Goal: Task Accomplishment & Management: Manage account settings

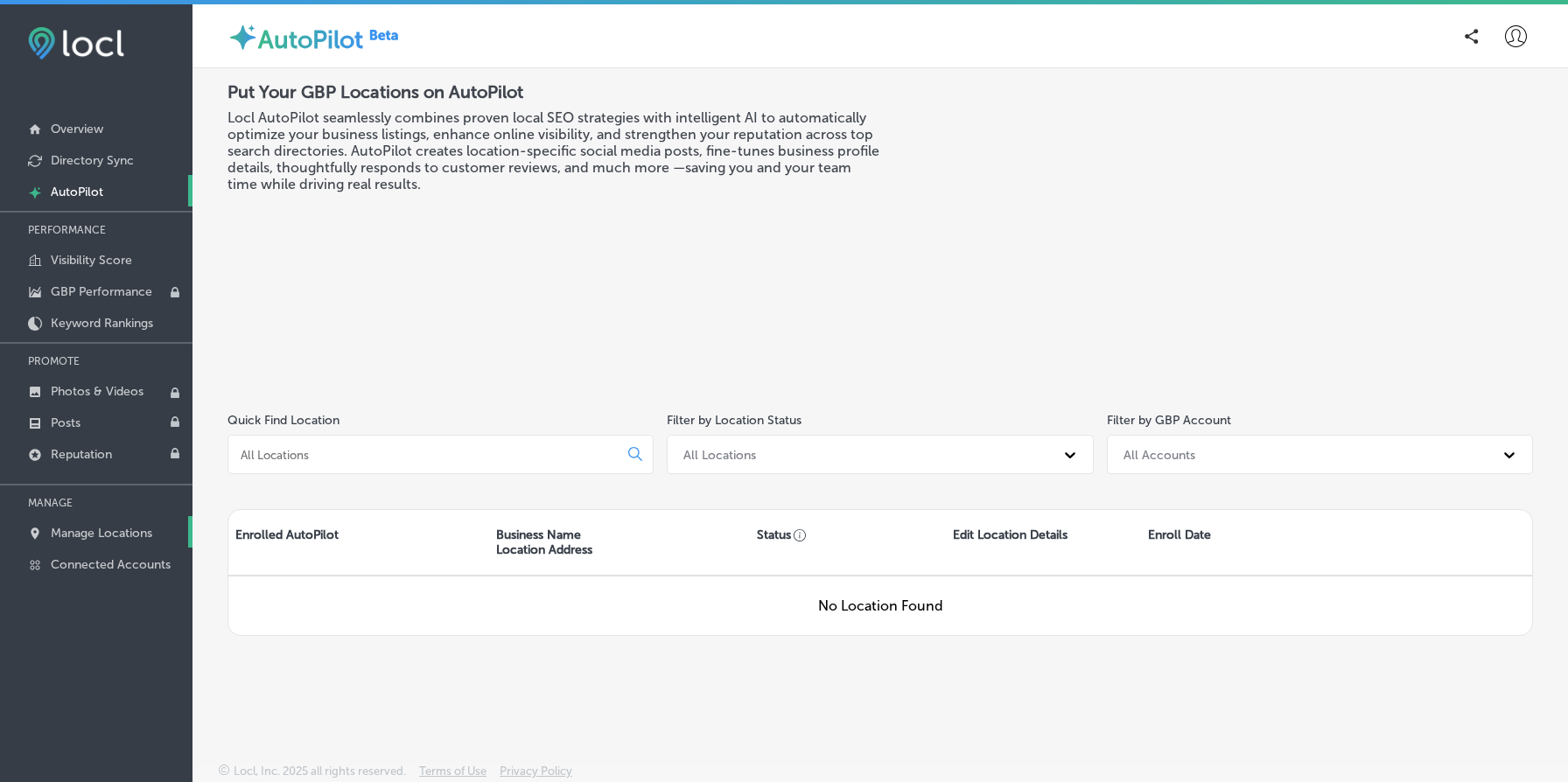
click at [124, 520] on link "Manage Locations" at bounding box center [96, 531] width 192 height 31
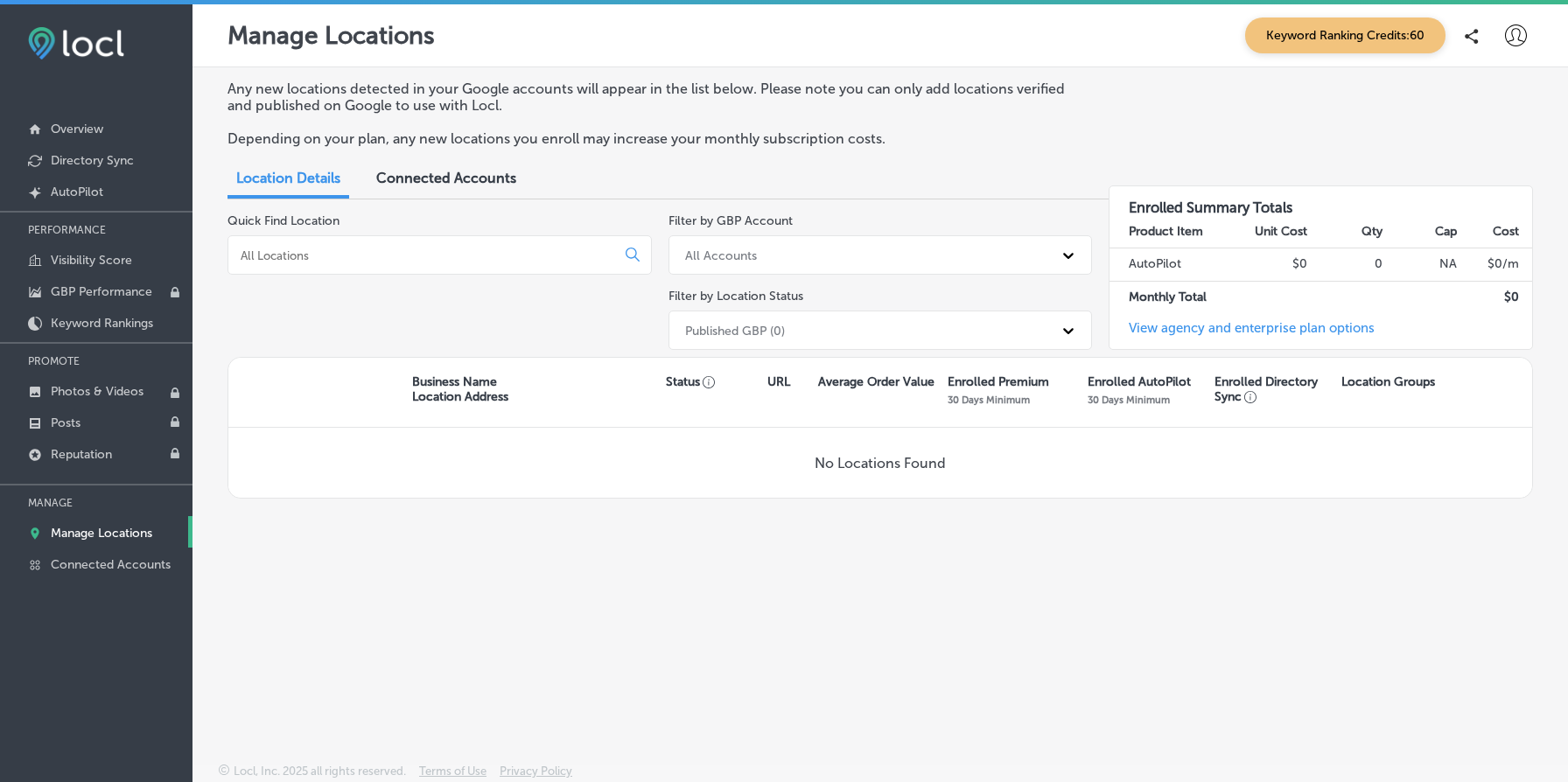
click at [499, 171] on span "Connected Accounts" at bounding box center [446, 178] width 140 height 16
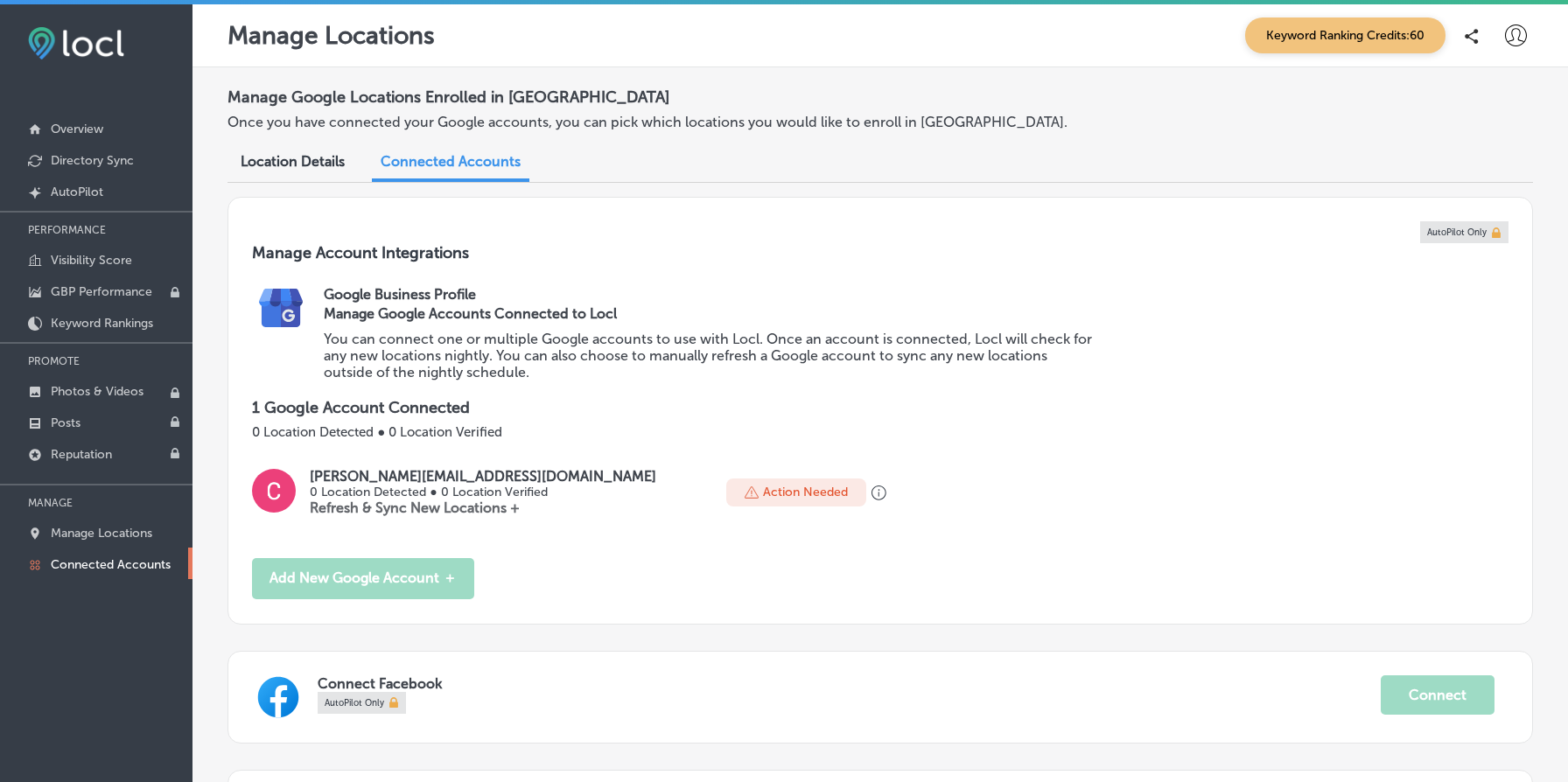
scroll to position [221, 0]
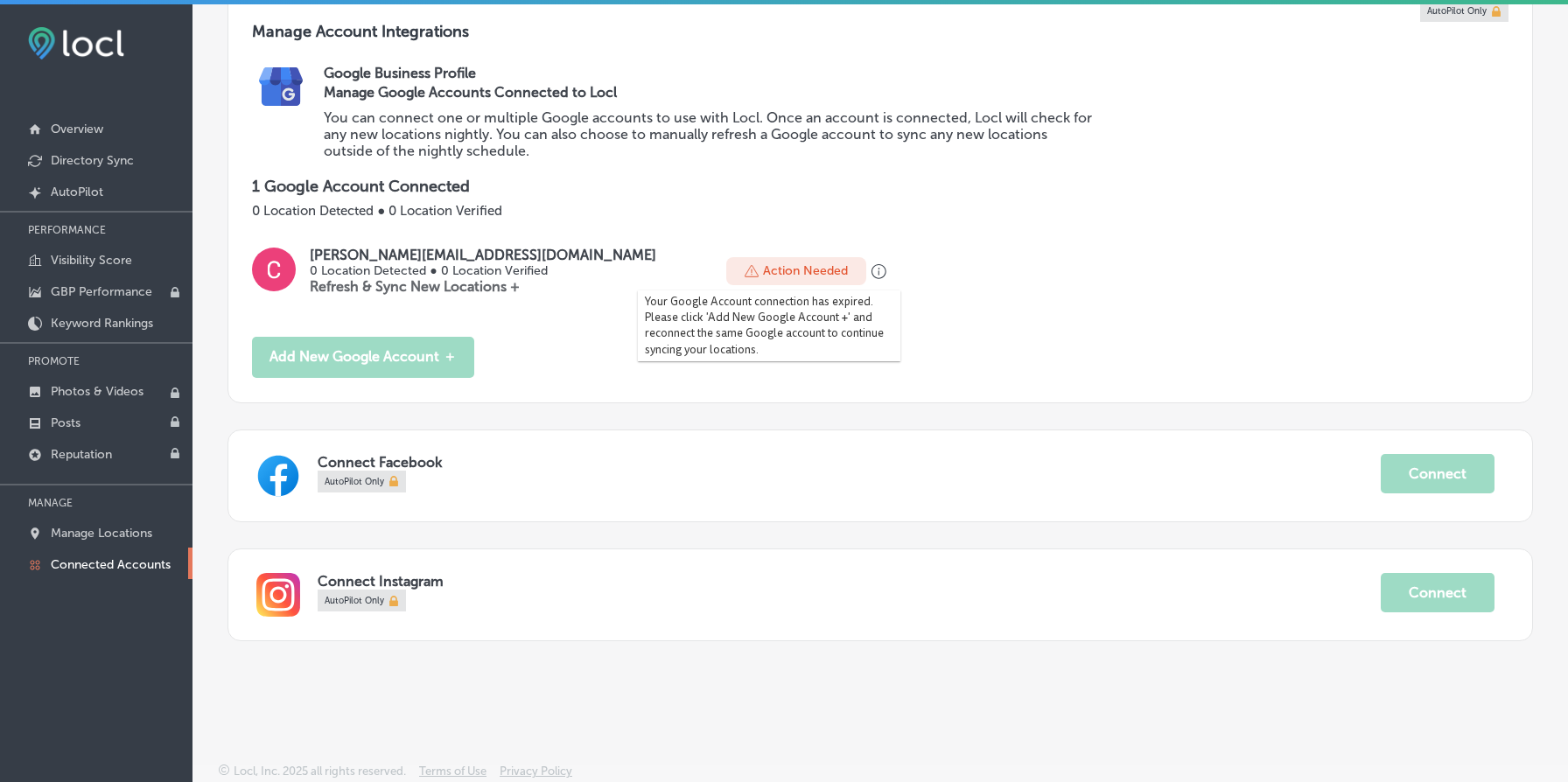
click at [872, 271] on icon "button" at bounding box center [879, 272] width 16 height 16
click at [89, 380] on link "Photos & Videos" at bounding box center [96, 390] width 192 height 31
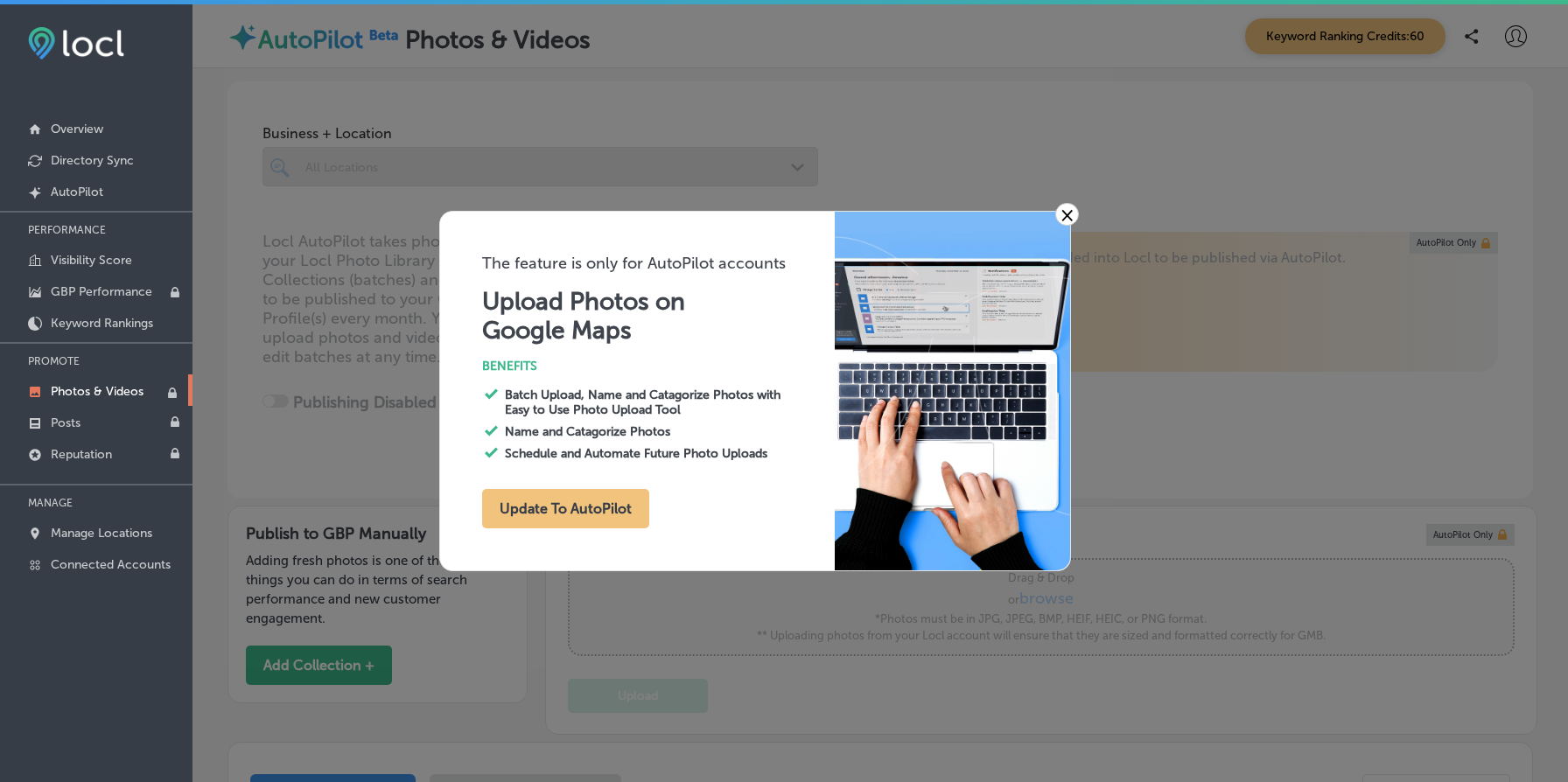
type input "0"
click at [90, 292] on p "GBP Performance" at bounding box center [101, 292] width 102 height 15
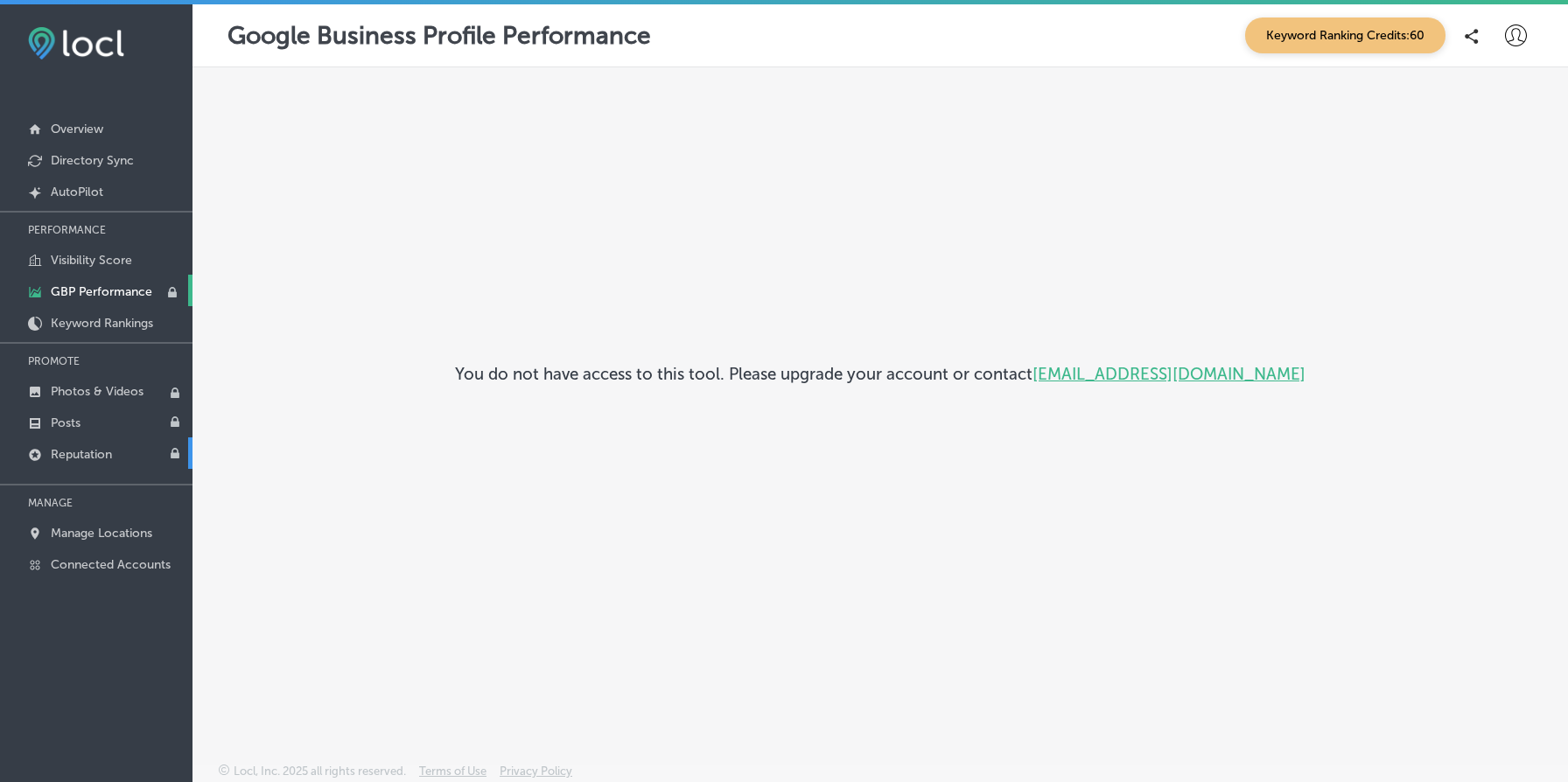
click at [99, 443] on link "Reputation" at bounding box center [96, 453] width 192 height 31
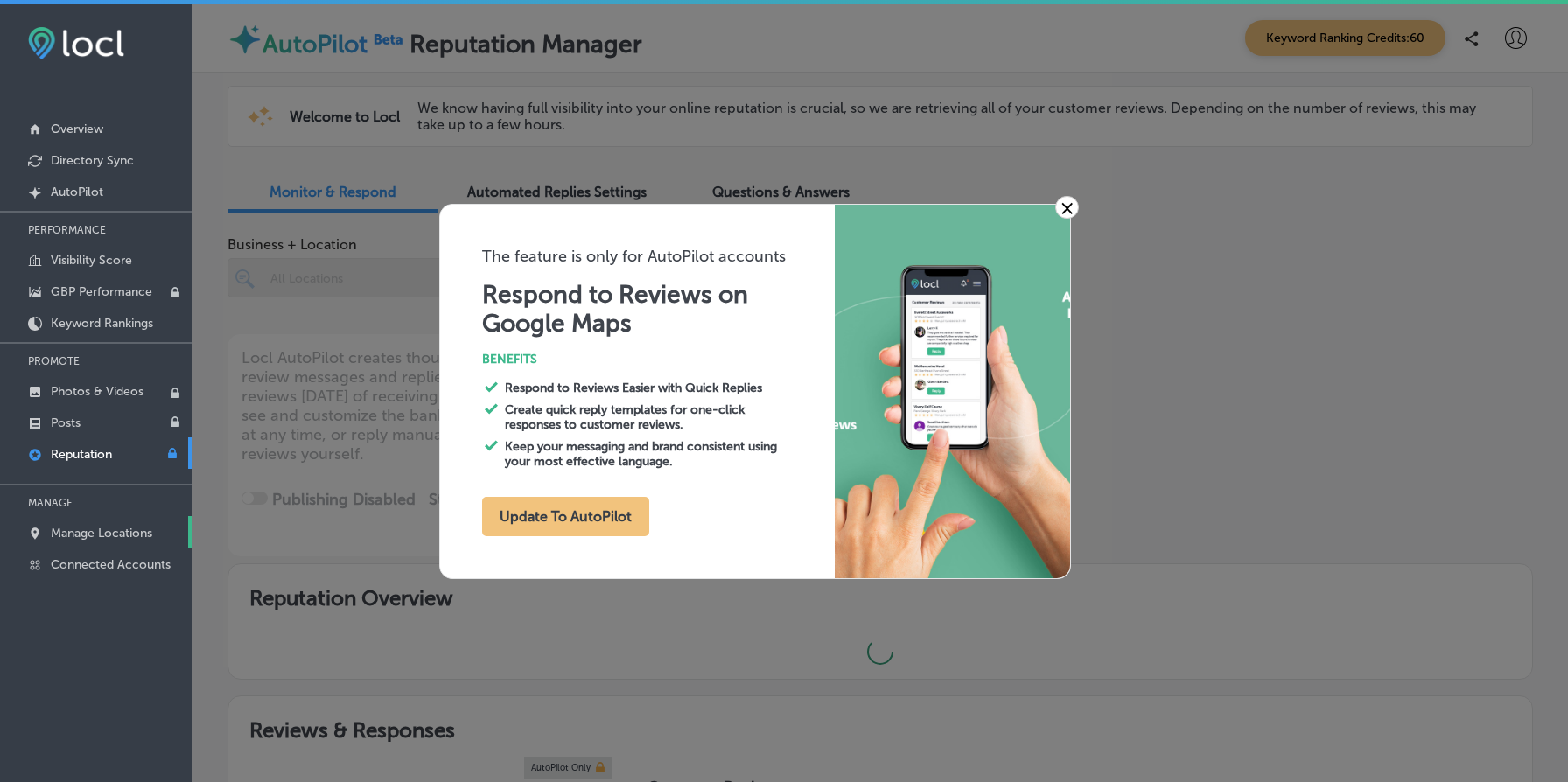
click at [114, 535] on p "Manage Locations" at bounding box center [101, 533] width 102 height 15
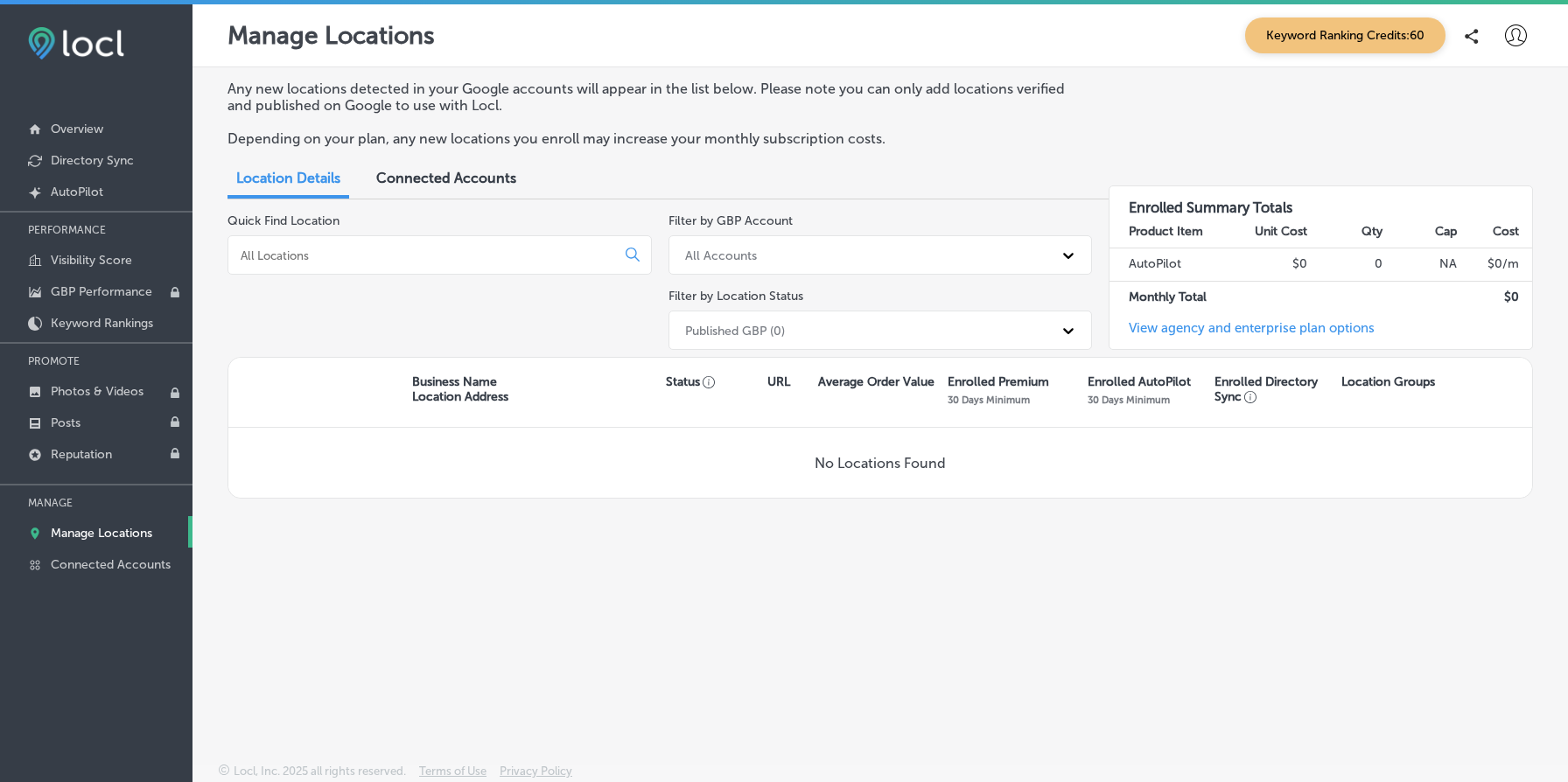
click at [464, 180] on span "Connected Accounts" at bounding box center [446, 178] width 140 height 16
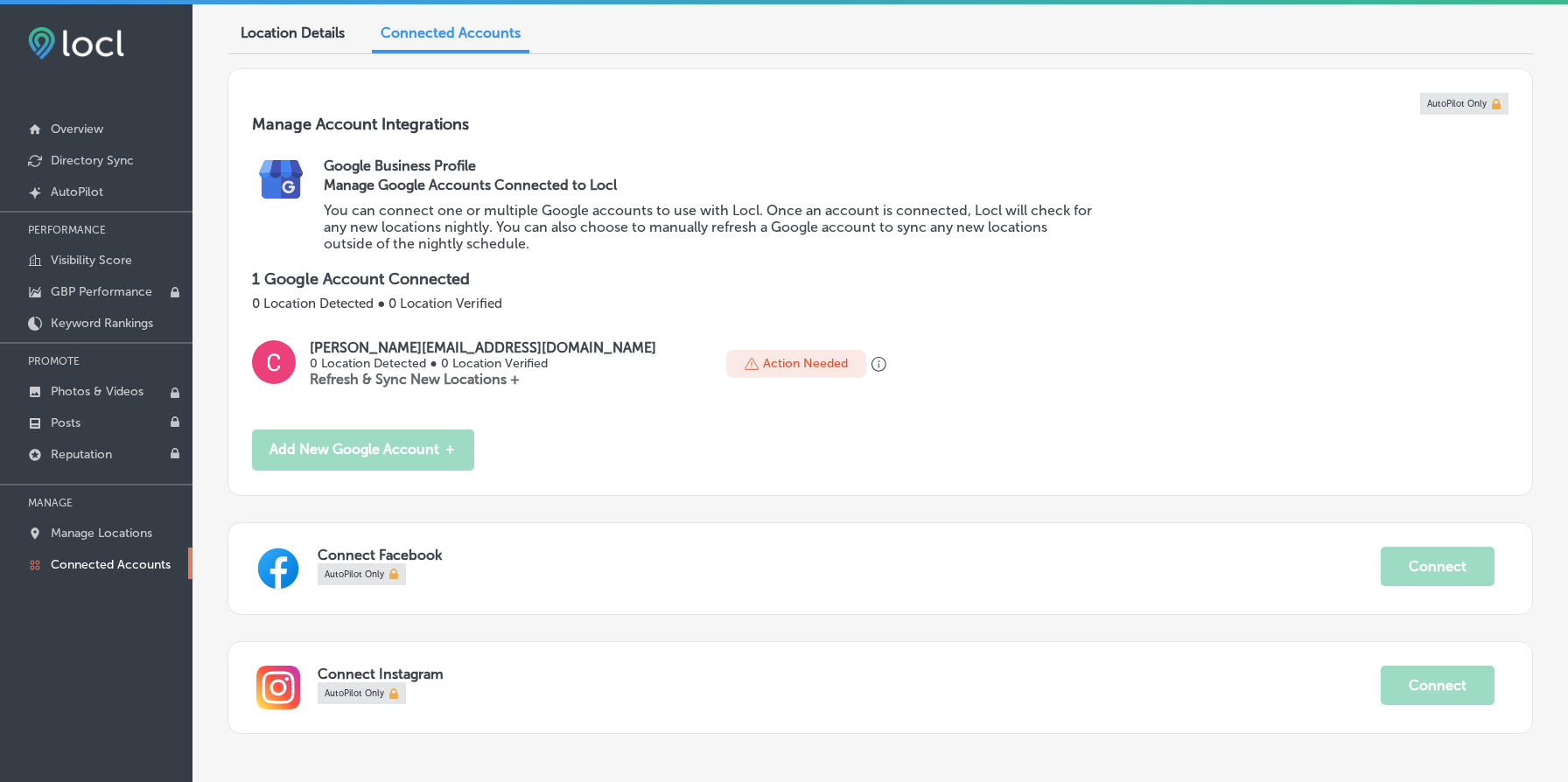
scroll to position [221, 0]
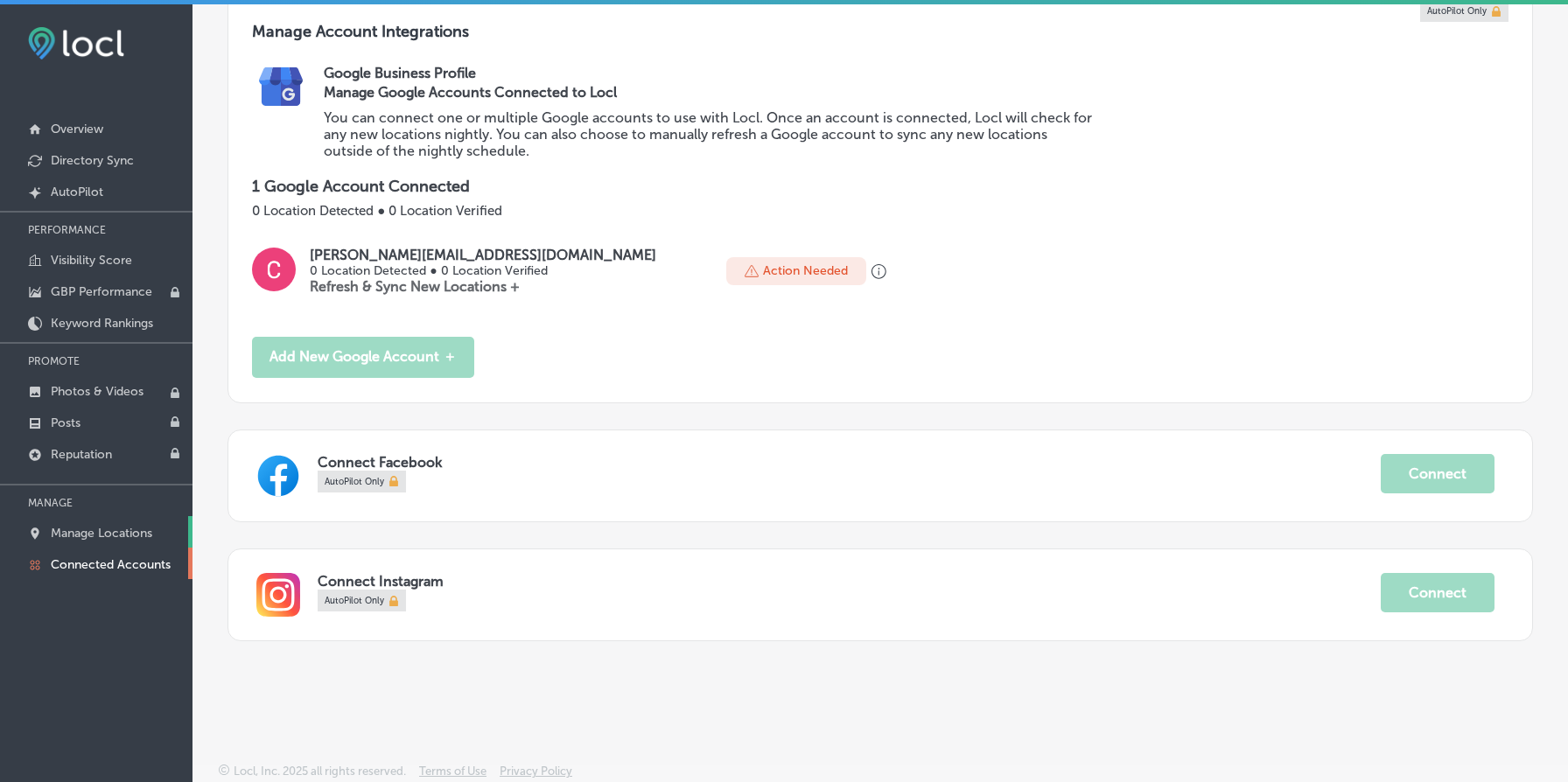
click at [123, 520] on link "Manage Locations" at bounding box center [96, 531] width 192 height 31
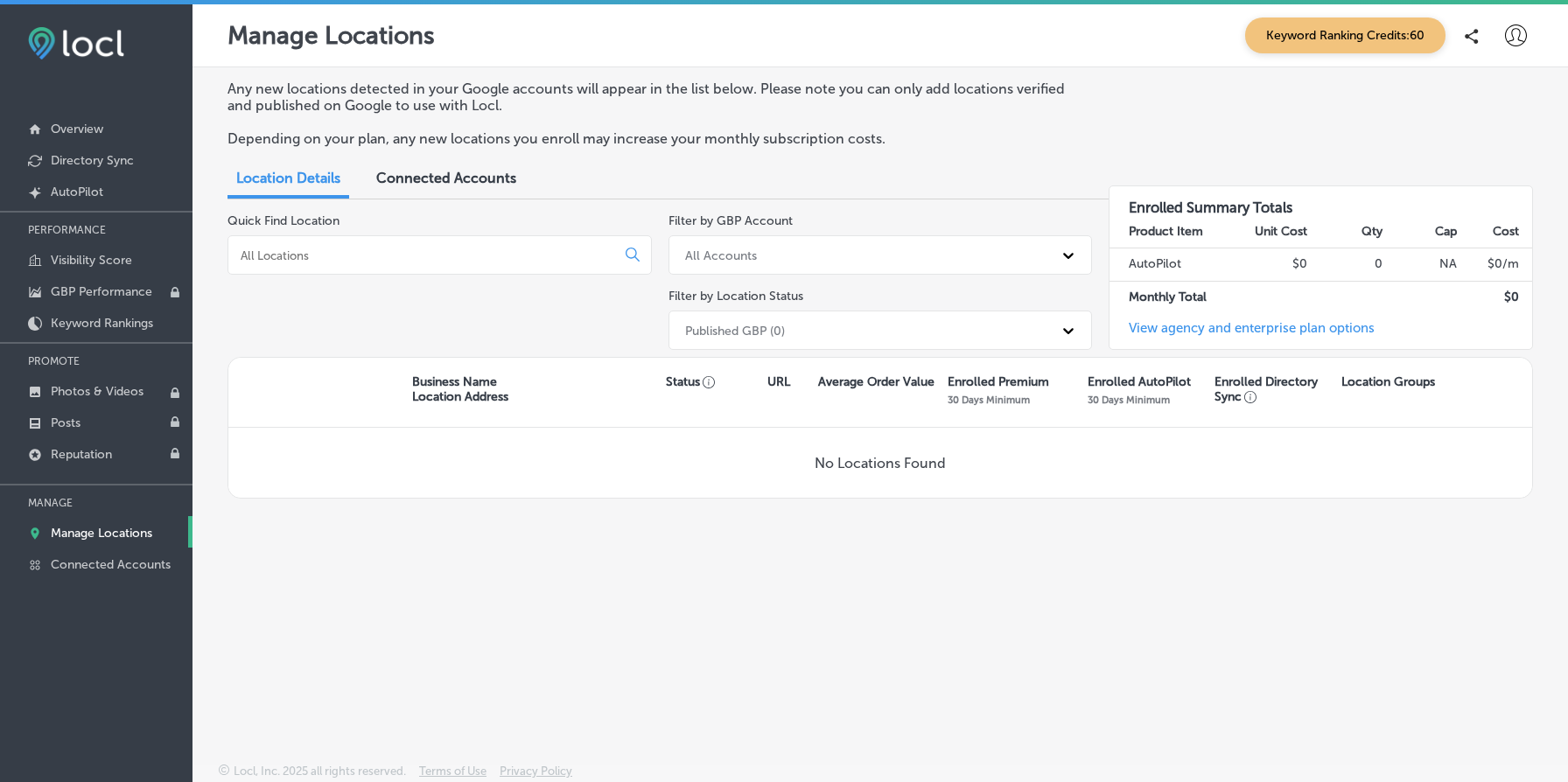
click at [829, 318] on div "Published GBP (0)" at bounding box center [865, 330] width 377 height 29
click at [477, 606] on div "Any new locations detected in your Google accounts will appear in the list belo…" at bounding box center [879, 374] width 1375 height 613
click at [134, 192] on link "Created by potrace 1.10, written by Peter Selinger 2001-2011 AutoPilot" at bounding box center [96, 190] width 192 height 31
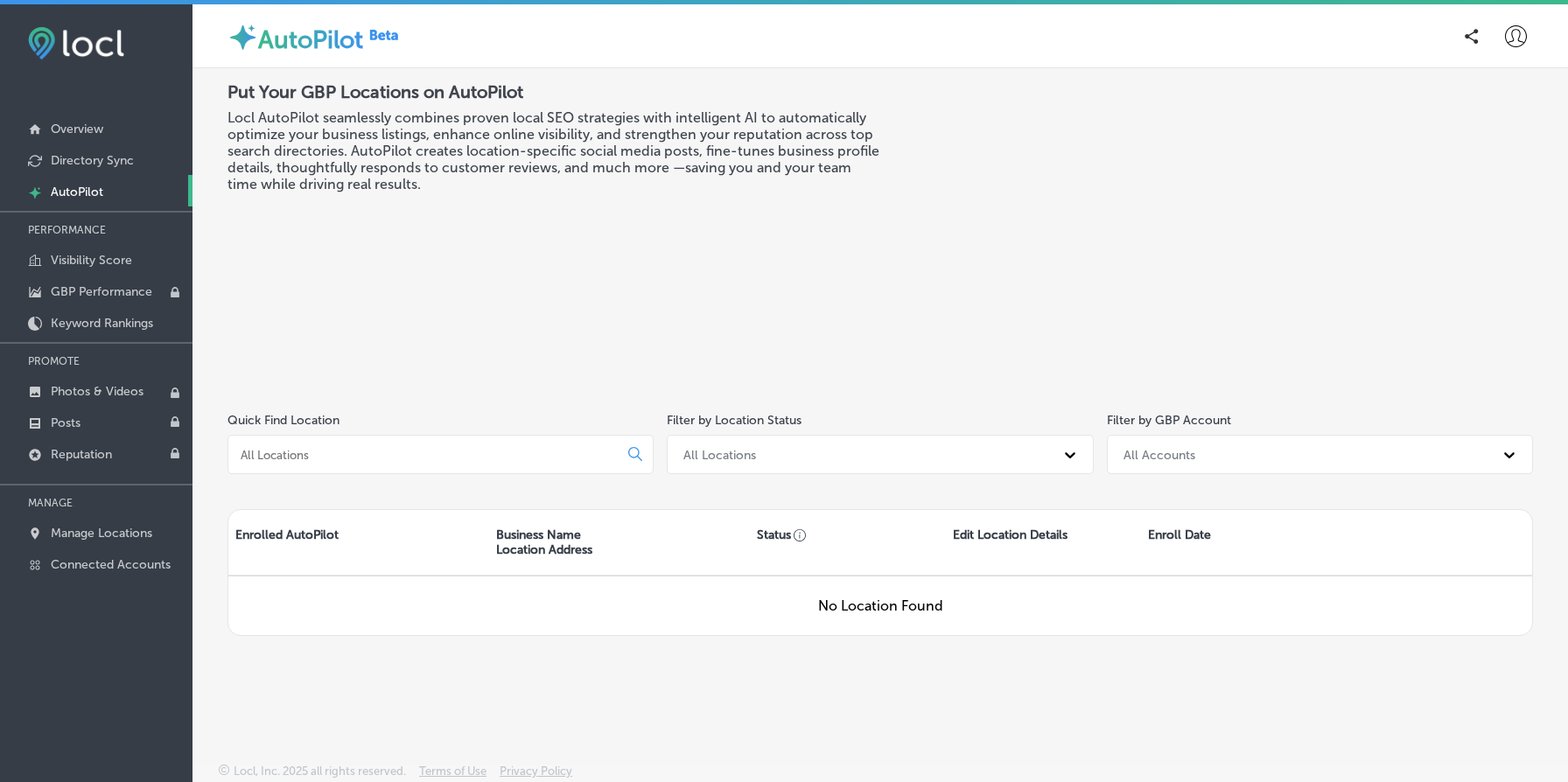
click at [579, 39] on div "AutoPilot" at bounding box center [880, 36] width 1305 height 37
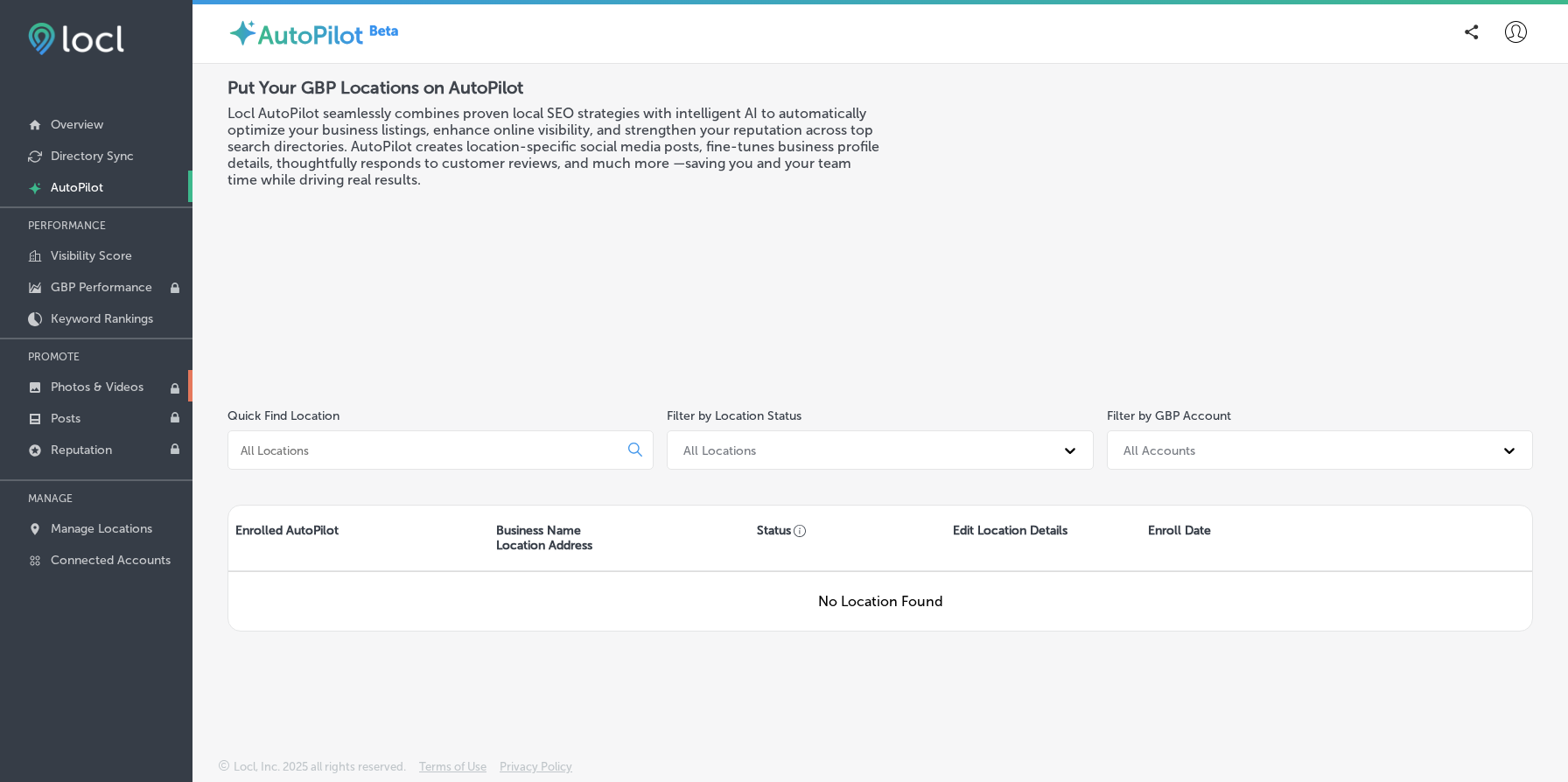
click at [81, 391] on p "Photos & Videos" at bounding box center [96, 387] width 92 height 15
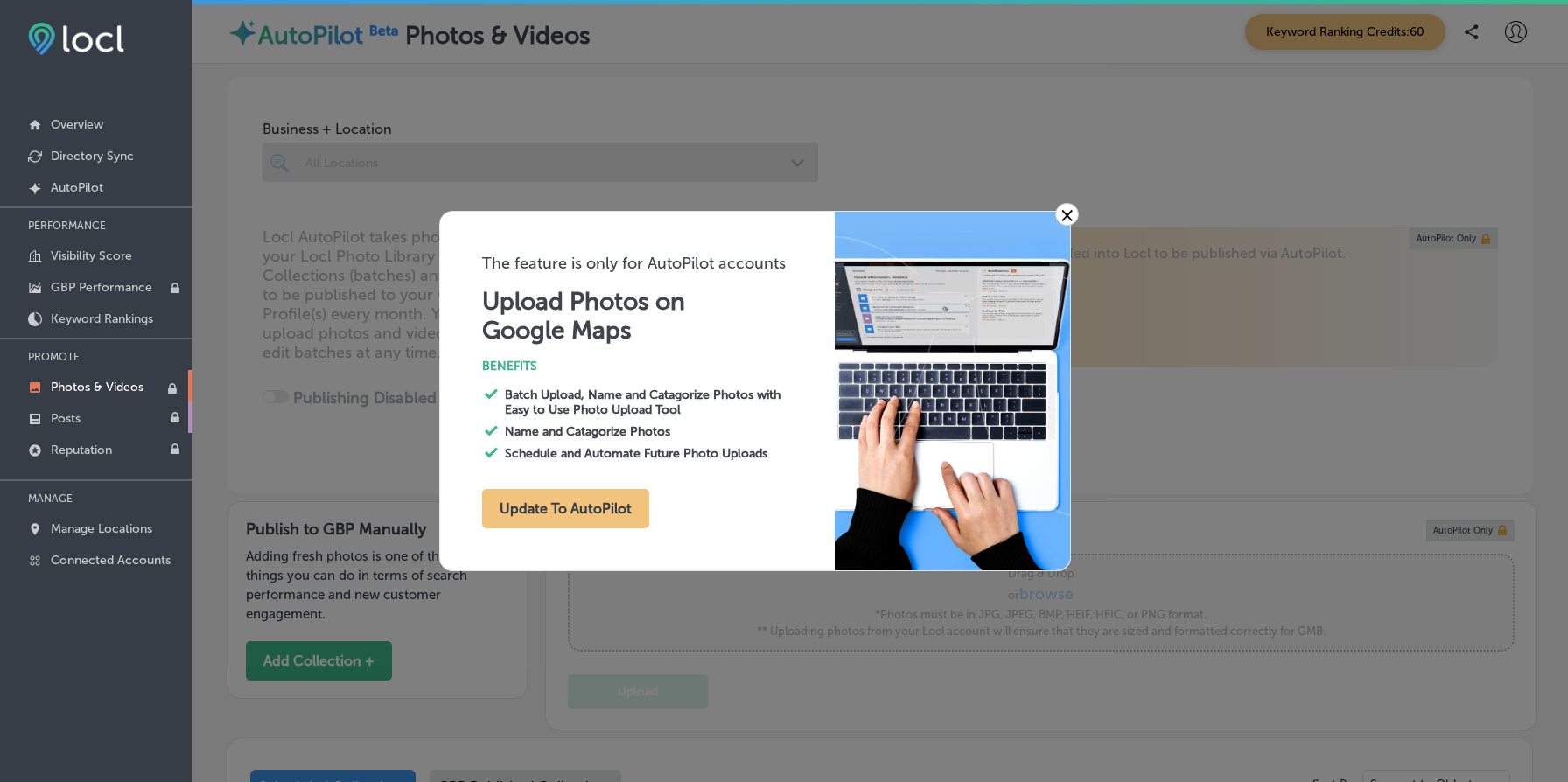
type input "0"
click at [532, 509] on button "Update To AutoPilot" at bounding box center [565, 509] width 167 height 39
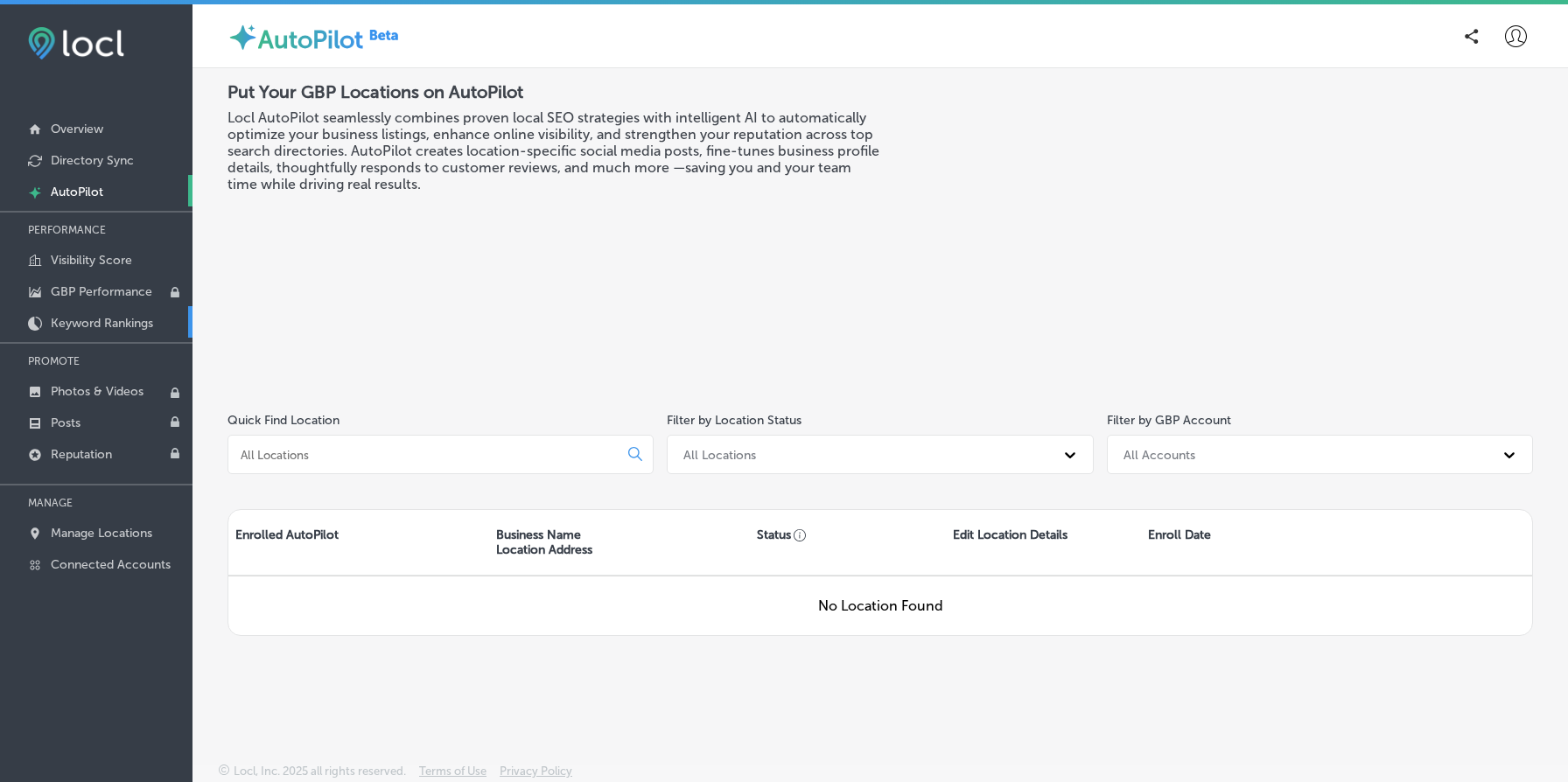
click at [117, 319] on p "Keyword Rankings" at bounding box center [102, 323] width 102 height 15
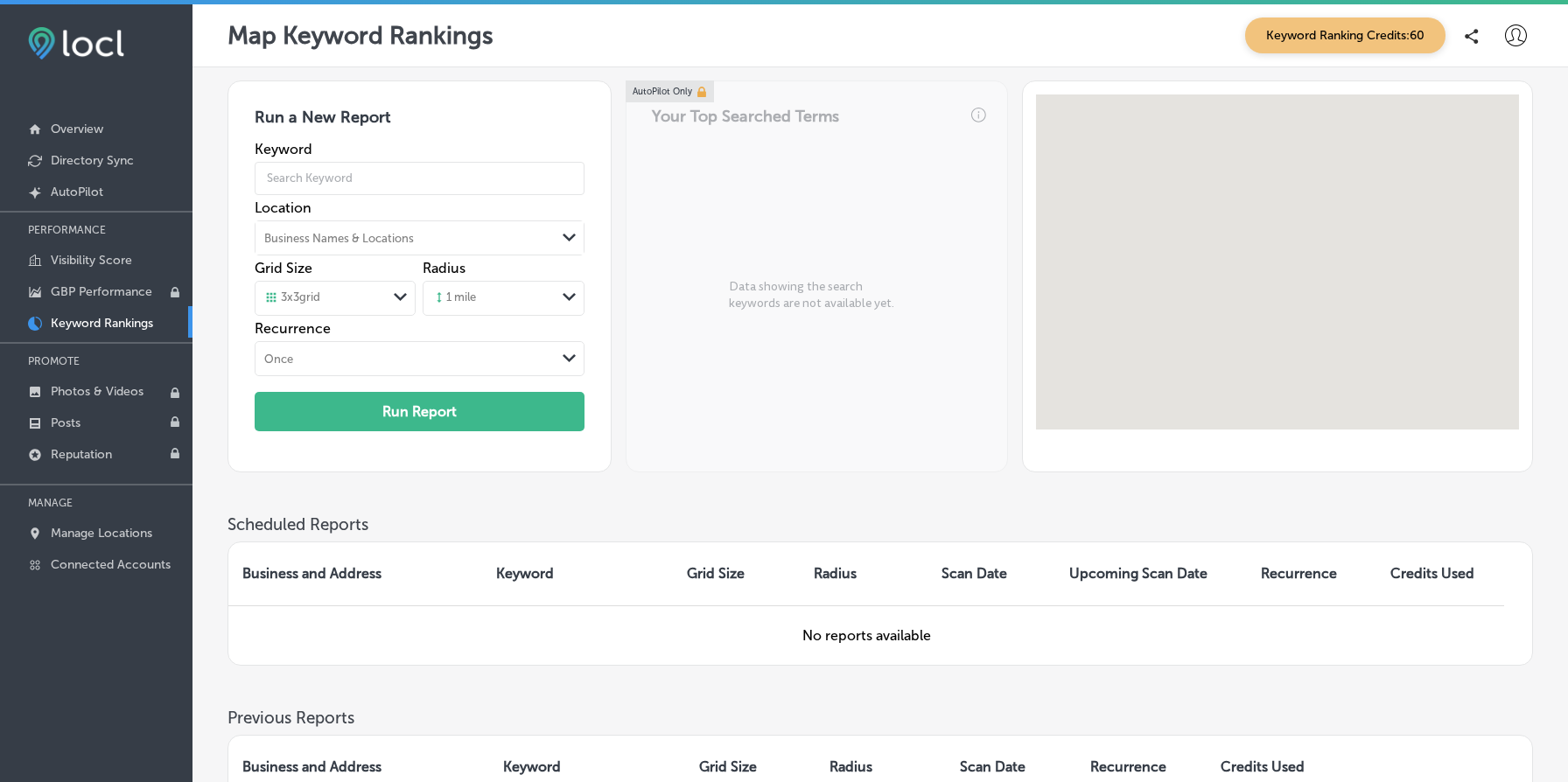
click at [686, 93] on link at bounding box center [670, 91] width 88 height 22
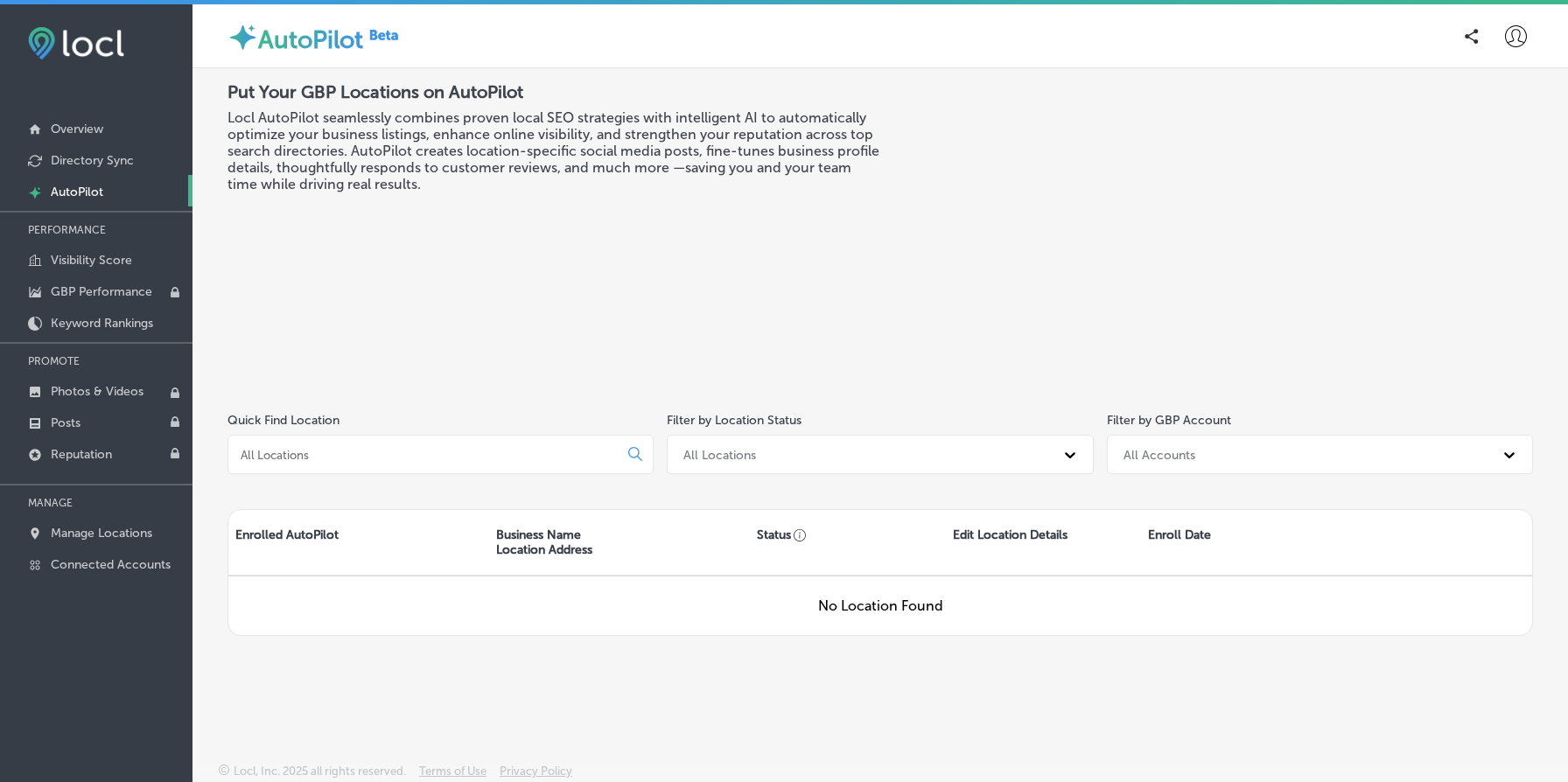
scroll to position [5, 0]
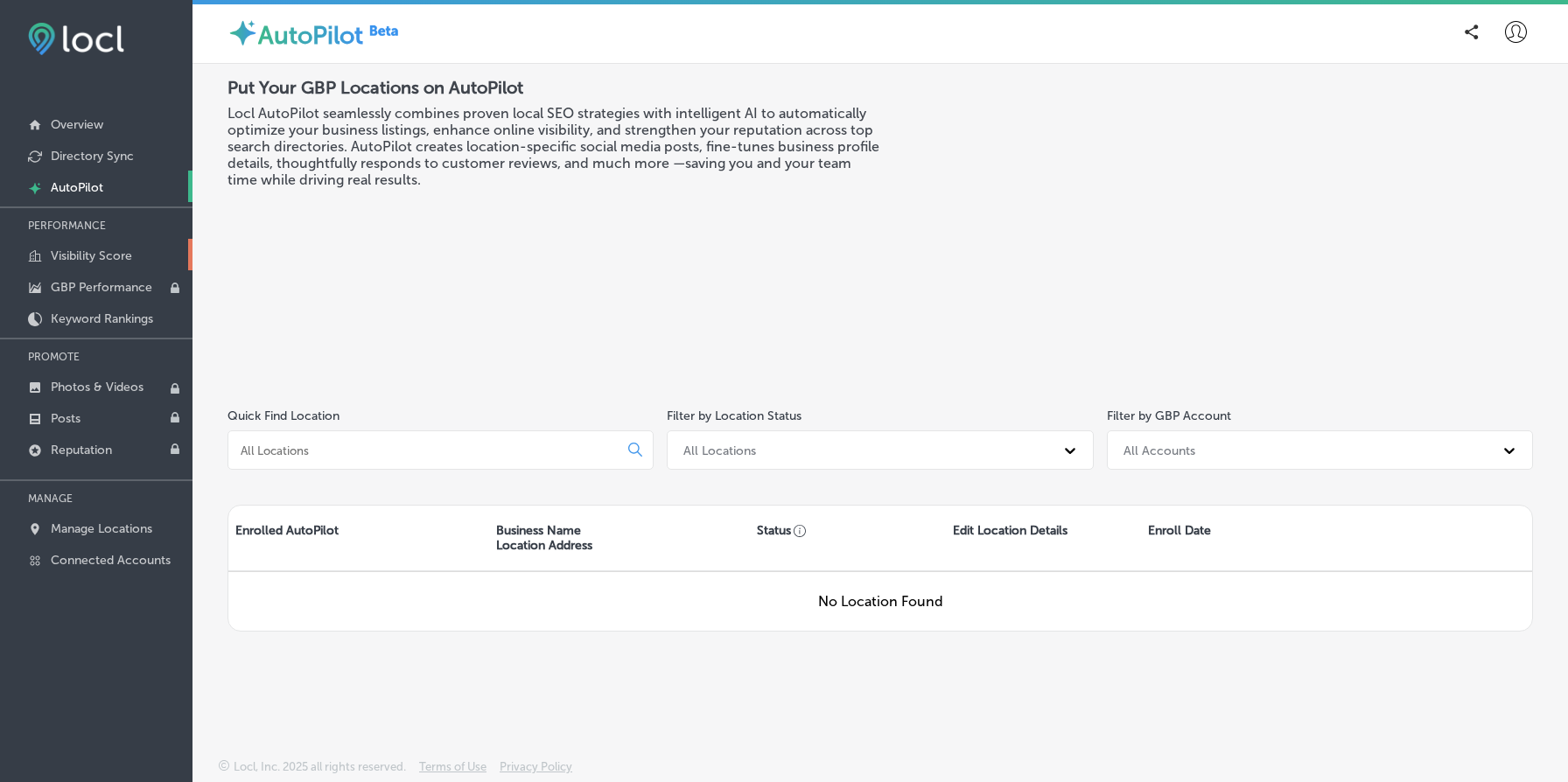
click at [106, 249] on p "Visibility Score" at bounding box center [91, 256] width 81 height 15
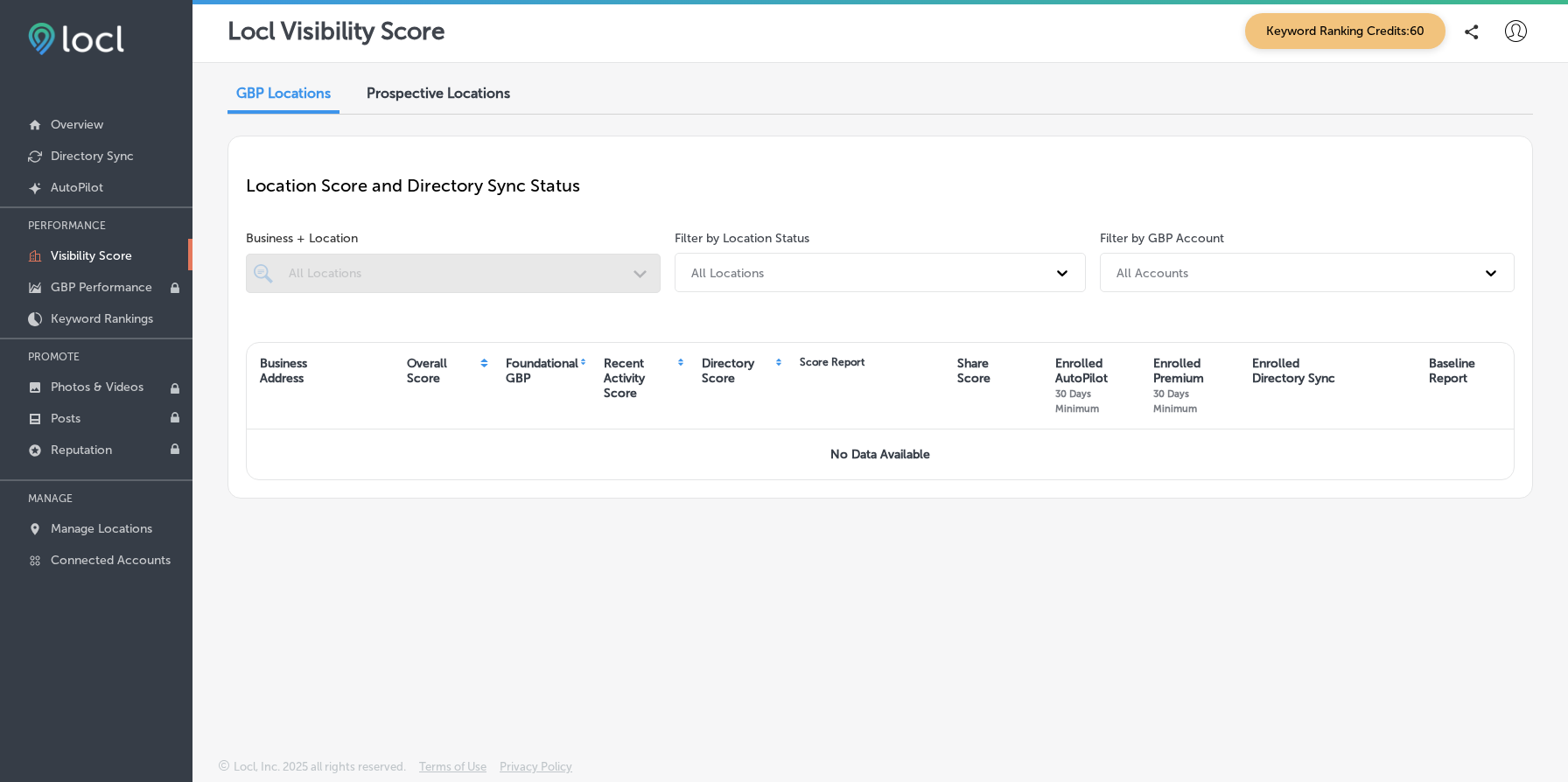
click at [481, 330] on div "Location Score and Directory Sync Status Business + Location All Locations Path…" at bounding box center [880, 316] width 1305 height 363
click at [483, 81] on div "Prospective Locations" at bounding box center [438, 94] width 170 height 37
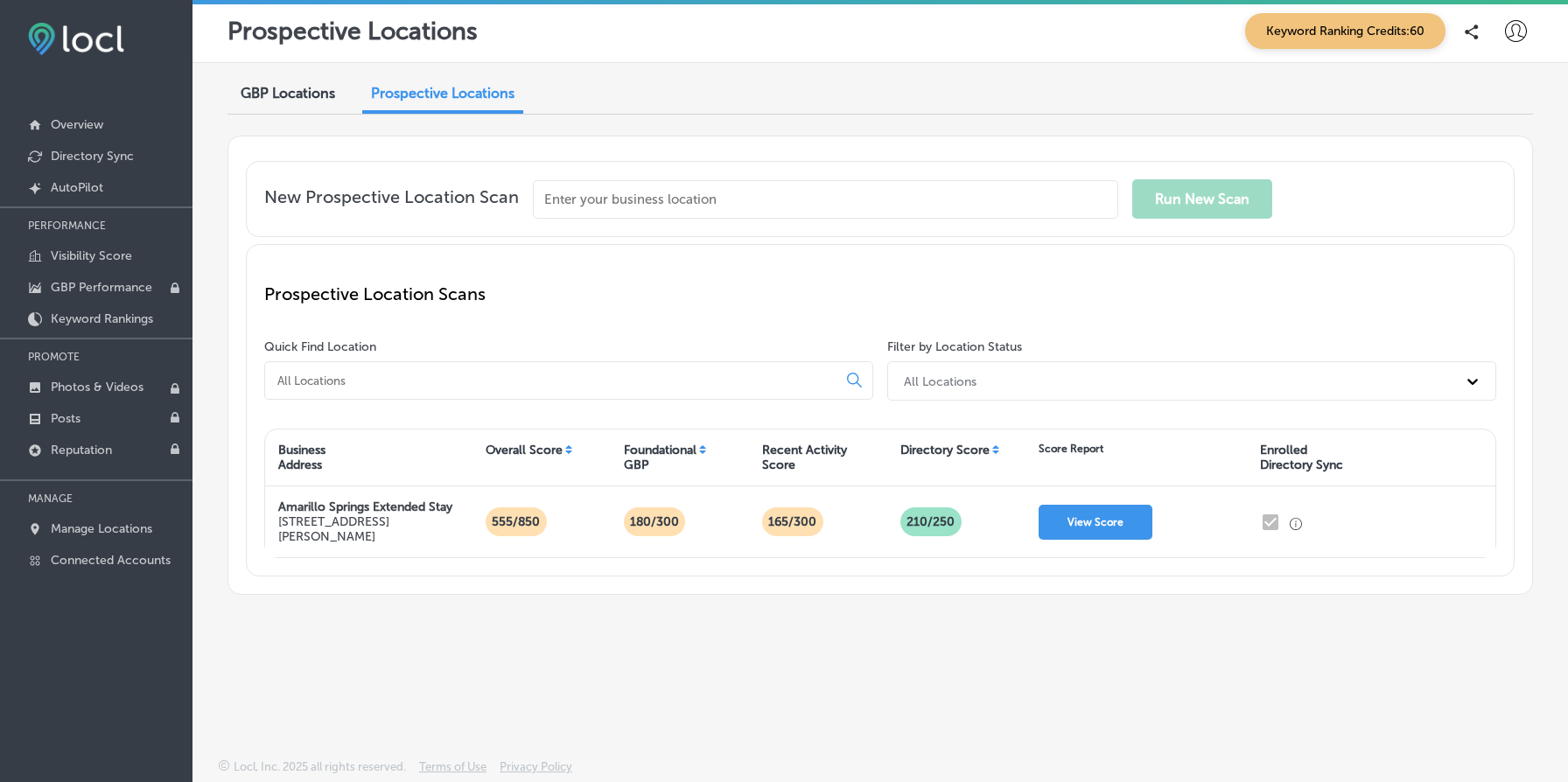
click at [1514, 31] on icon at bounding box center [1516, 31] width 22 height 22
click at [1453, 94] on p "My Account" at bounding box center [1491, 99] width 79 height 21
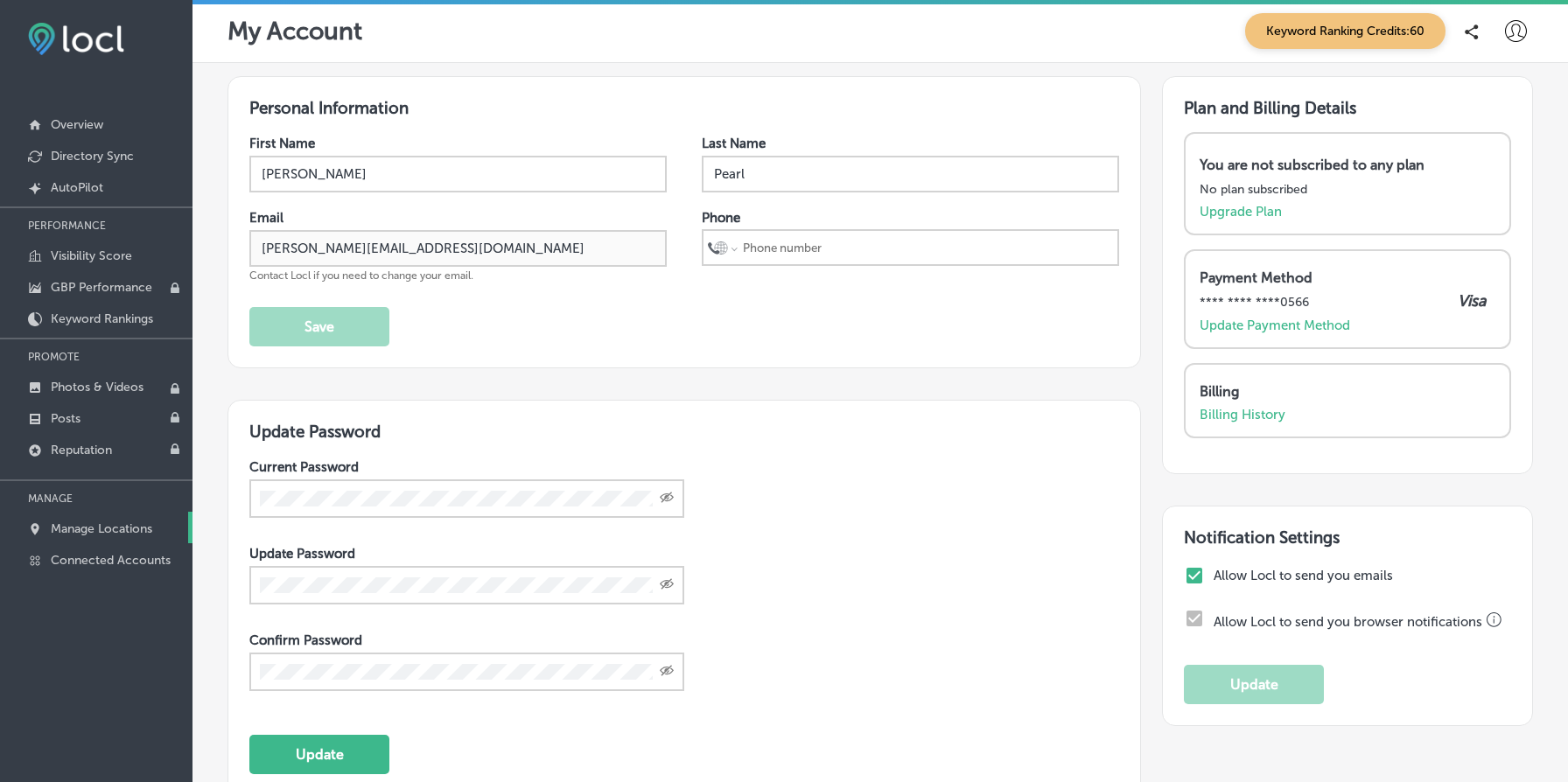
click at [162, 538] on link "Manage Locations" at bounding box center [96, 528] width 192 height 31
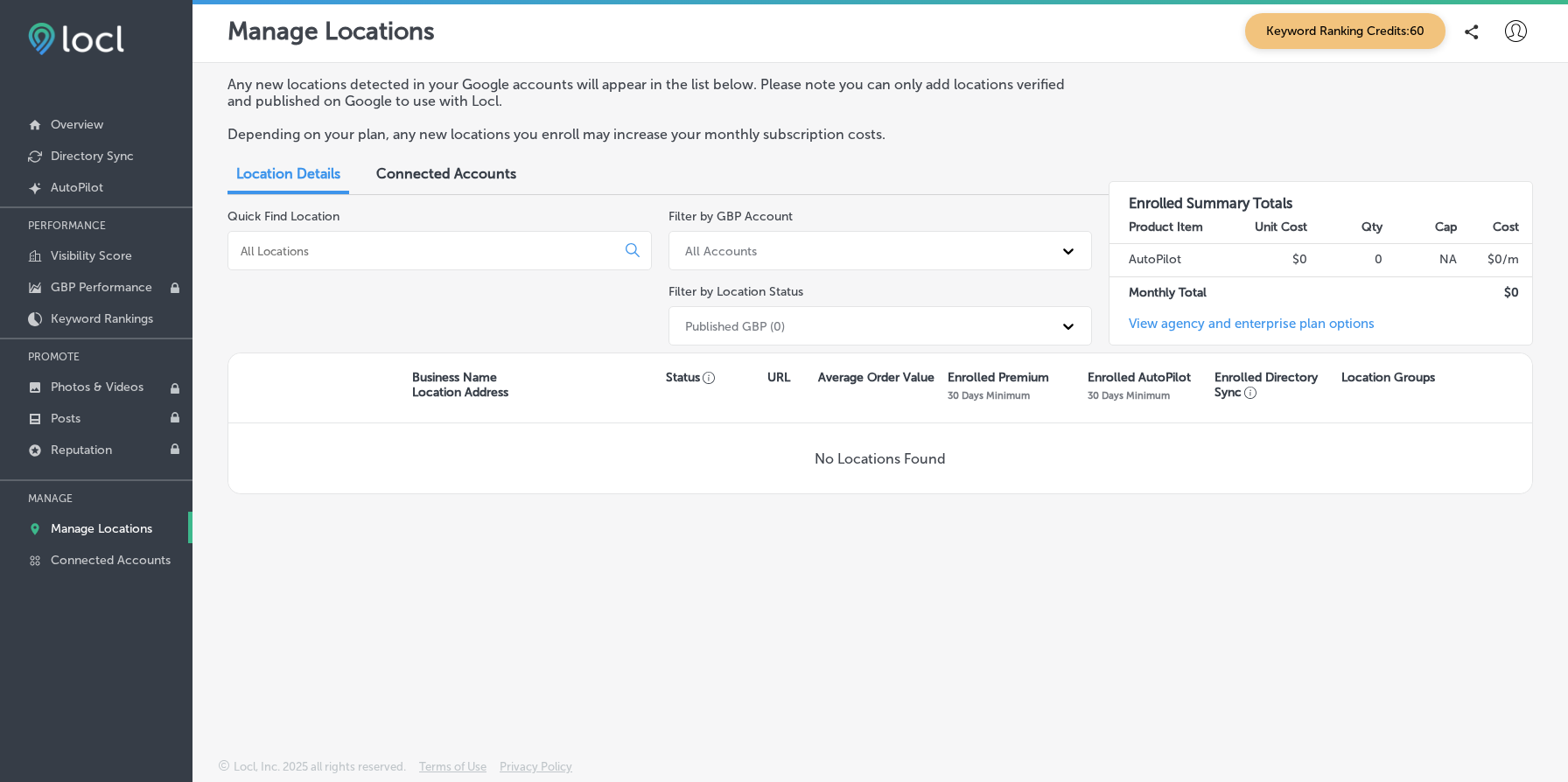
click at [1521, 32] on icon at bounding box center [1516, 31] width 22 height 22
click at [1473, 81] on li "My Account" at bounding box center [1484, 99] width 121 height 40
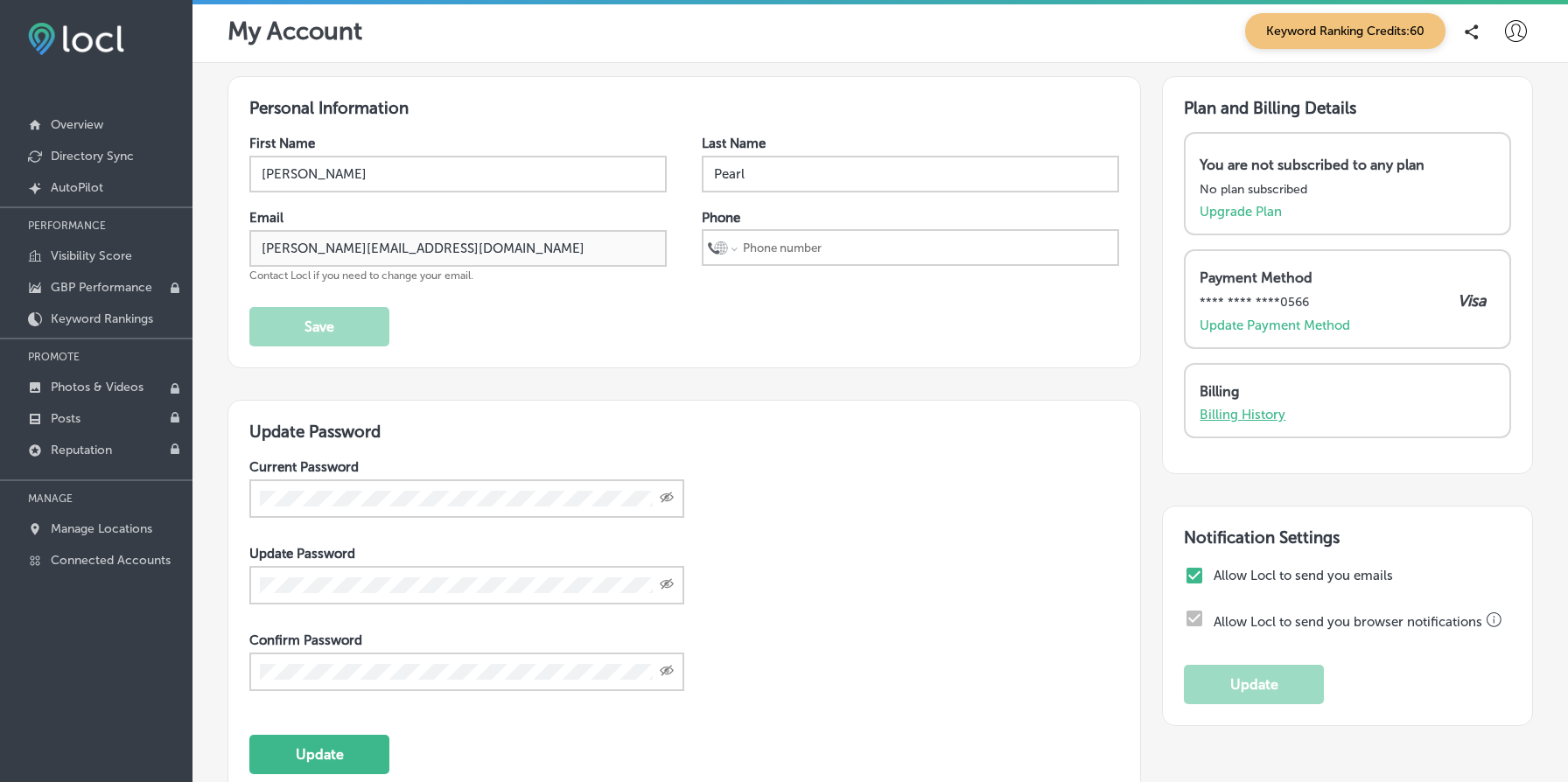
click at [1261, 415] on p "Billing History" at bounding box center [1242, 414] width 86 height 16
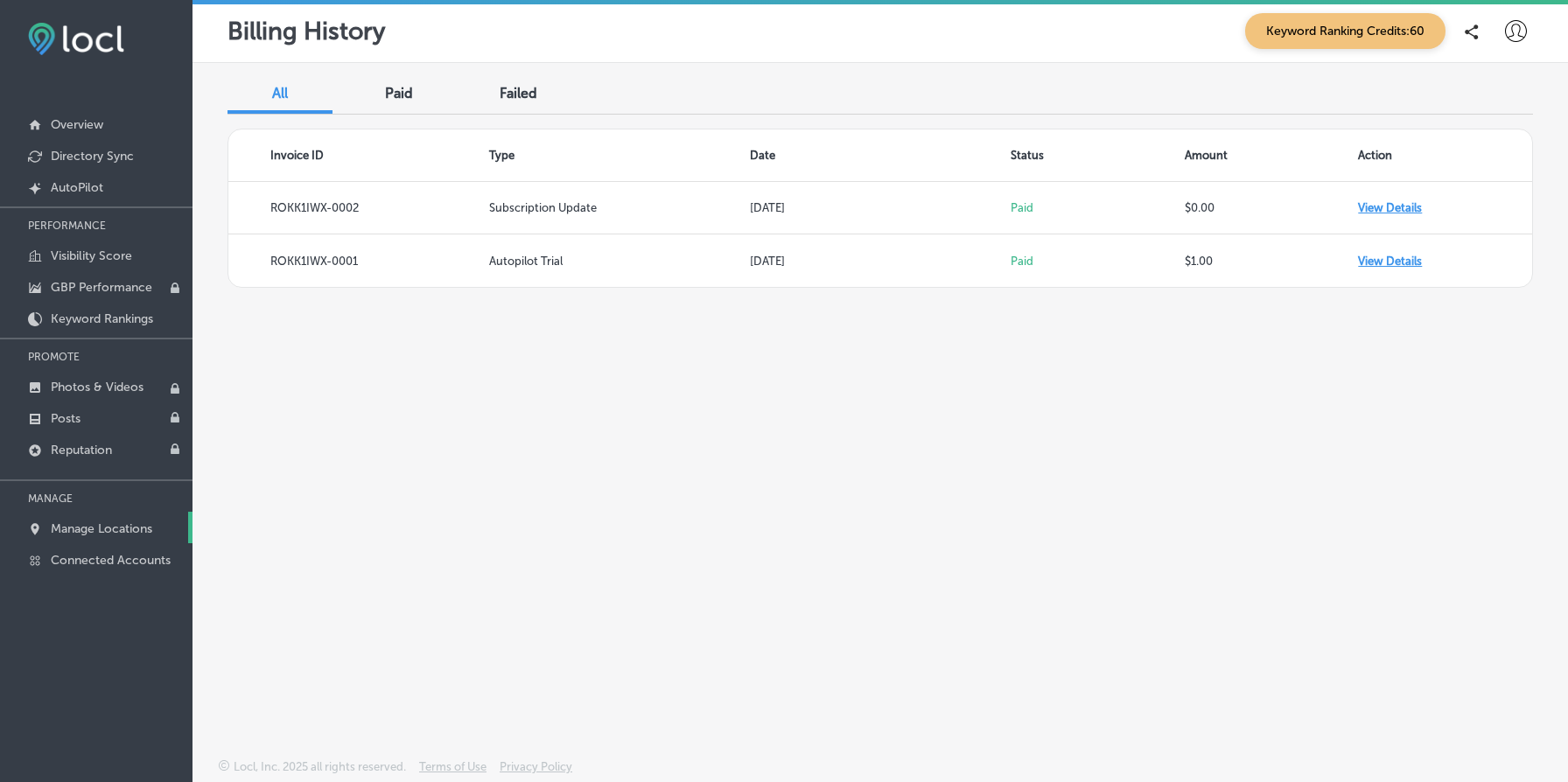
click at [127, 532] on p "Manage Locations" at bounding box center [101, 529] width 102 height 15
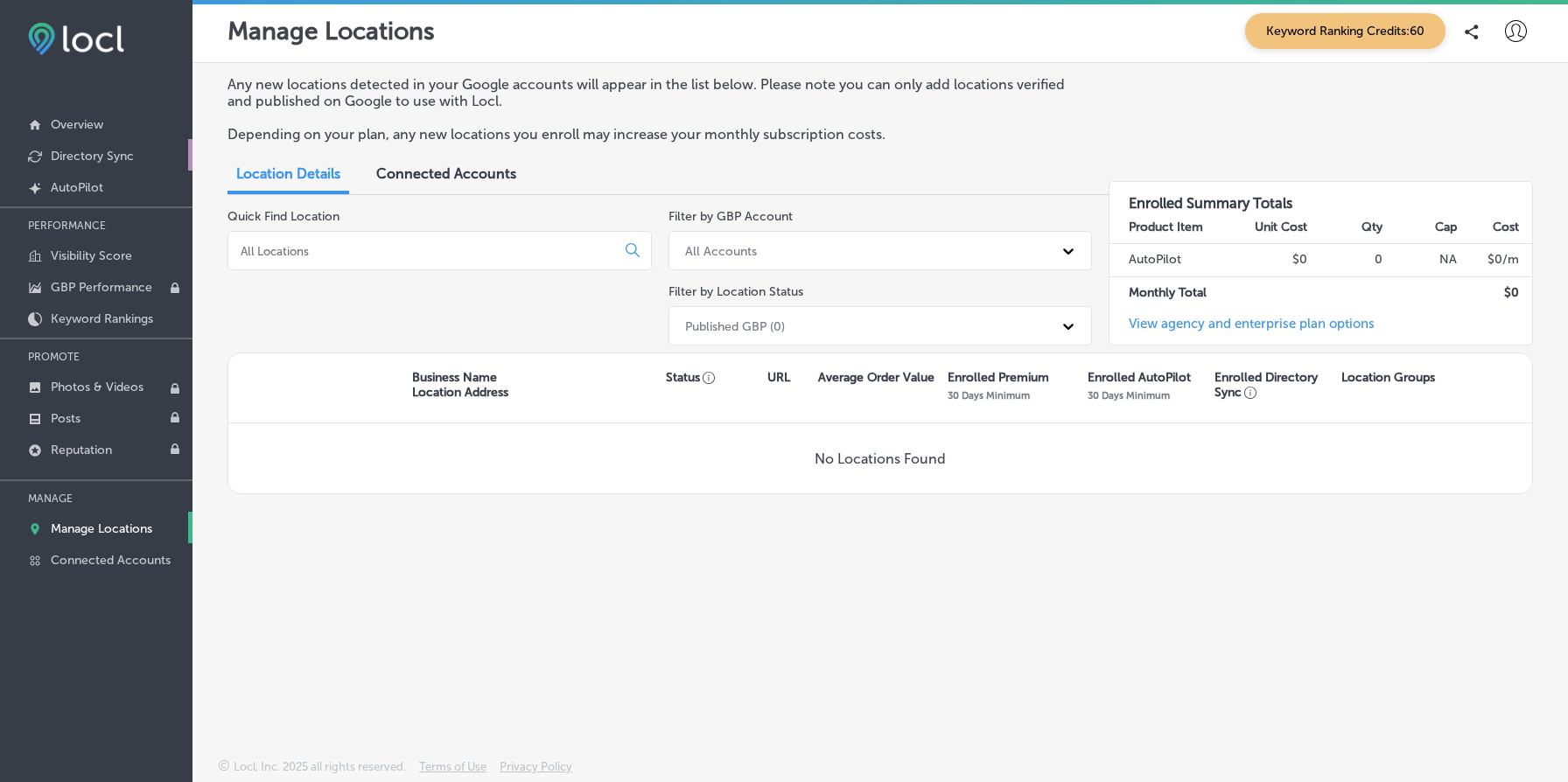
click at [132, 164] on link "Directory Sync" at bounding box center [96, 155] width 192 height 31
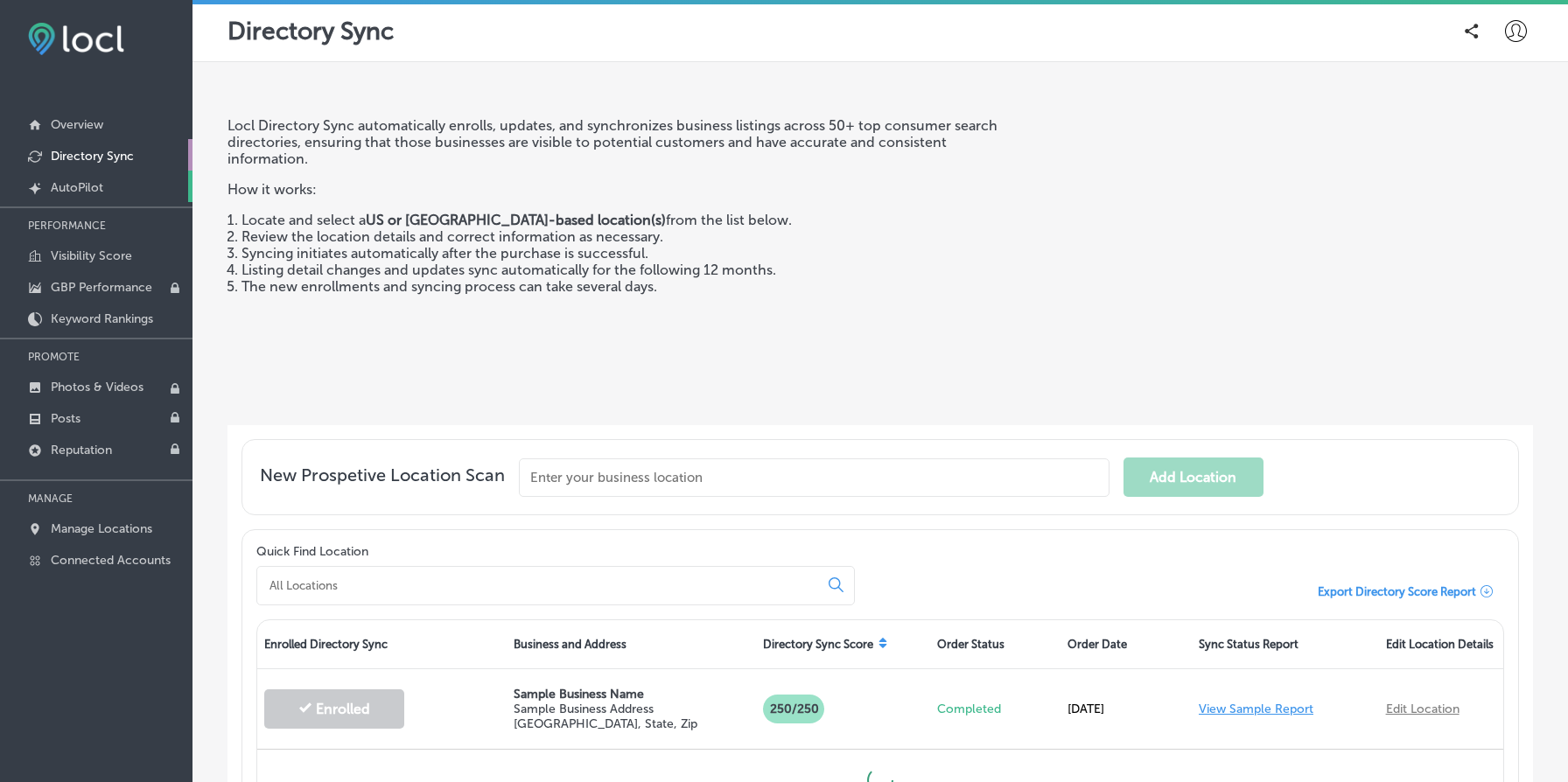
click at [108, 182] on link "Created by potrace 1.10, written by Peter Selinger 2001-2011 AutoPilot" at bounding box center [96, 187] width 192 height 31
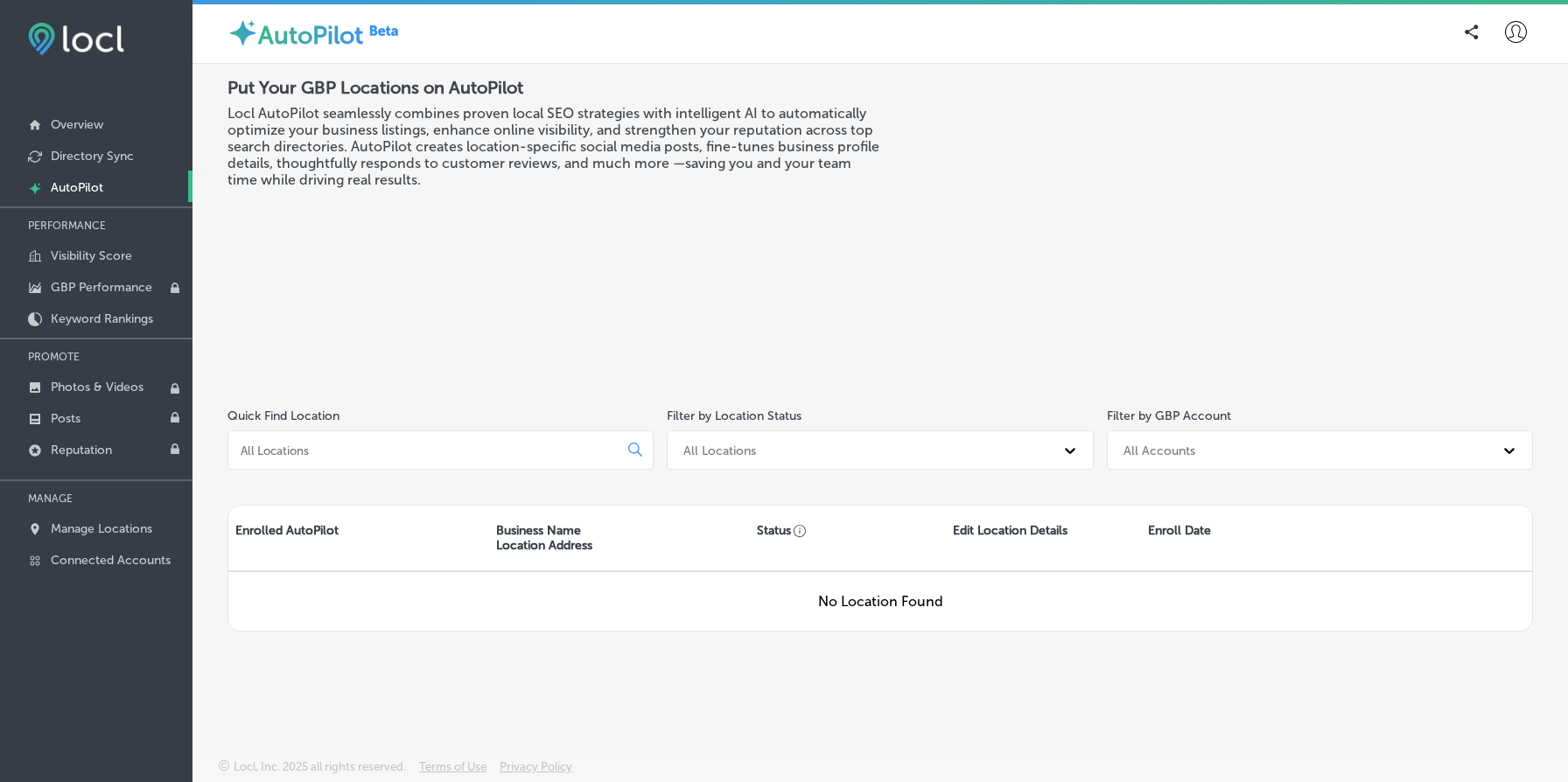
click at [328, 31] on label "AutoPilot" at bounding box center [310, 36] width 105 height 29
click at [115, 118] on link "Overview" at bounding box center [96, 123] width 192 height 31
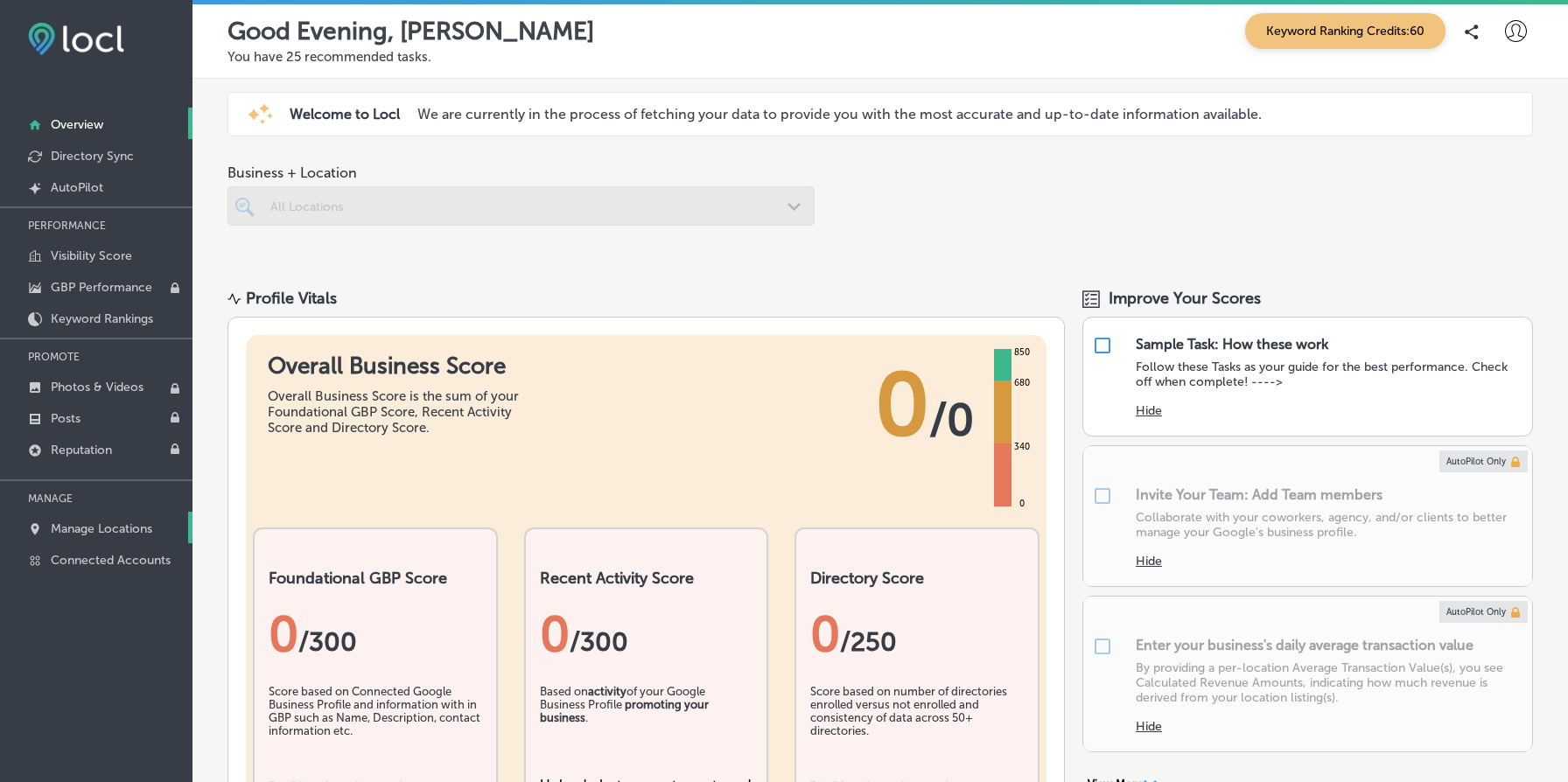
click at [115, 521] on p "Manage Locations" at bounding box center [101, 529] width 102 height 15
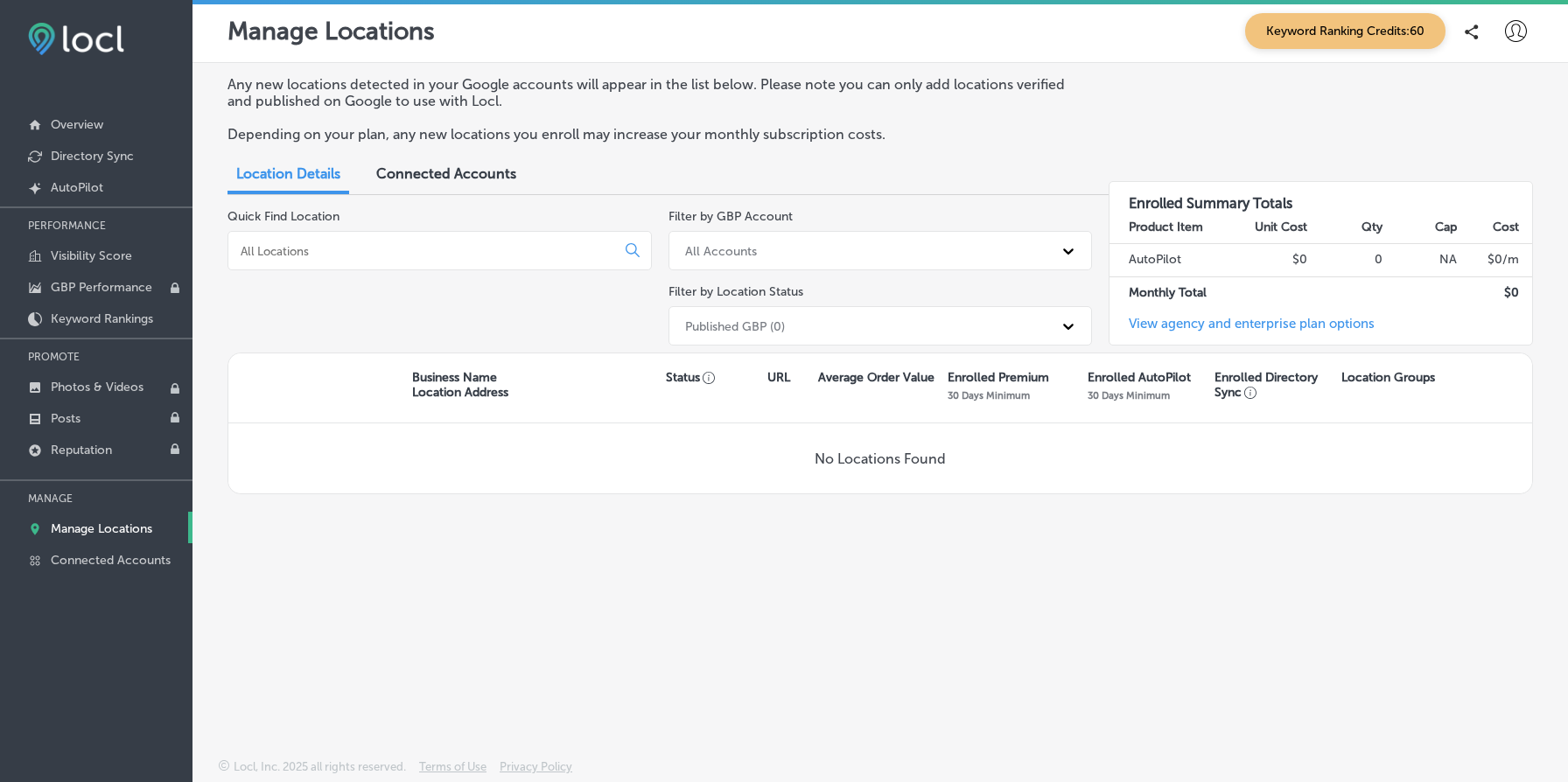
click at [498, 182] on div "Connected Accounts" at bounding box center [446, 175] width 166 height 37
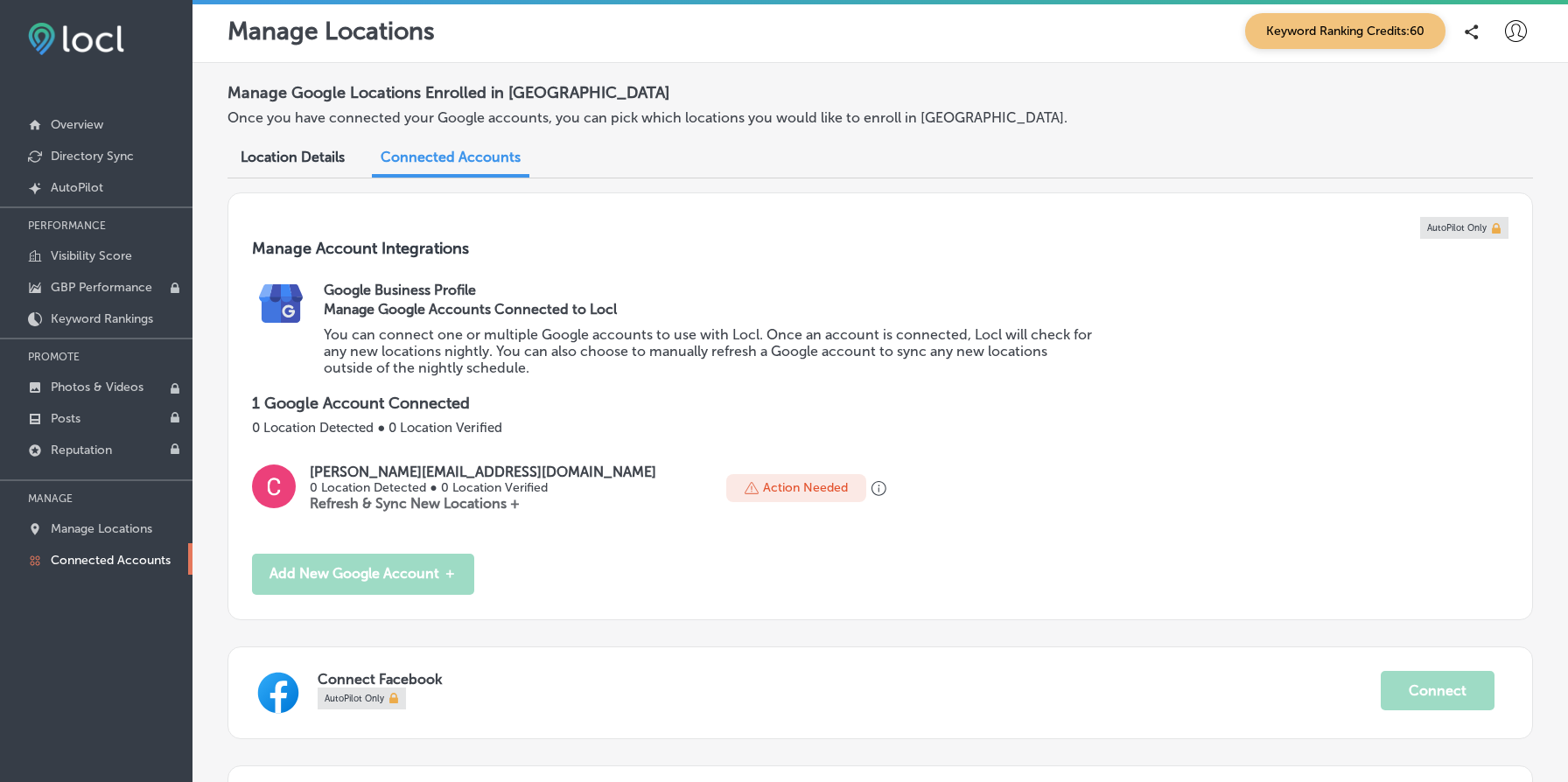
click at [518, 520] on div "cayson@xstayproperties.com 0 Location Detected ● 0 Location Verified Refresh & …" at bounding box center [879, 495] width 1256 height 62
click at [1473, 235] on link at bounding box center [1464, 228] width 88 height 22
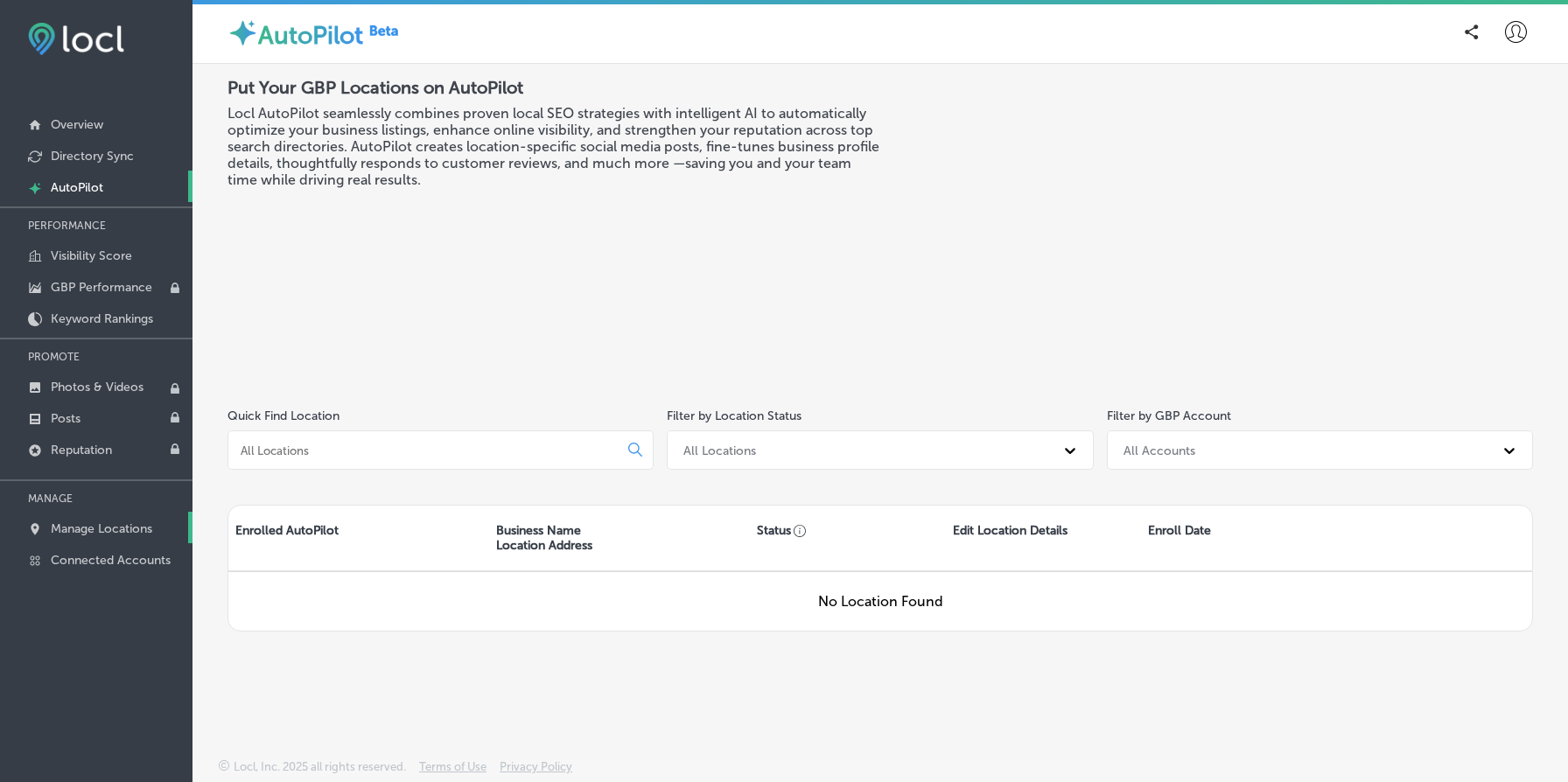
click at [126, 530] on p "Manage Locations" at bounding box center [101, 529] width 102 height 15
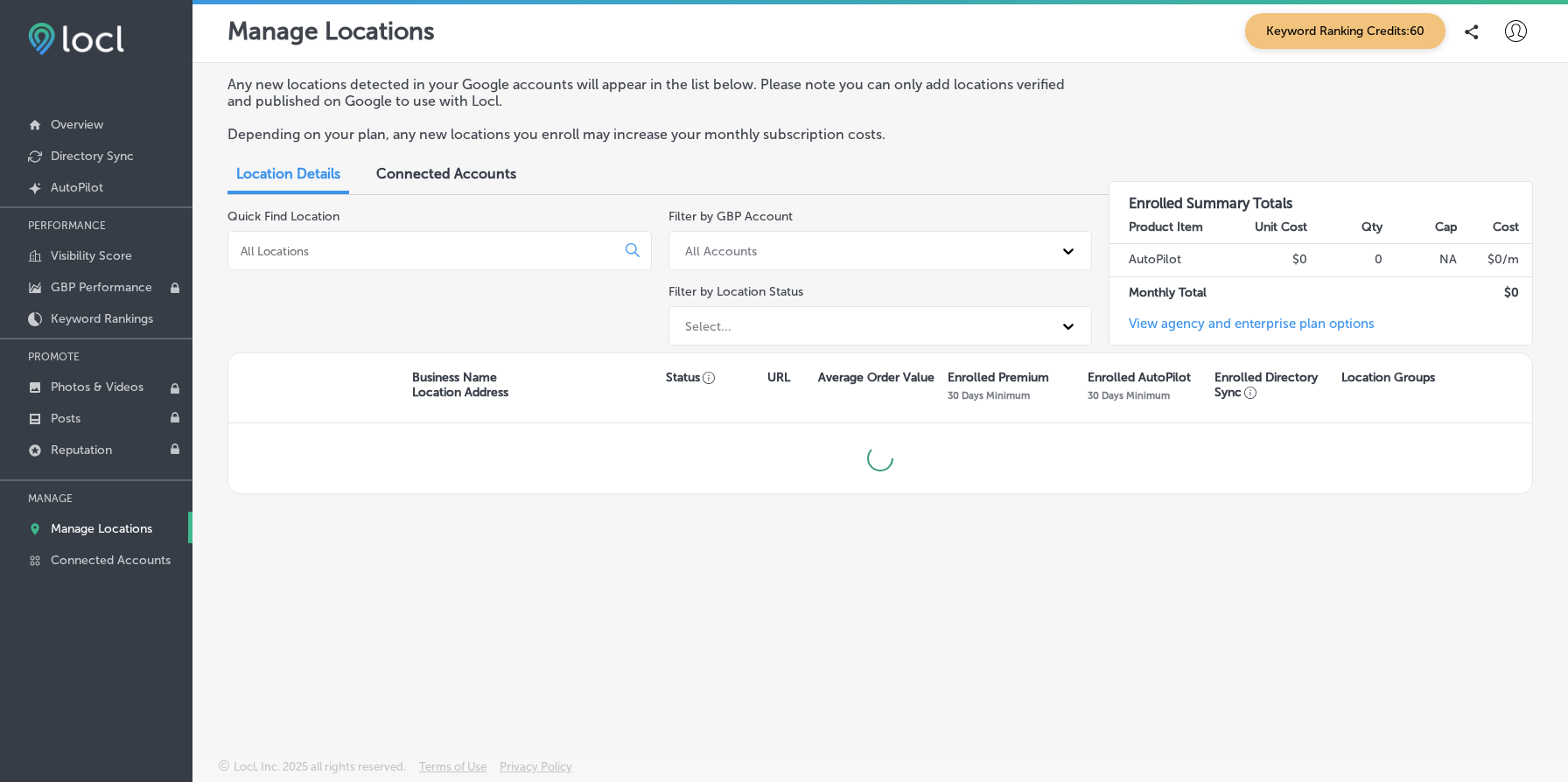
click at [466, 168] on span "Connected Accounts" at bounding box center [446, 174] width 140 height 16
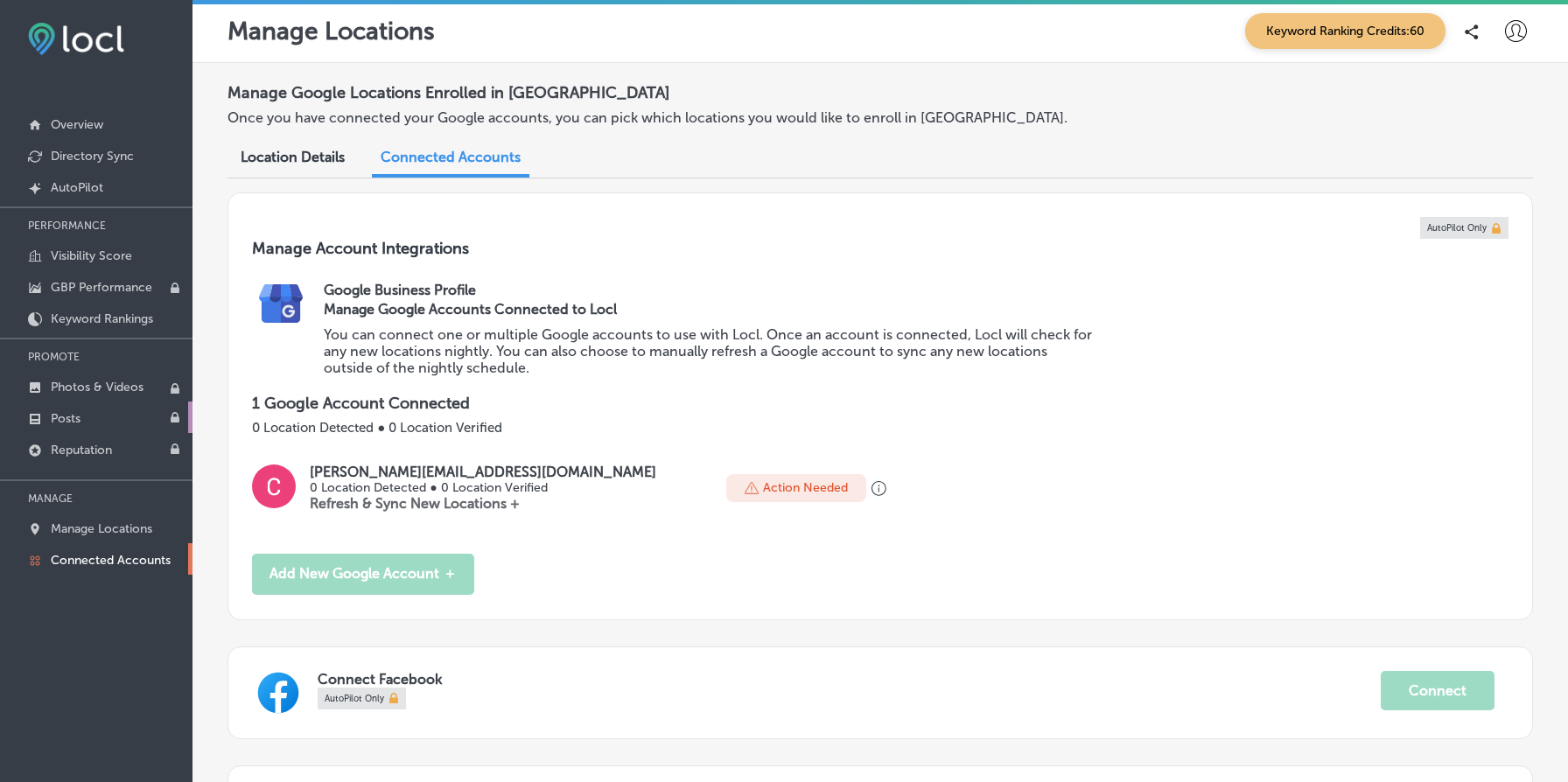
click at [115, 413] on link "Posts" at bounding box center [96, 417] width 192 height 31
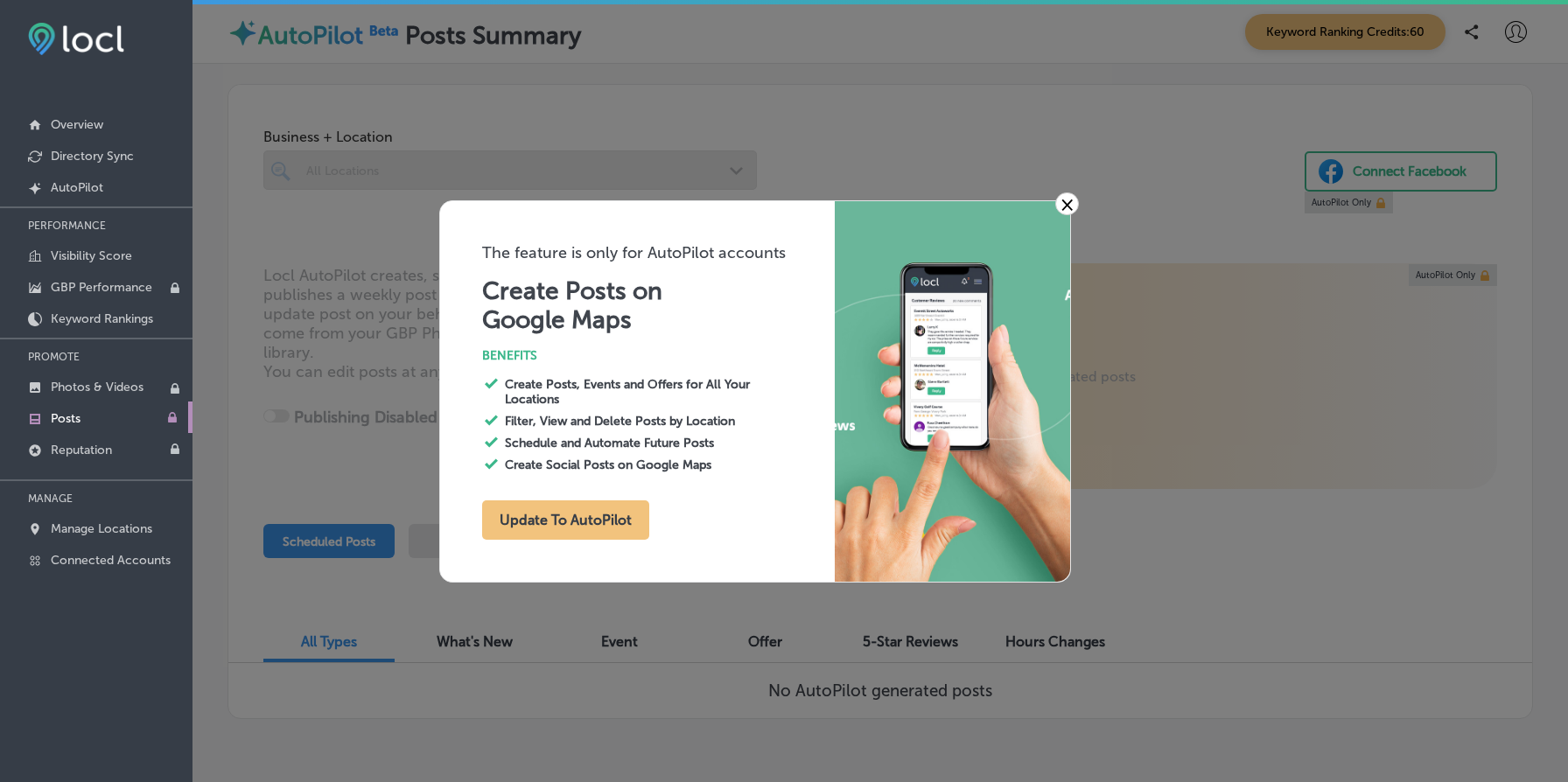
click at [1066, 210] on link "×" at bounding box center [1067, 203] width 24 height 23
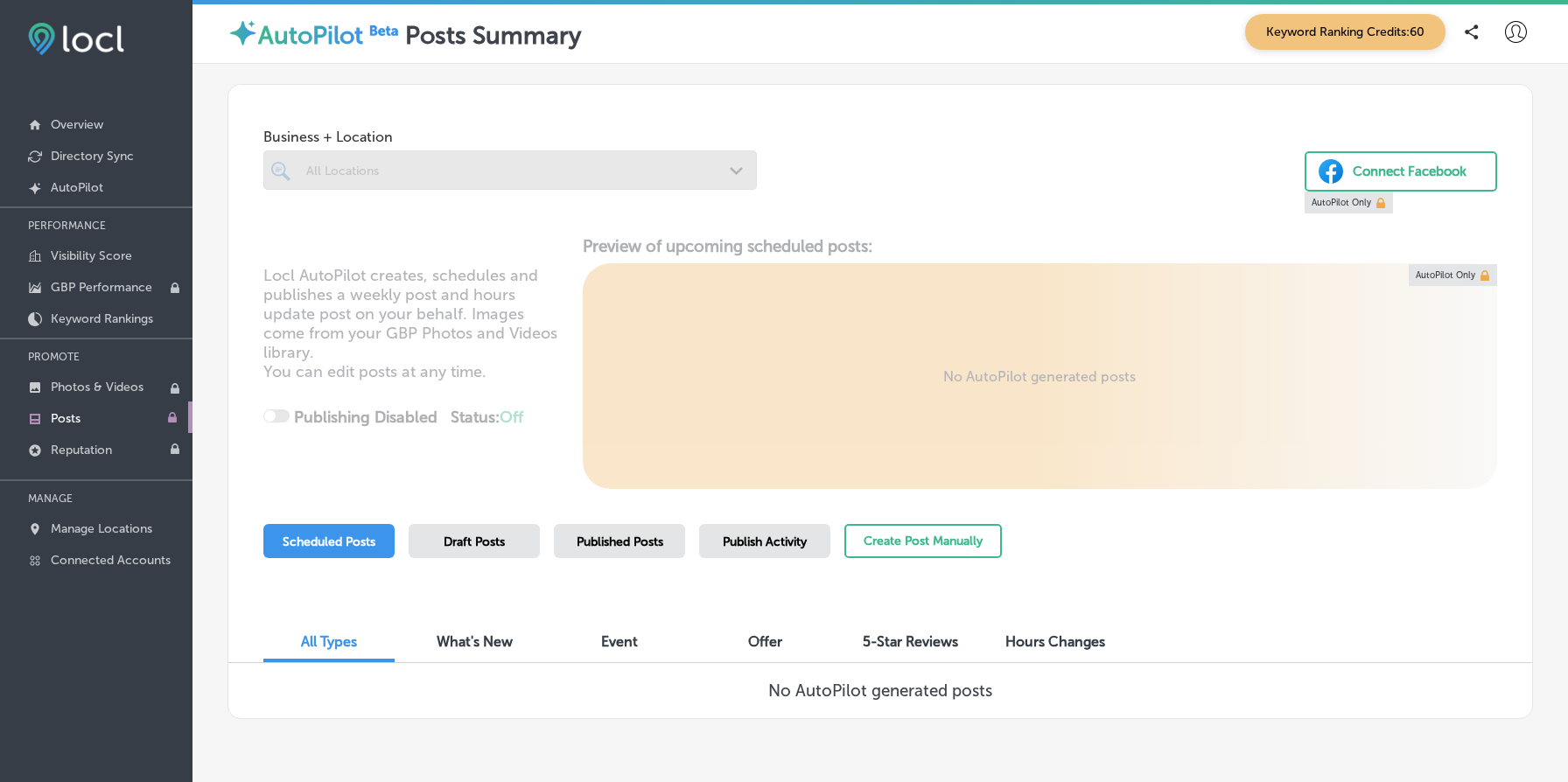
click at [615, 539] on span "Published Posts" at bounding box center [619, 541] width 87 height 15
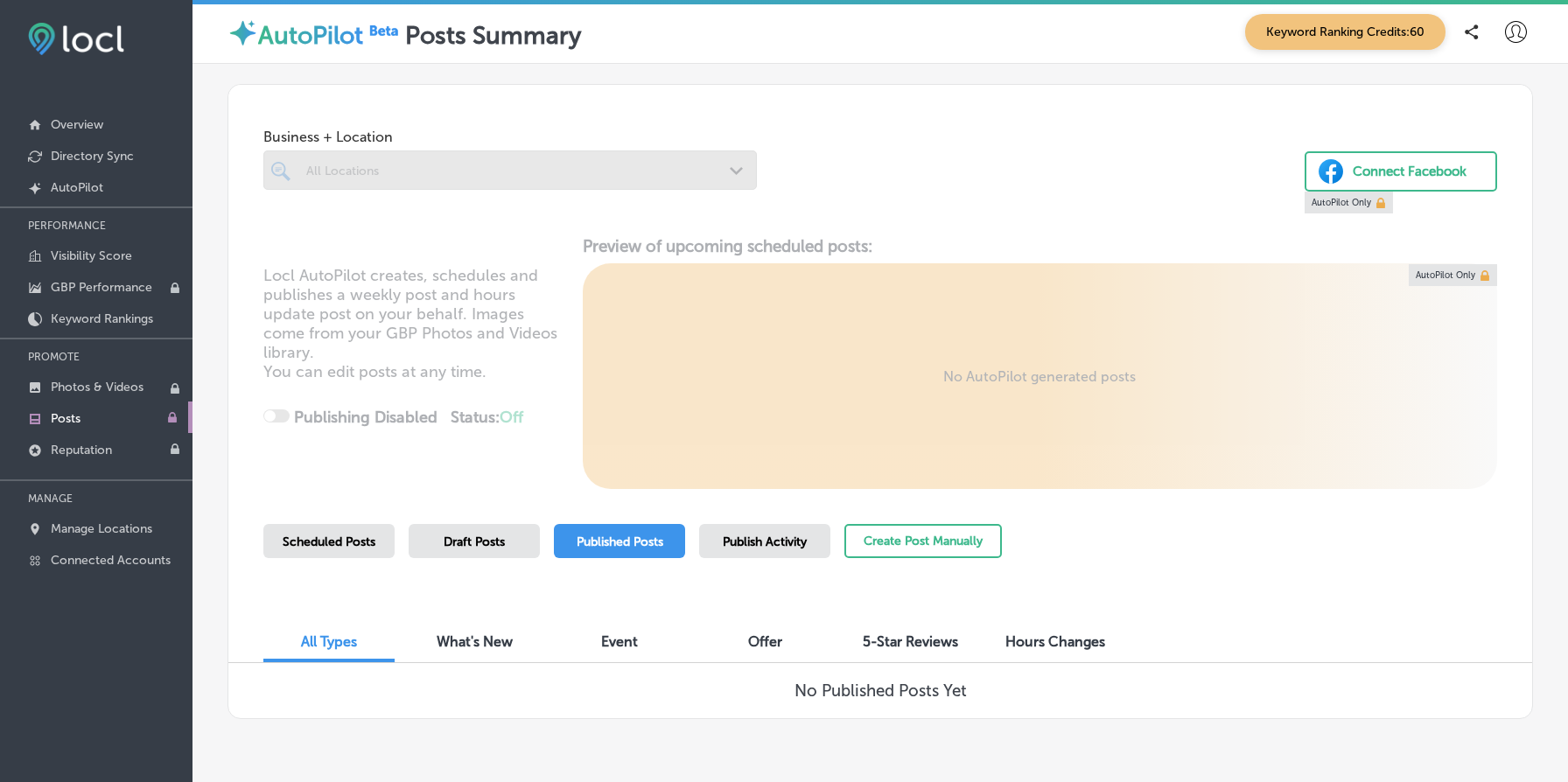
scroll to position [56, 0]
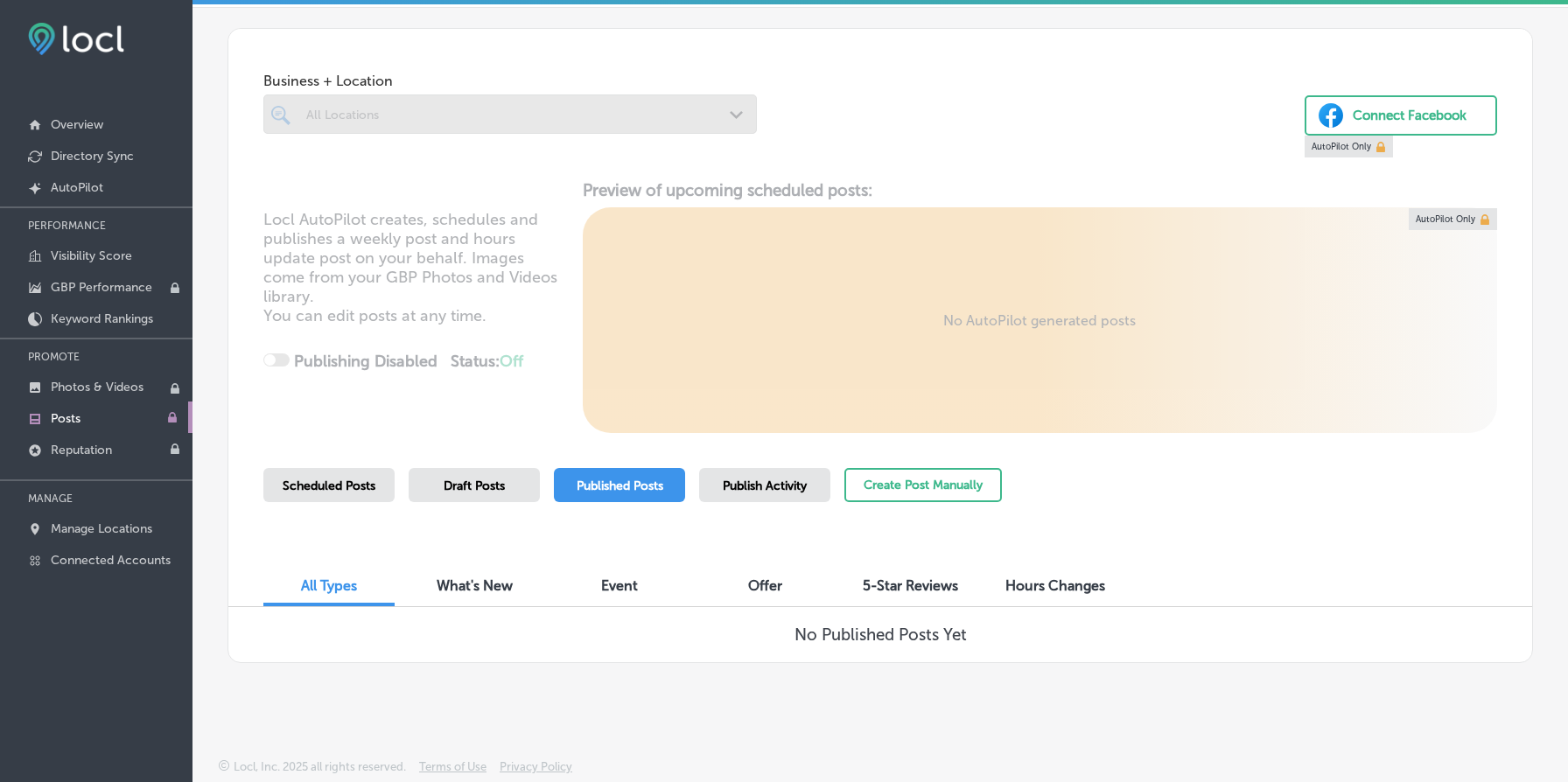
click at [474, 136] on div at bounding box center [510, 147] width 493 height 28
click at [107, 513] on link "Manage Locations" at bounding box center [96, 528] width 192 height 31
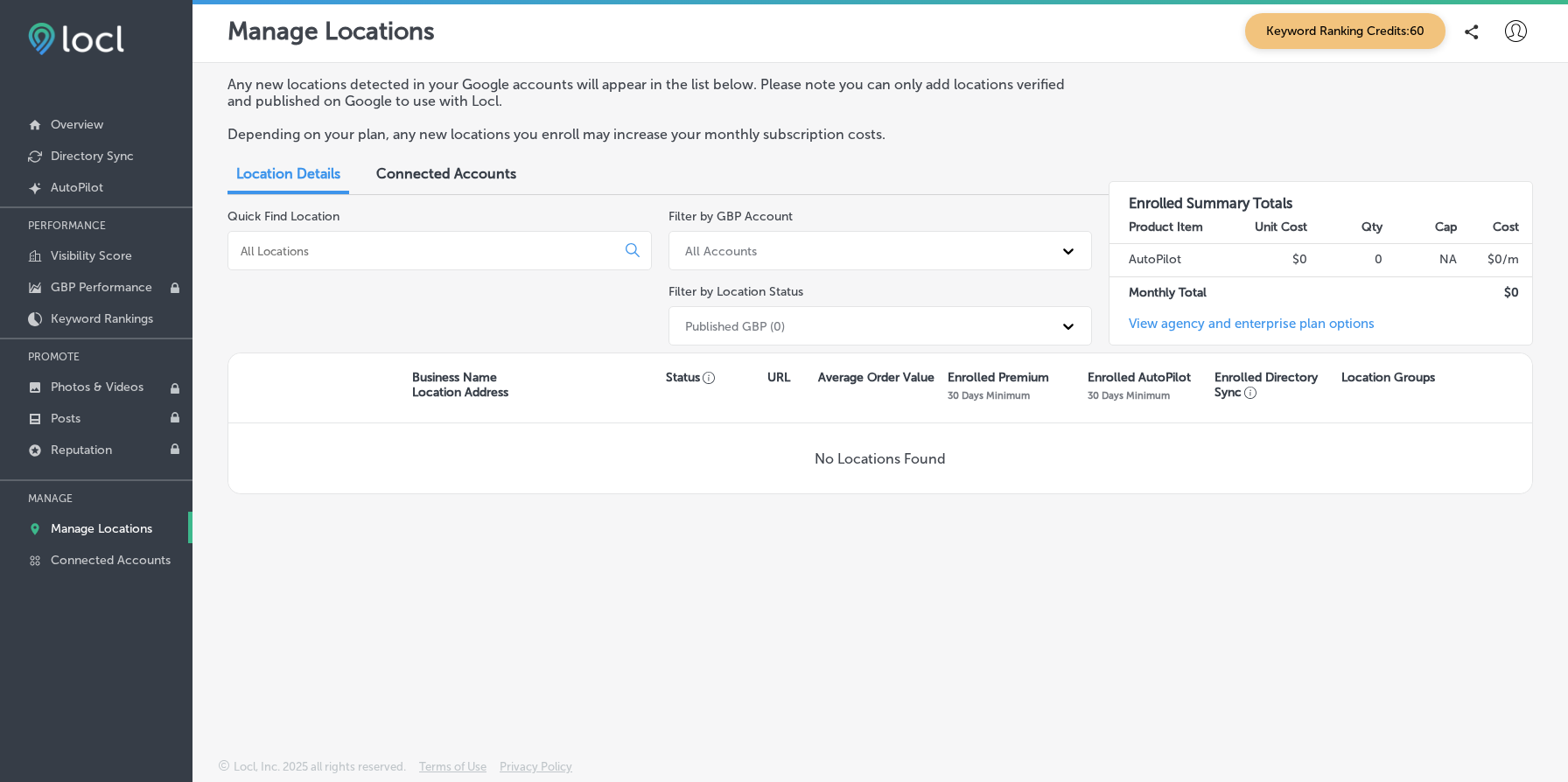
click at [422, 166] on span "Connected Accounts" at bounding box center [446, 174] width 140 height 16
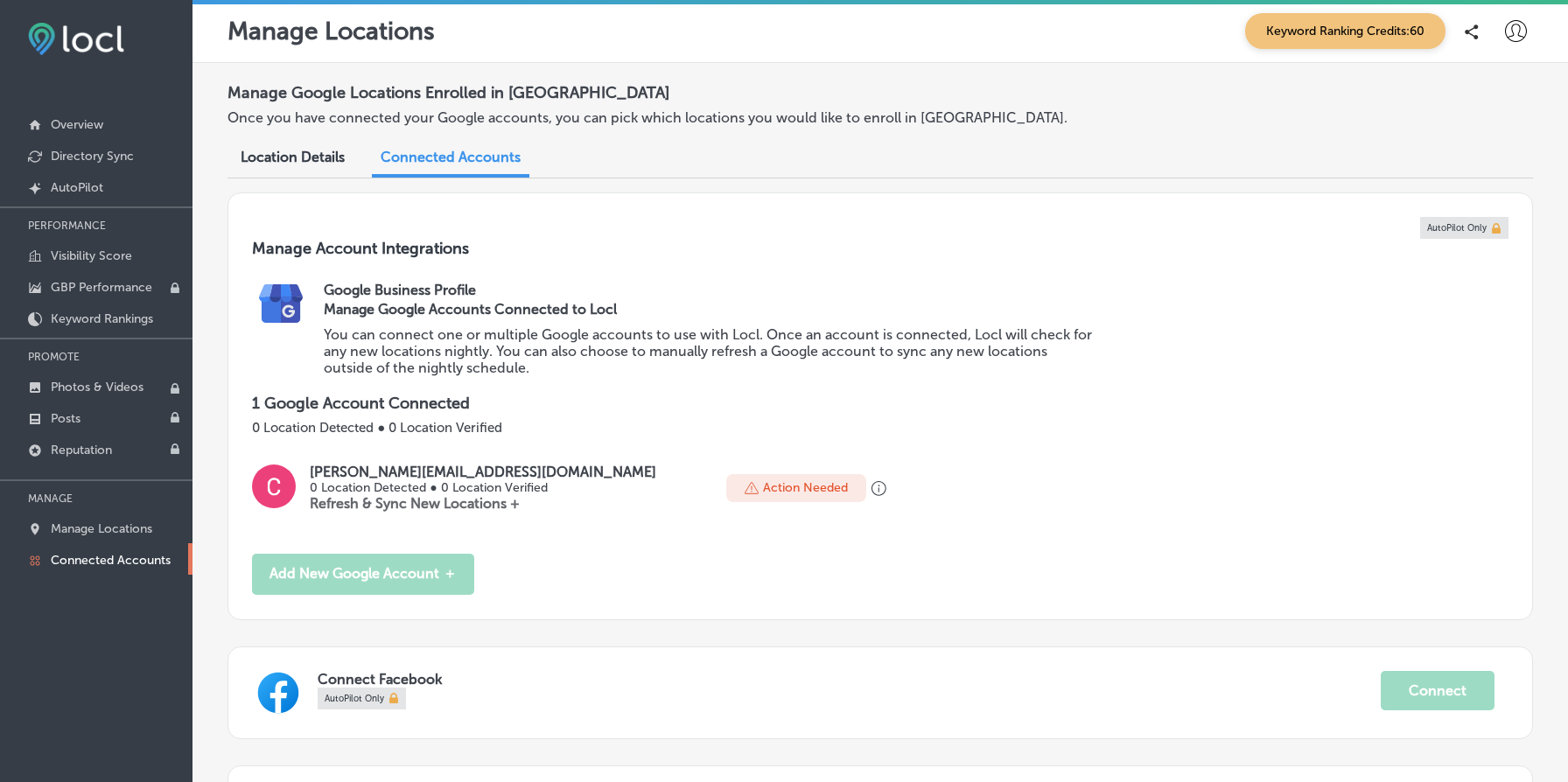
scroll to position [221, 0]
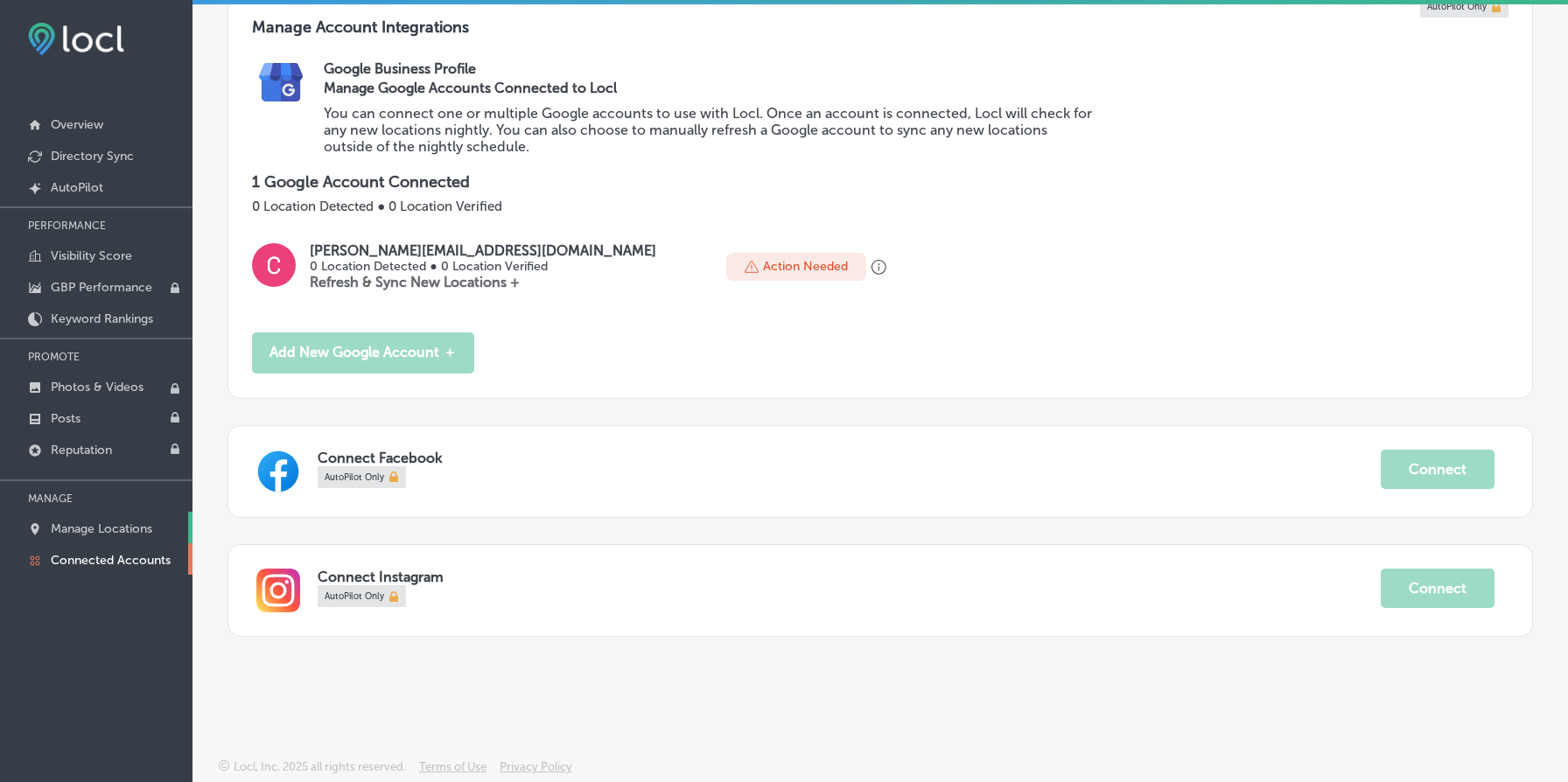
click at [131, 516] on link "Manage Locations" at bounding box center [96, 528] width 192 height 31
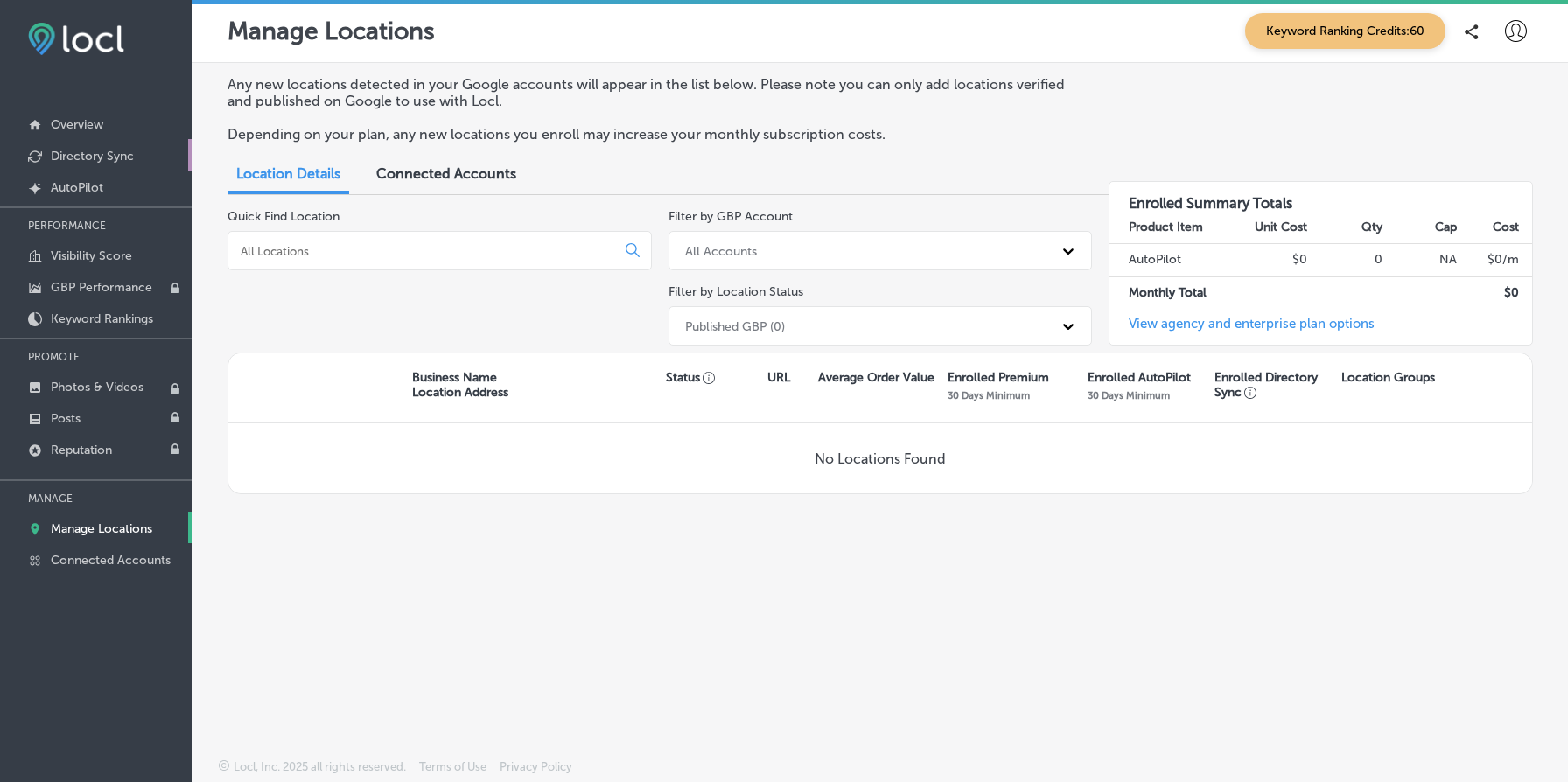
click at [122, 145] on link "Directory Sync" at bounding box center [96, 155] width 192 height 31
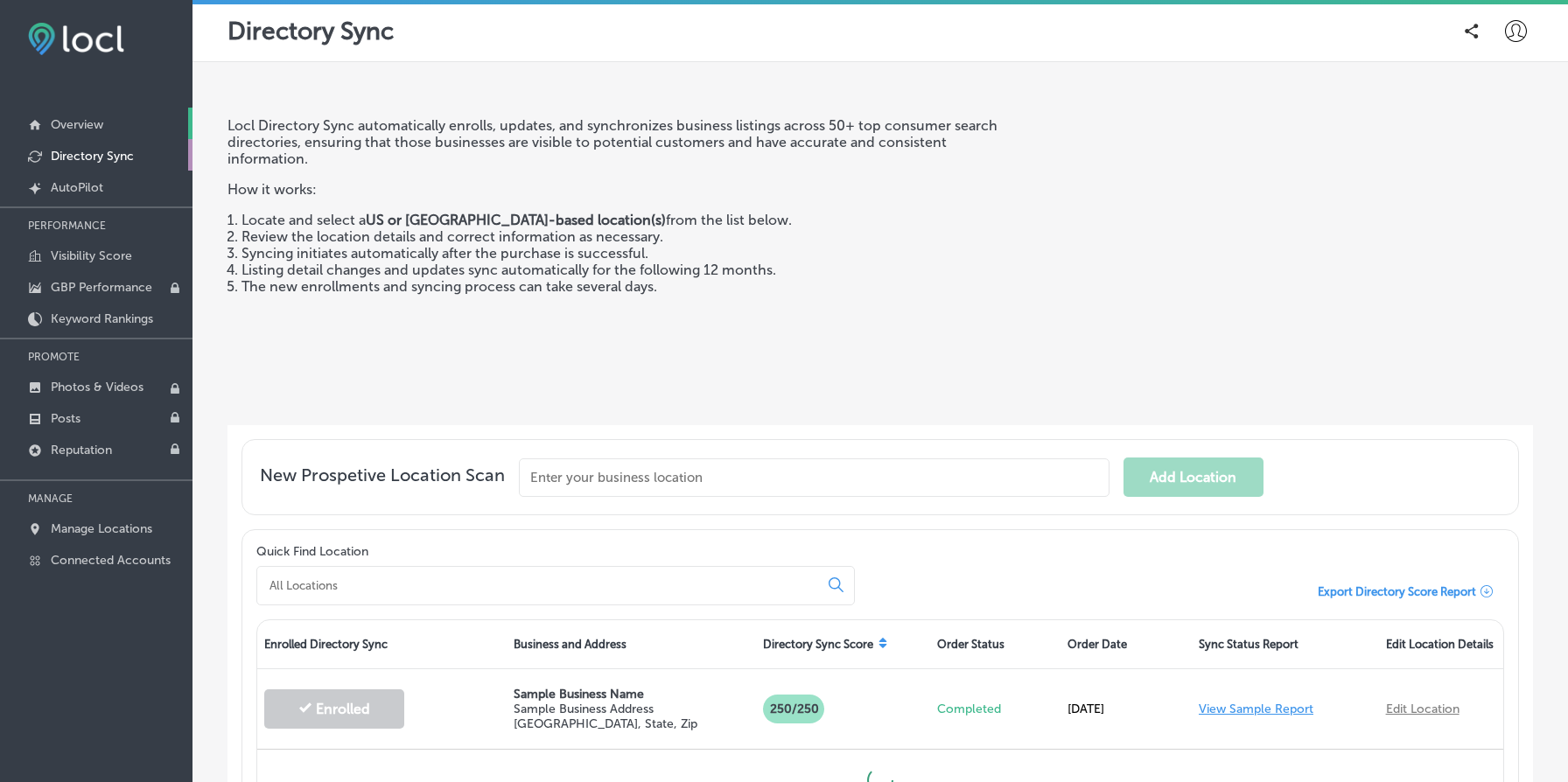
click at [110, 115] on link "Overview" at bounding box center [96, 123] width 192 height 31
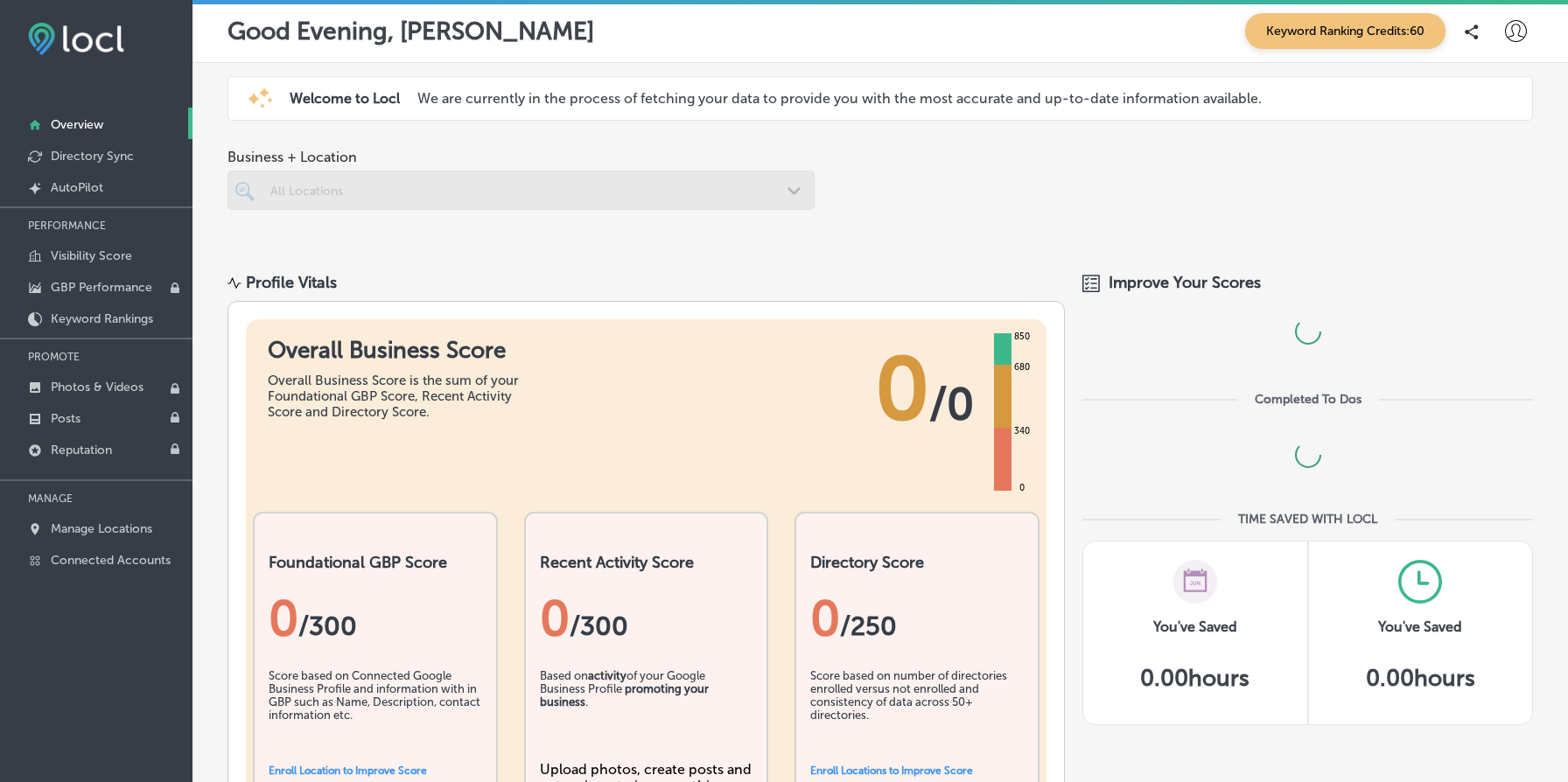
click at [334, 31] on p "Good Evening, Cayson" at bounding box center [411, 31] width 367 height 29
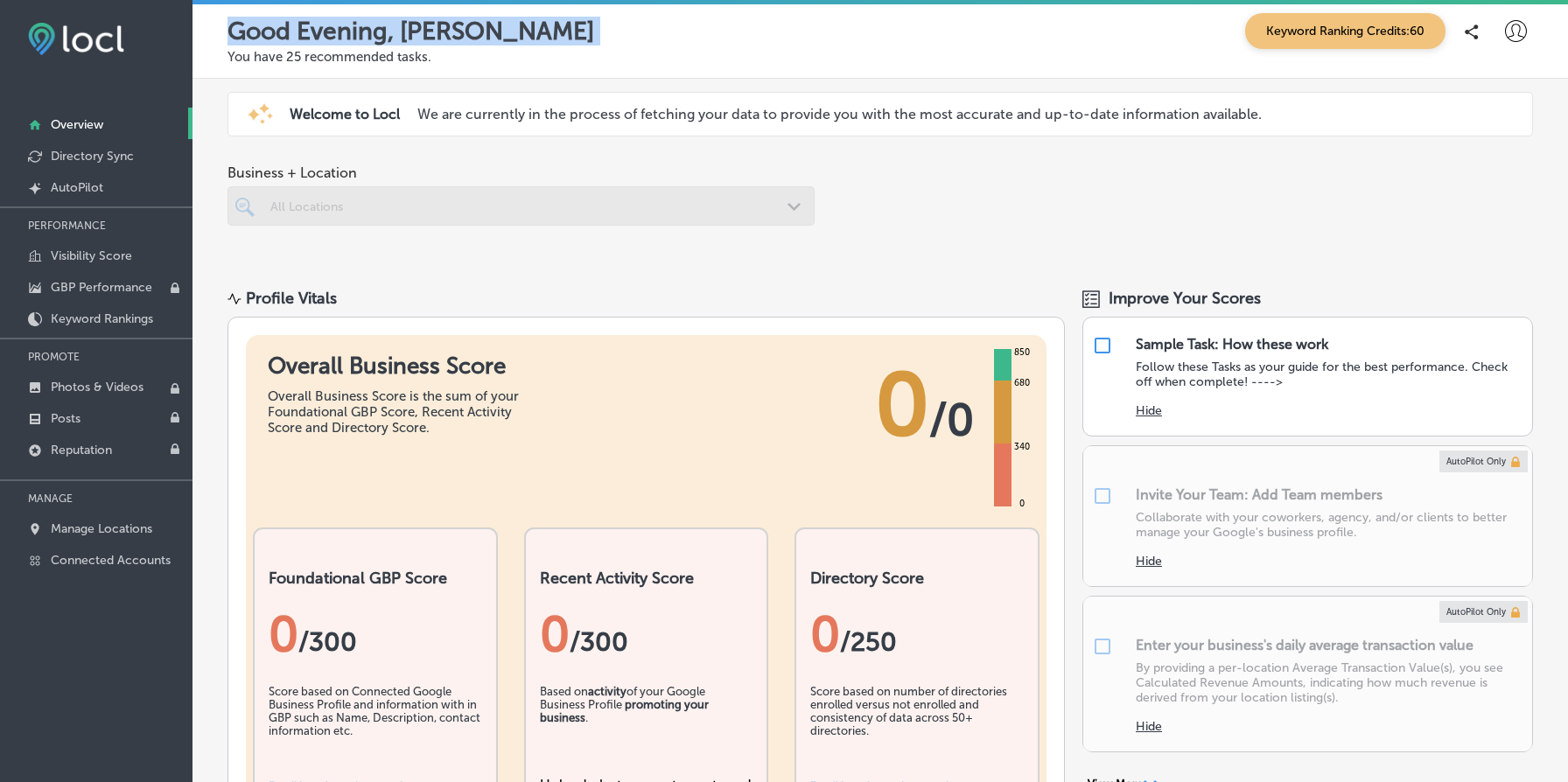
click at [334, 31] on p "Good Evening, Cayson" at bounding box center [411, 31] width 367 height 29
click at [105, 190] on link "Created by potrace 1.10, written by Peter Selinger 2001-2011 AutoPilot" at bounding box center [96, 187] width 192 height 31
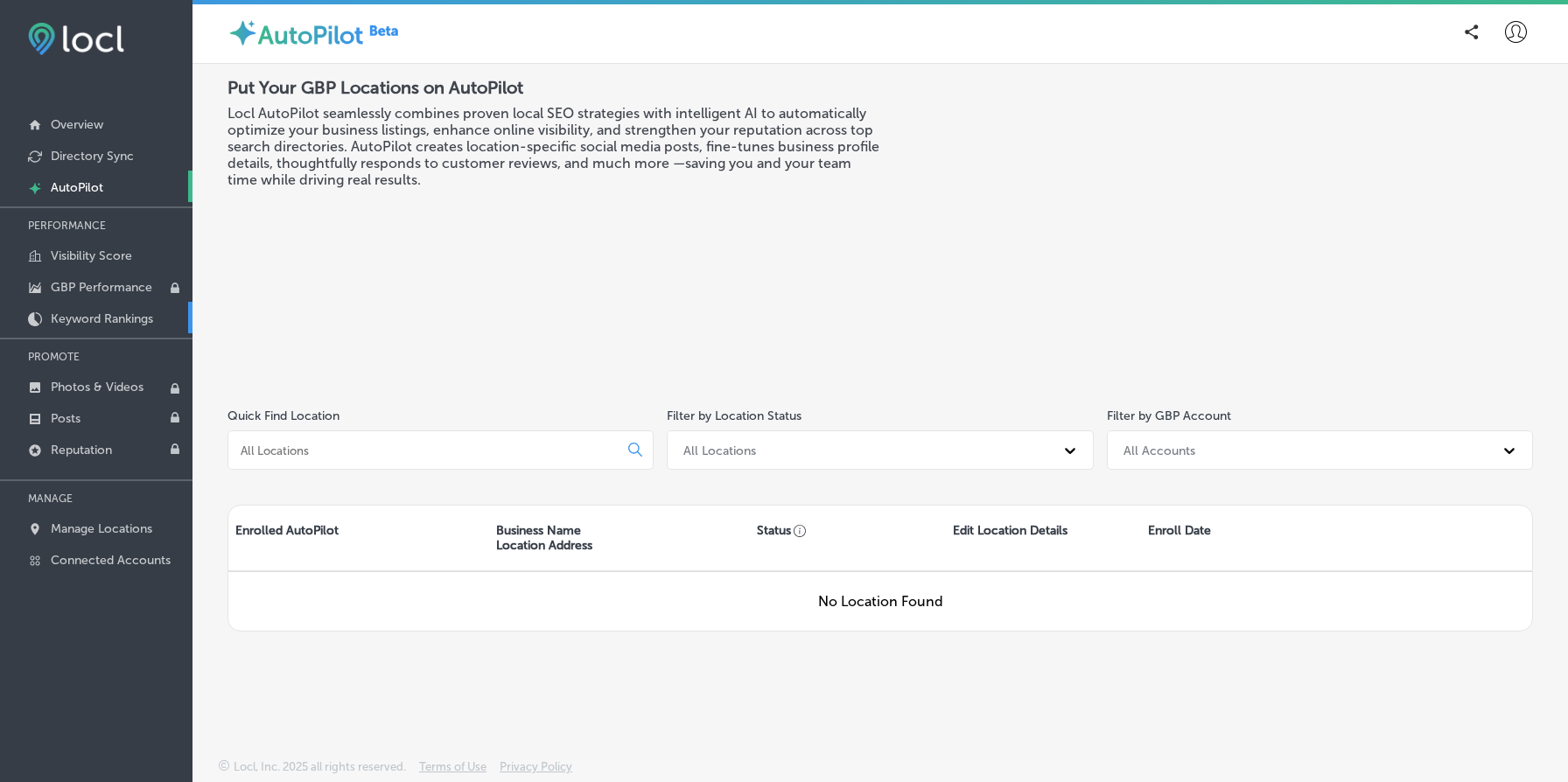
click at [131, 324] on p "Keyword Rankings" at bounding box center [102, 318] width 102 height 15
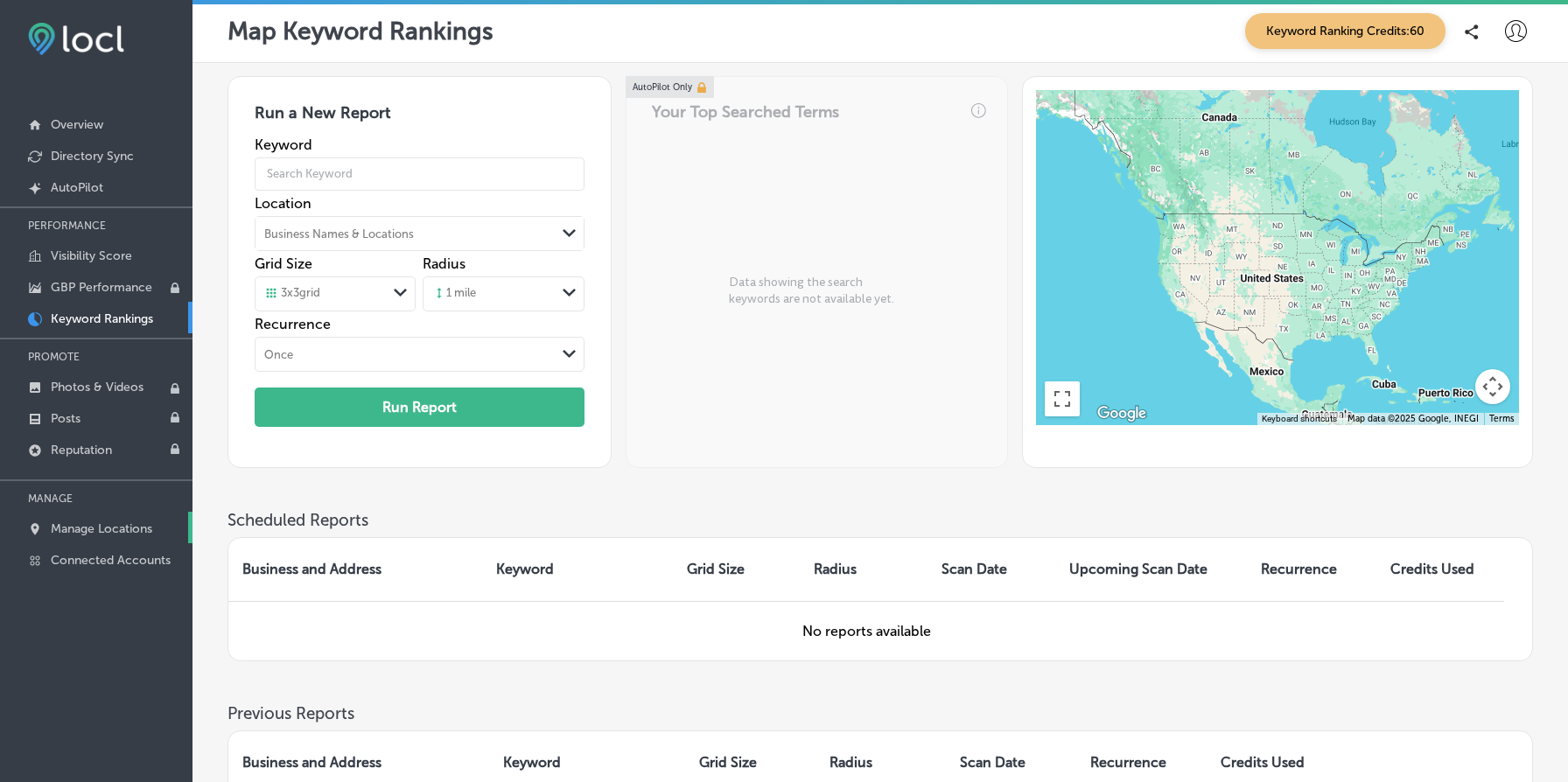
click at [116, 524] on p "Manage Locations" at bounding box center [101, 529] width 102 height 15
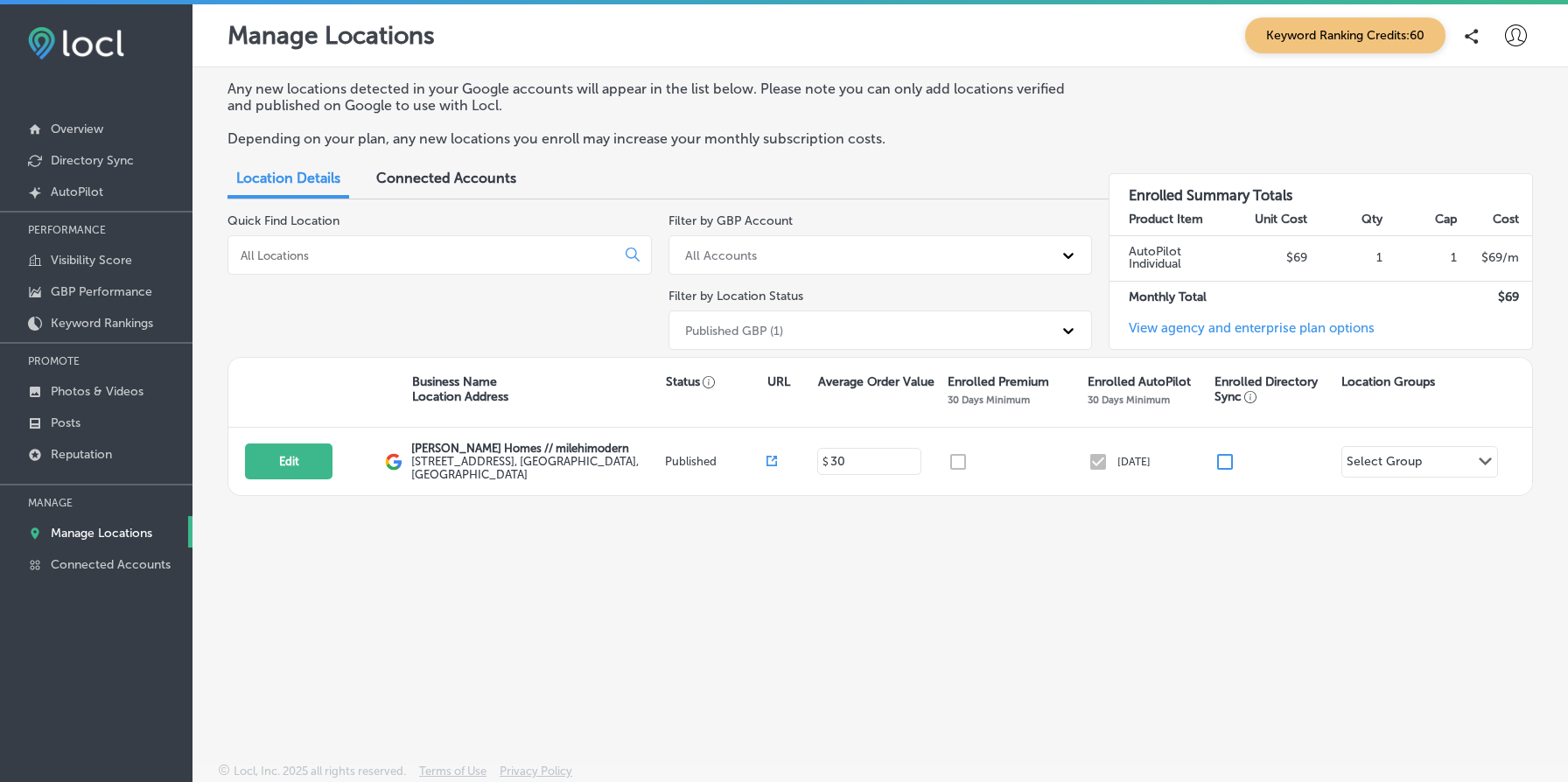
click at [480, 172] on span "Connected Accounts" at bounding box center [446, 178] width 140 height 16
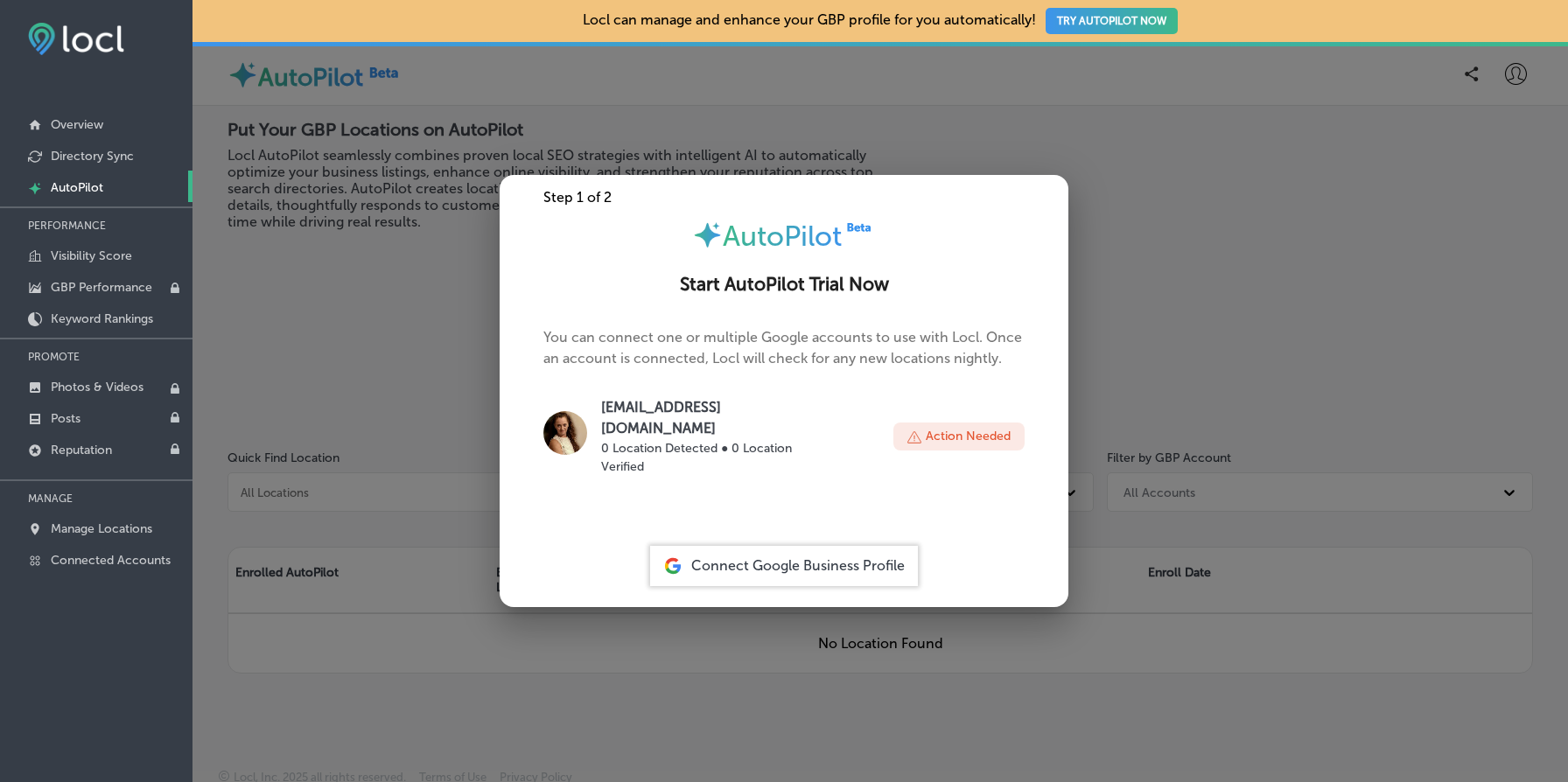
click at [347, 430] on div at bounding box center [784, 391] width 1568 height 782
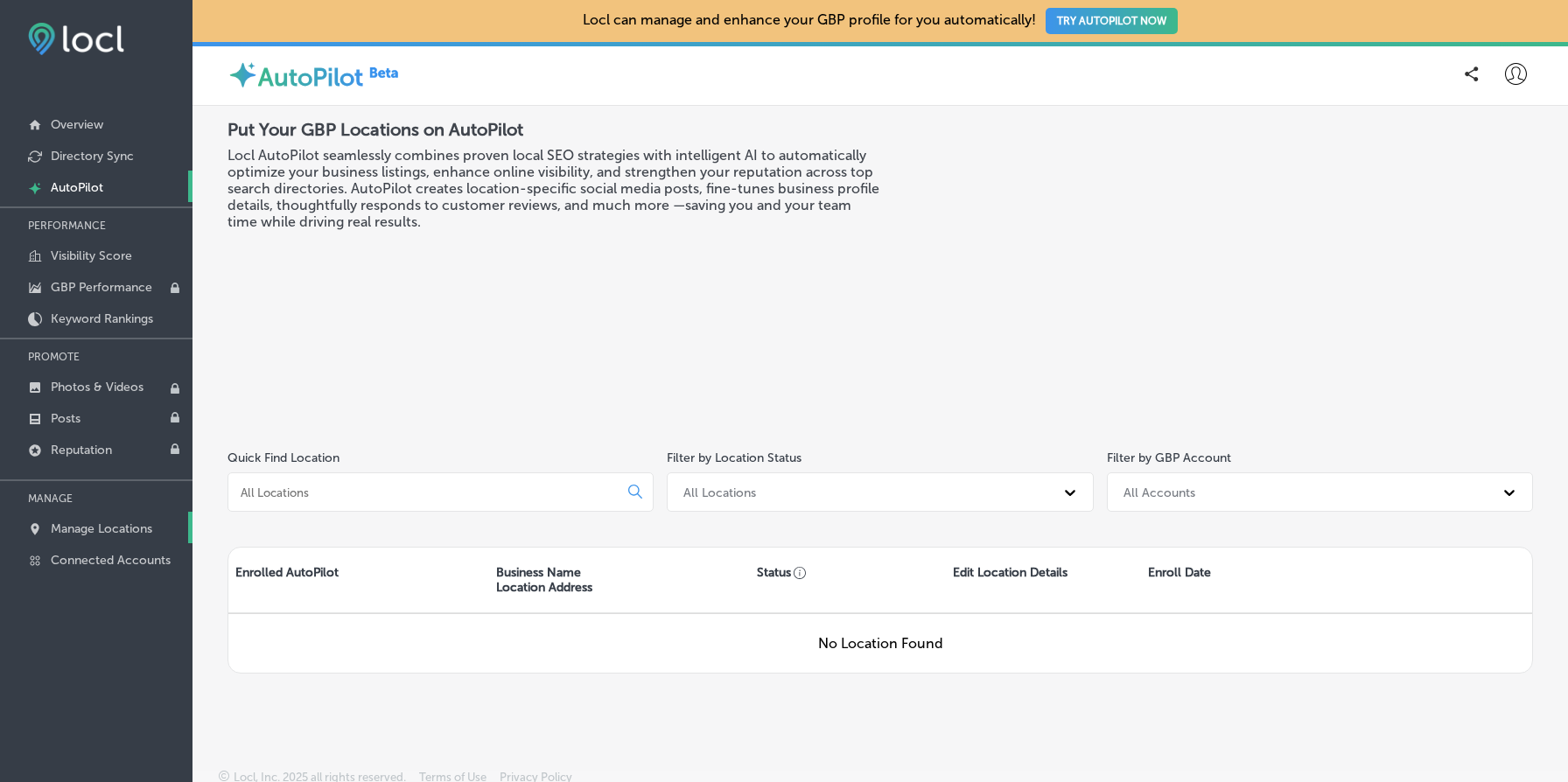
click at [134, 521] on p "Manage Locations" at bounding box center [101, 529] width 102 height 15
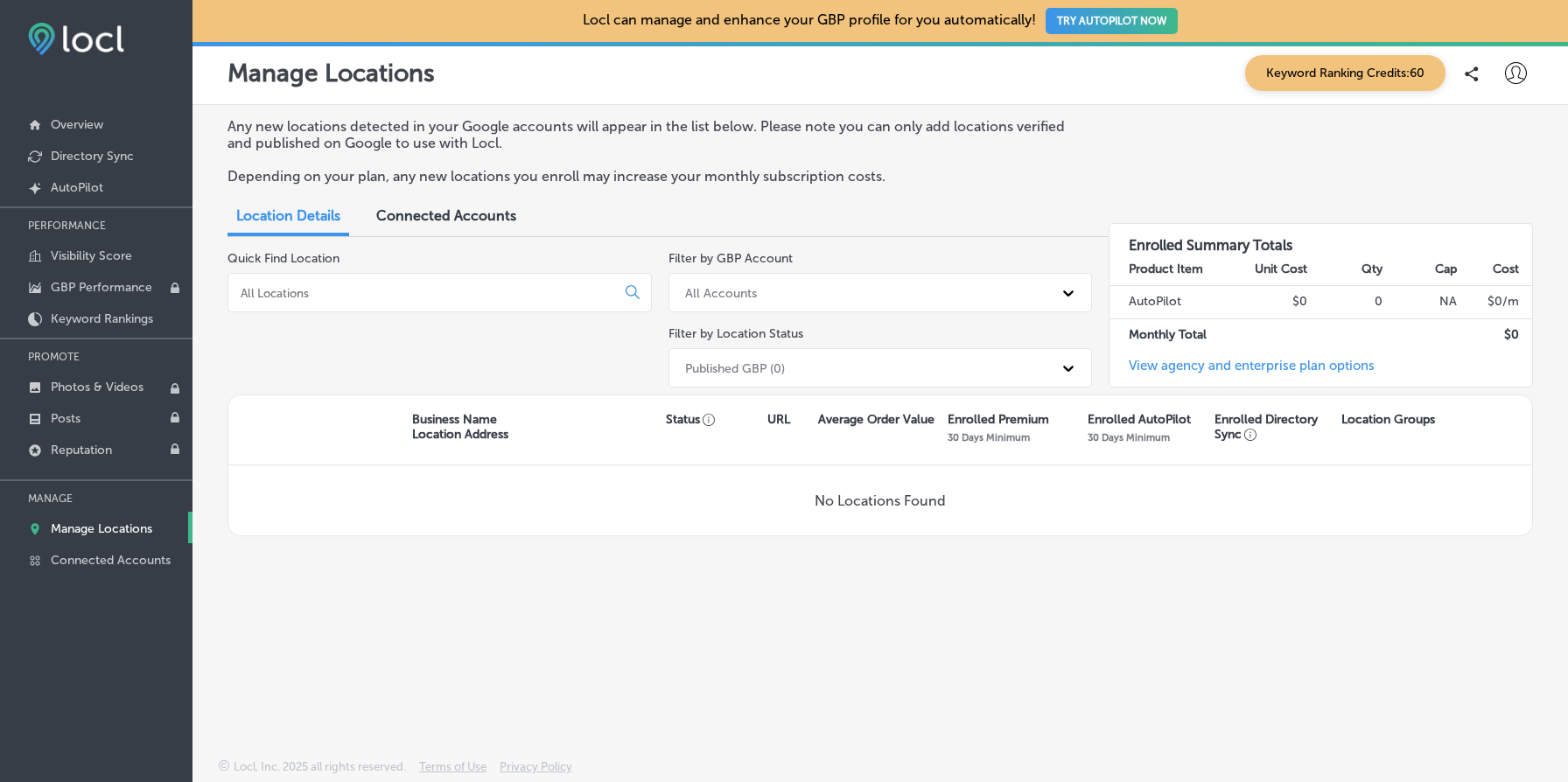
click at [450, 213] on span "Connected Accounts" at bounding box center [446, 216] width 140 height 16
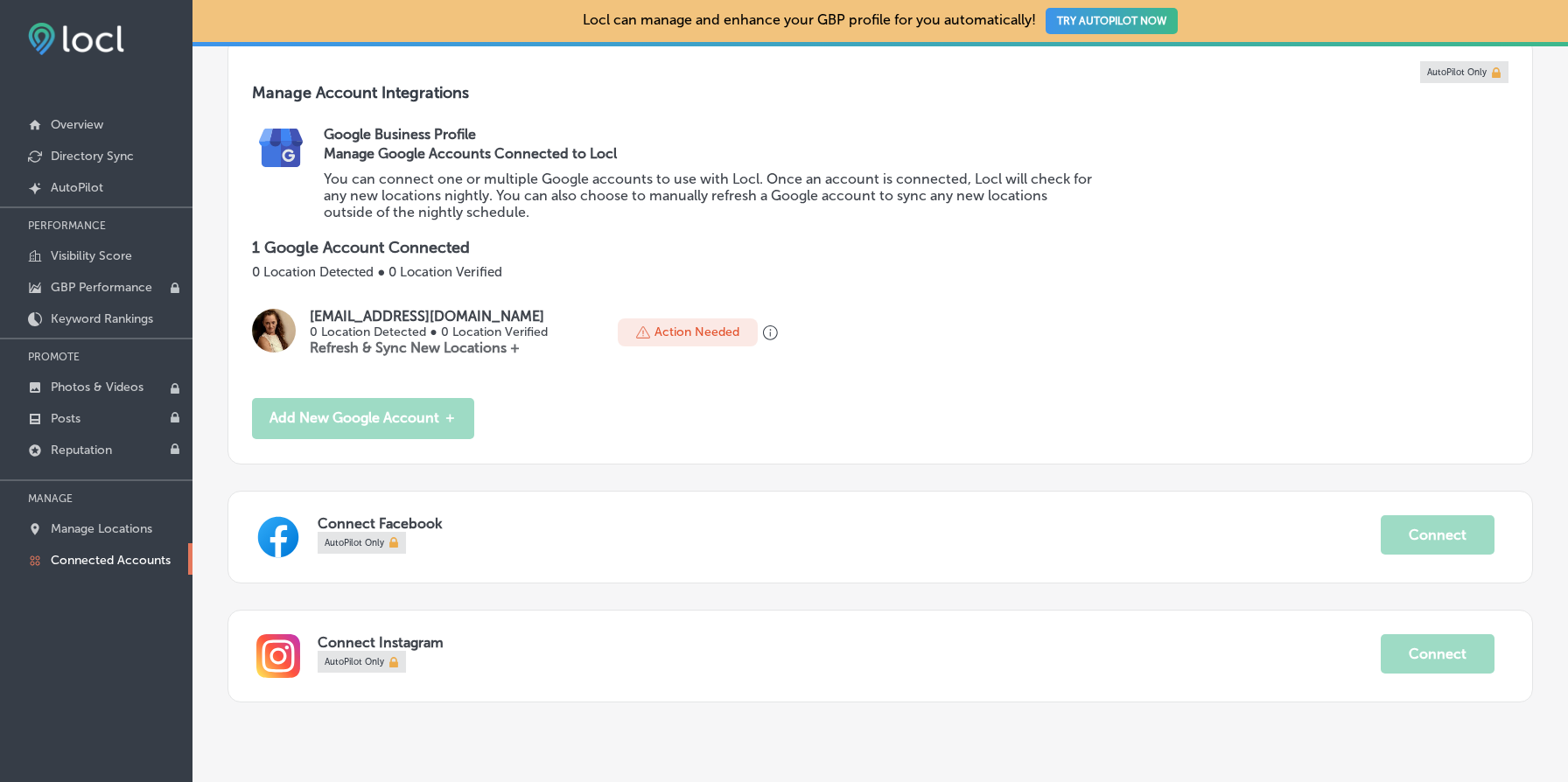
scroll to position [263, 0]
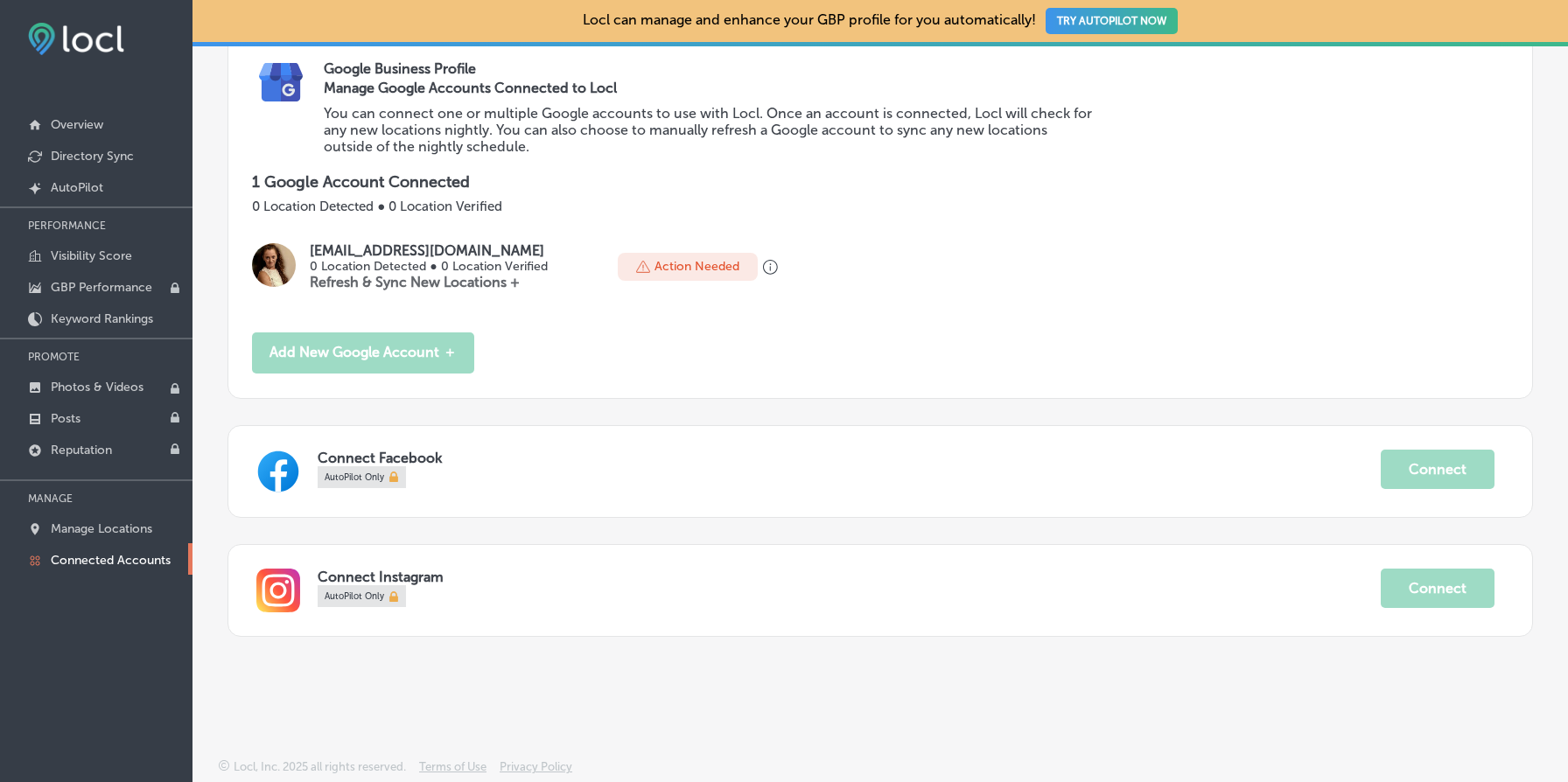
click at [1024, 245] on div "pink2day@gmail.com 0 Location Detected ● 0 Location Verified Refresh & Sync New…" at bounding box center [879, 266] width 1256 height 48
click at [130, 526] on p "Manage Locations" at bounding box center [101, 529] width 102 height 15
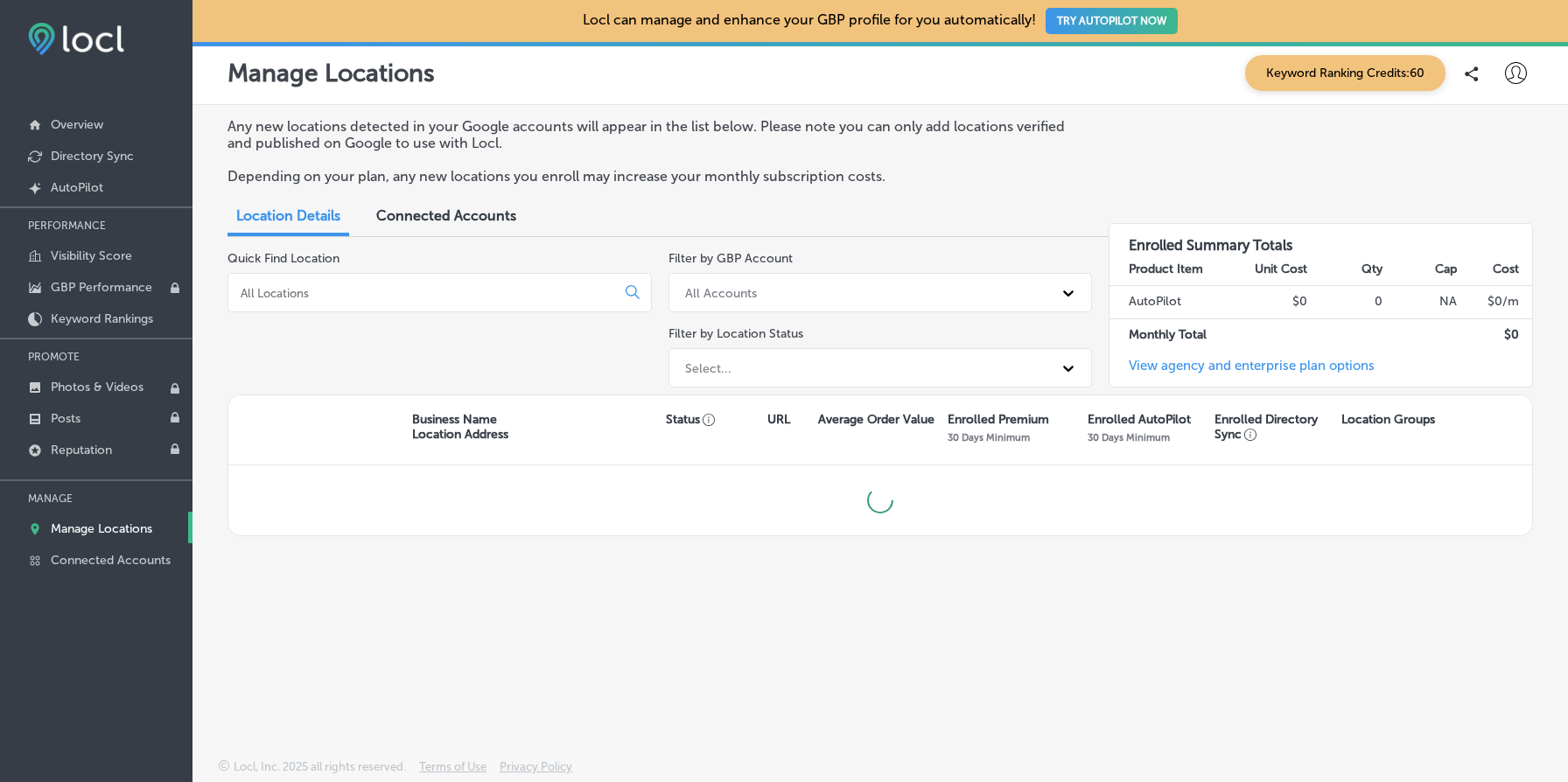
click at [836, 369] on div "Select..." at bounding box center [865, 368] width 377 height 29
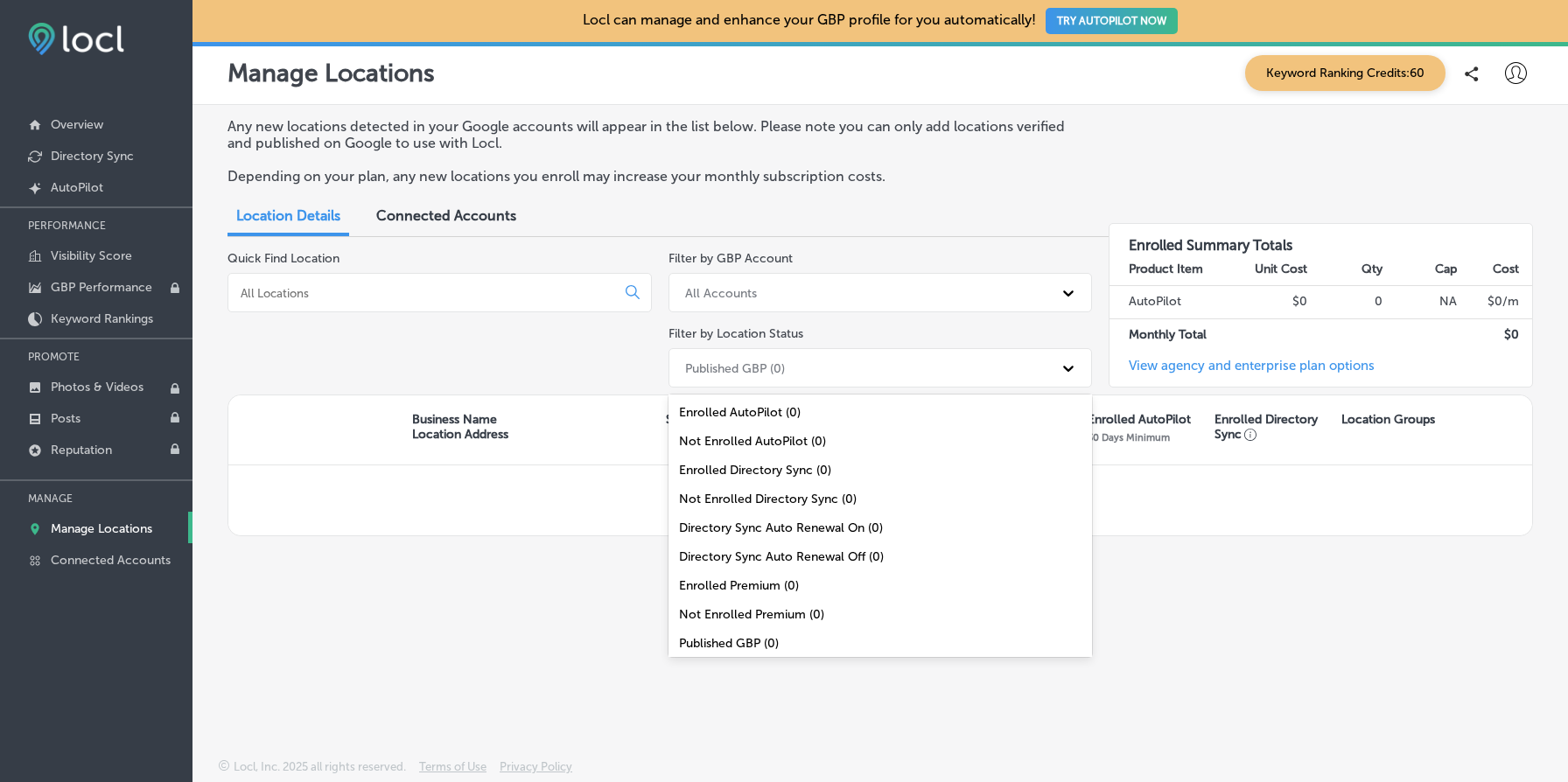
scroll to position [57, 0]
click at [809, 633] on div "All Locations (0)" at bounding box center [881, 645] width 424 height 29
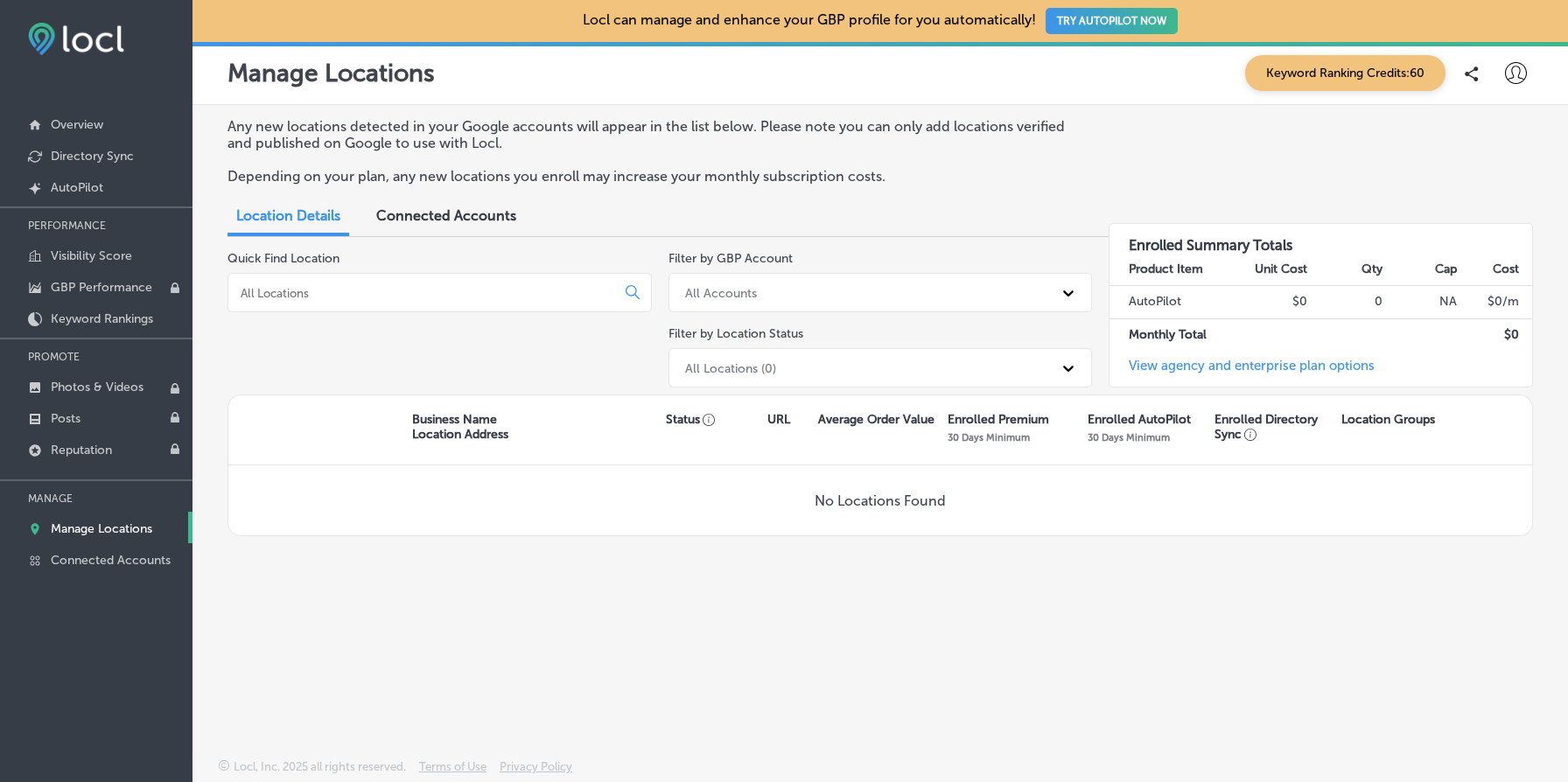
click at [850, 366] on div "All Locations (0)" at bounding box center [865, 368] width 377 height 29
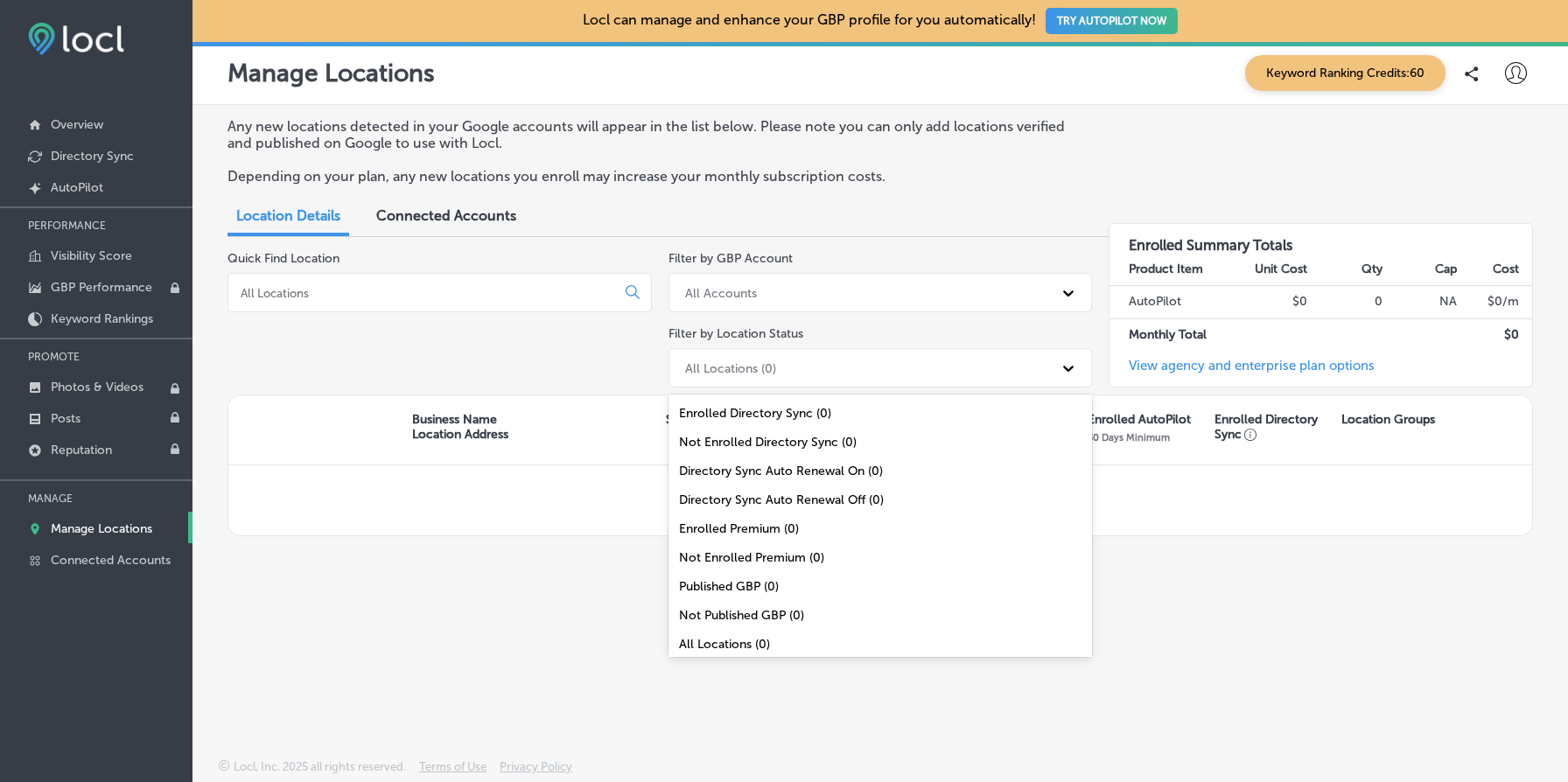
scroll to position [0, 0]
click at [447, 595] on div "Any new locations detected in your Google accounts will appear in the list belo…" at bounding box center [879, 391] width 1375 height 572
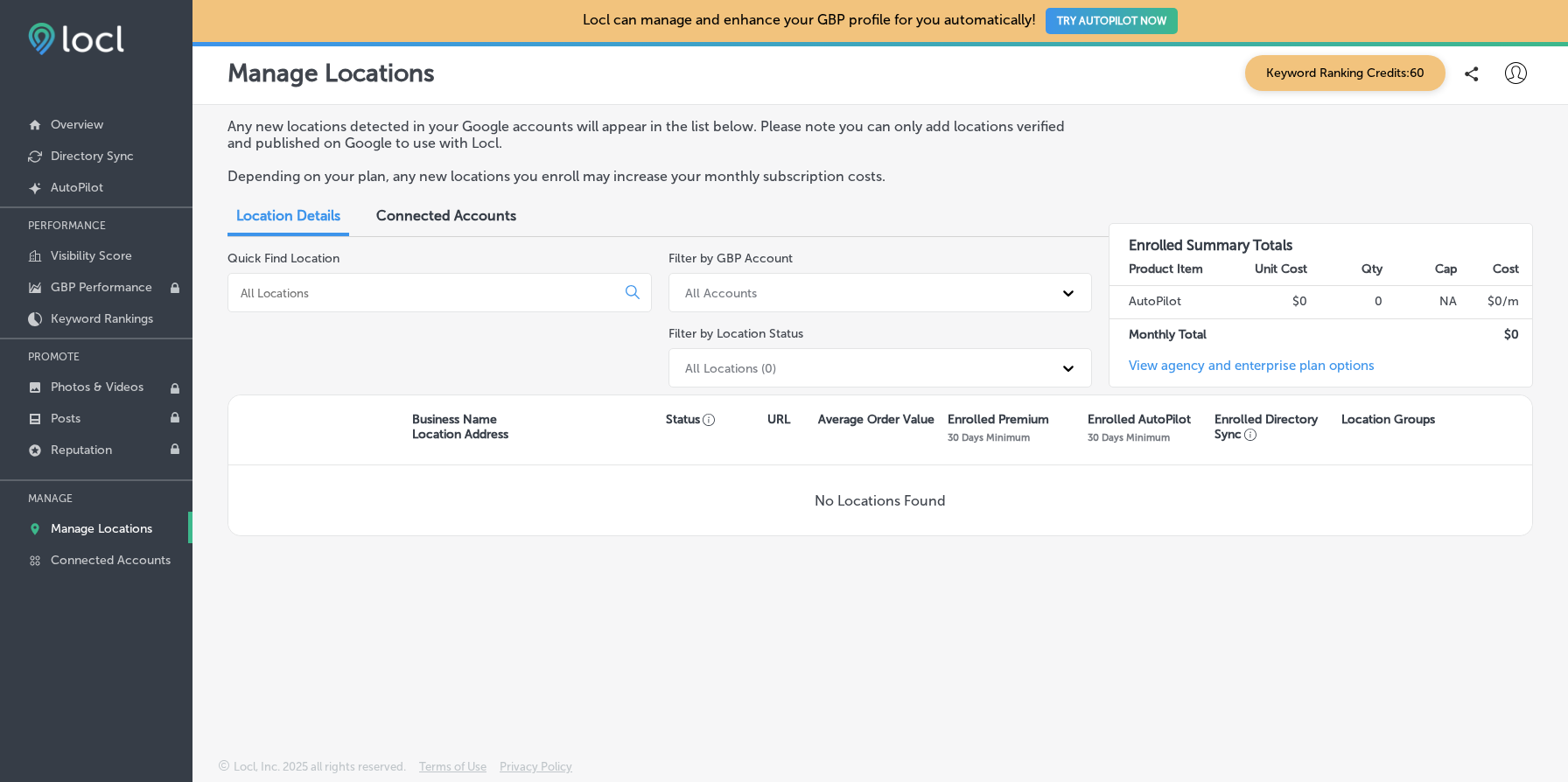
click at [428, 219] on span "Connected Accounts" at bounding box center [446, 216] width 140 height 16
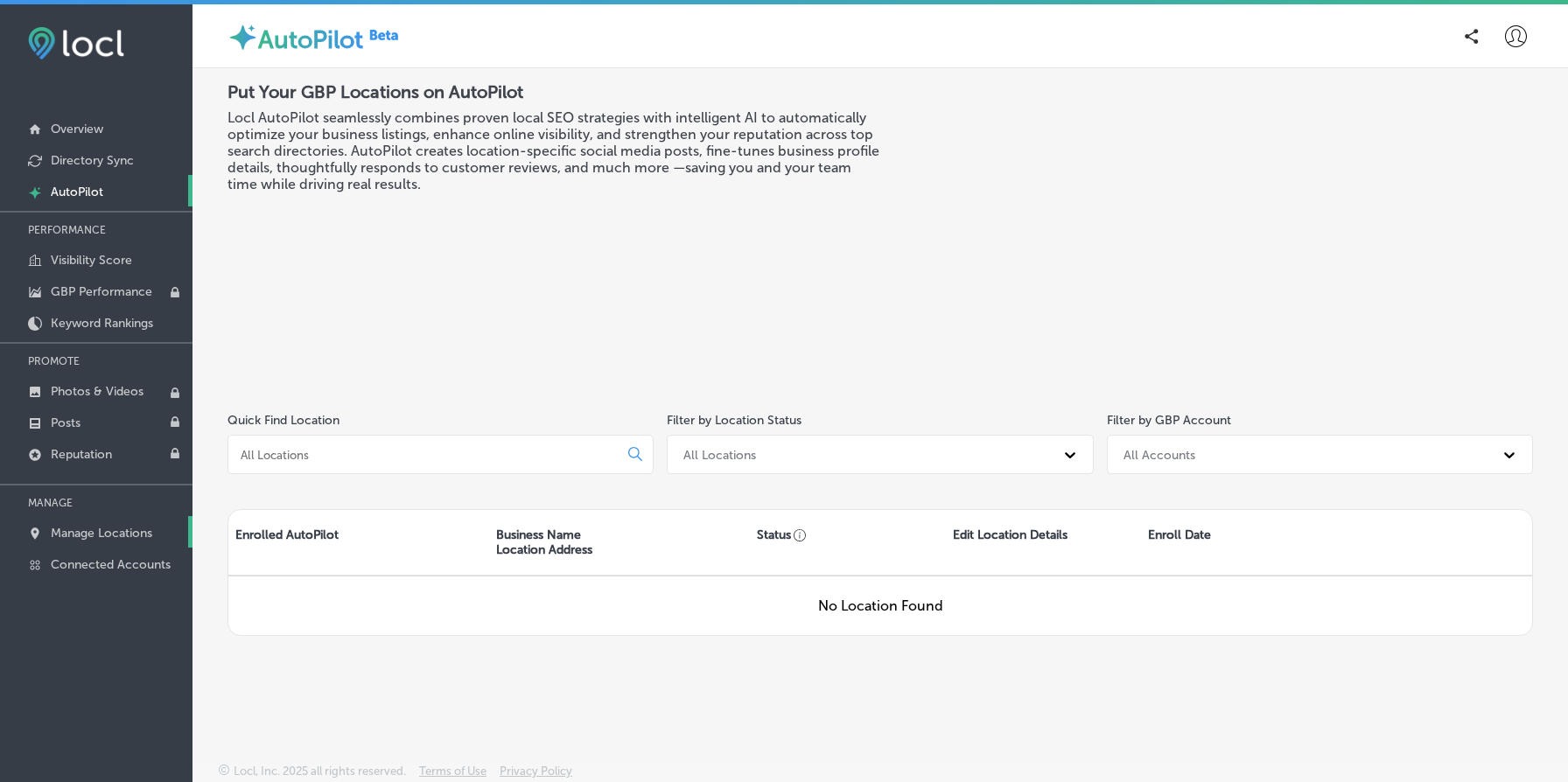
click at [168, 526] on link "Manage Locations" at bounding box center [96, 531] width 192 height 31
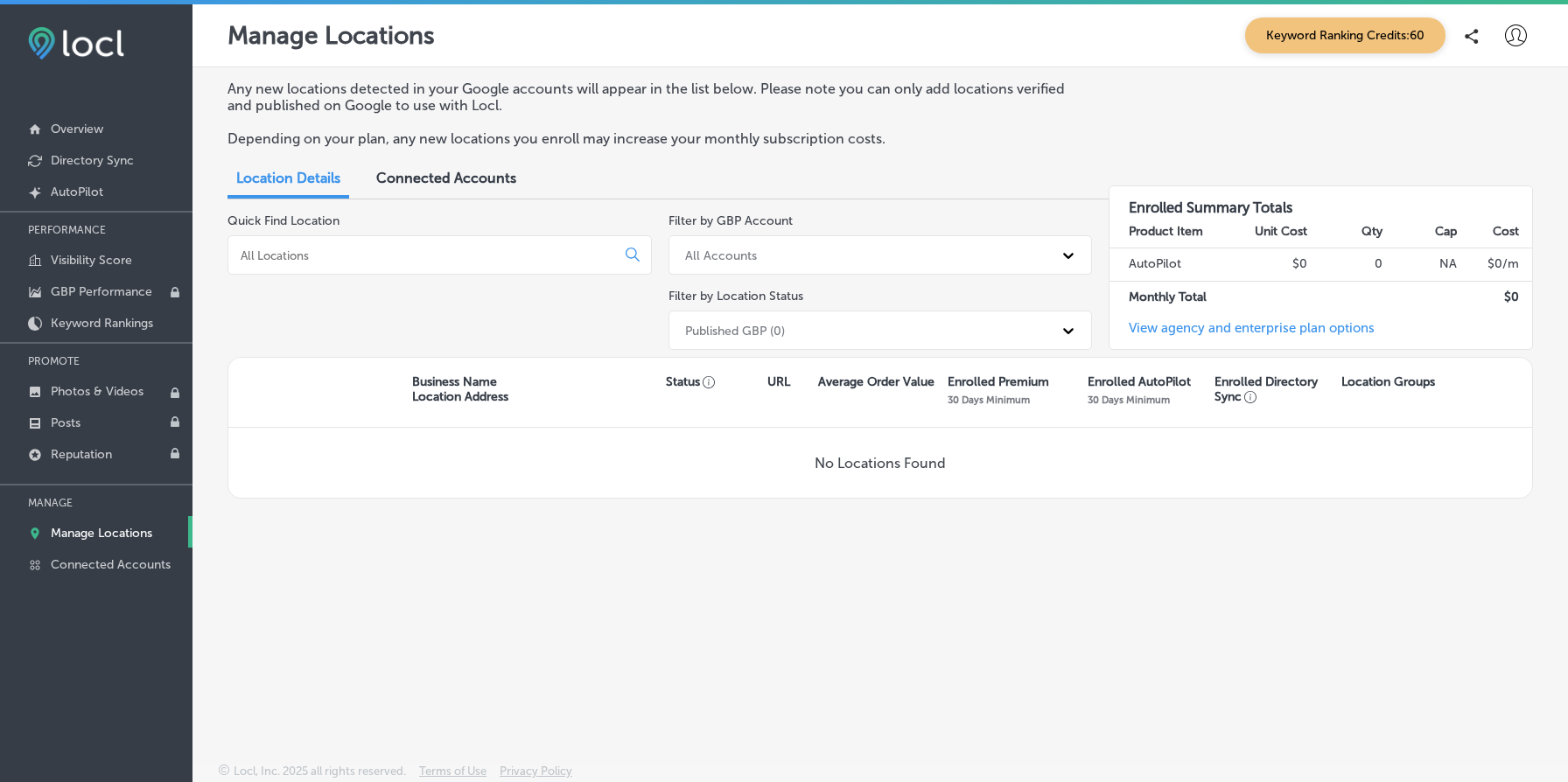
click at [911, 319] on div "Published GBP (0)" at bounding box center [865, 330] width 377 height 29
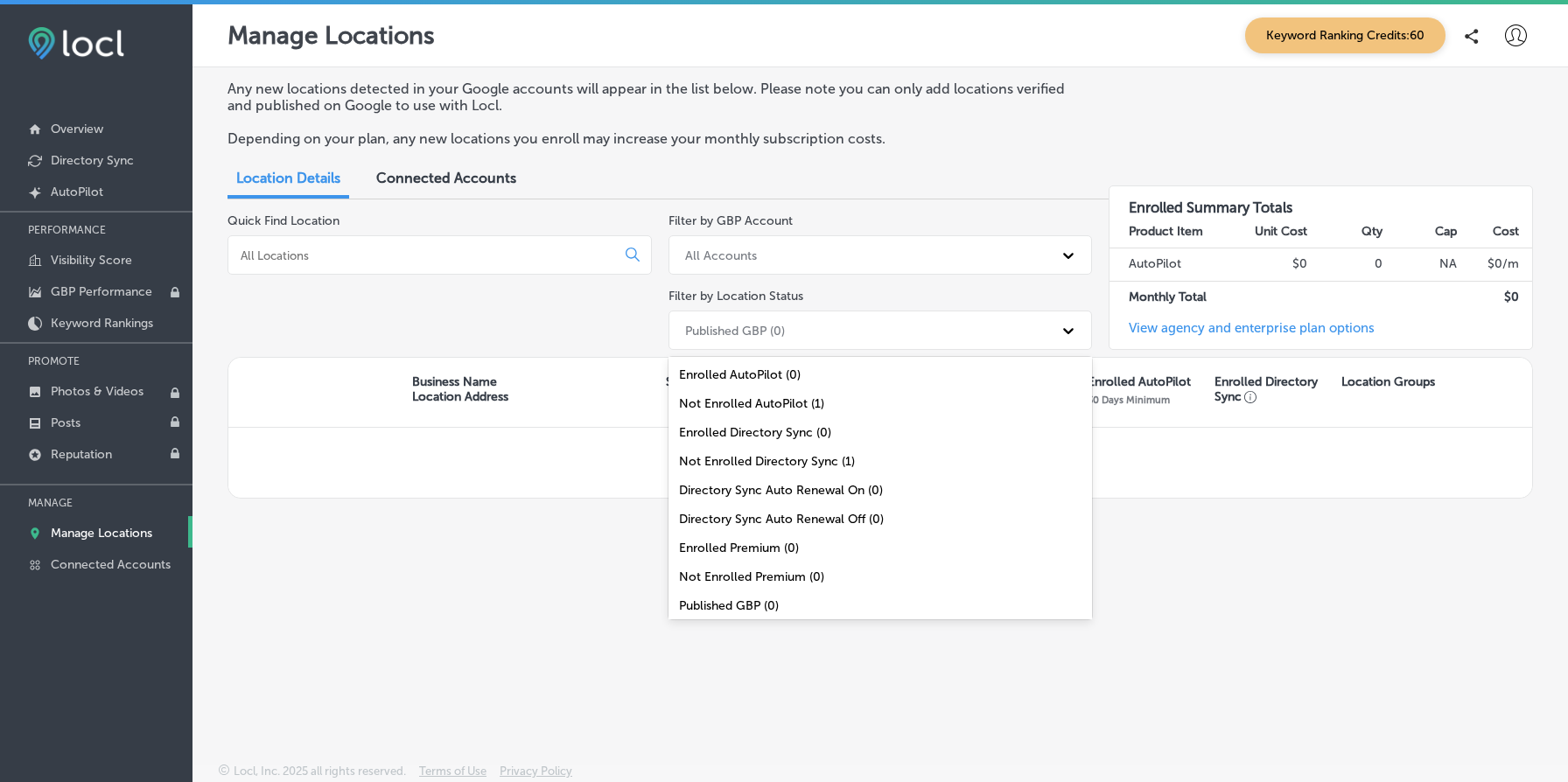
scroll to position [57, 0]
click at [746, 609] on div "All Locations (1)" at bounding box center [881, 606] width 424 height 29
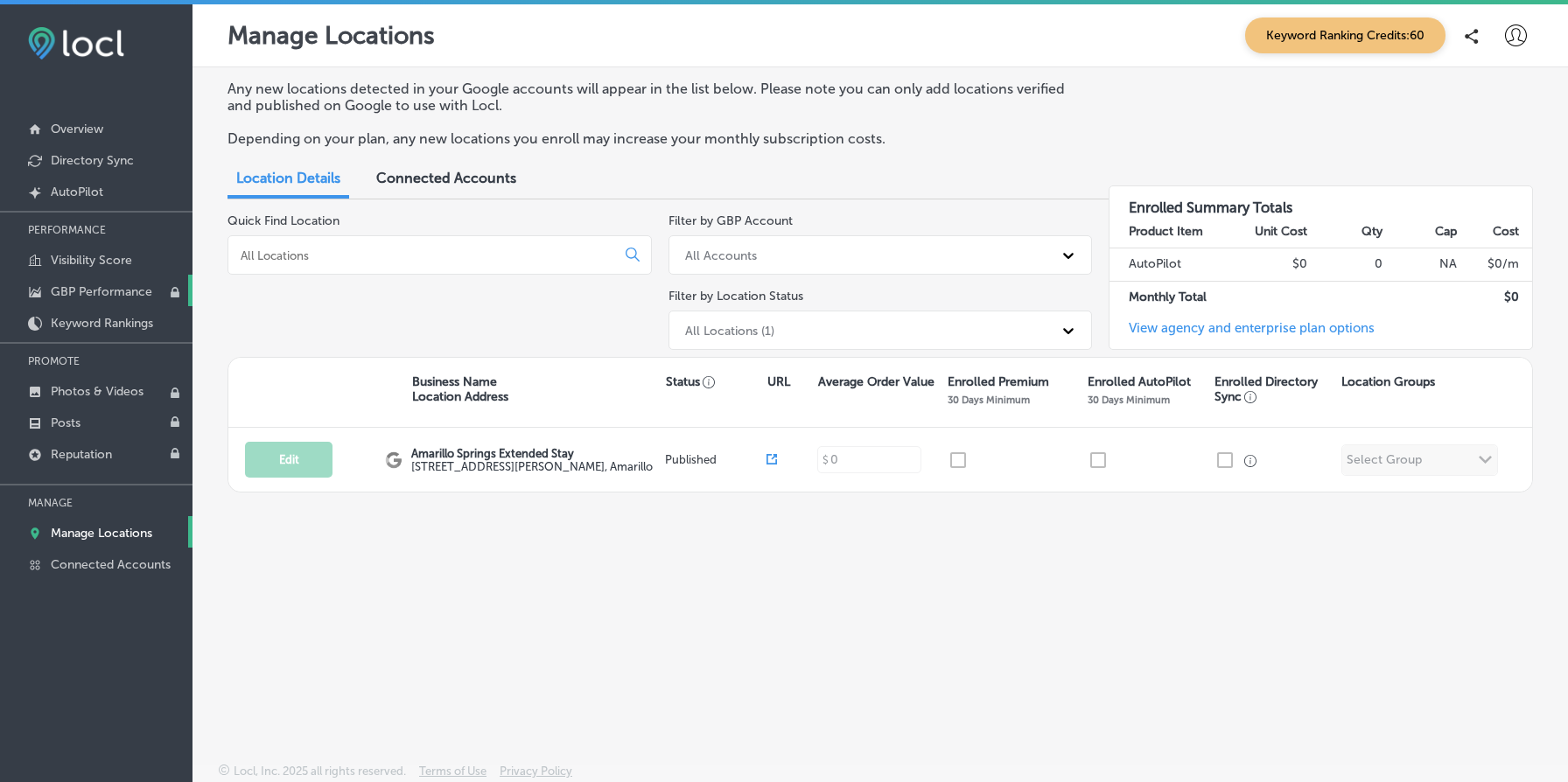
click at [124, 284] on p "GBP Performance" at bounding box center [101, 292] width 102 height 15
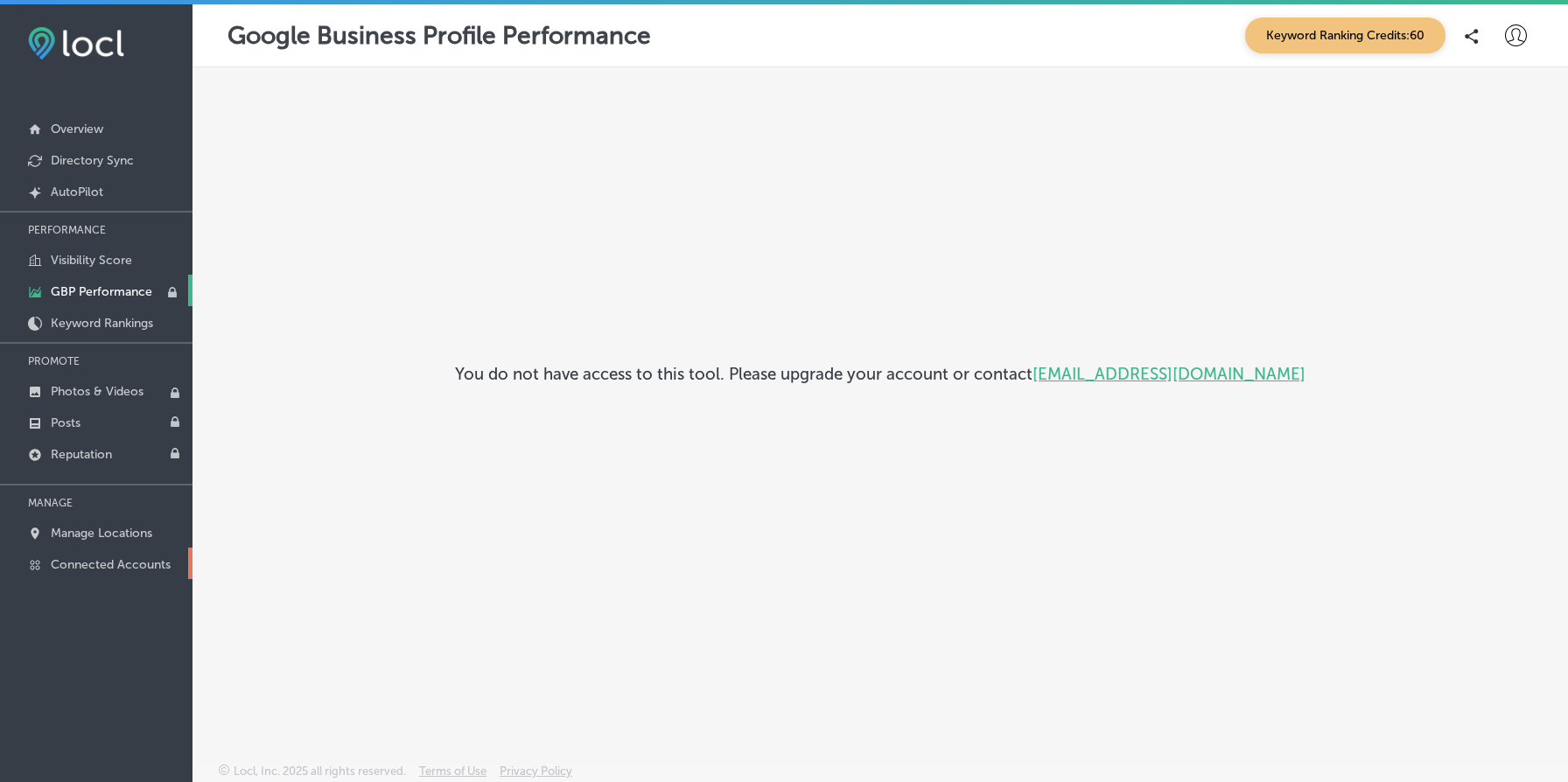
click at [101, 550] on link "Connected Accounts" at bounding box center [96, 563] width 192 height 31
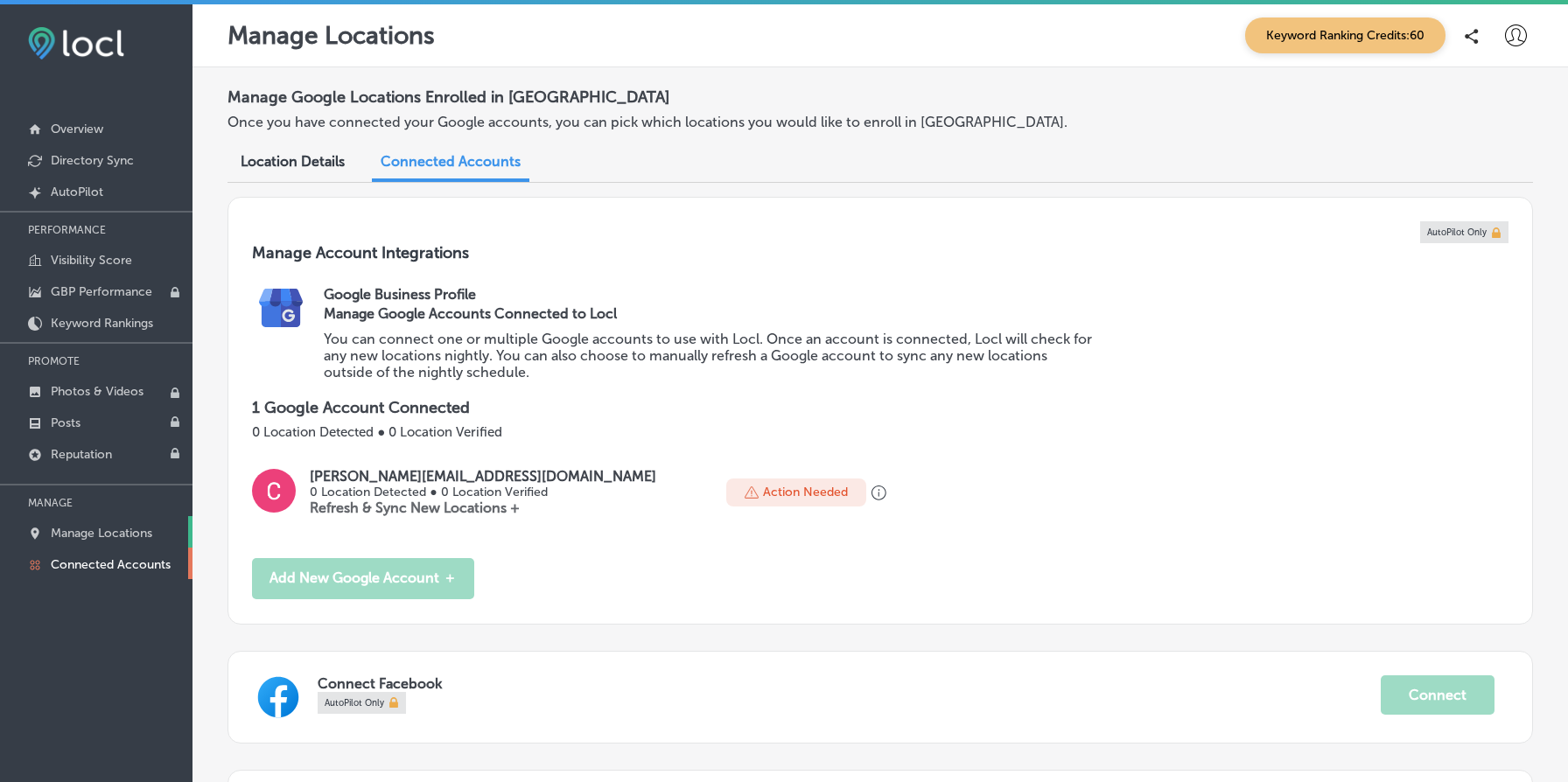
click at [110, 527] on p "Manage Locations" at bounding box center [101, 533] width 102 height 15
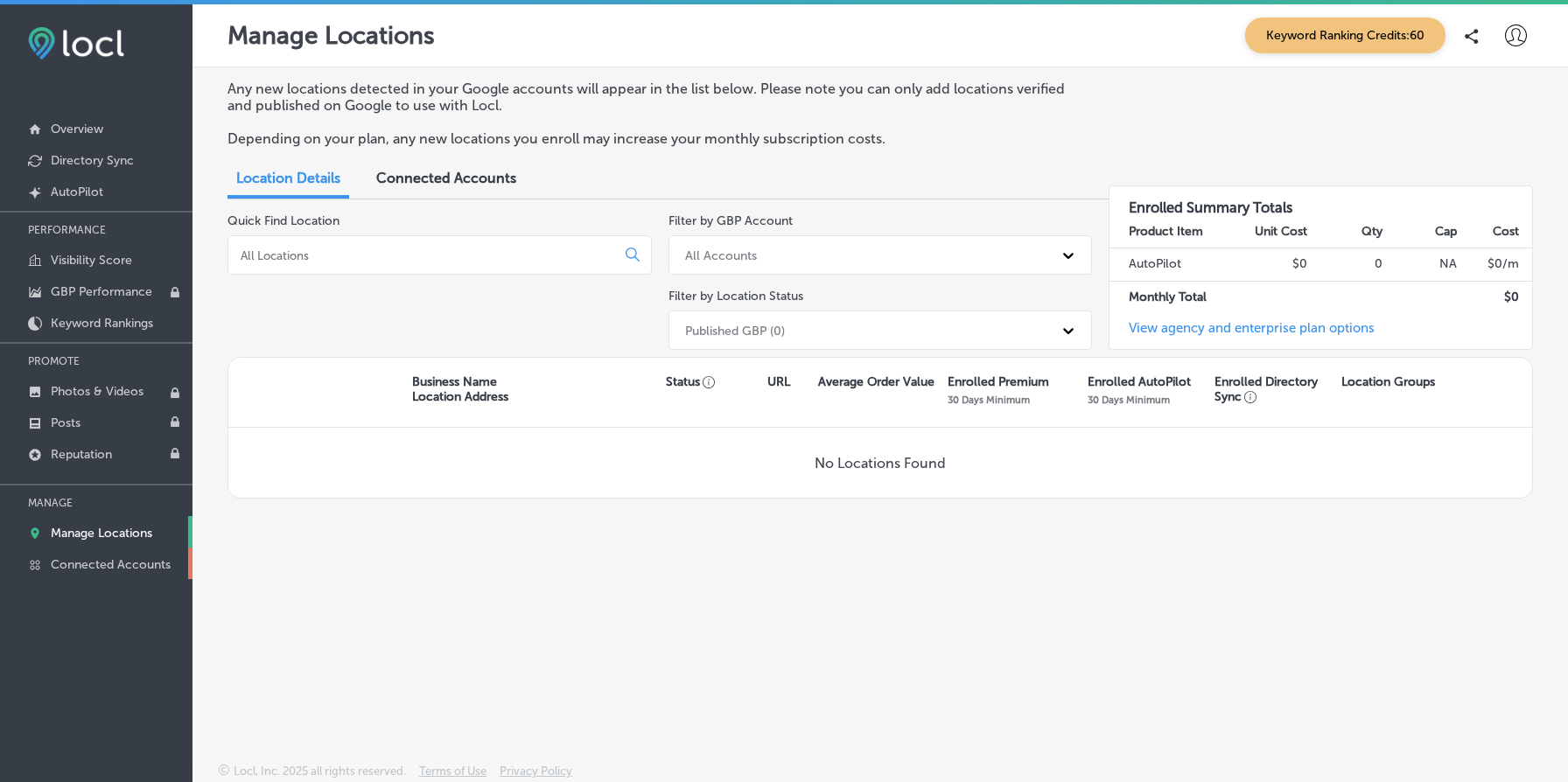
click at [106, 566] on p "Connected Accounts" at bounding box center [110, 564] width 120 height 15
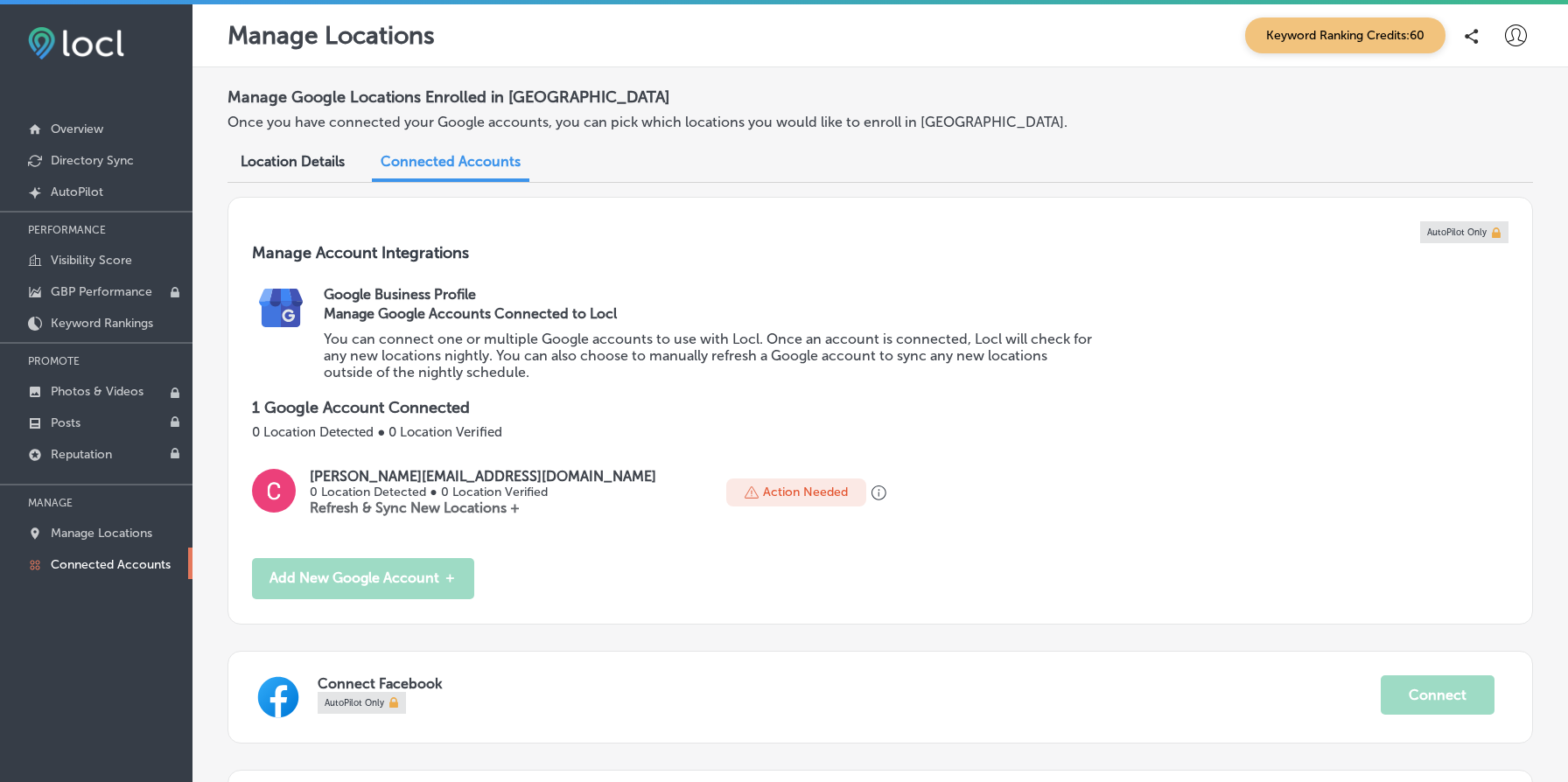
click at [137, 565] on p "Connected Accounts" at bounding box center [110, 564] width 120 height 15
click at [144, 526] on p "Manage Locations" at bounding box center [101, 533] width 102 height 15
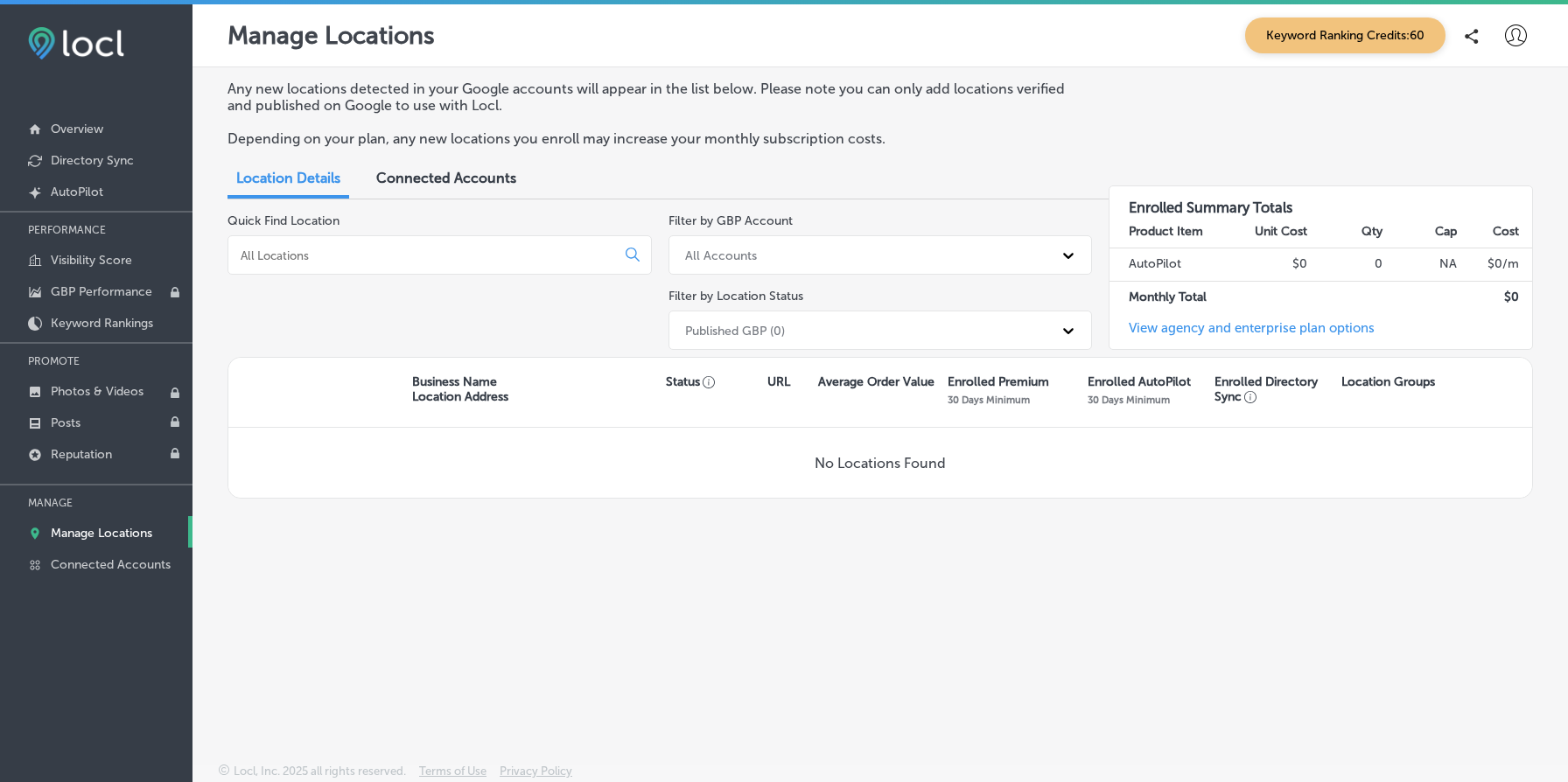
click at [114, 538] on link "Manage Locations" at bounding box center [96, 531] width 192 height 31
click at [102, 532] on p "Manage Locations" at bounding box center [101, 533] width 102 height 15
click at [467, 164] on div "Connected Accounts" at bounding box center [446, 179] width 166 height 37
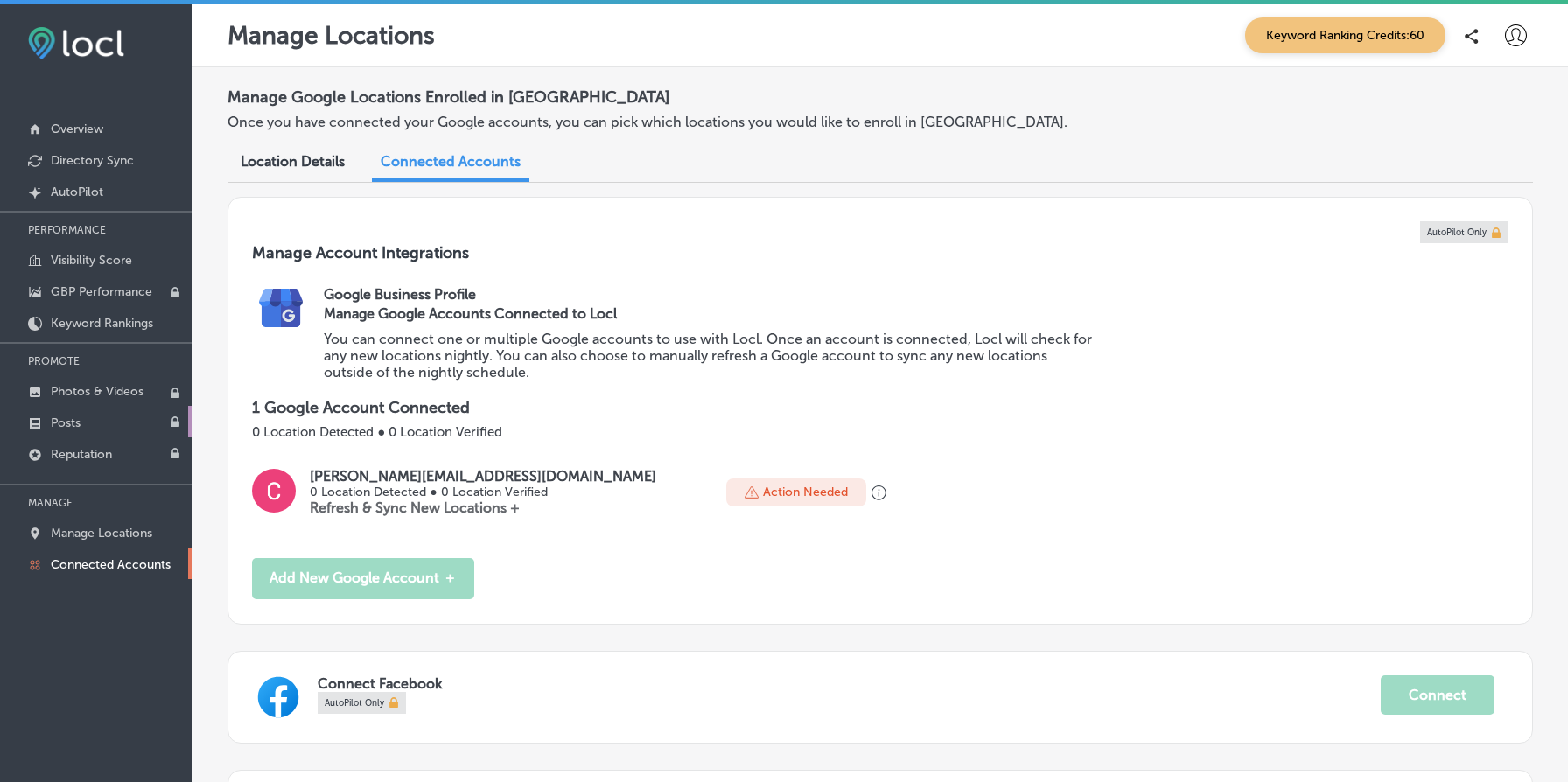
click at [109, 420] on link "Posts" at bounding box center [96, 422] width 192 height 31
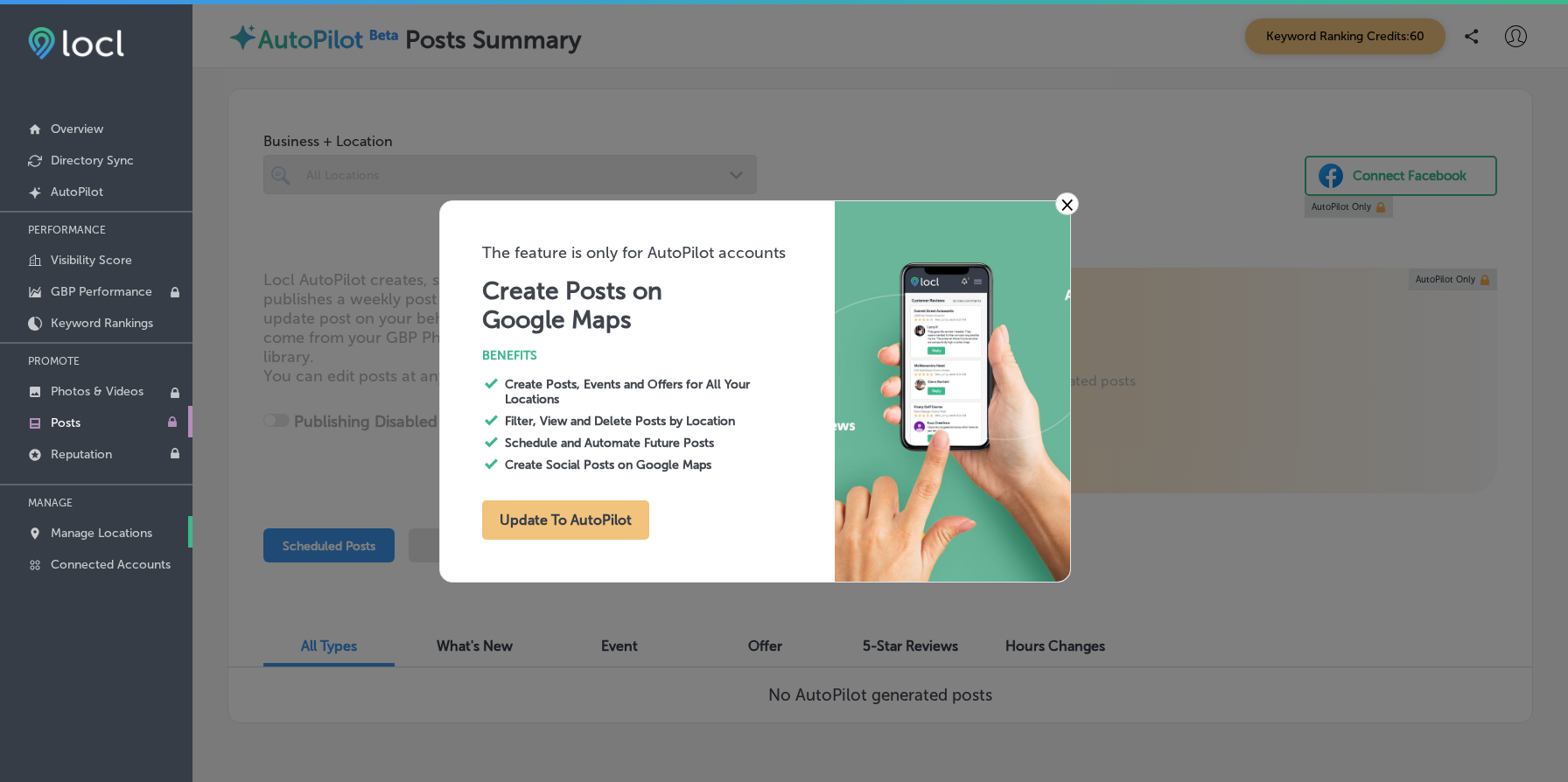
click at [105, 530] on p "Manage Locations" at bounding box center [101, 533] width 102 height 15
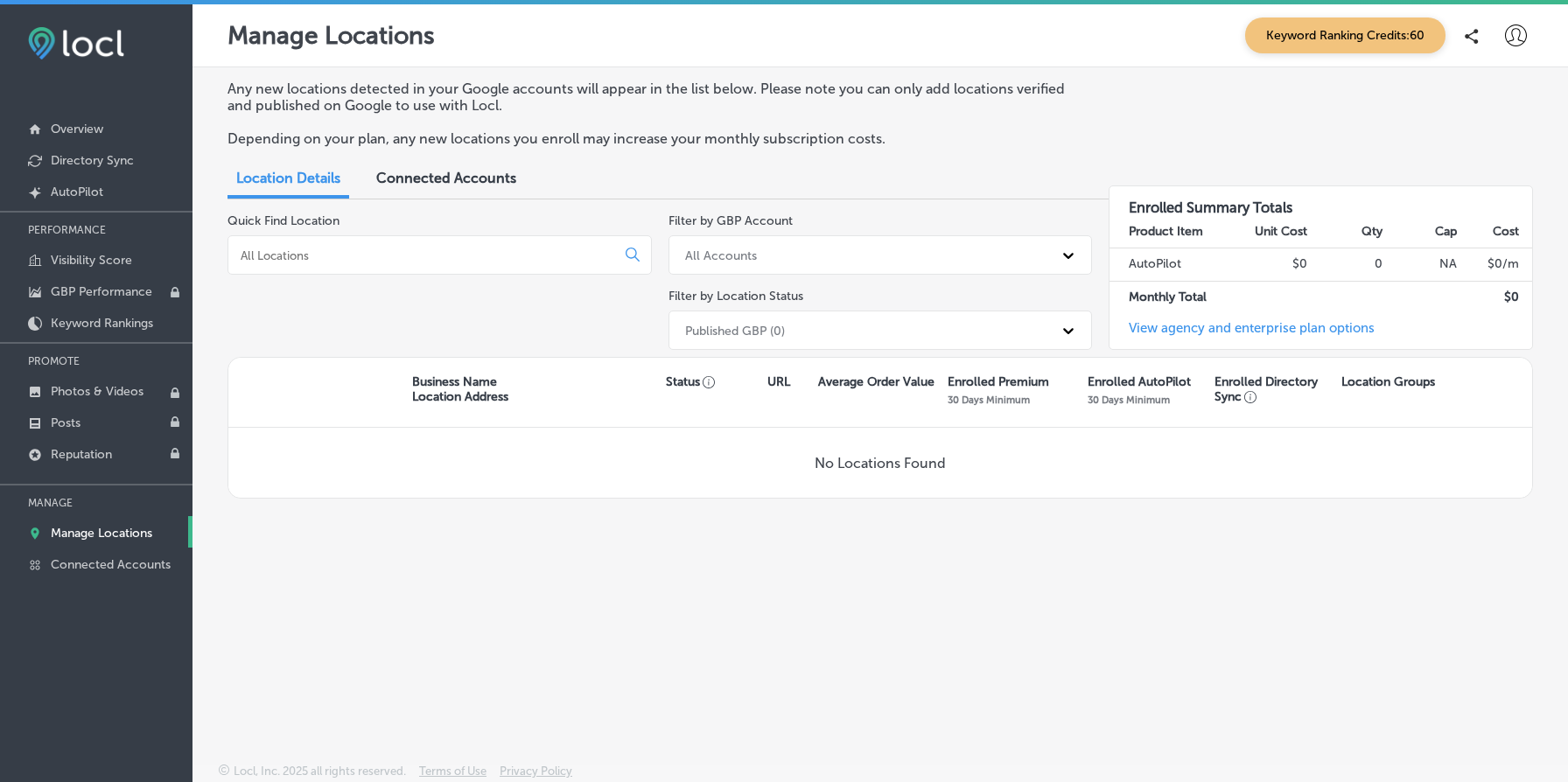
click at [875, 327] on div "Published GBP (0)" at bounding box center [865, 330] width 377 height 29
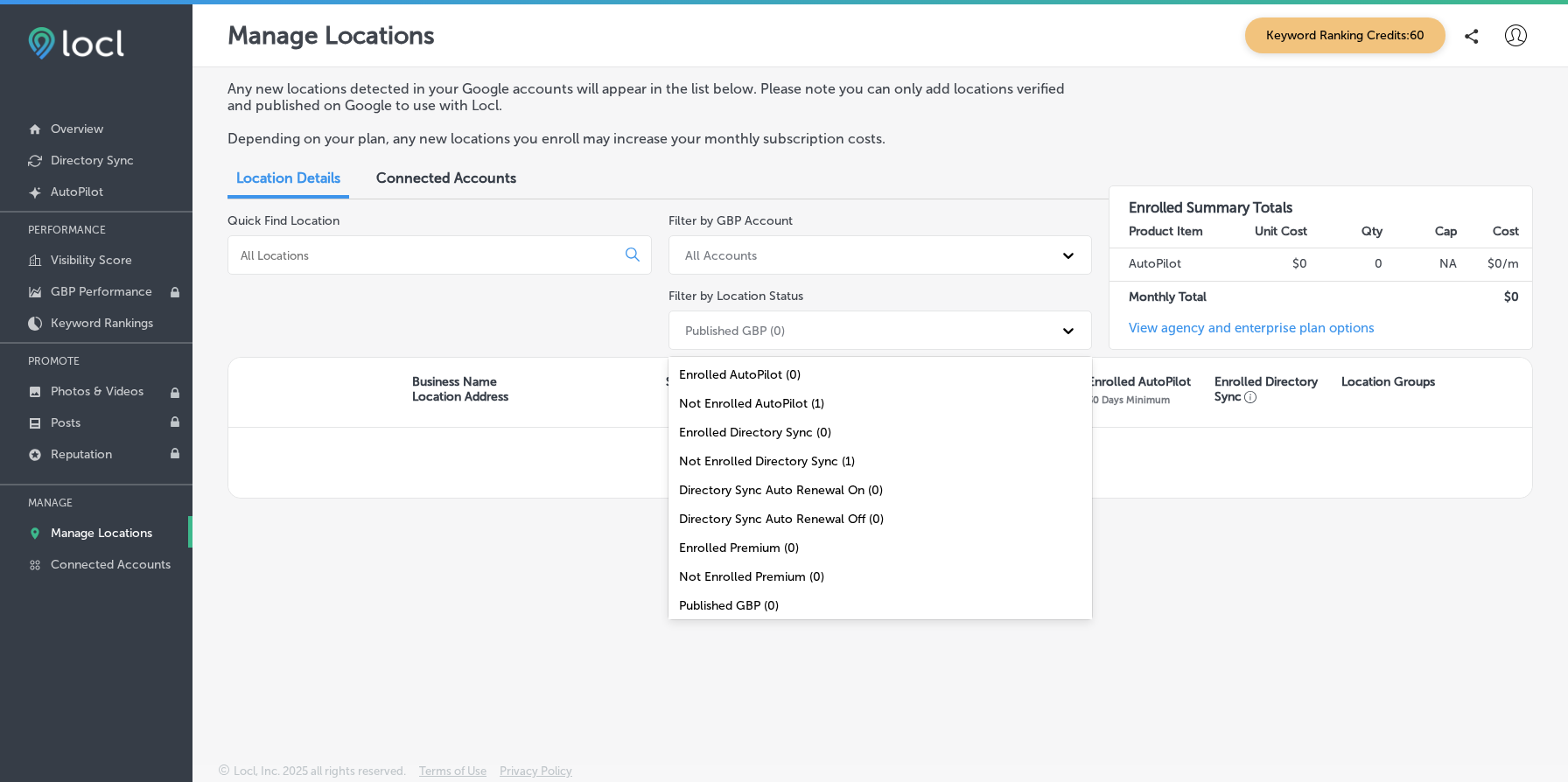
click at [1060, 161] on div "Location Details Connected Accounts" at bounding box center [880, 180] width 1305 height 38
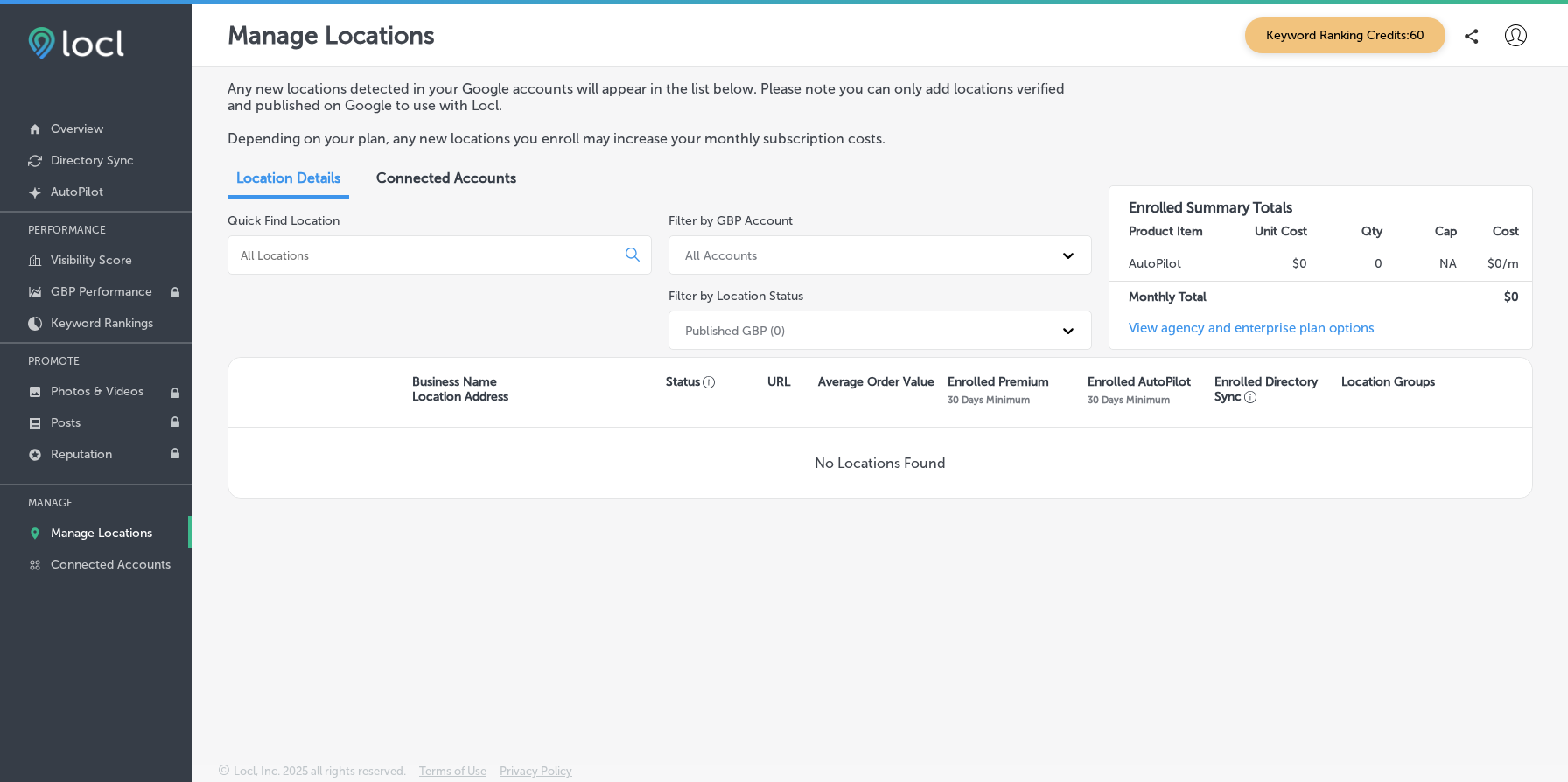
click at [1513, 35] on icon at bounding box center [1516, 36] width 22 height 22
click at [1490, 91] on p "My Account" at bounding box center [1491, 99] width 79 height 21
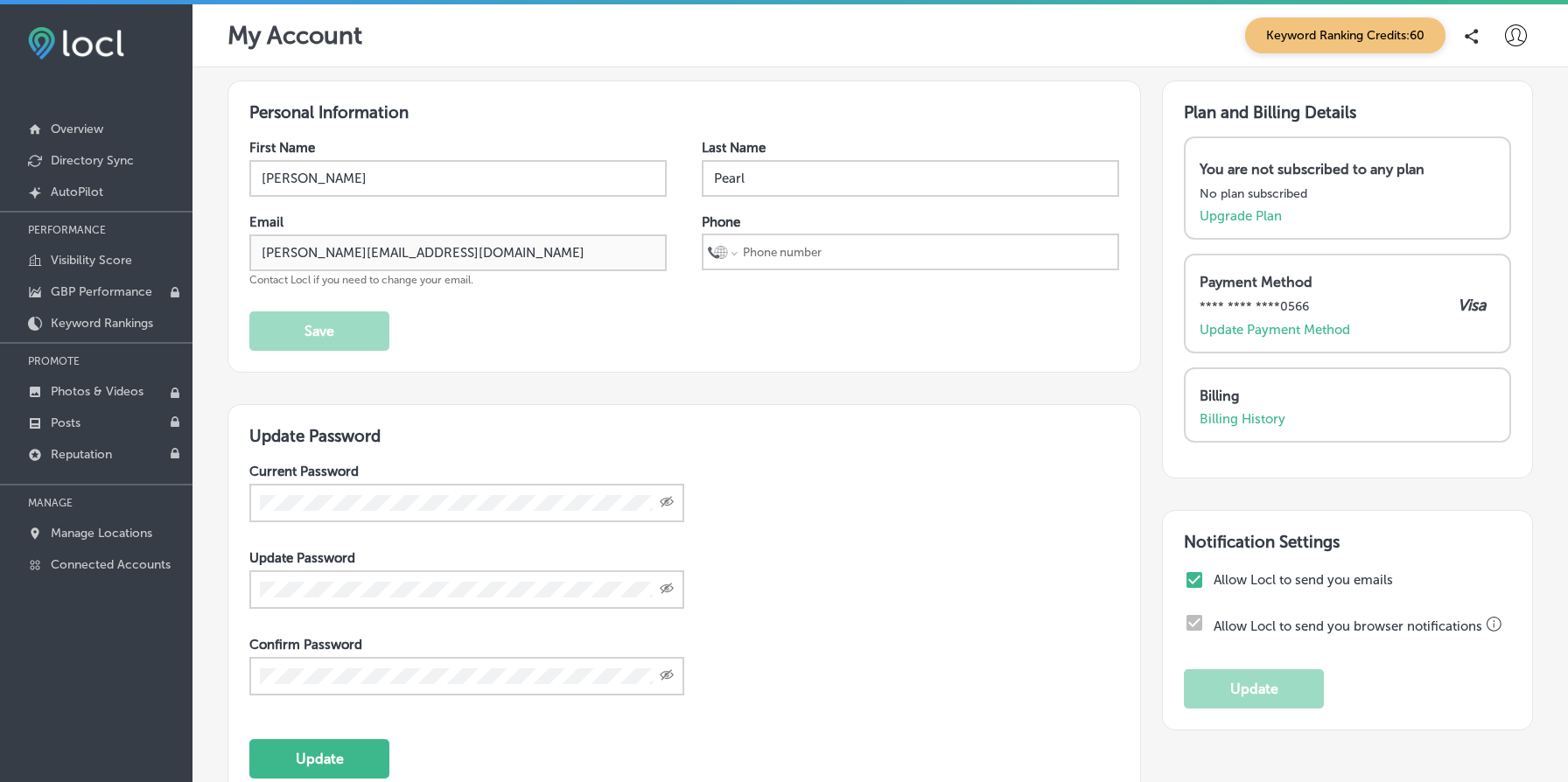
click at [1507, 29] on icon at bounding box center [1516, 36] width 22 height 22
click at [1245, 411] on div at bounding box center [784, 391] width 1568 height 782
click at [1240, 423] on p "Billing History" at bounding box center [1242, 419] width 86 height 16
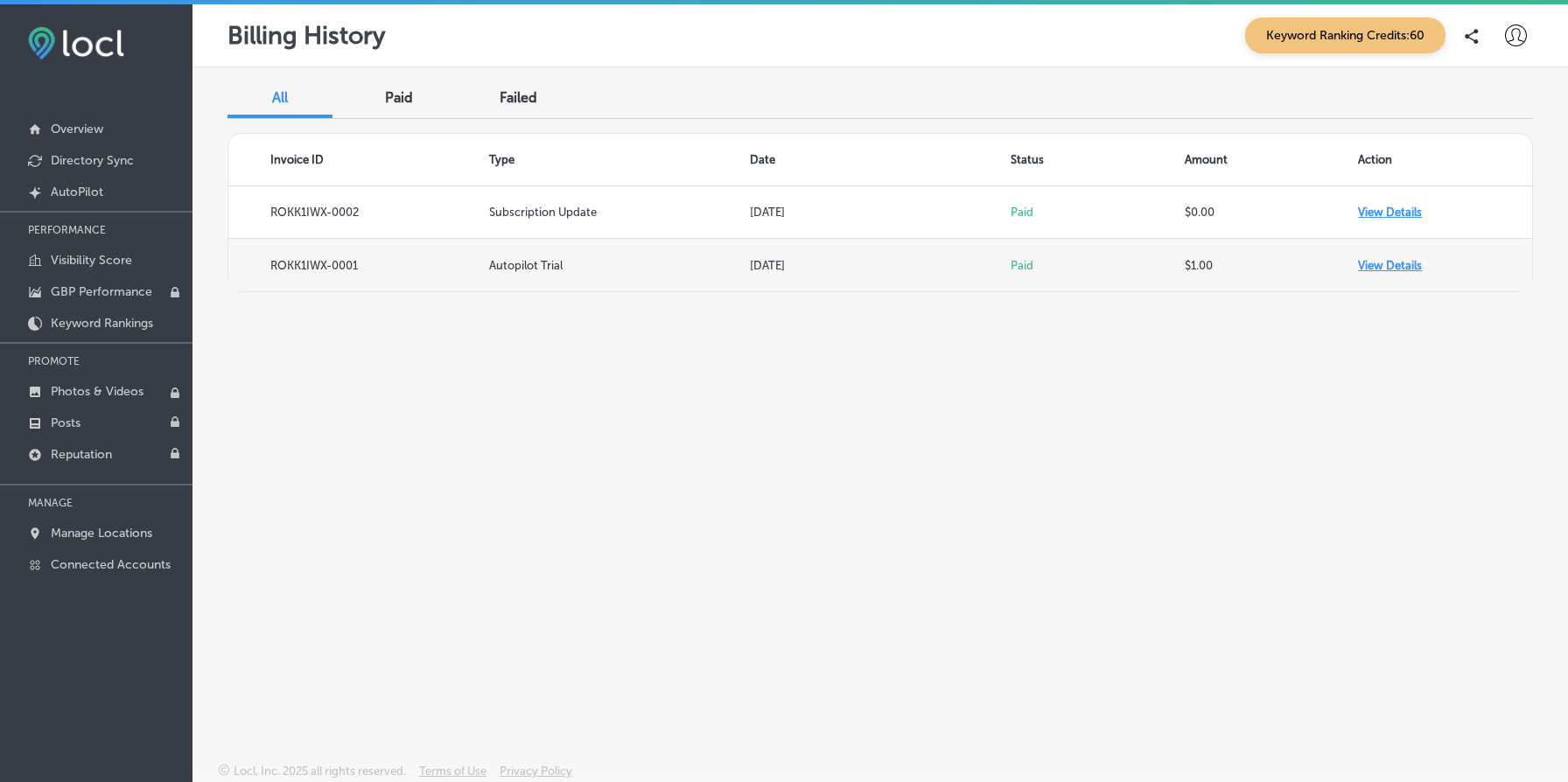
click at [1362, 261] on td "View Details" at bounding box center [1444, 264] width 174 height 52
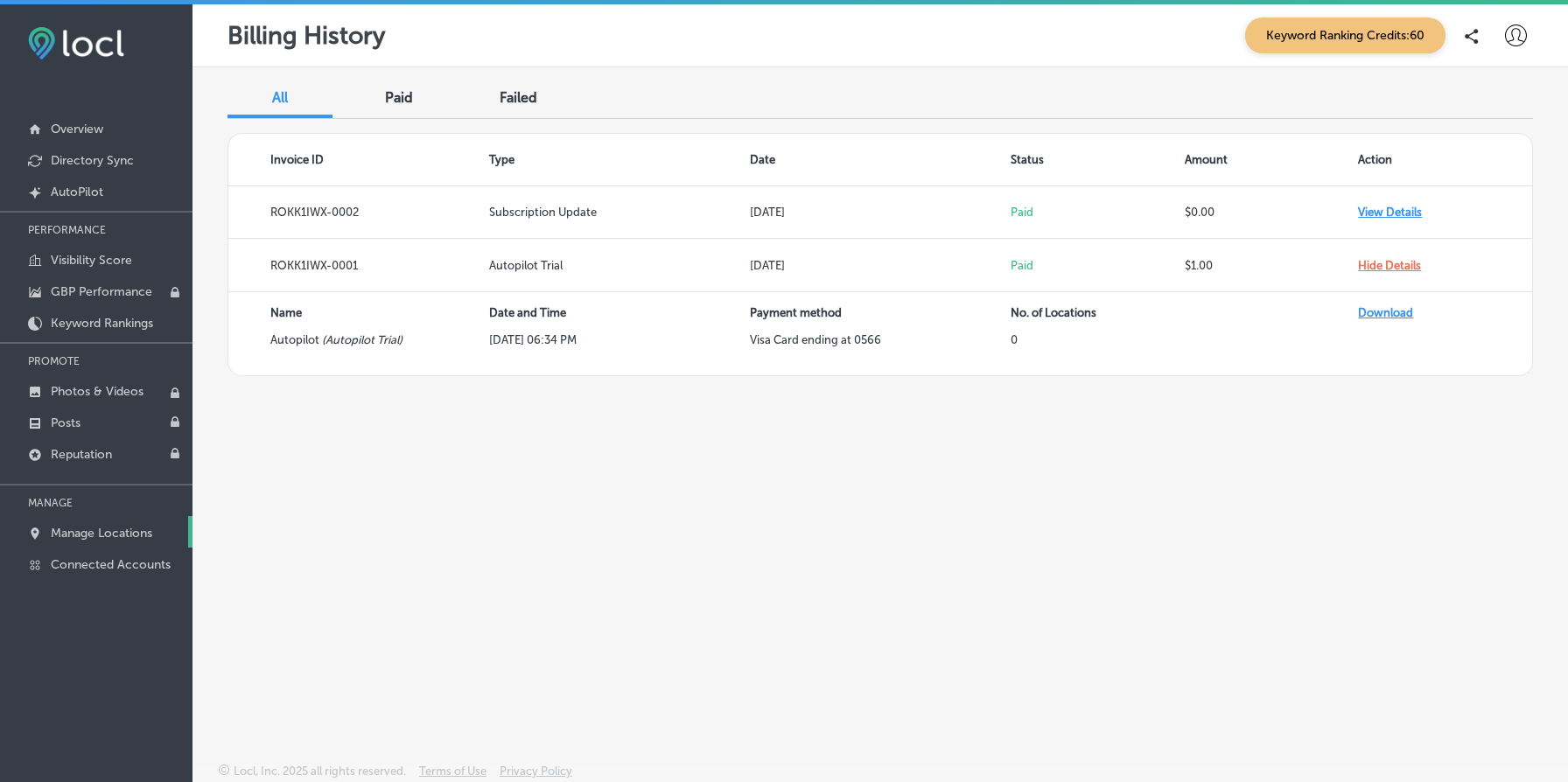
click at [108, 526] on p "Manage Locations" at bounding box center [101, 533] width 102 height 15
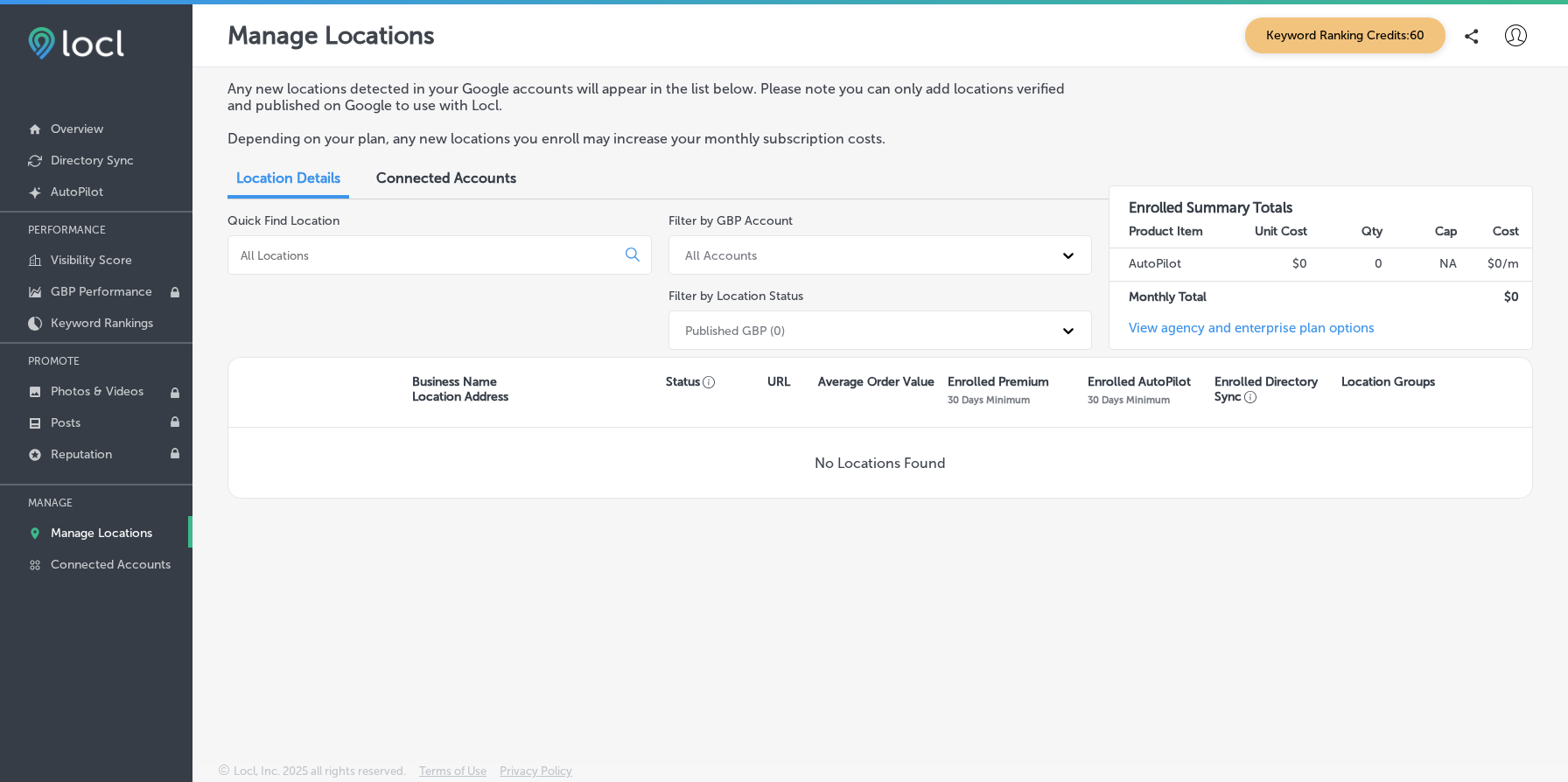
click at [479, 177] on span "Connected Accounts" at bounding box center [446, 178] width 140 height 16
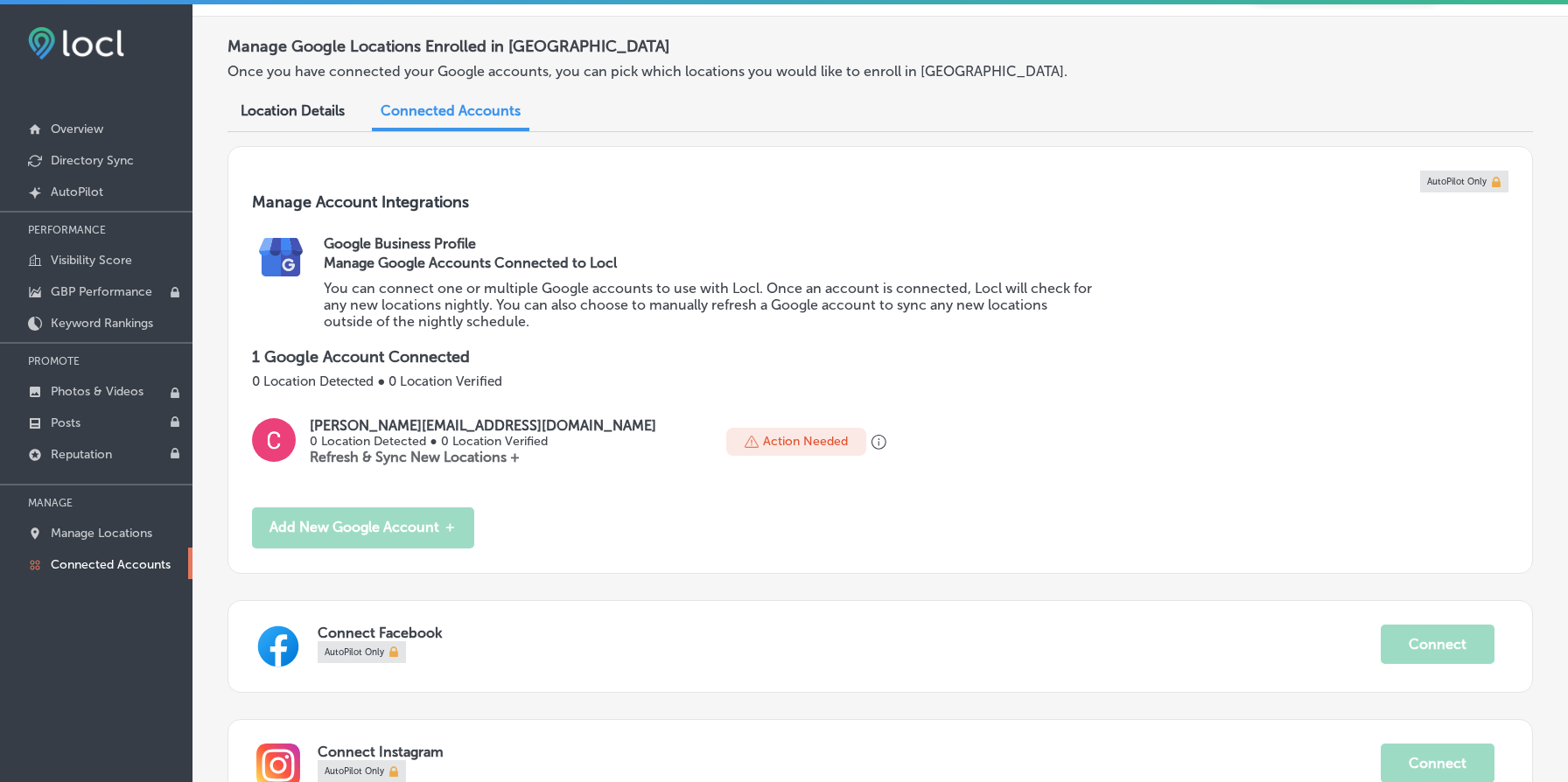
scroll to position [48, 0]
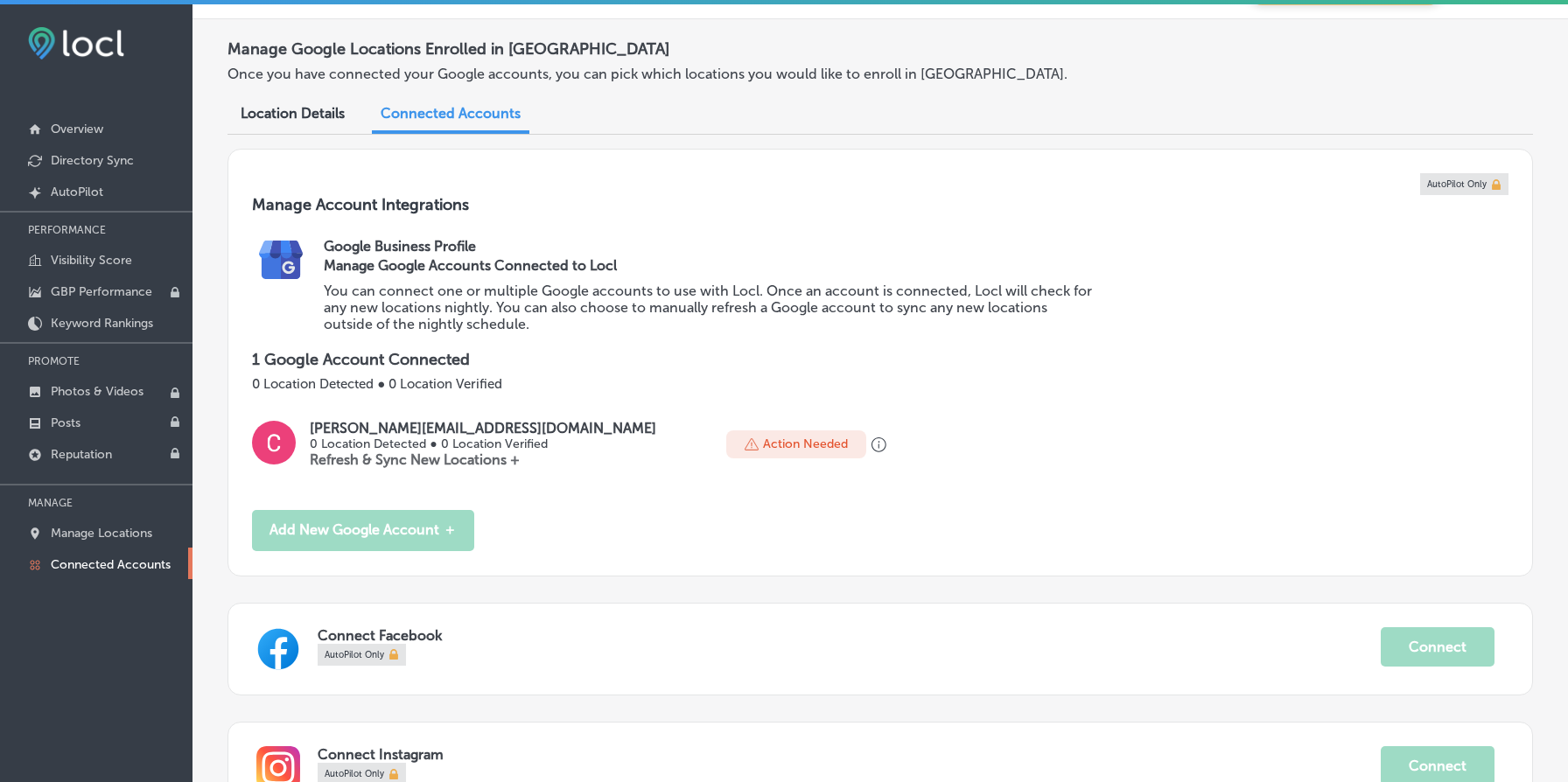
click at [411, 455] on p "Refresh & Sync New Locations +" at bounding box center [483, 460] width 347 height 16
click at [375, 441] on p "0 Location Detected ● 0 Location Verified" at bounding box center [483, 444] width 347 height 15
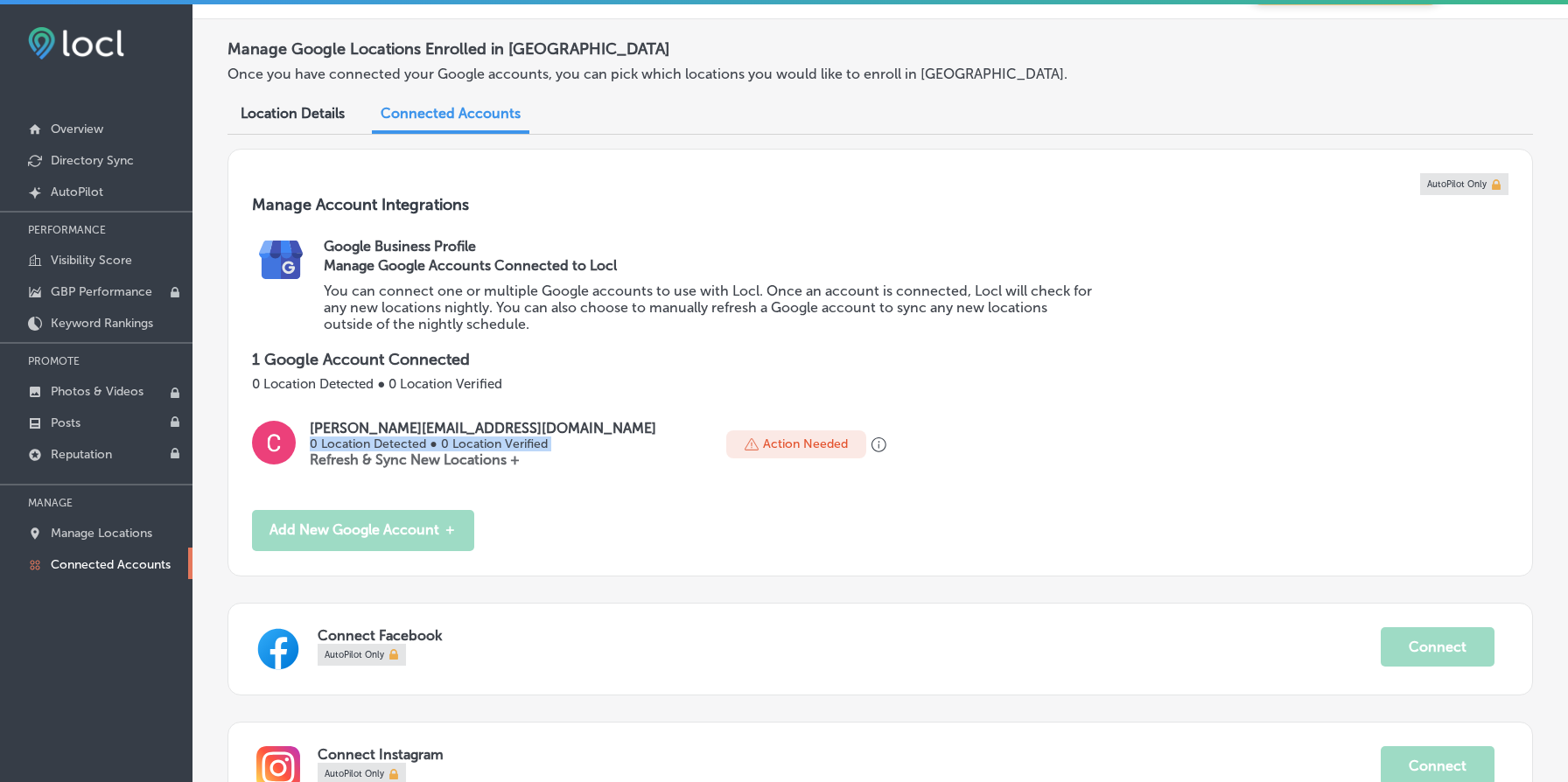
click at [375, 441] on p "0 Location Detected ● 0 Location Verified" at bounding box center [483, 444] width 347 height 15
click at [386, 432] on p "cayson@xstayproperties.com" at bounding box center [483, 428] width 347 height 16
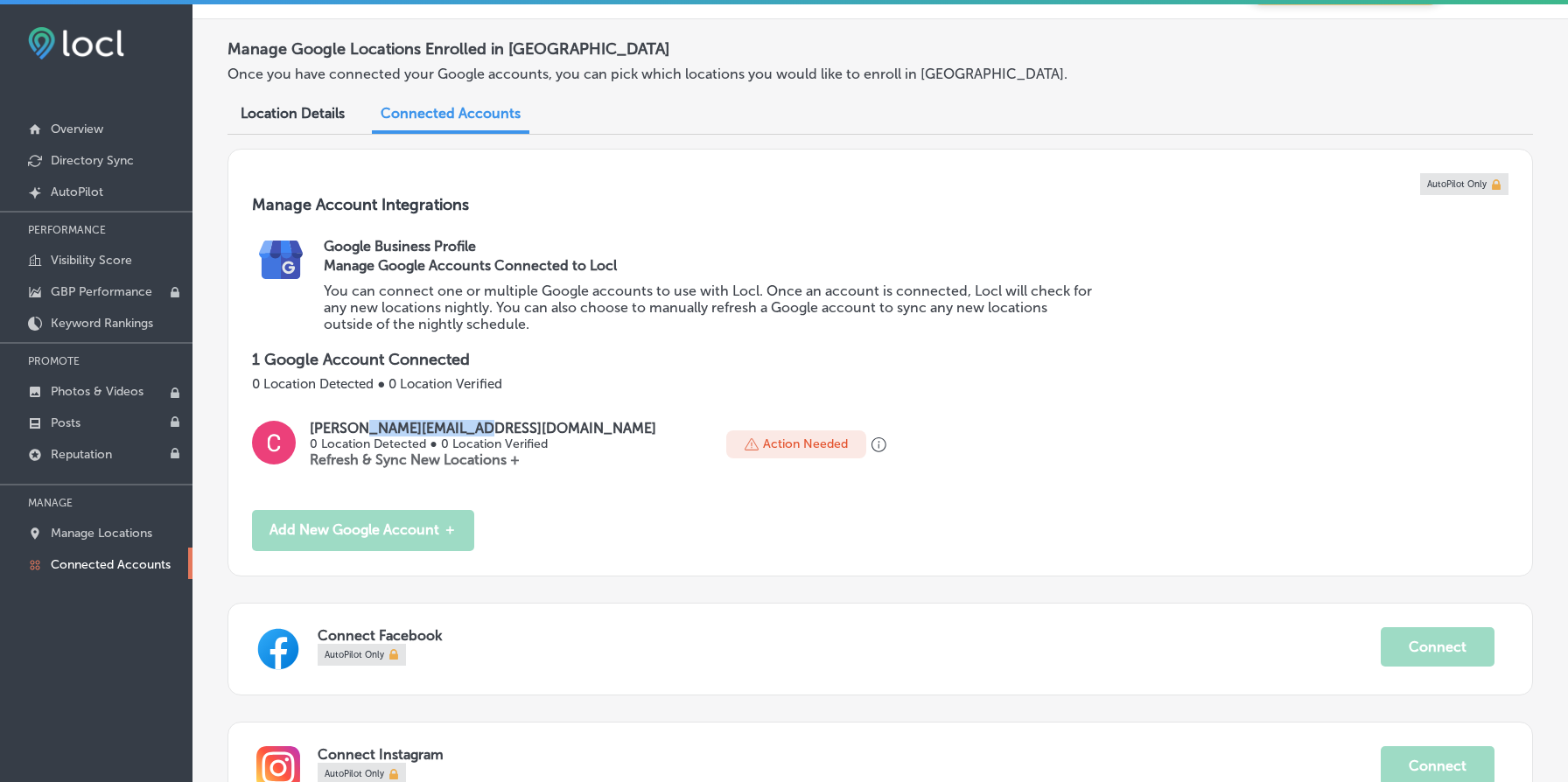
click at [386, 432] on p "cayson@xstayproperties.com" at bounding box center [483, 428] width 347 height 16
click at [402, 378] on p "0 Location Detected ● 0 Location Verified" at bounding box center [879, 383] width 1256 height 16
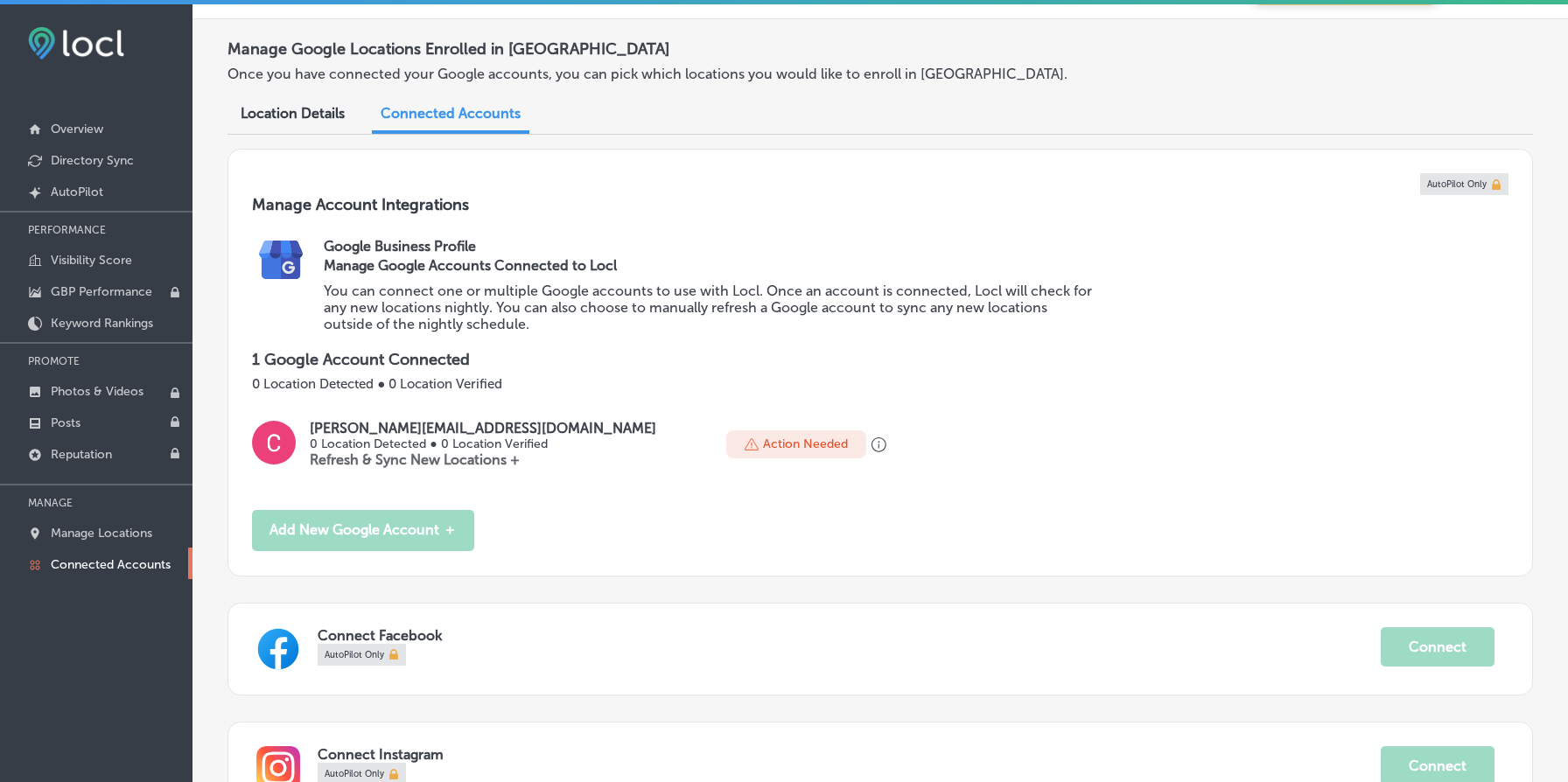
click at [395, 361] on p "1 Google Account Connected" at bounding box center [879, 359] width 1256 height 19
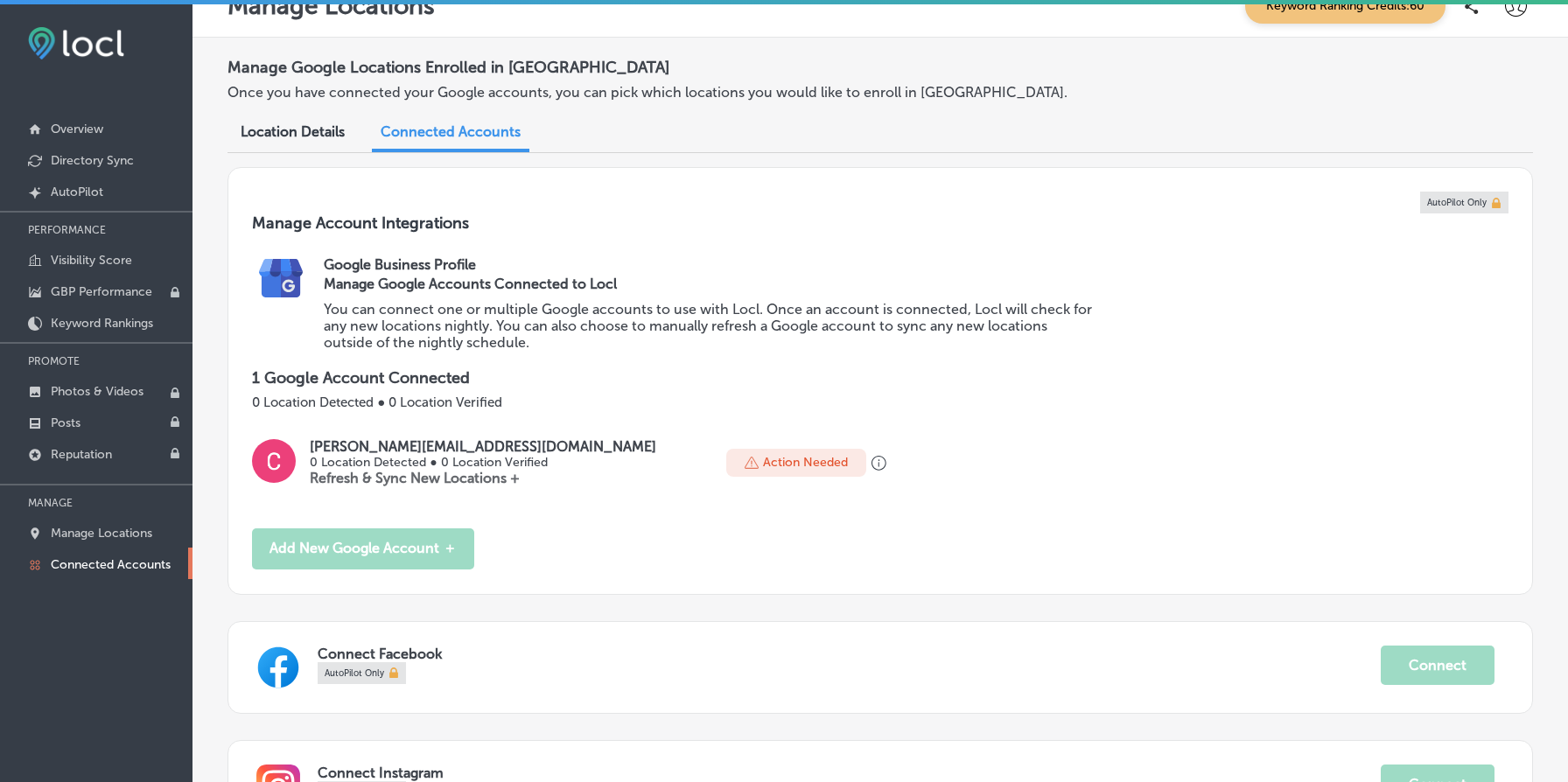
scroll to position [0, 0]
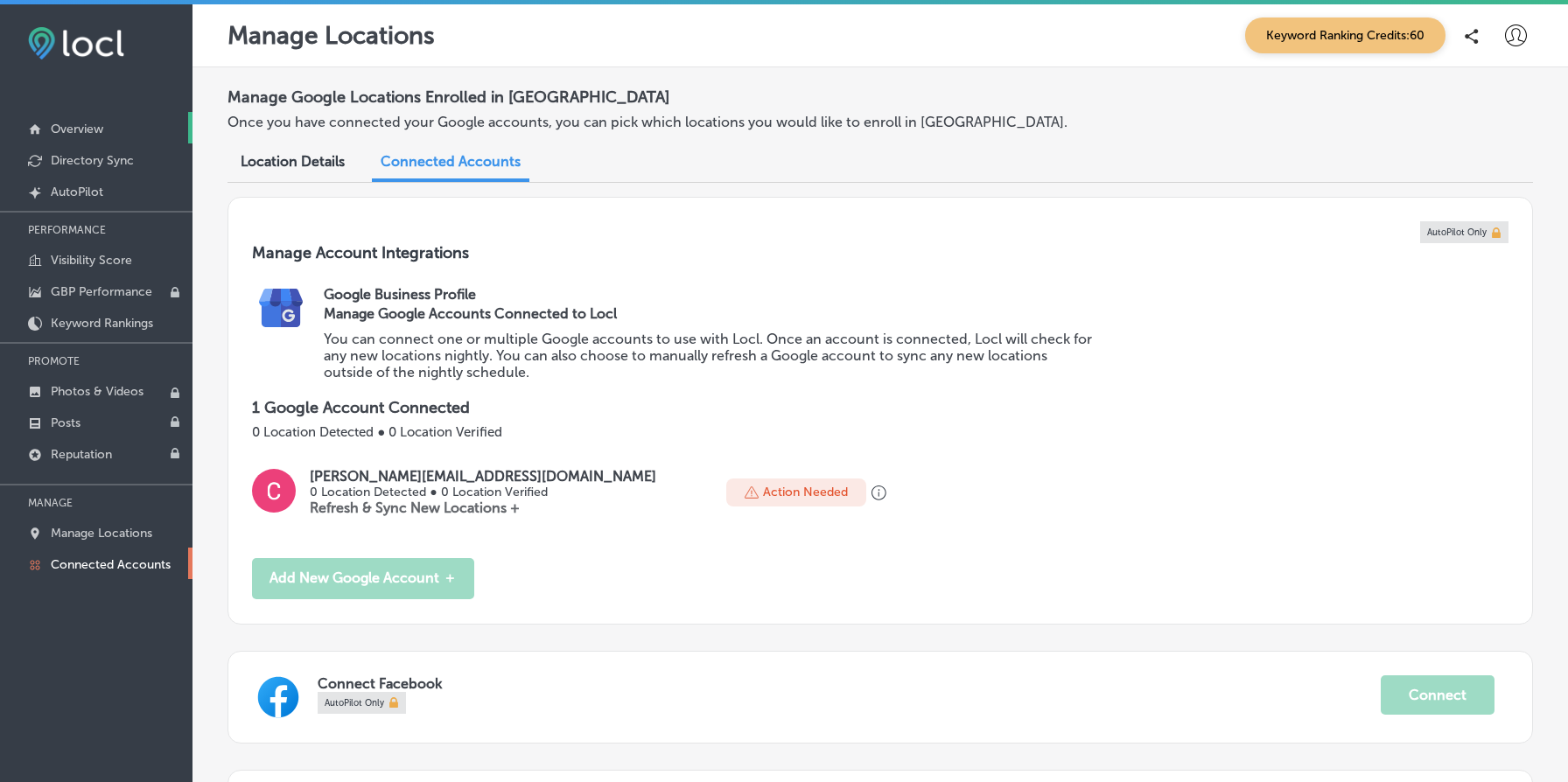
click at [77, 136] on link "Overview" at bounding box center [96, 127] width 192 height 31
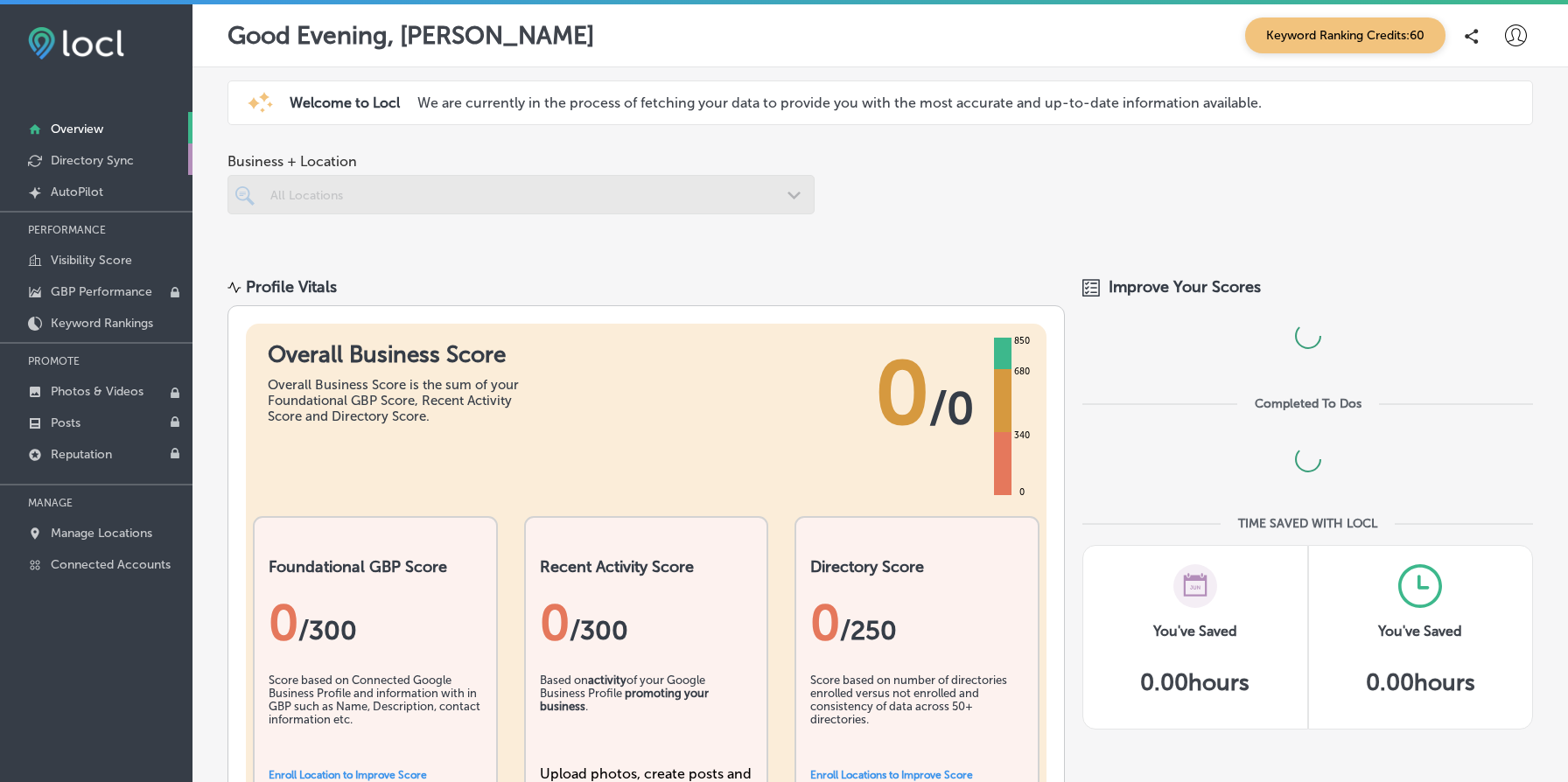
click at [102, 157] on p "Directory Sync" at bounding box center [91, 160] width 83 height 15
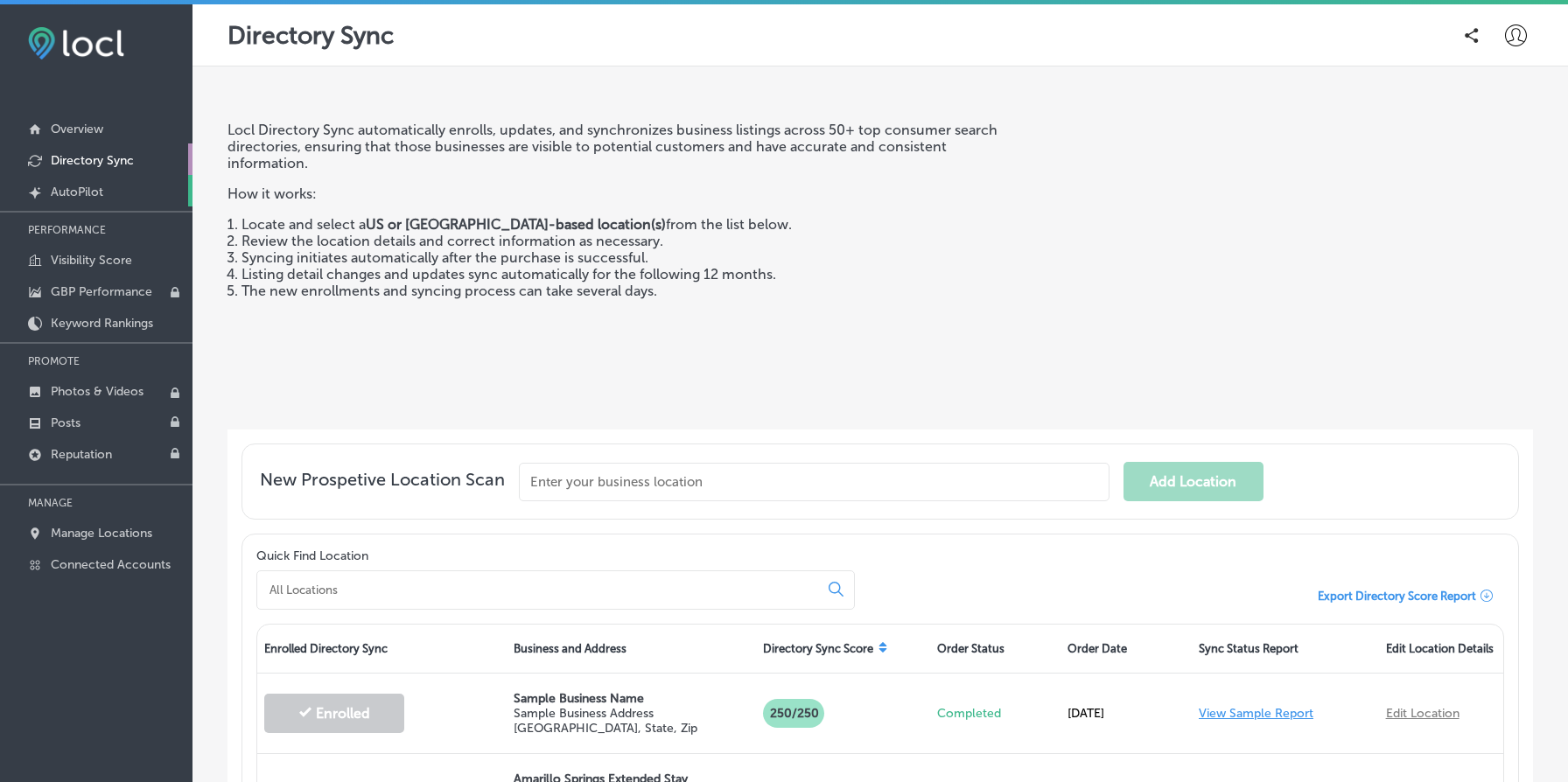
click at [106, 190] on link "Created by potrace 1.10, written by Peter Selinger 2001-2011 AutoPilot" at bounding box center [96, 190] width 192 height 31
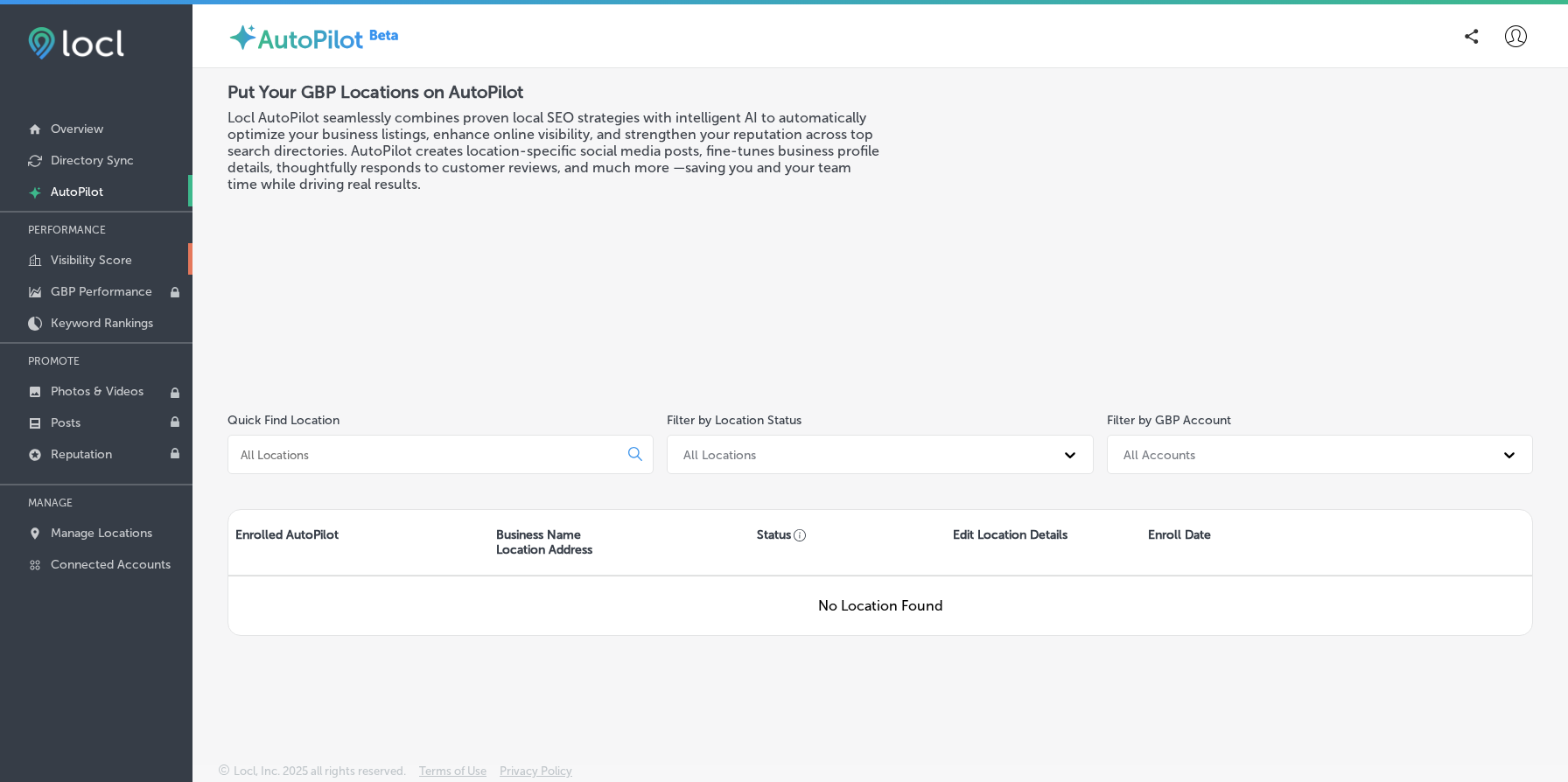
click at [122, 260] on p "Visibility Score" at bounding box center [91, 260] width 81 height 15
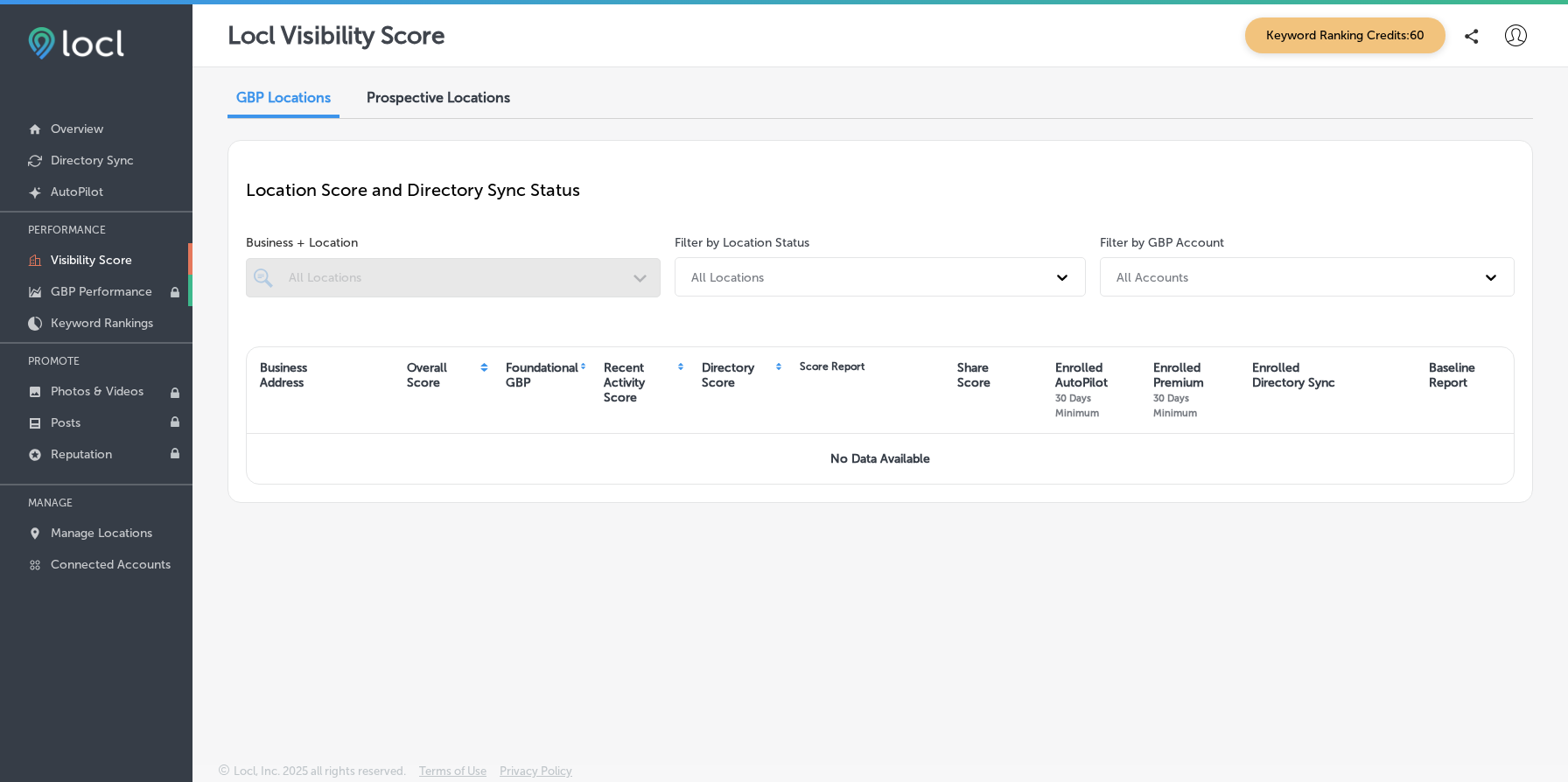
click at [123, 295] on p "GBP Performance" at bounding box center [101, 292] width 102 height 15
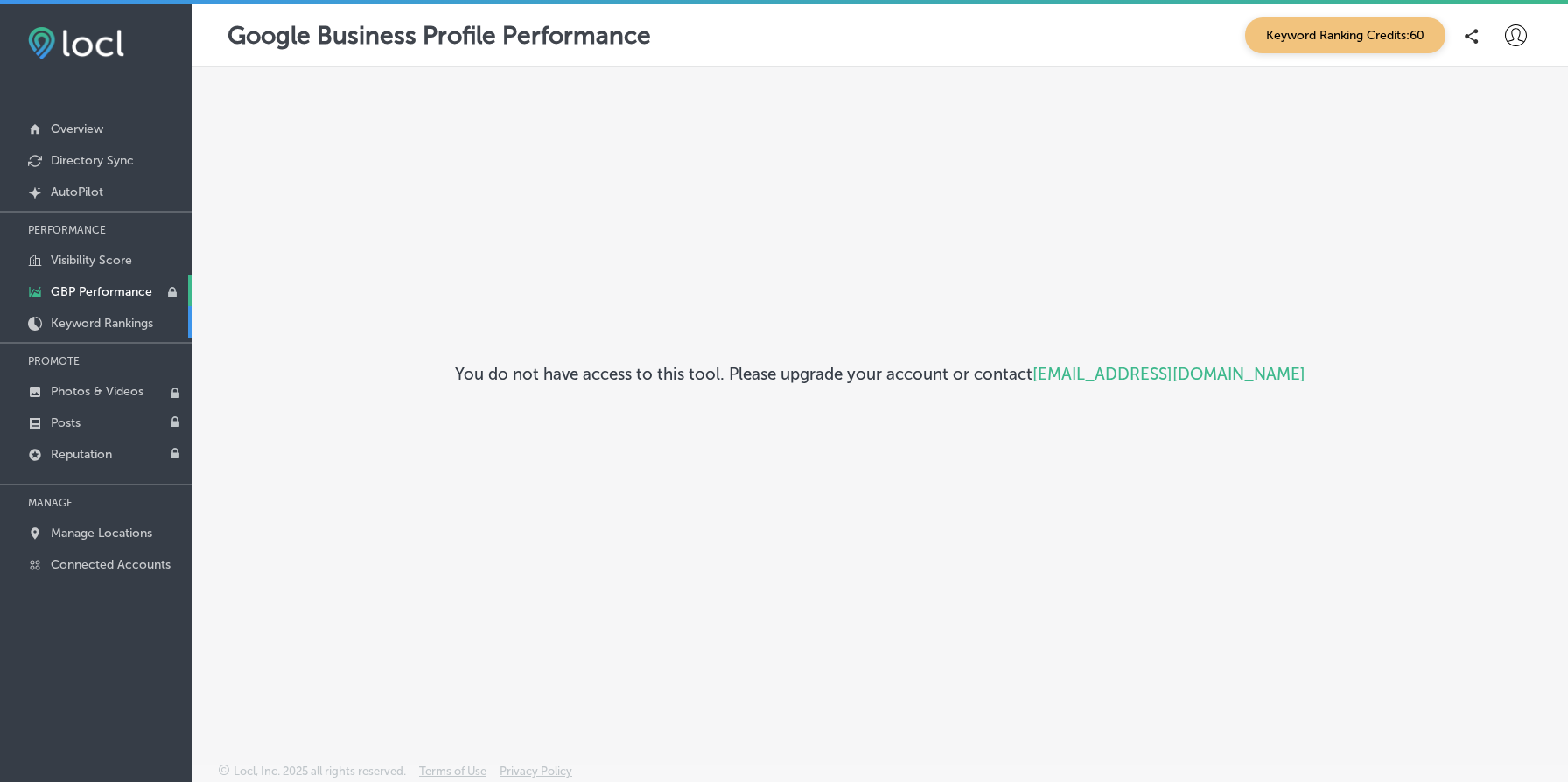
click at [121, 317] on p "Keyword Rankings" at bounding box center [102, 323] width 102 height 15
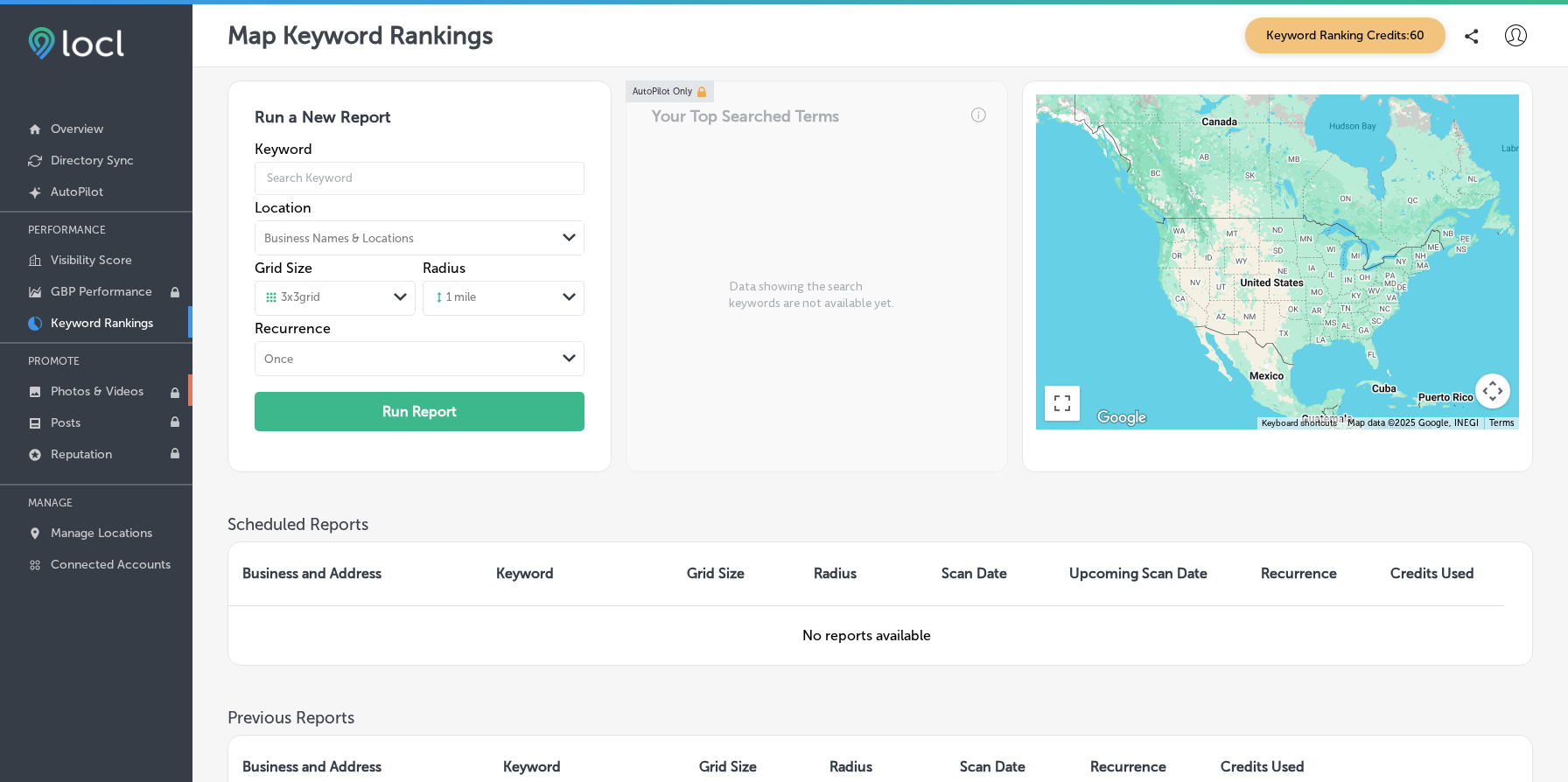
click at [119, 386] on p "Photos & Videos" at bounding box center [96, 391] width 92 height 15
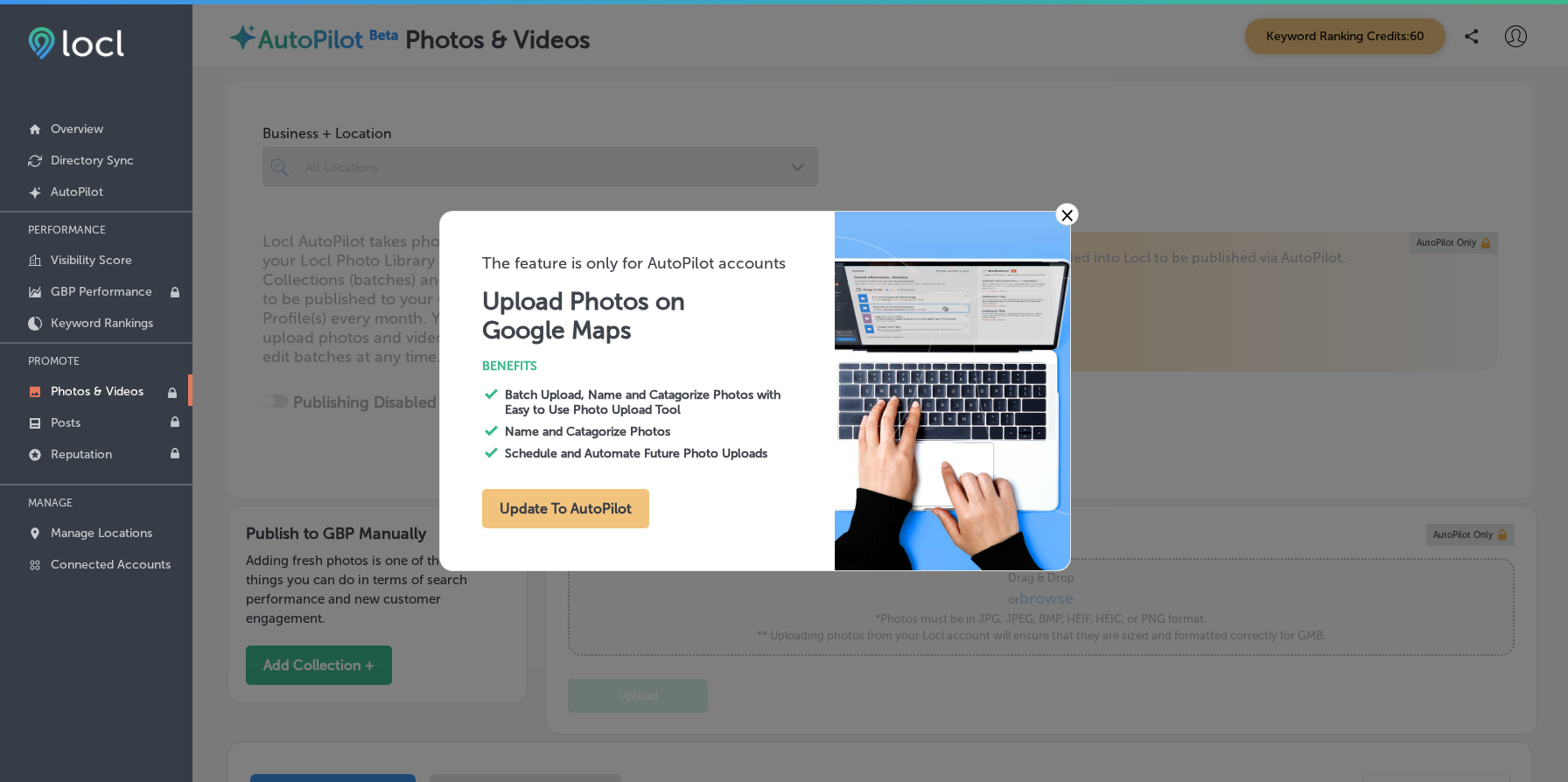
type input "0"
click at [111, 444] on link "Reputation" at bounding box center [96, 453] width 192 height 31
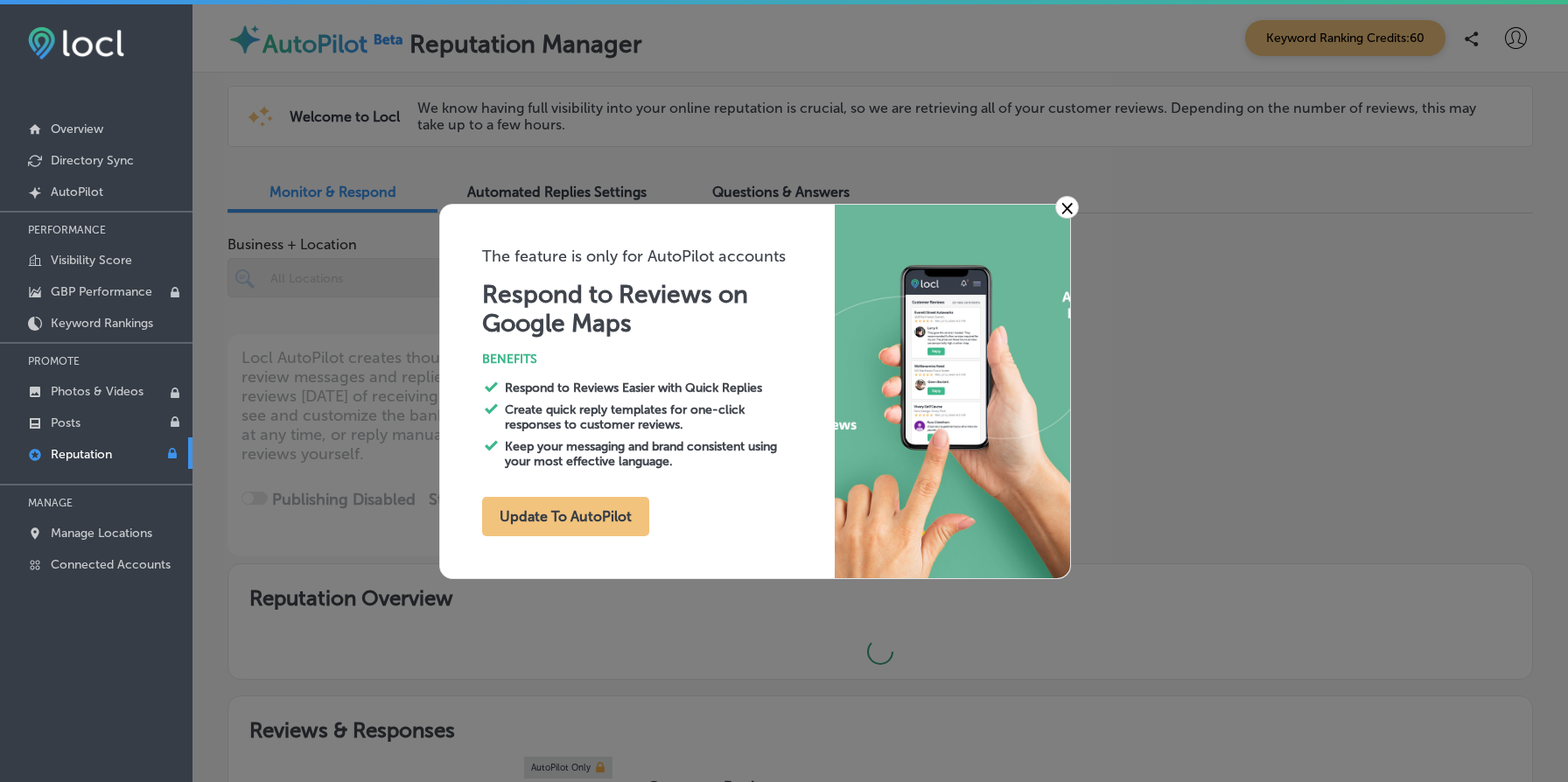
type textarea "x"
click at [113, 534] on p "Manage Locations" at bounding box center [101, 533] width 102 height 15
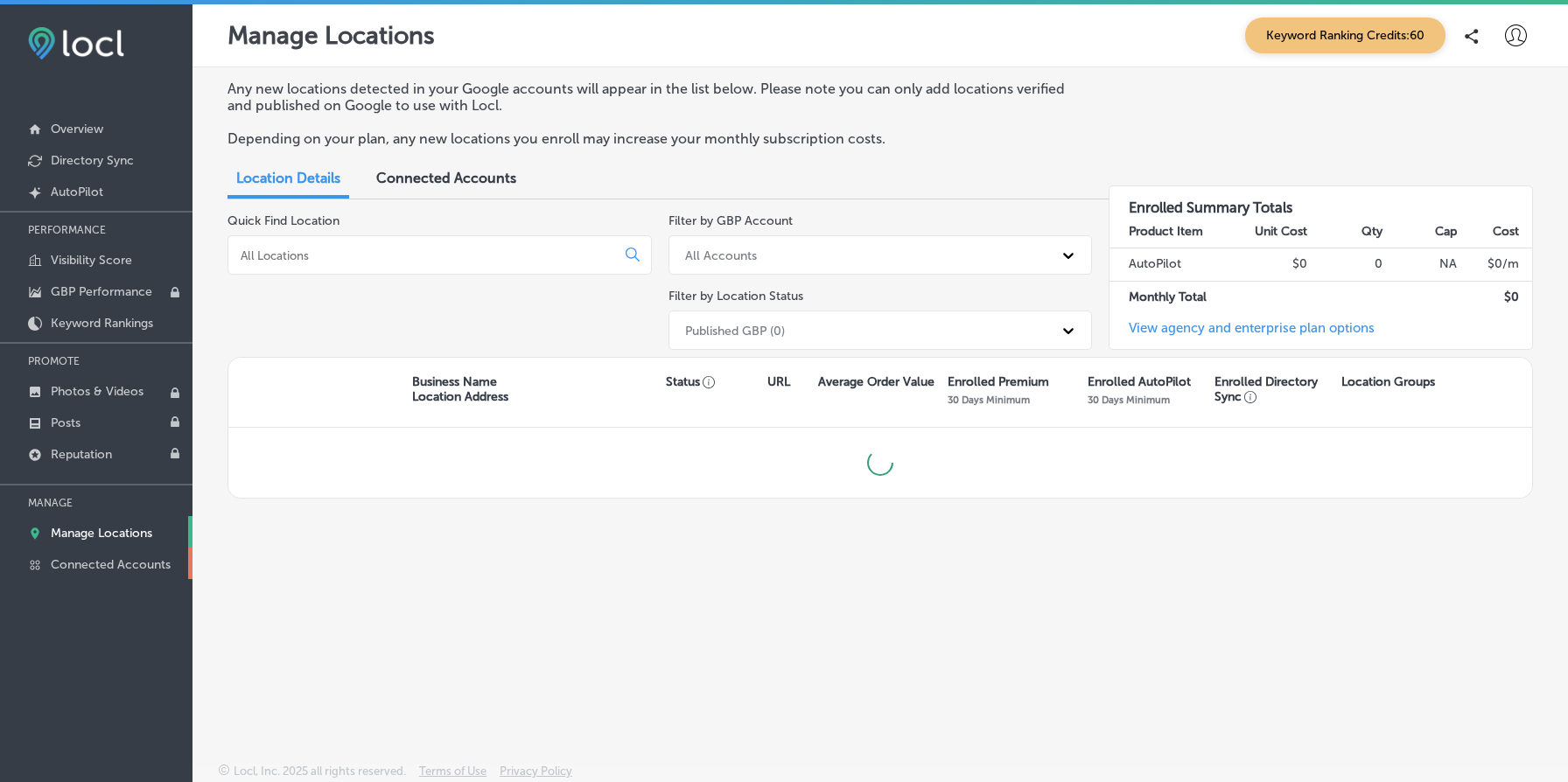
click at [119, 568] on p "Connected Accounts" at bounding box center [110, 564] width 120 height 15
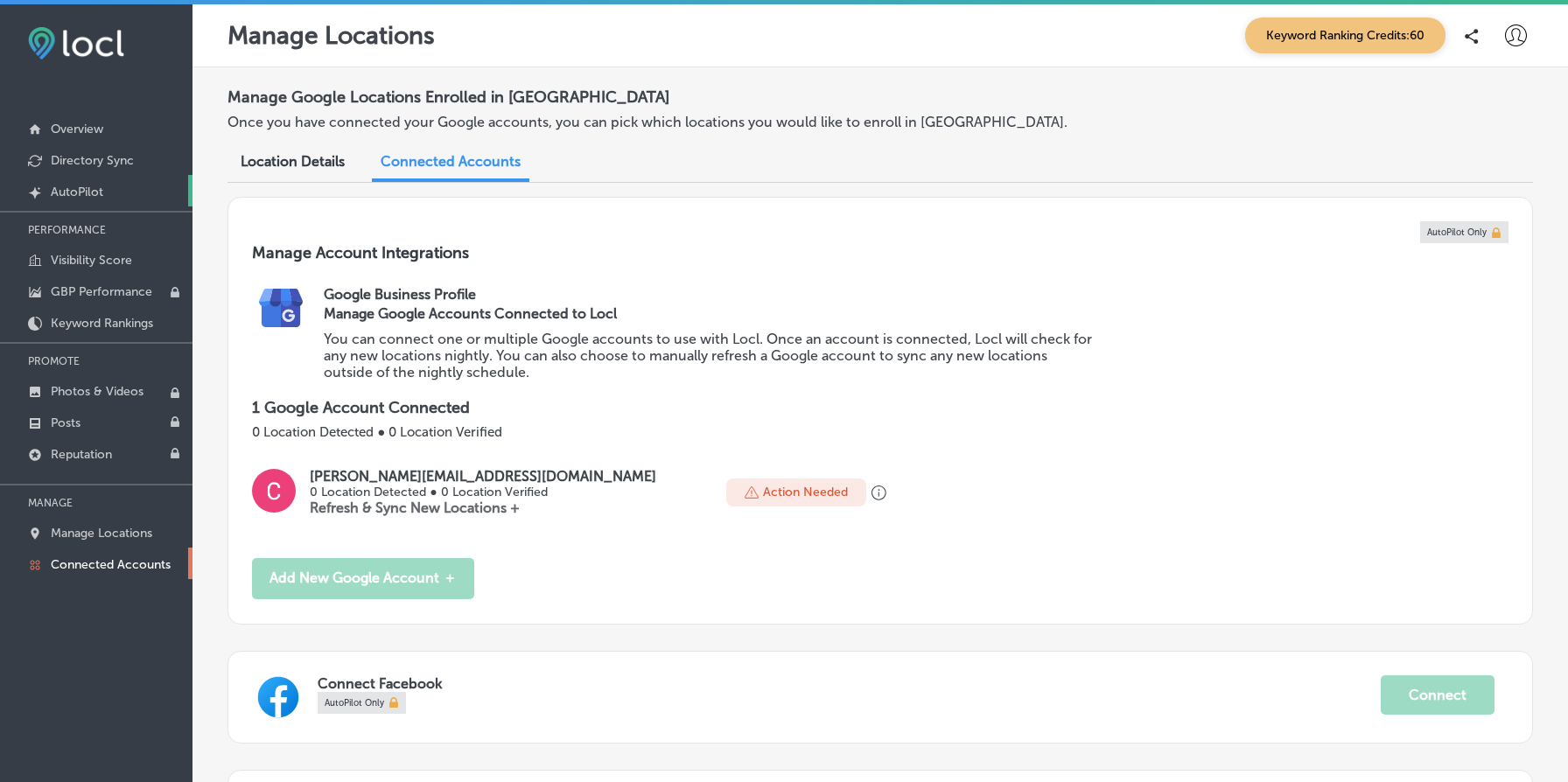
click at [86, 197] on p "AutoPilot" at bounding box center [76, 192] width 52 height 15
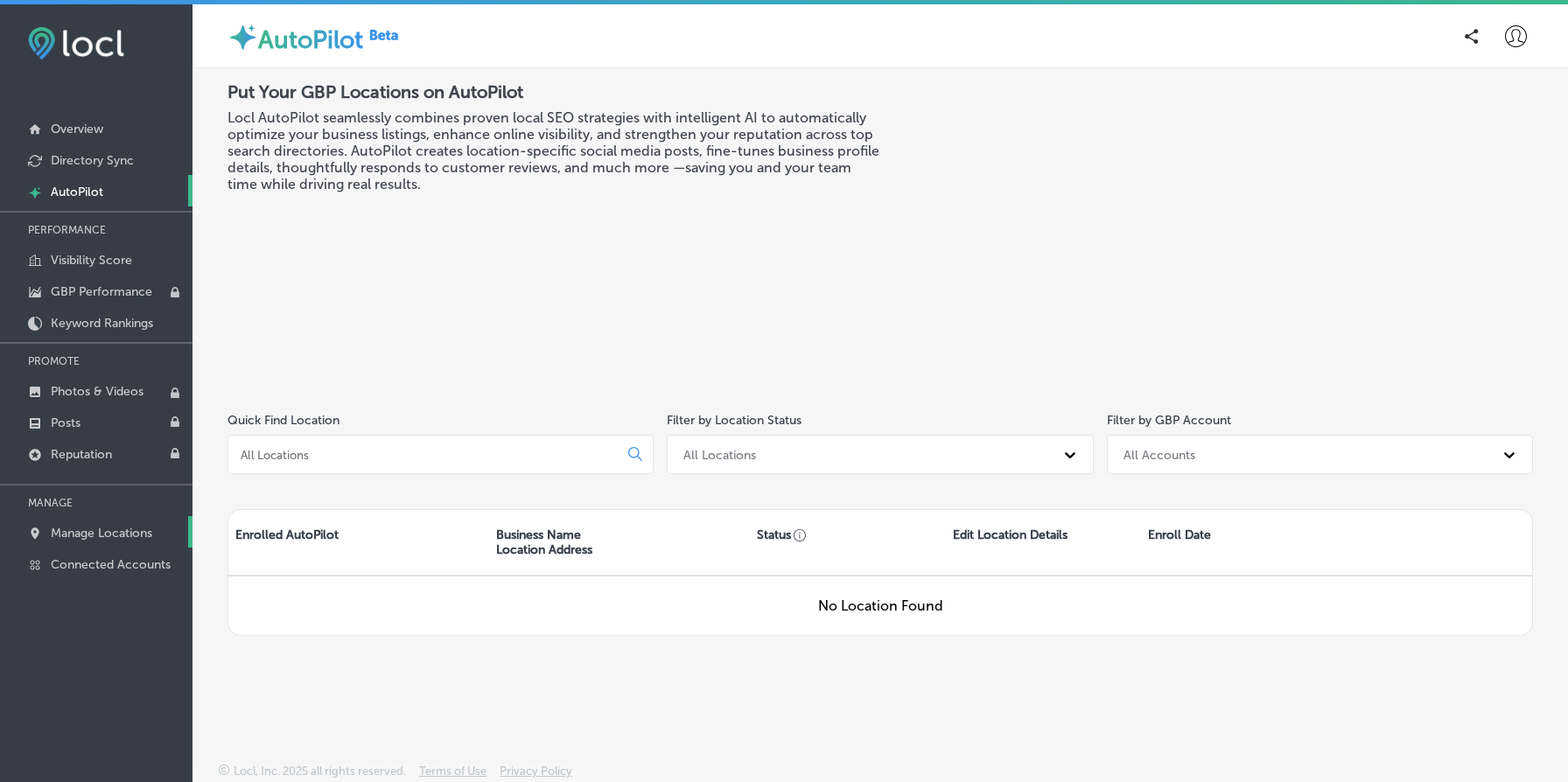
click at [148, 532] on p "Manage Locations" at bounding box center [101, 533] width 102 height 15
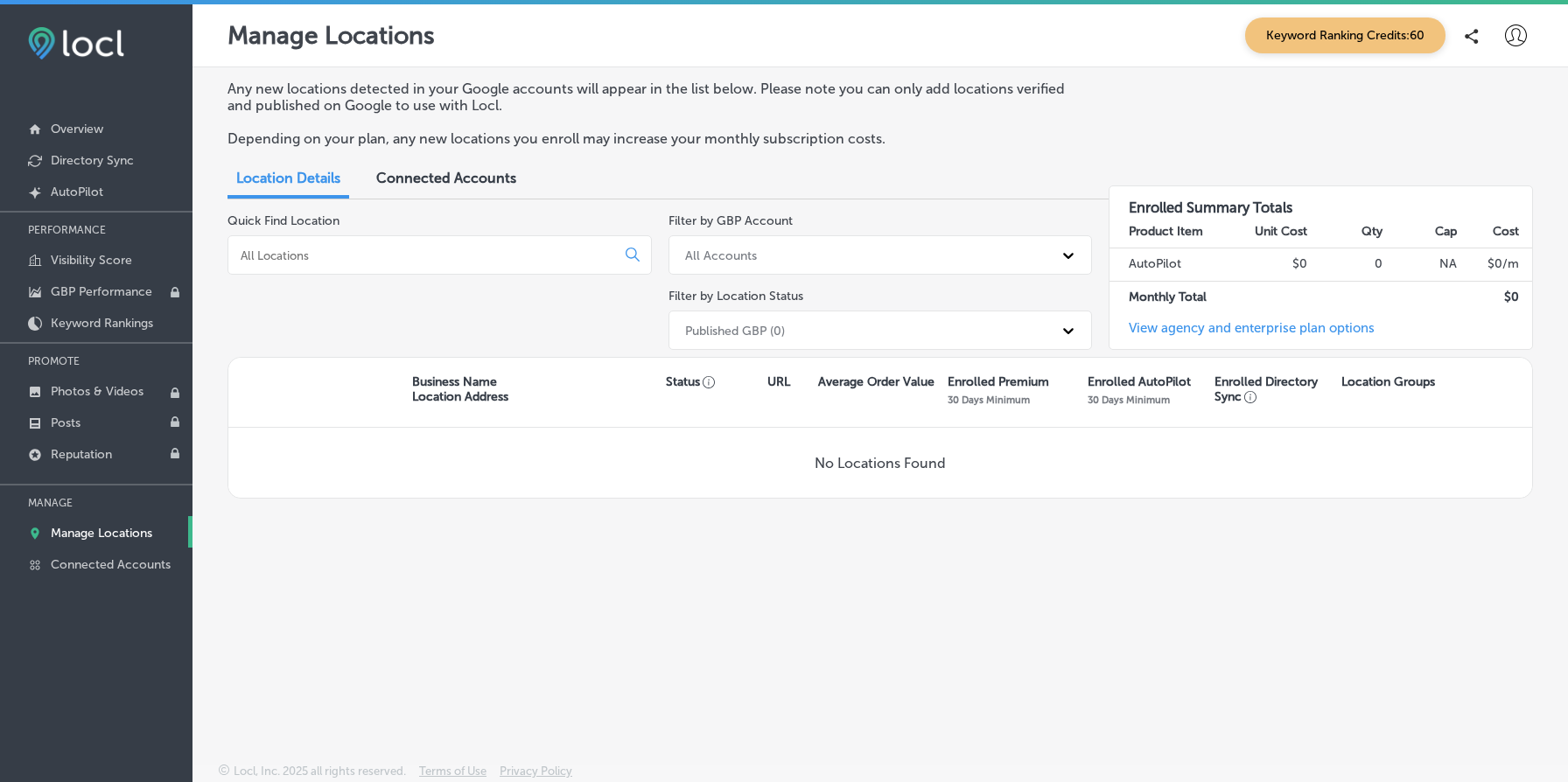
click at [492, 179] on span "Connected Accounts" at bounding box center [446, 178] width 140 height 16
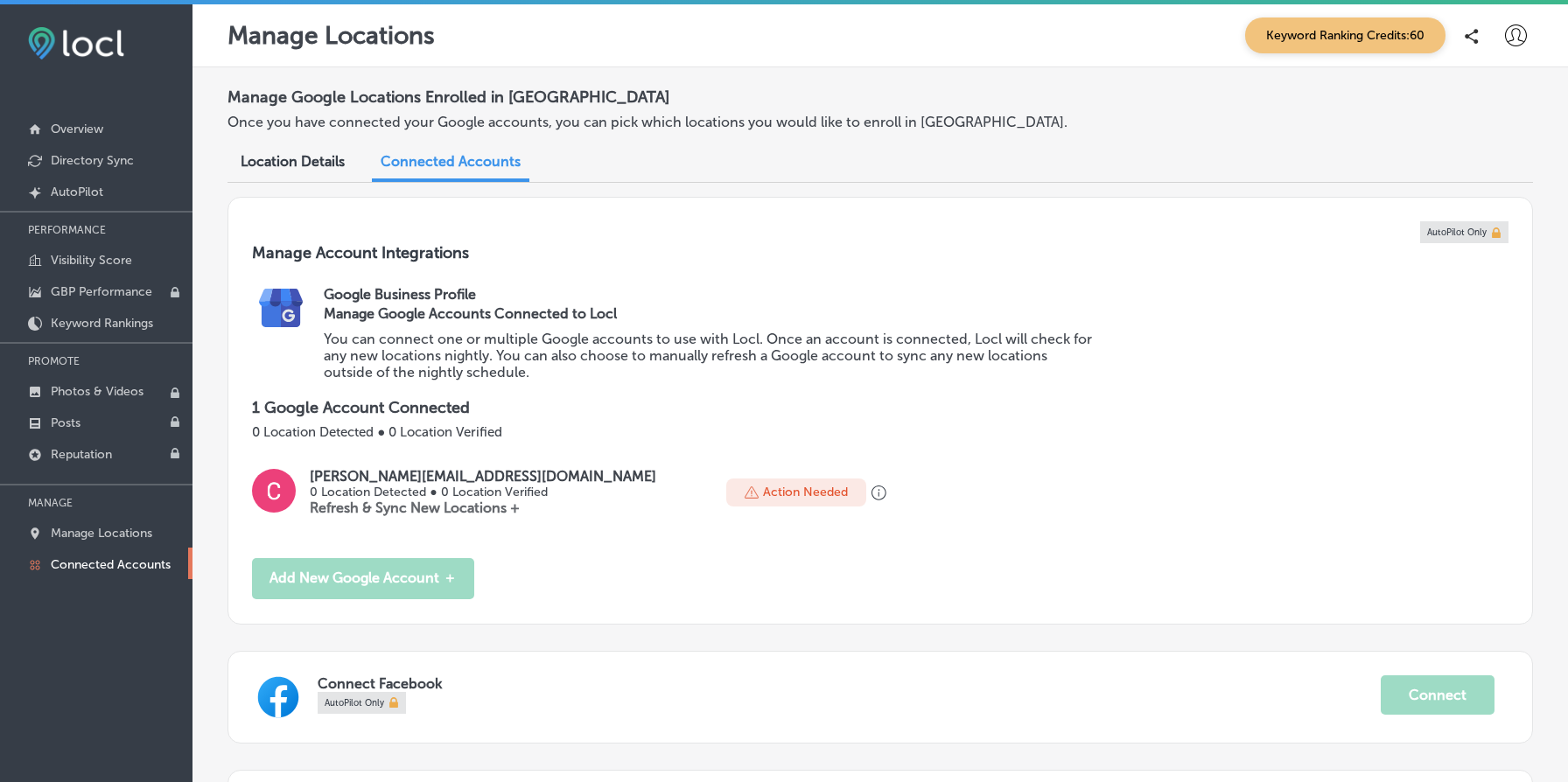
click at [418, 511] on p "Refresh & Sync New Locations +" at bounding box center [483, 508] width 347 height 16
click at [419, 494] on p "0 Location Detected ● 0 Location Verified" at bounding box center [483, 492] width 347 height 15
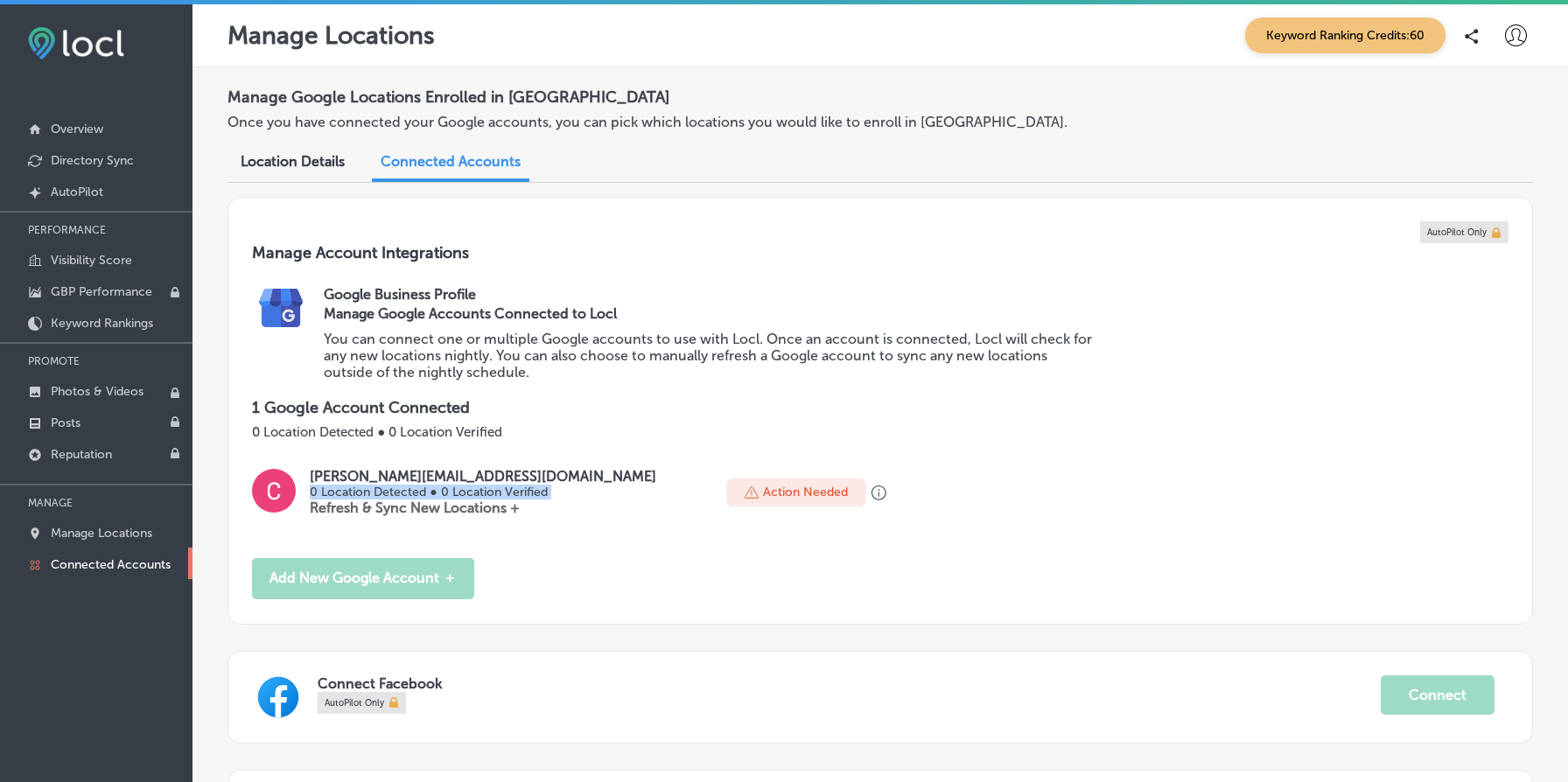
click at [419, 494] on p "0 Location Detected ● 0 Location Verified" at bounding box center [483, 492] width 347 height 15
click at [453, 511] on p "Refresh & Sync New Locations +" at bounding box center [483, 508] width 347 height 16
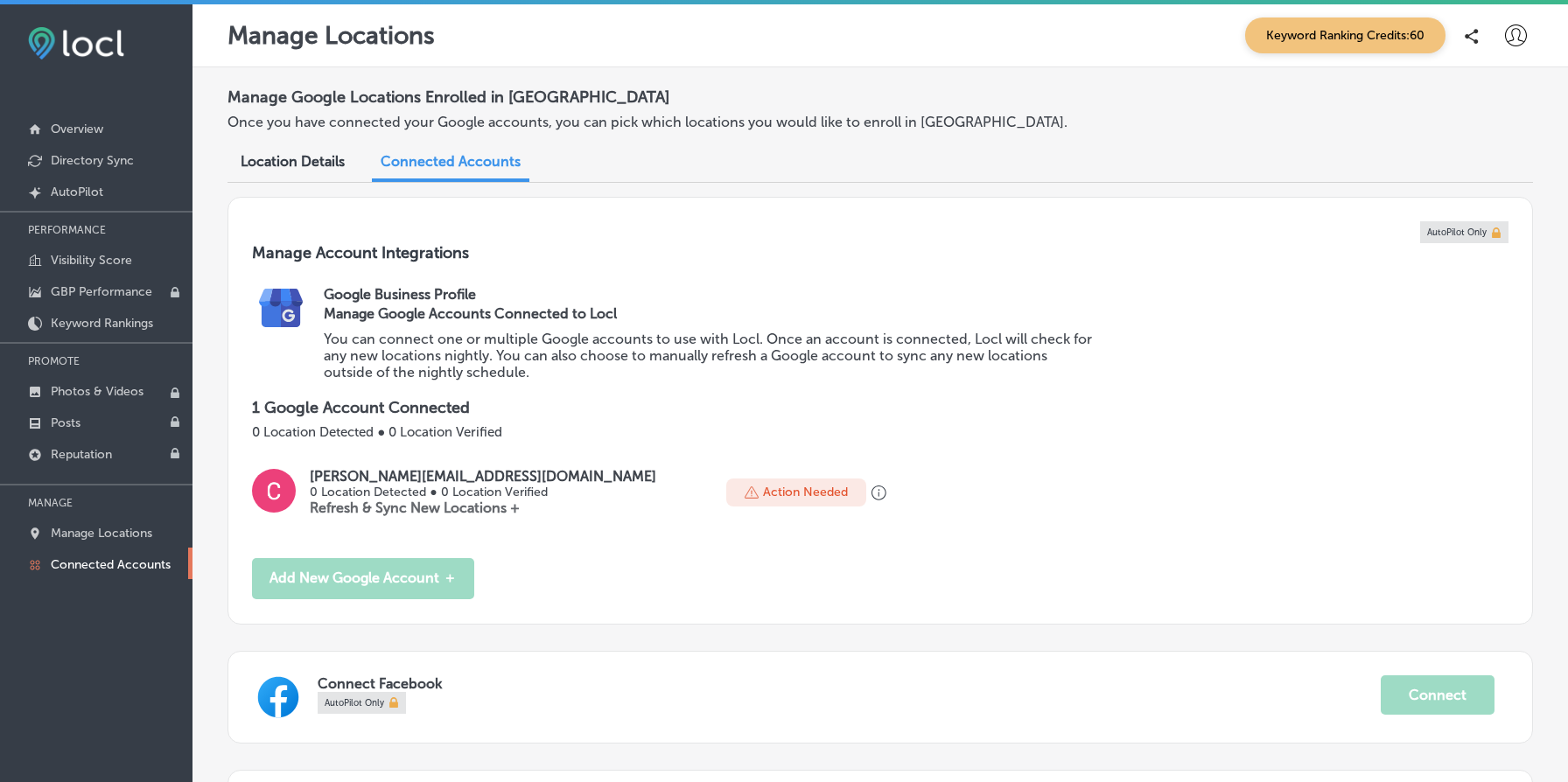
click at [444, 510] on p "Refresh & Sync New Locations +" at bounding box center [483, 508] width 347 height 16
click at [399, 510] on p "Refresh & Sync New Locations +" at bounding box center [483, 508] width 347 height 16
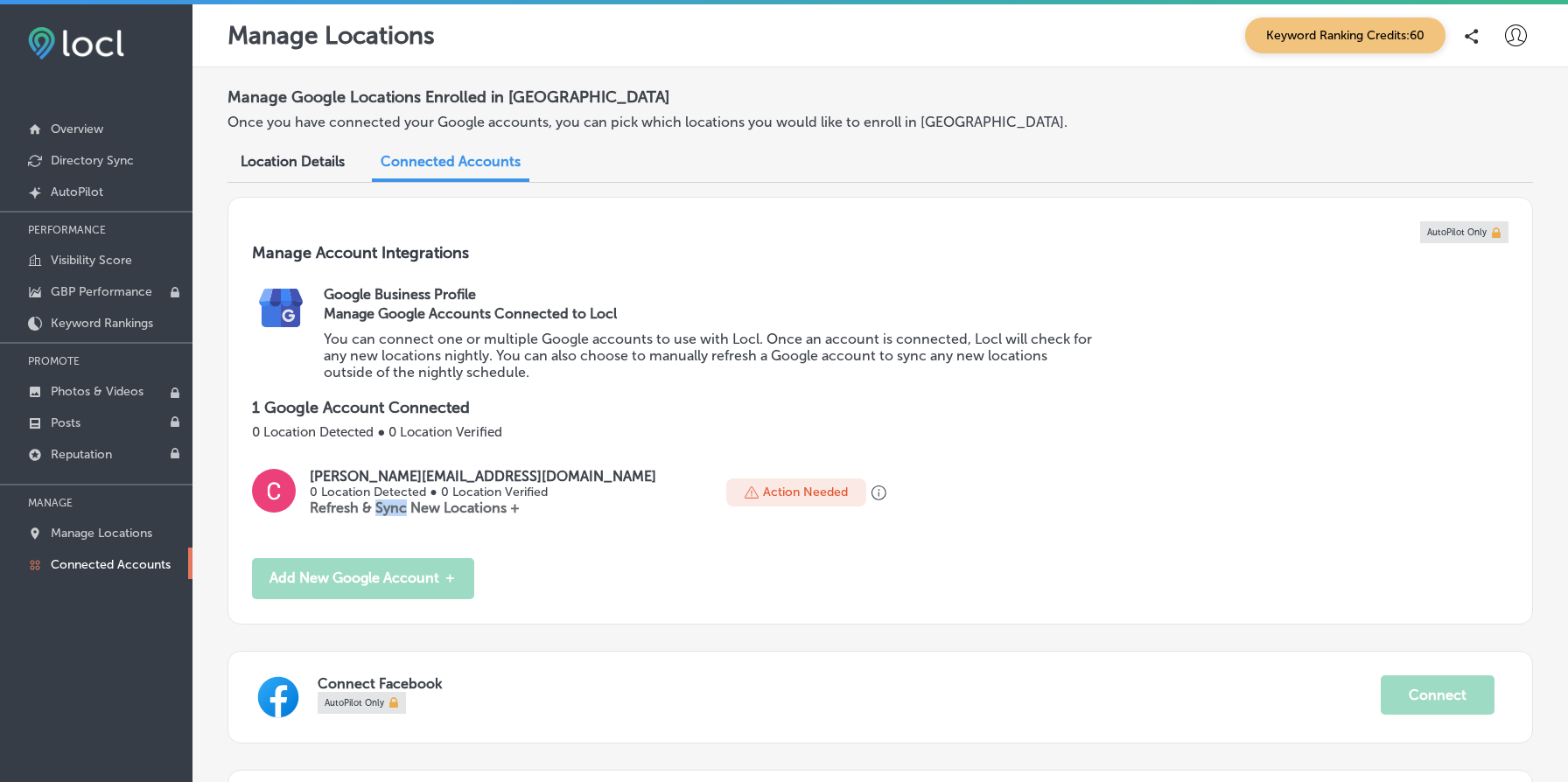
click at [399, 510] on p "Refresh & Sync New Locations +" at bounding box center [483, 508] width 347 height 16
click at [392, 493] on p "0 Location Detected ● 0 Location Verified" at bounding box center [483, 492] width 347 height 15
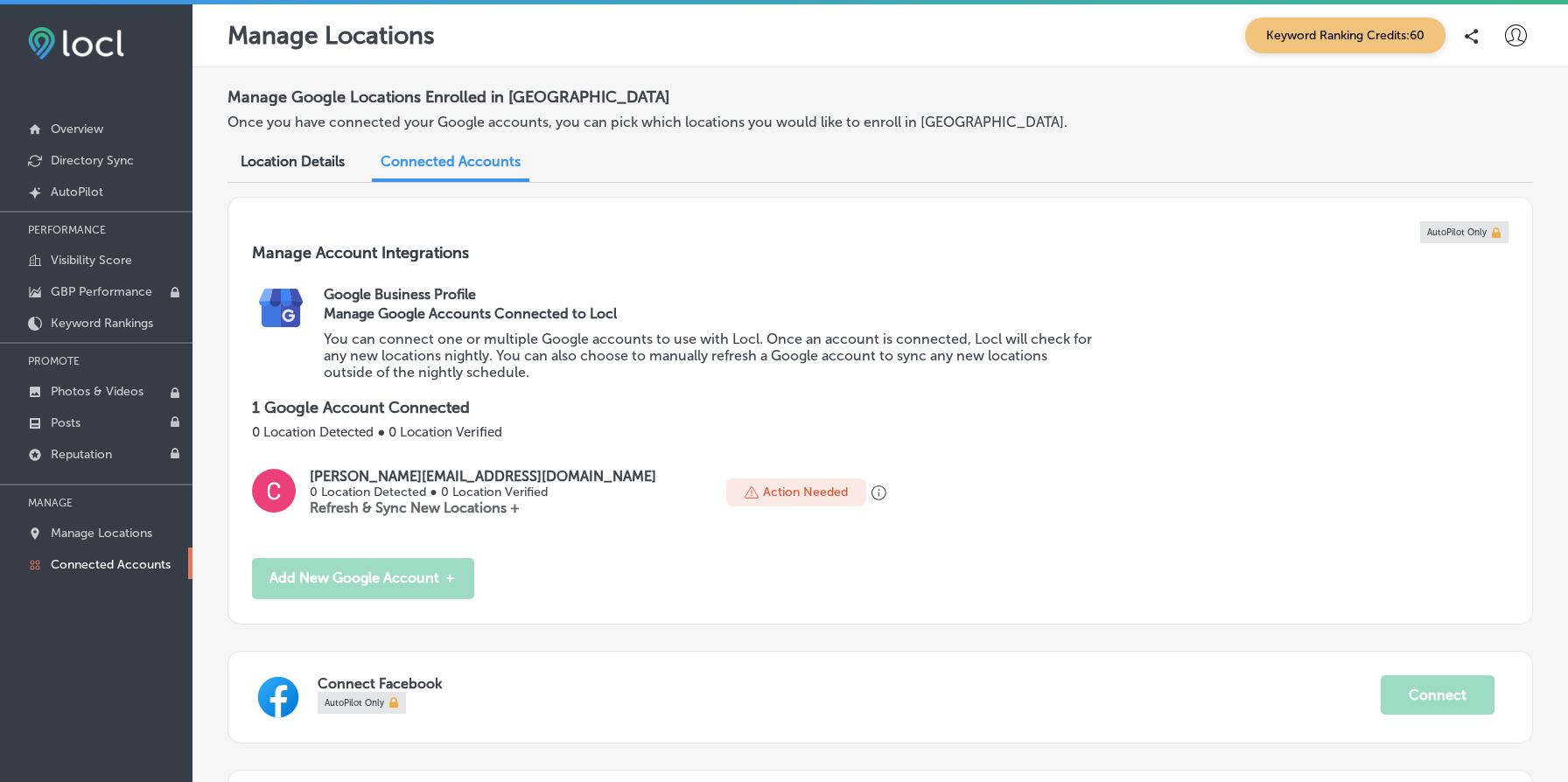
click at [392, 464] on div "AutoPilot Only Manage Account Integrations Google Business Profile Manage Googl…" at bounding box center [880, 411] width 1305 height 428
click at [403, 499] on p "Refresh & Sync New Locations +" at bounding box center [483, 508] width 347 height 16
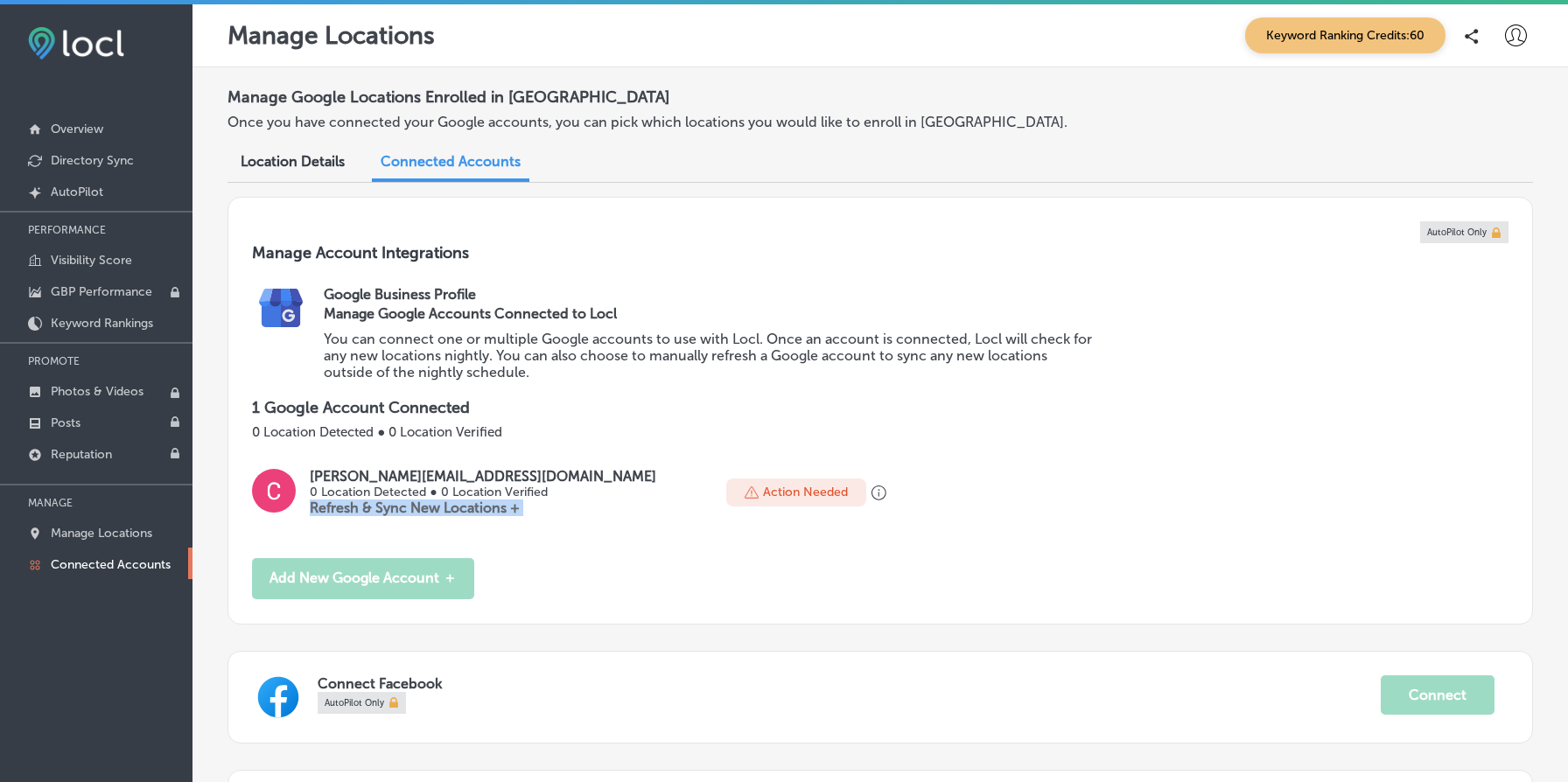
click at [403, 499] on p "Refresh & Sync New Locations +" at bounding box center [483, 508] width 347 height 16
click at [402, 490] on p "0 Location Detected ● 0 Location Verified" at bounding box center [483, 492] width 347 height 15
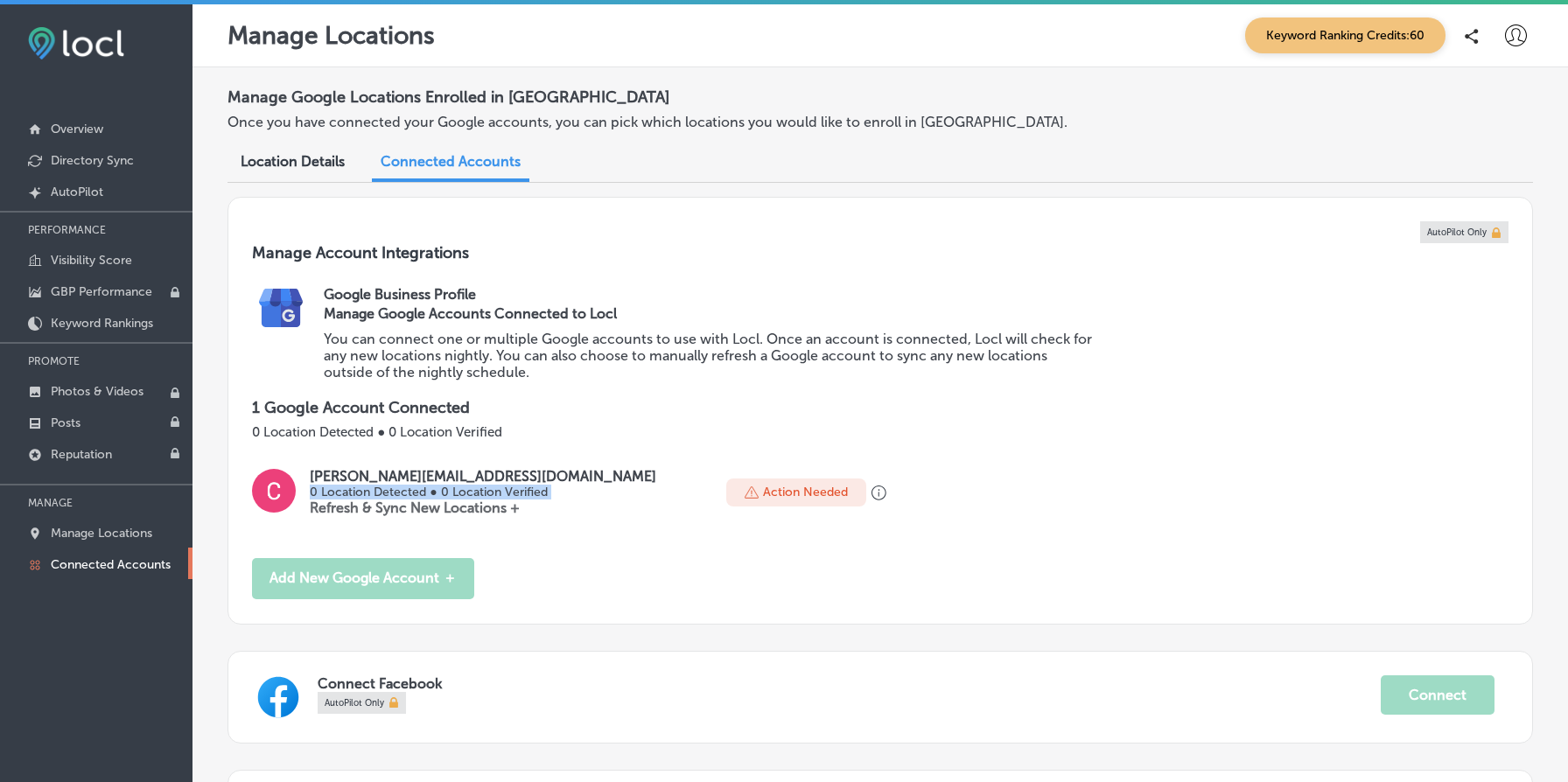
click at [402, 490] on p "0 Location Detected ● 0 Location Verified" at bounding box center [483, 492] width 347 height 15
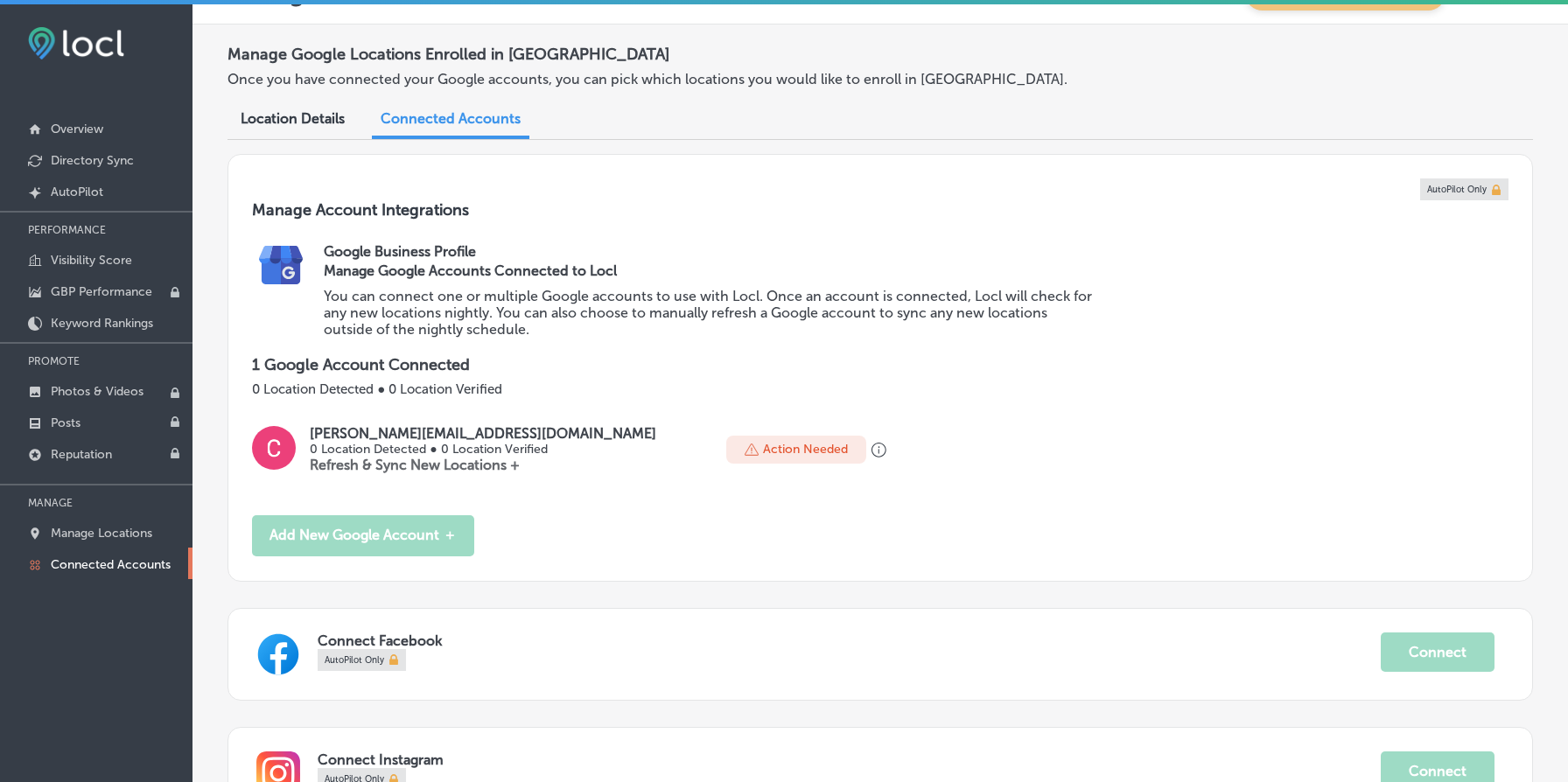
scroll to position [40, 0]
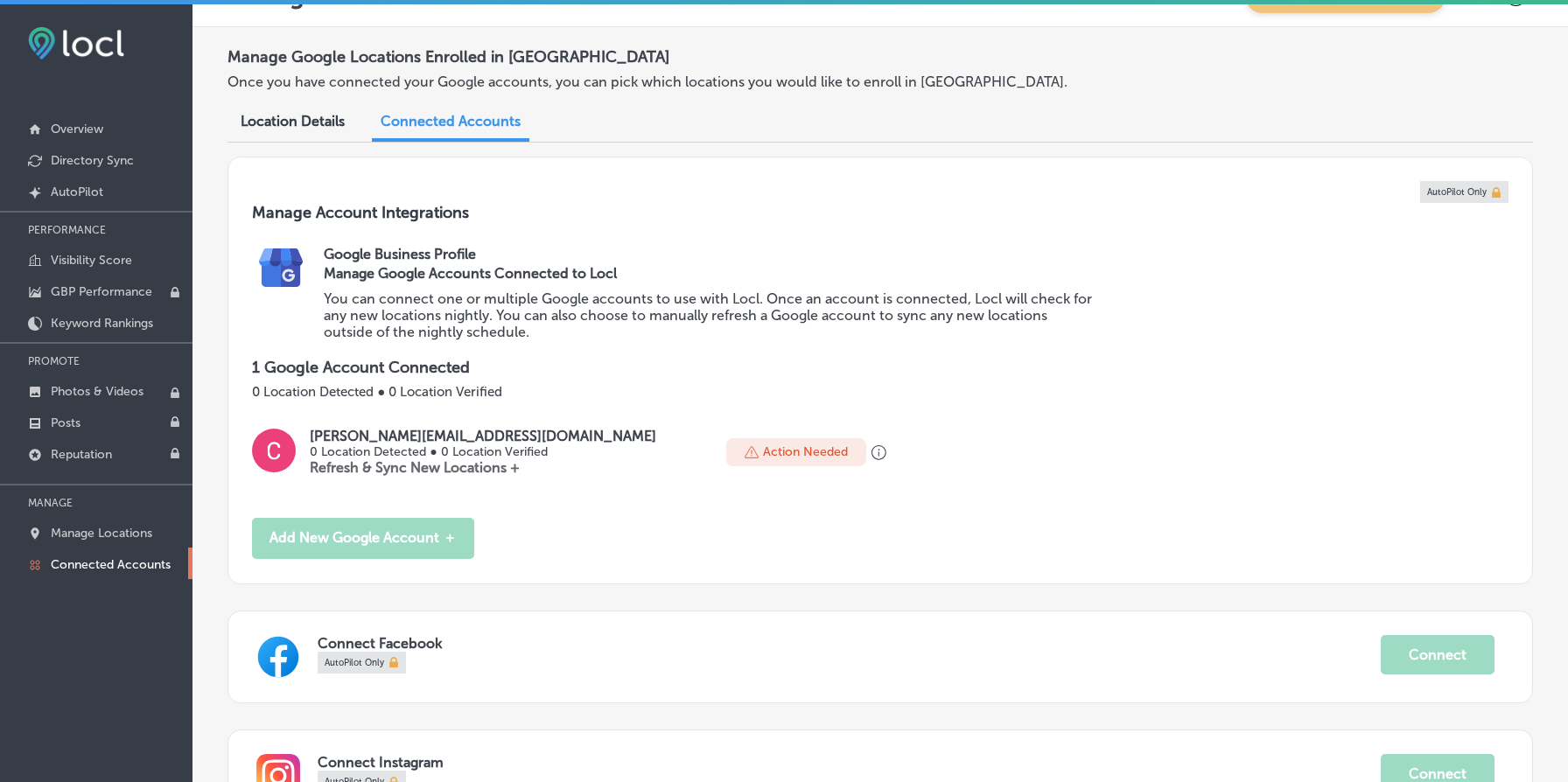
click at [428, 122] on span "Connected Accounts" at bounding box center [450, 121] width 140 height 16
click at [462, 111] on div "Connected Accounts" at bounding box center [450, 123] width 157 height 37
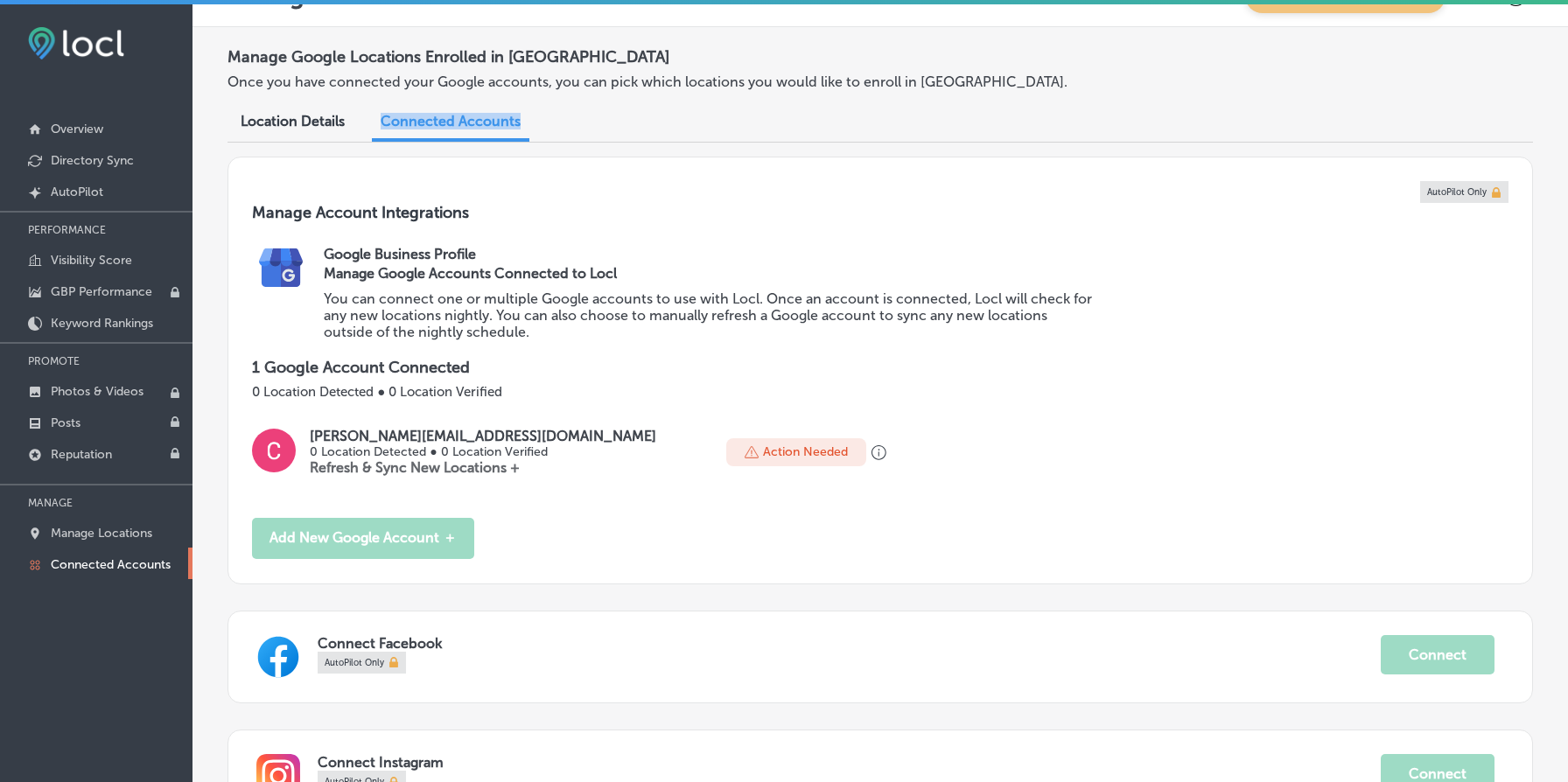
click at [462, 111] on div "Connected Accounts" at bounding box center [450, 123] width 157 height 37
click at [476, 123] on span "Connected Accounts" at bounding box center [450, 121] width 140 height 16
click at [532, 224] on h3 "Manage Account Integrations" at bounding box center [879, 224] width 1256 height 43
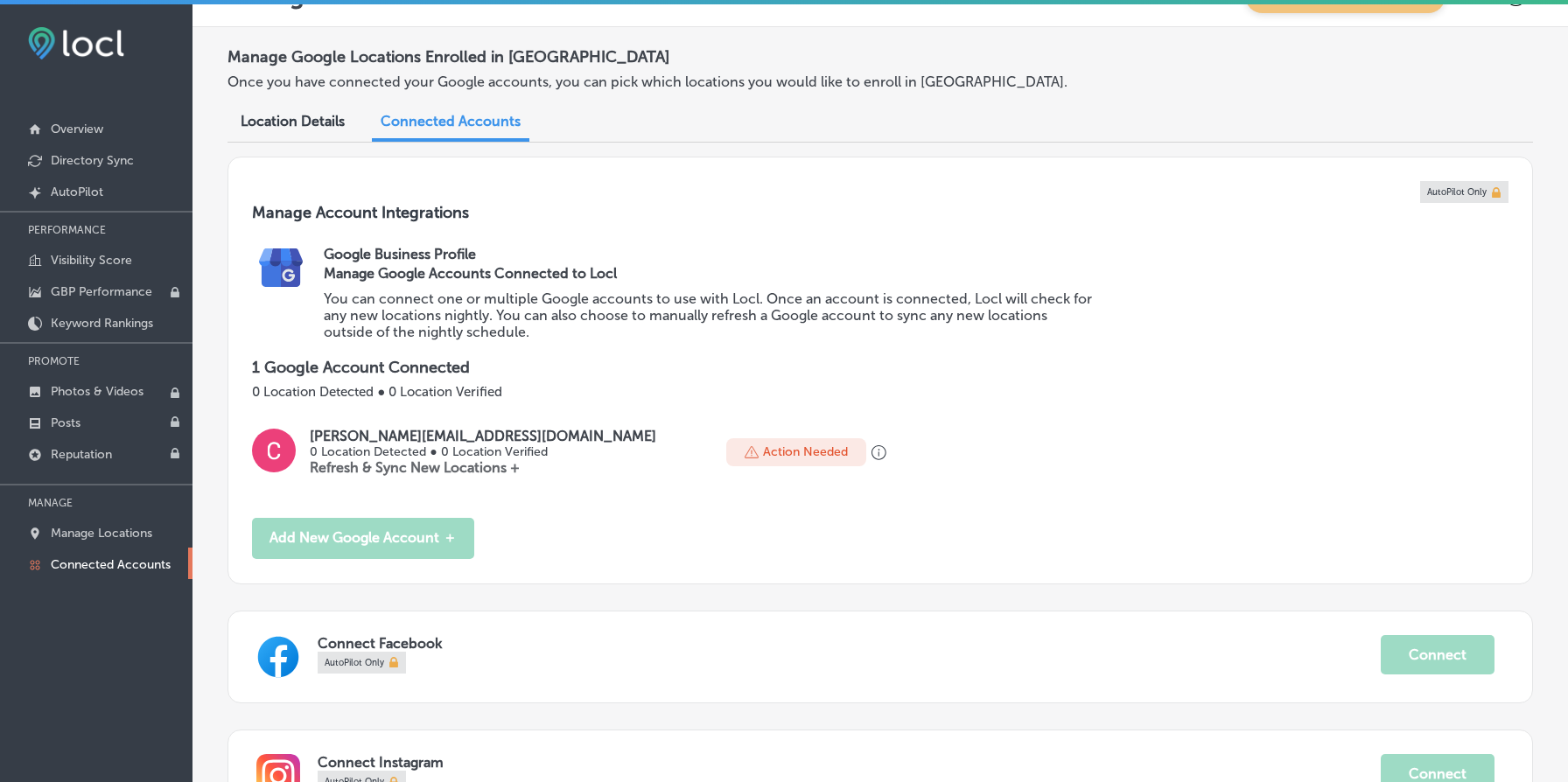
click at [532, 224] on h3 "Manage Account Integrations" at bounding box center [879, 224] width 1256 height 43
click at [481, 311] on p "You can connect one or multiple Google accounts to use with Locl. Once an accou…" at bounding box center [709, 316] width 770 height 50
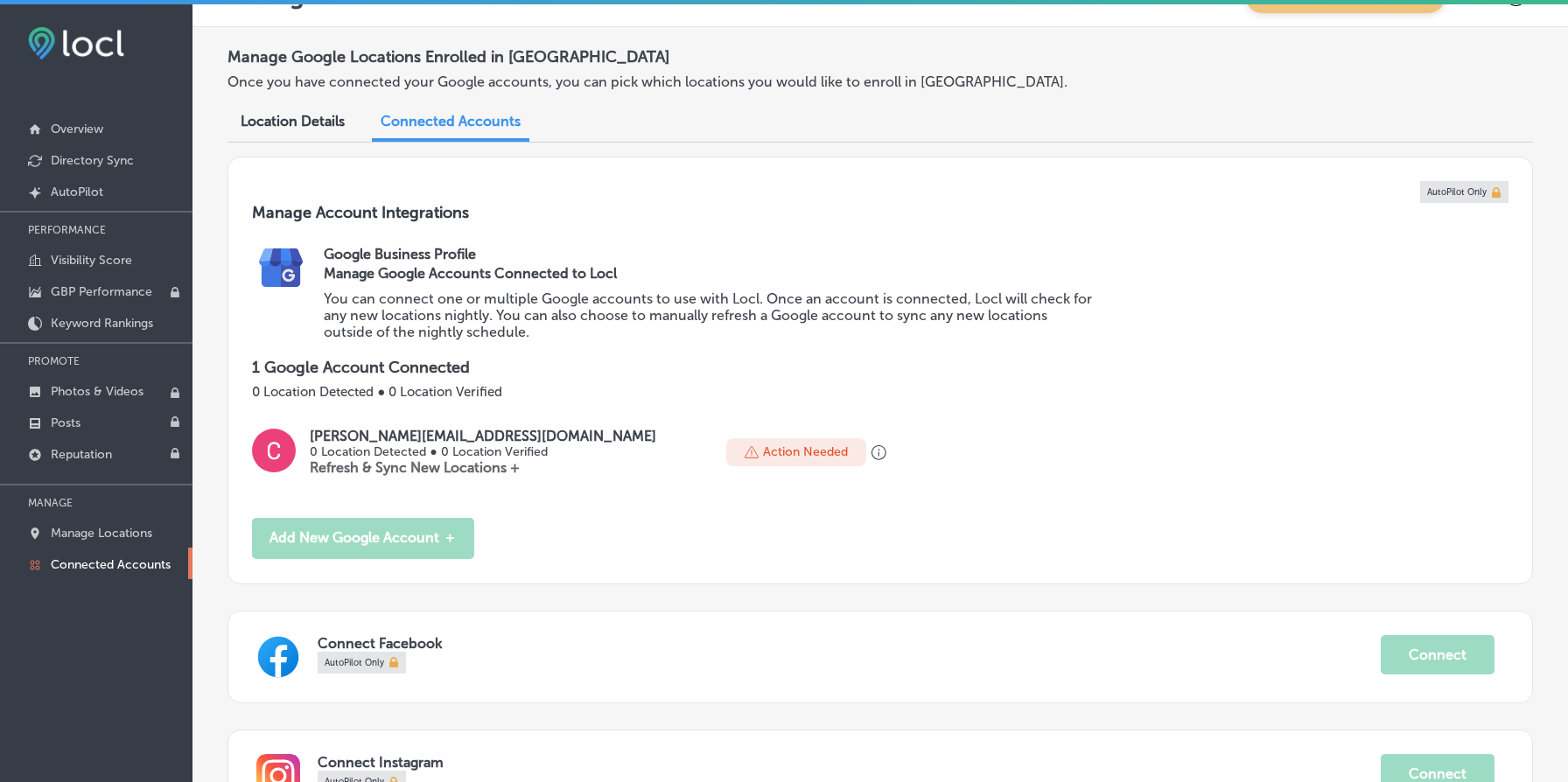
click at [386, 376] on div "1 Google Account Connected 0 Location Detected ● 0 Location Verified" at bounding box center [879, 379] width 1256 height 42
click at [386, 370] on p "1 Google Account Connected" at bounding box center [879, 367] width 1256 height 19
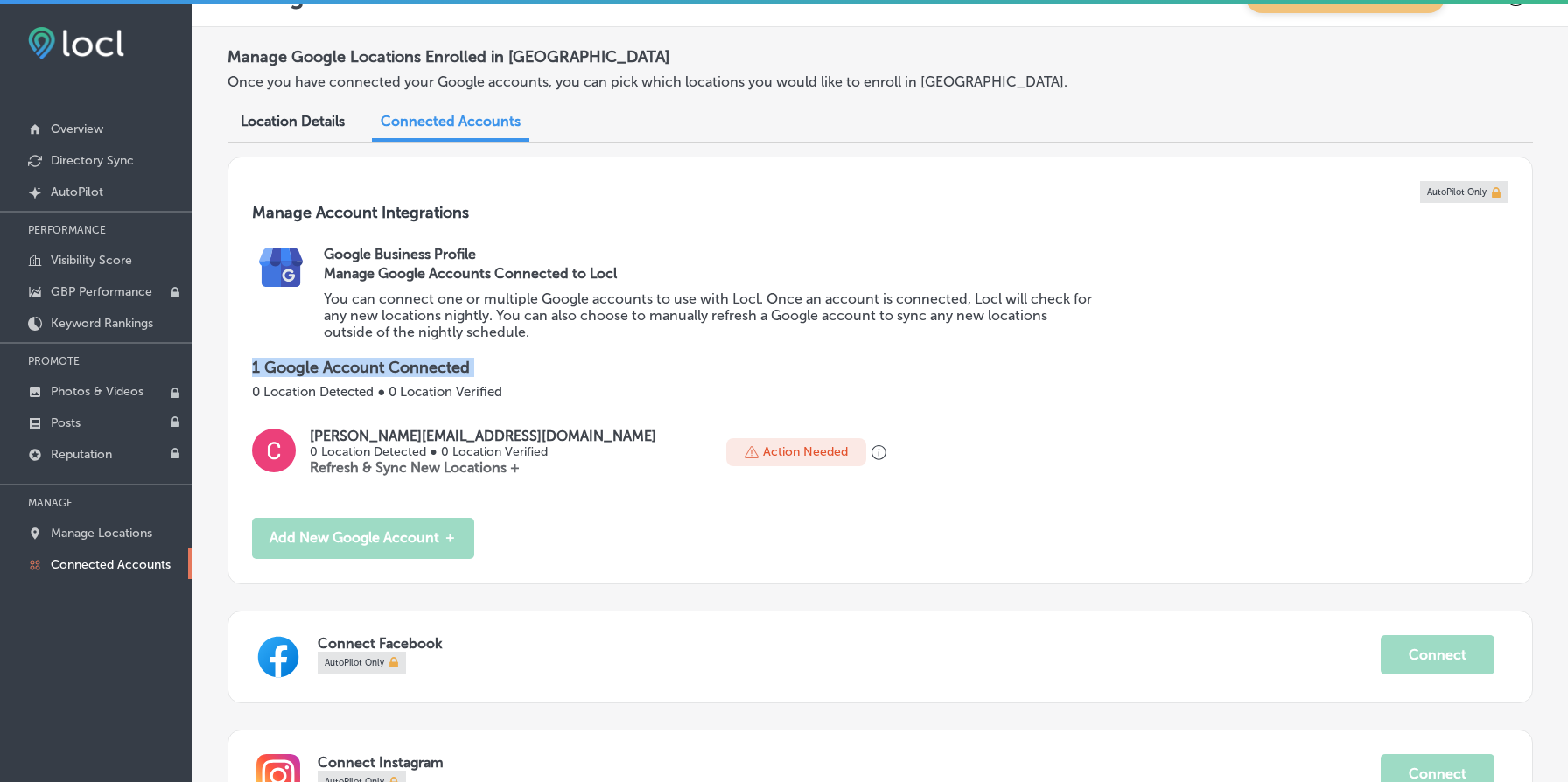
click at [386, 370] on p "1 Google Account Connected" at bounding box center [879, 367] width 1256 height 19
click at [360, 370] on p "1 Google Account Connected" at bounding box center [879, 367] width 1256 height 19
click at [391, 319] on p "You can connect one or multiple Google accounts to use with Locl. Once an accou…" at bounding box center [709, 316] width 770 height 50
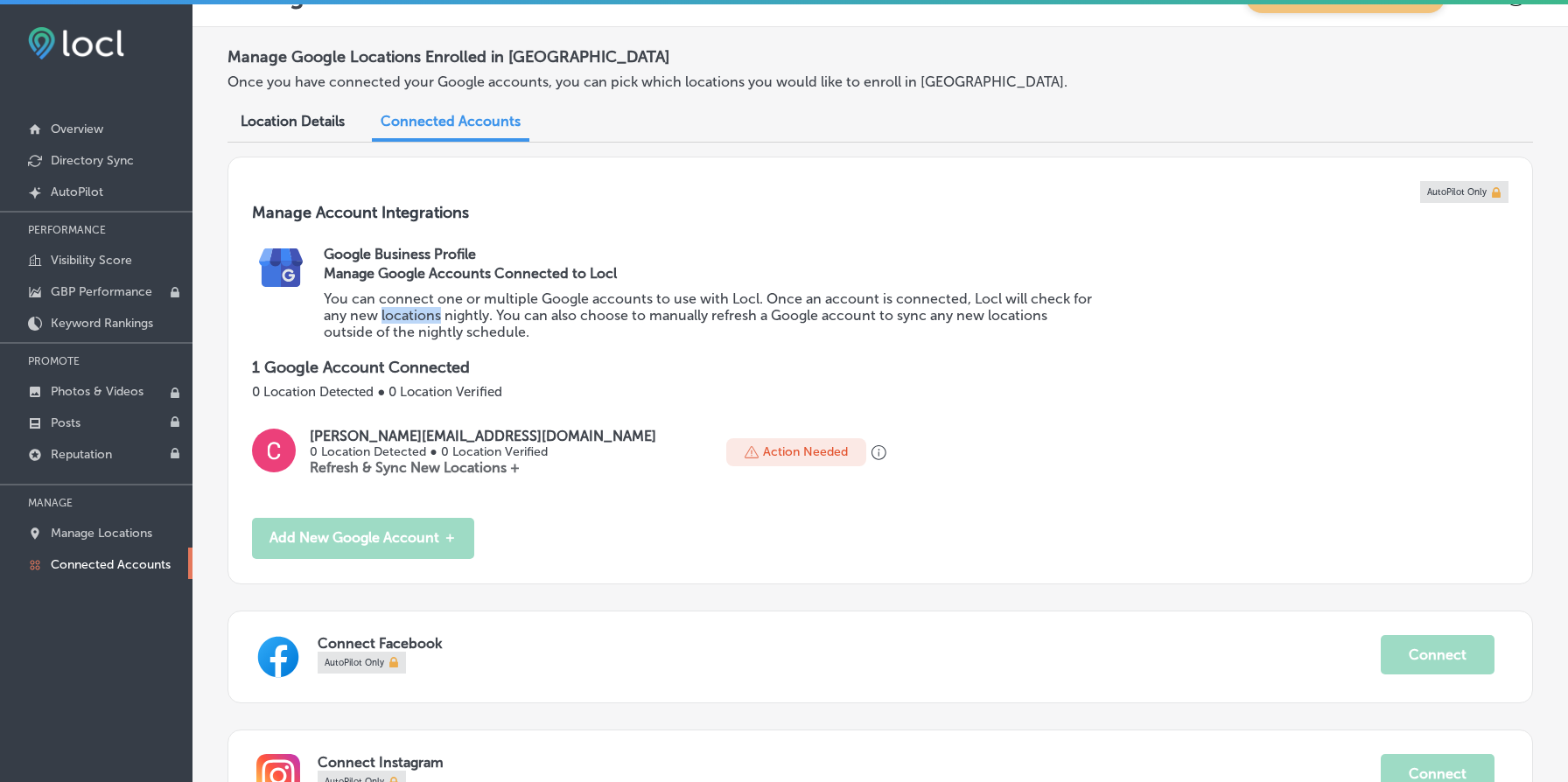
click at [392, 319] on p "You can connect one or multiple Google accounts to use with Locl. Once an accou…" at bounding box center [709, 316] width 770 height 50
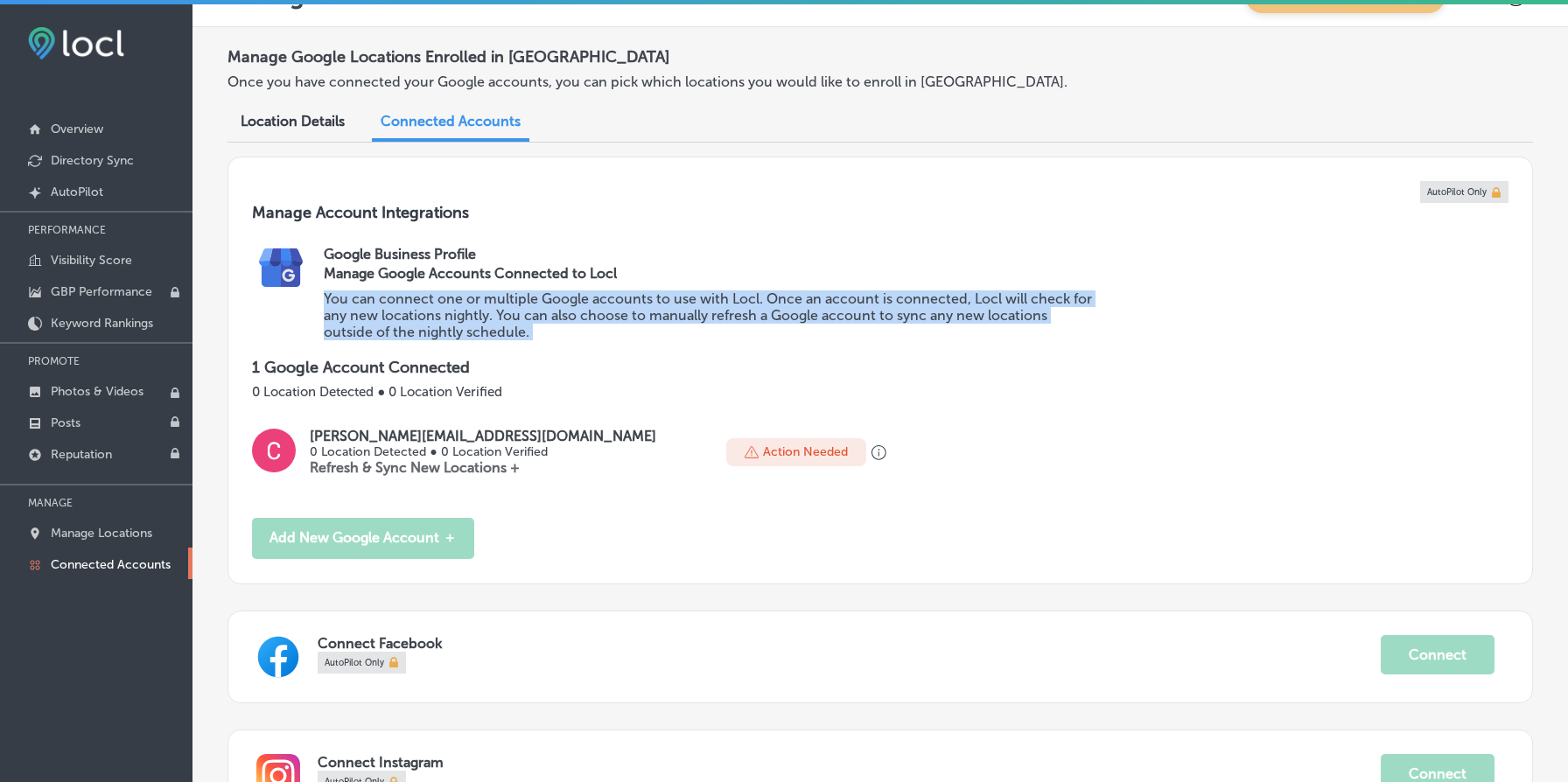
click at [392, 319] on p "You can connect one or multiple Google accounts to use with Locl. Once an accou…" at bounding box center [709, 316] width 770 height 50
click at [413, 291] on p "You can connect one or multiple Google accounts to use with Locl. Once an accou…" at bounding box center [709, 316] width 770 height 50
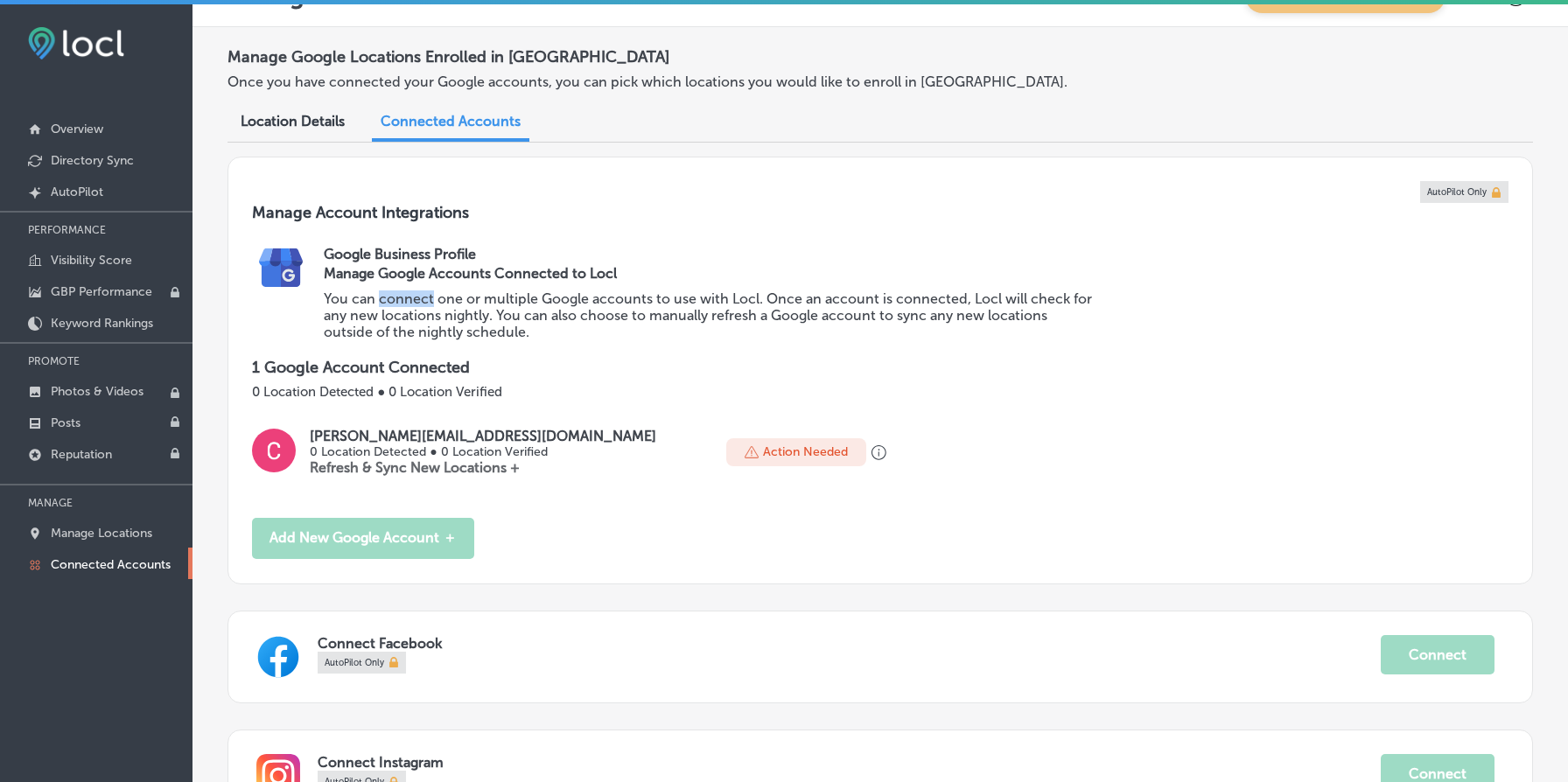
click at [413, 291] on p "You can connect one or multiple Google accounts to use with Locl. Once an accou…" at bounding box center [709, 316] width 770 height 50
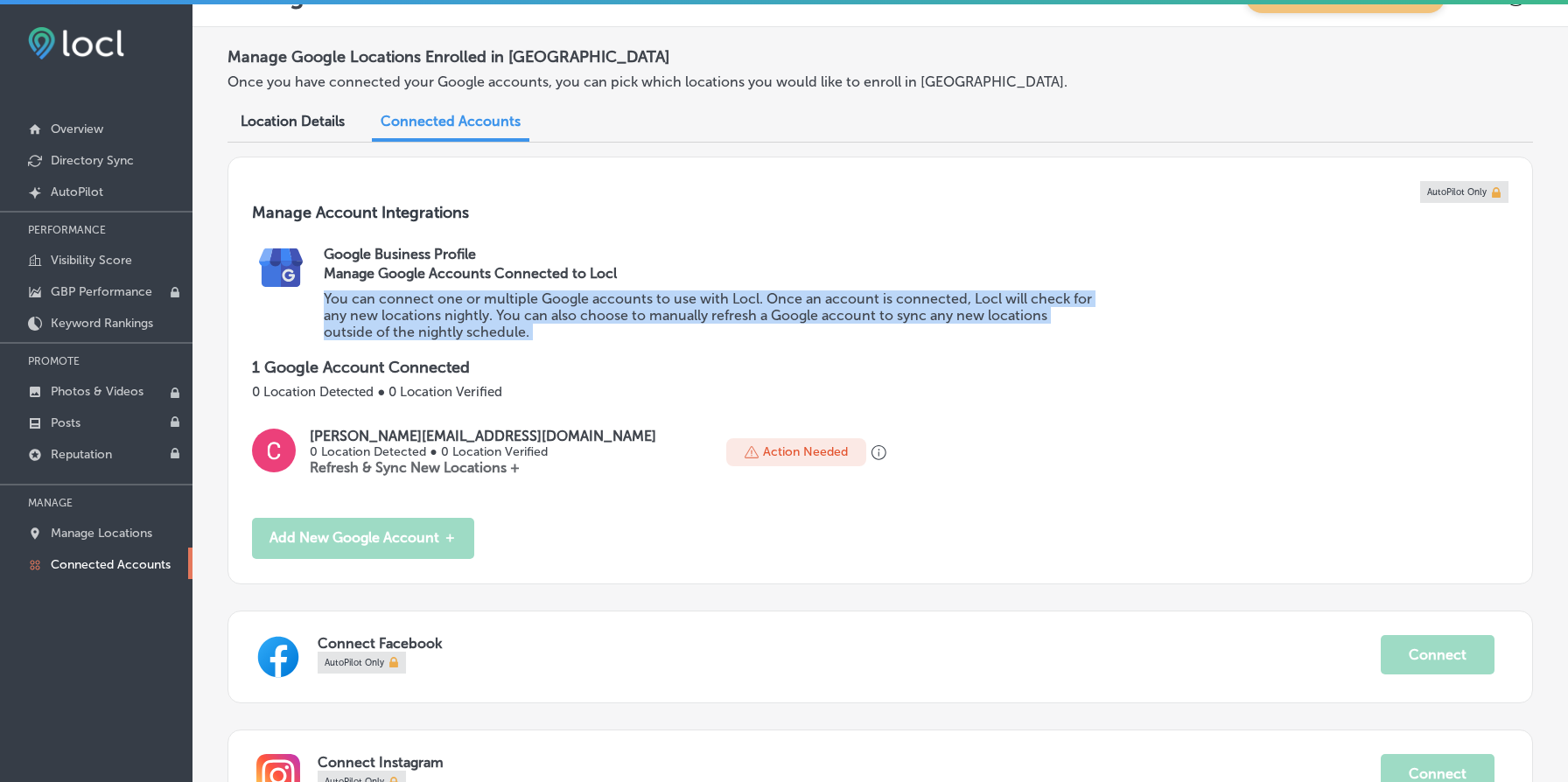
click at [413, 291] on p "You can connect one or multiple Google accounts to use with Locl. Once an accou…" at bounding box center [709, 316] width 770 height 50
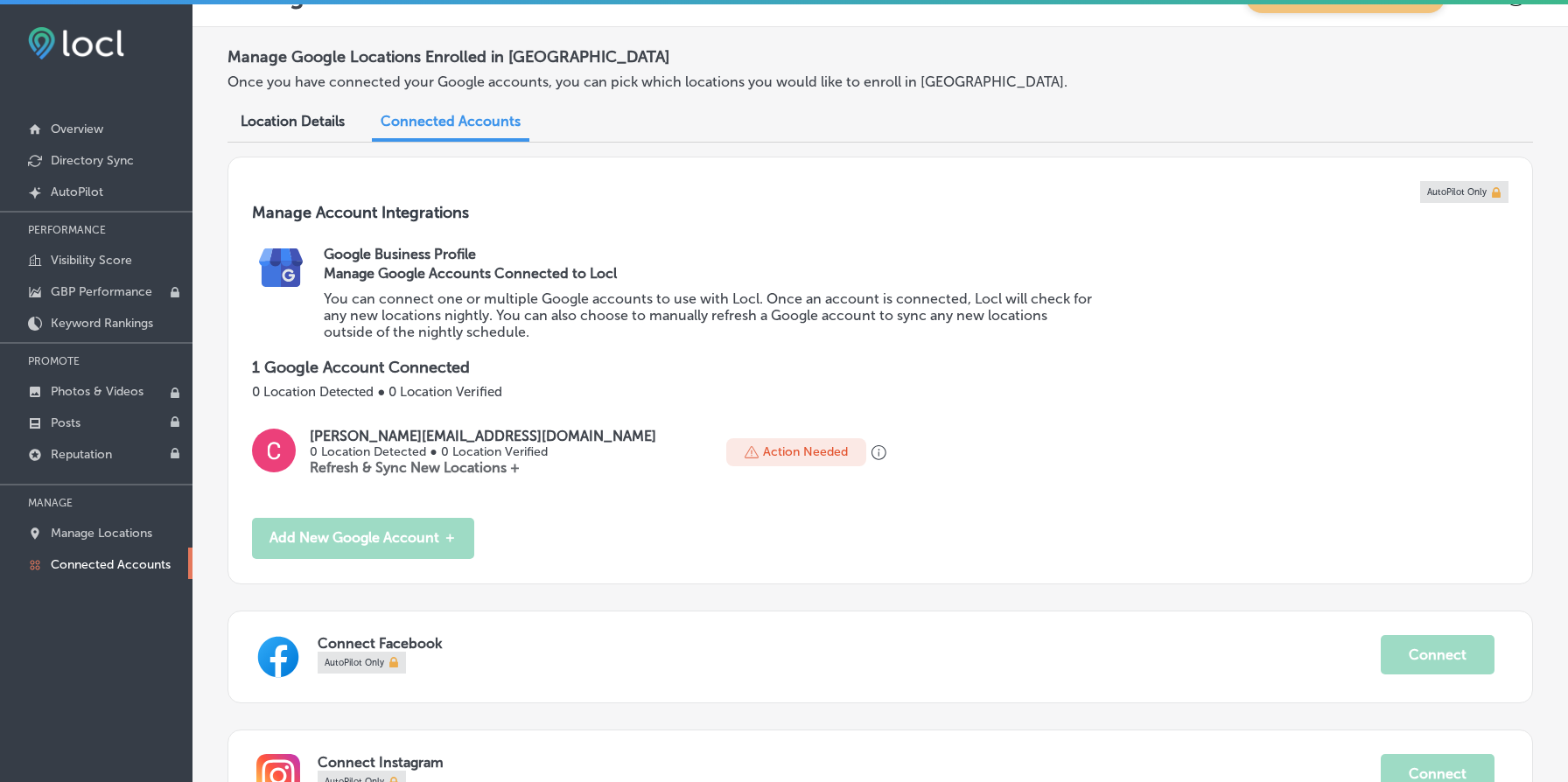
click at [413, 313] on p "You can connect one or multiple Google accounts to use with Locl. Once an accou…" at bounding box center [709, 316] width 770 height 50
click at [414, 313] on p "You can connect one or multiple Google accounts to use with Locl. Once an accou…" at bounding box center [709, 316] width 770 height 50
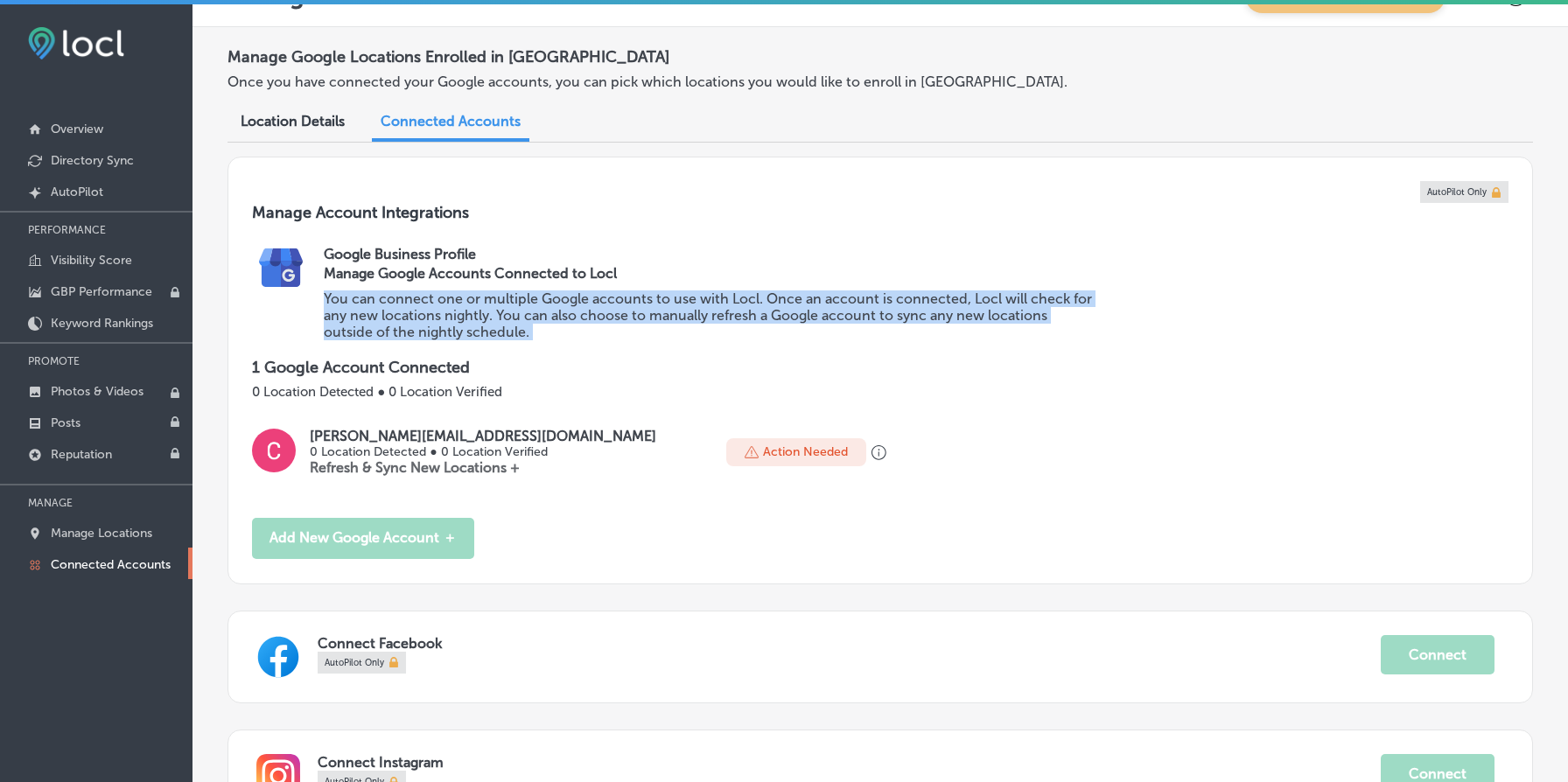
click at [414, 313] on p "You can connect one or multiple Google accounts to use with Locl. Once an accou…" at bounding box center [709, 316] width 770 height 50
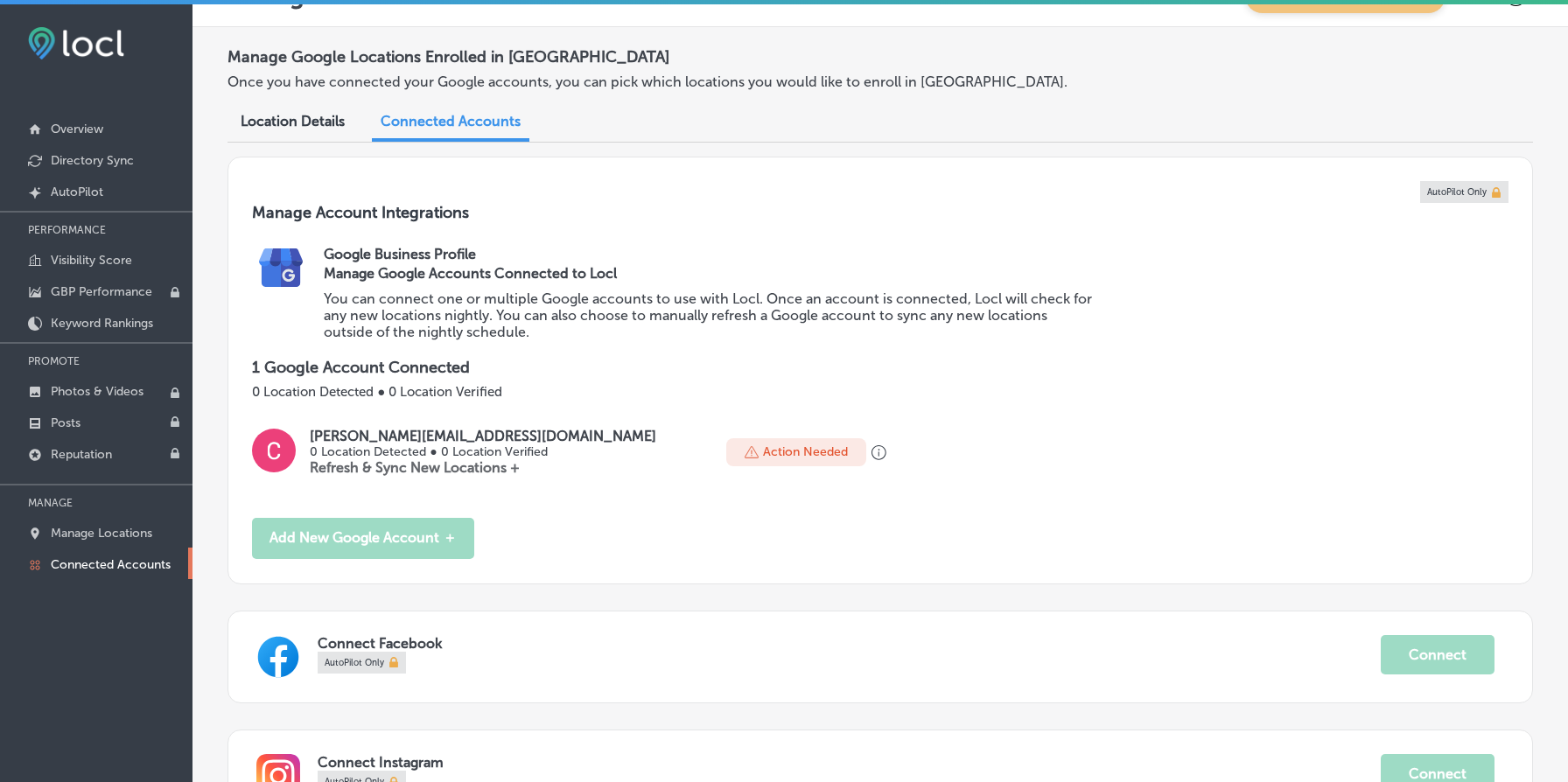
click at [423, 314] on p "You can connect one or multiple Google accounts to use with Locl. Once an accou…" at bounding box center [709, 316] width 770 height 50
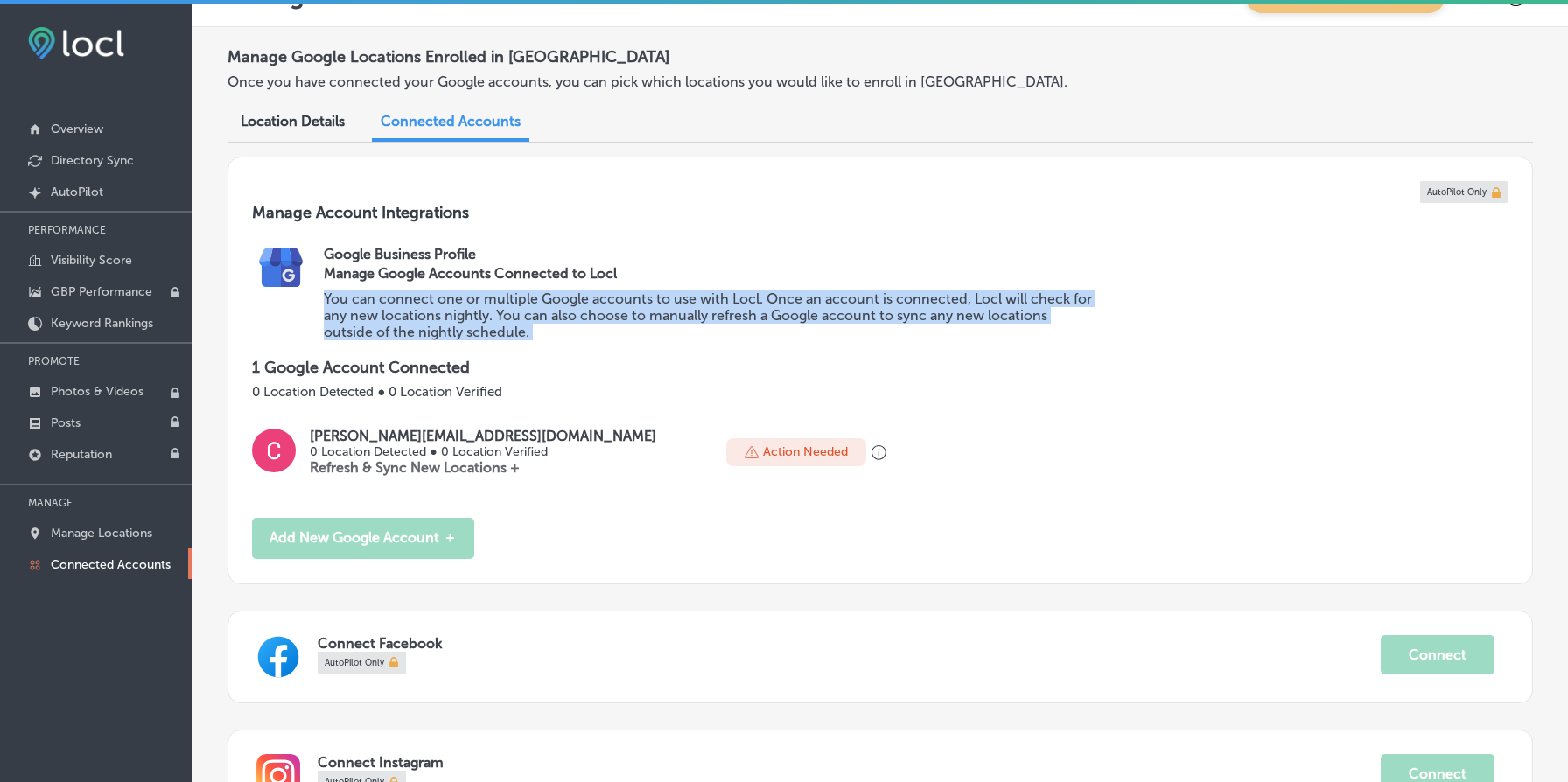
click at [423, 314] on p "You can connect one or multiple Google accounts to use with Locl. Once an accou…" at bounding box center [709, 316] width 770 height 50
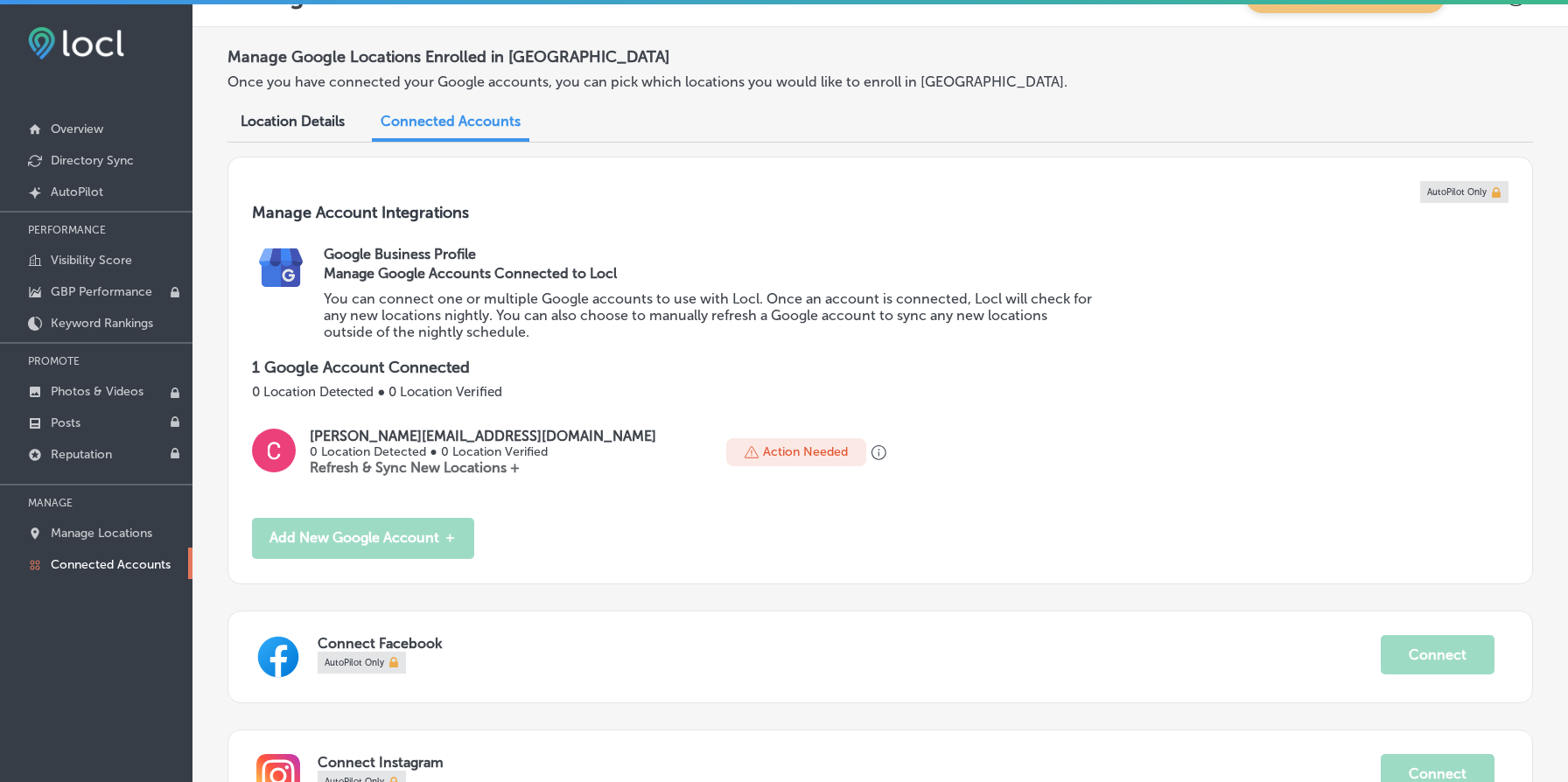
click at [421, 284] on div "Manage Google Accounts Connected to Locl You can connect one or multiple Google…" at bounding box center [709, 301] width 770 height 78
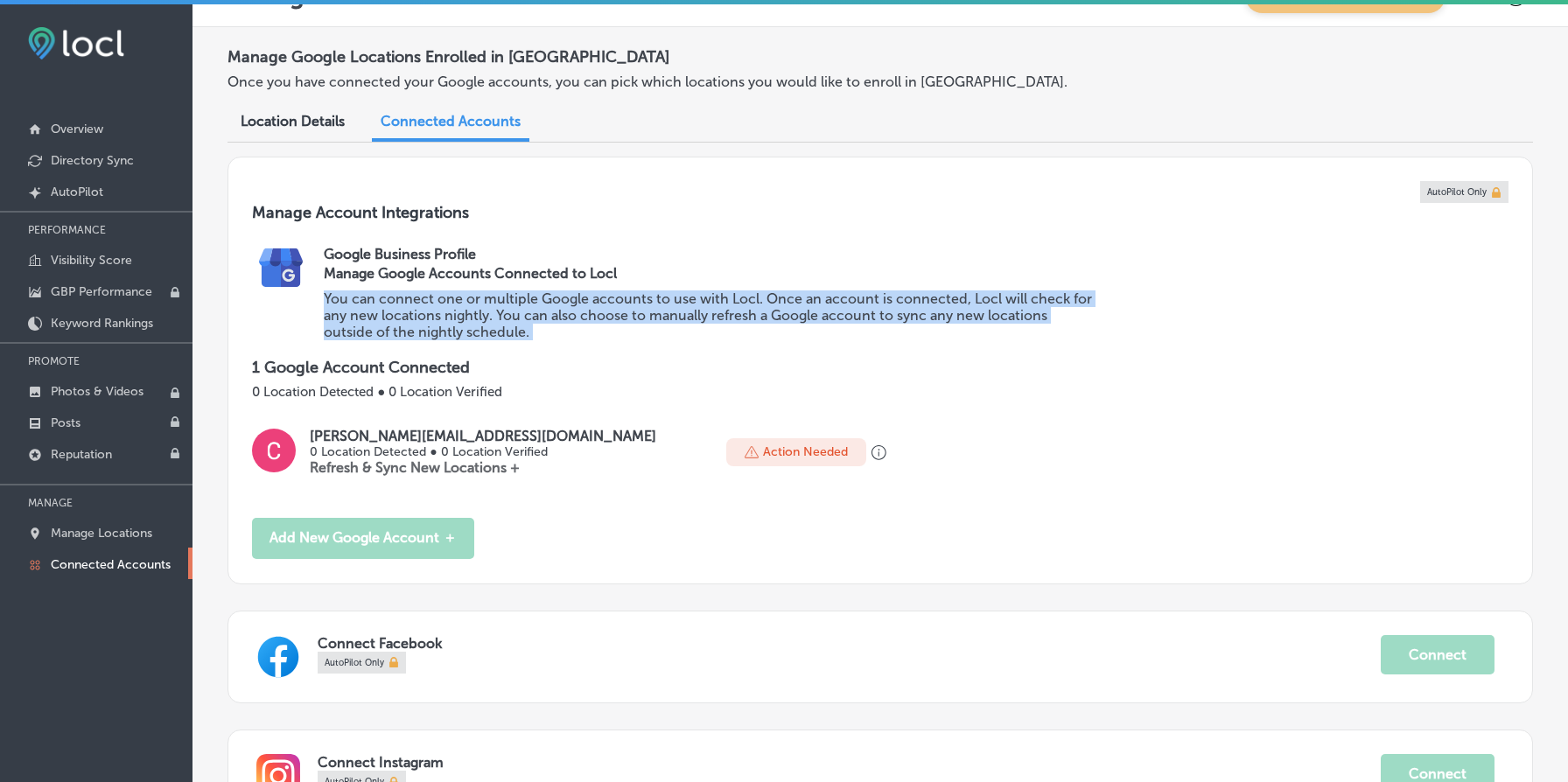
click at [421, 284] on div "Manage Google Accounts Connected to Locl You can connect one or multiple Google…" at bounding box center [709, 301] width 770 height 78
click at [428, 296] on p "You can connect one or multiple Google accounts to use with Locl. Once an accou…" at bounding box center [709, 316] width 770 height 50
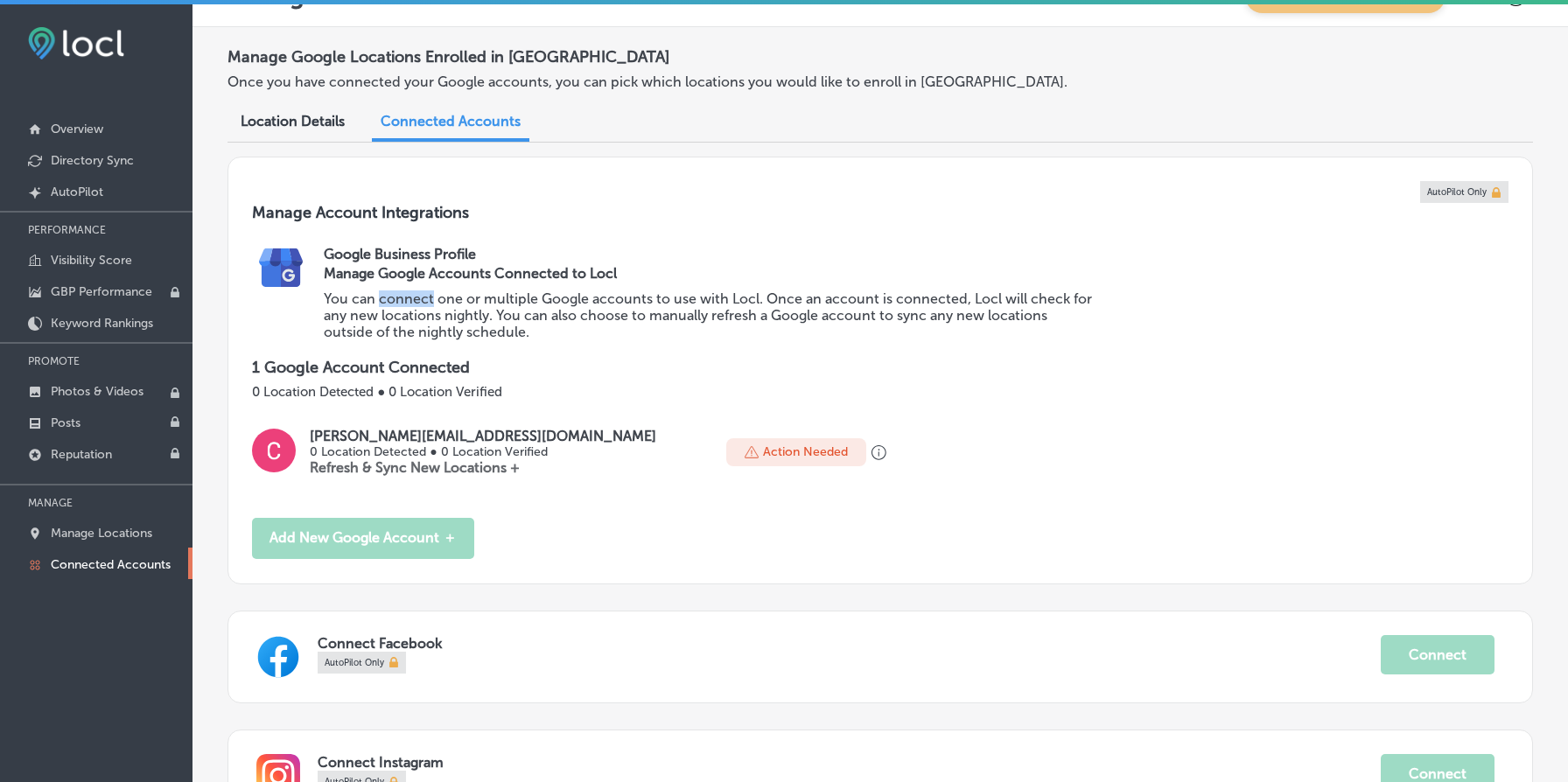
click at [428, 296] on p "You can connect one or multiple Google accounts to use with Locl. Once an accou…" at bounding box center [709, 316] width 770 height 50
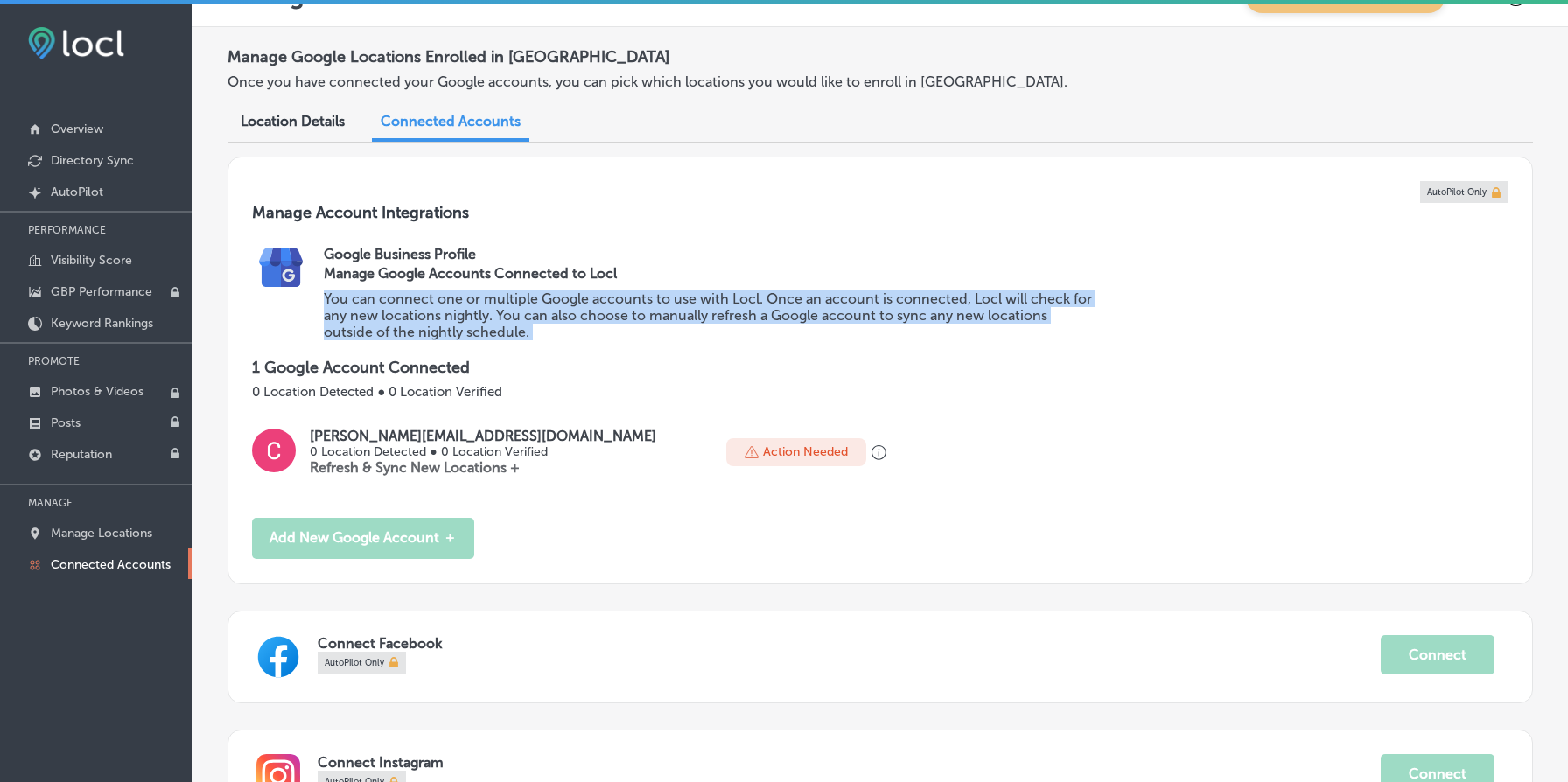
click at [428, 296] on p "You can connect one or multiple Google accounts to use with Locl. Once an accou…" at bounding box center [709, 316] width 770 height 50
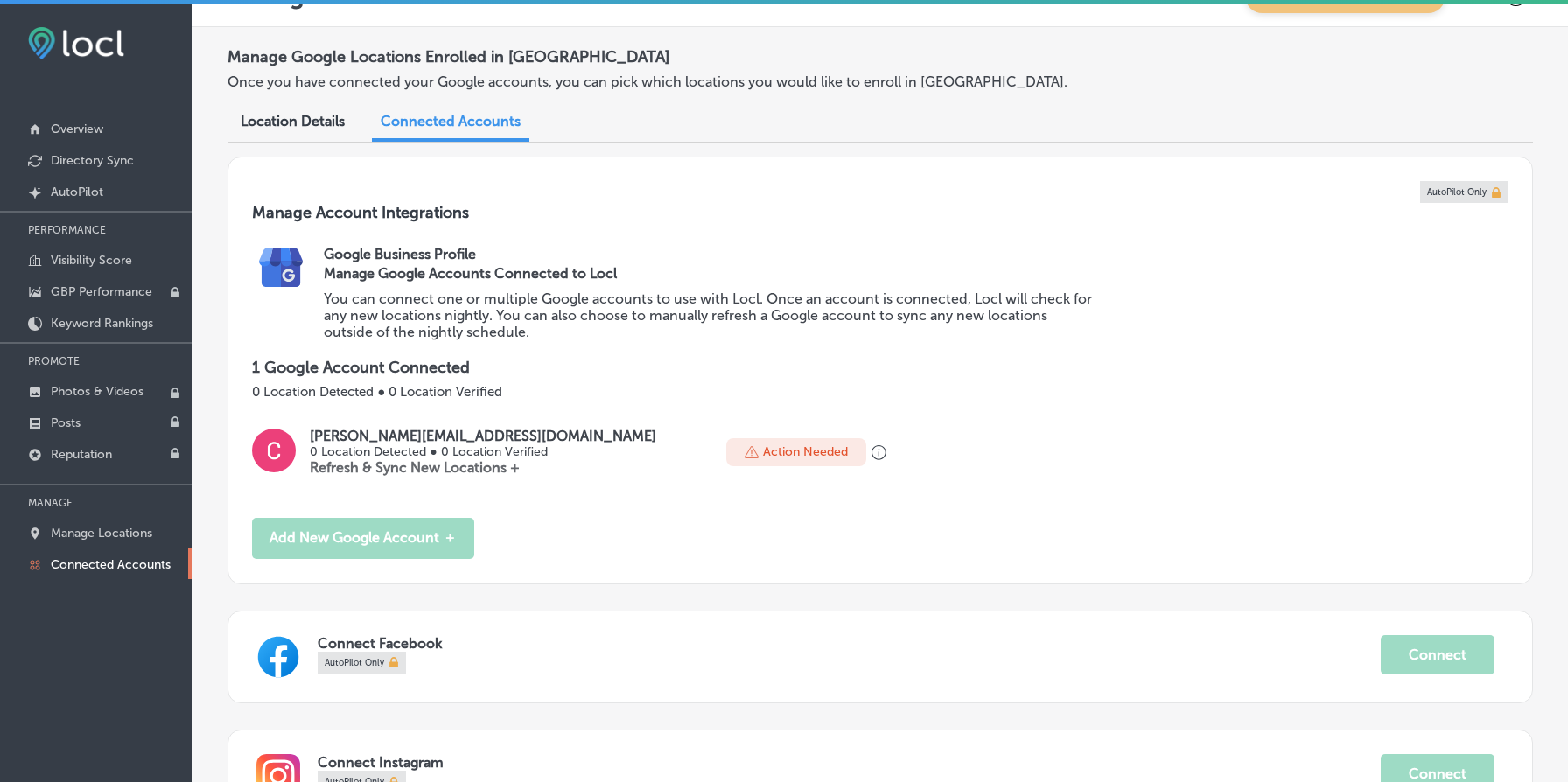
click at [410, 262] on div "Manage Google Accounts Connected to Locl You can connect one or multiple Google…" at bounding box center [709, 301] width 770 height 78
click at [416, 252] on h2 "Google Business Profile" at bounding box center [916, 254] width 1185 height 16
click at [417, 252] on h2 "Google Business Profile" at bounding box center [916, 254] width 1185 height 16
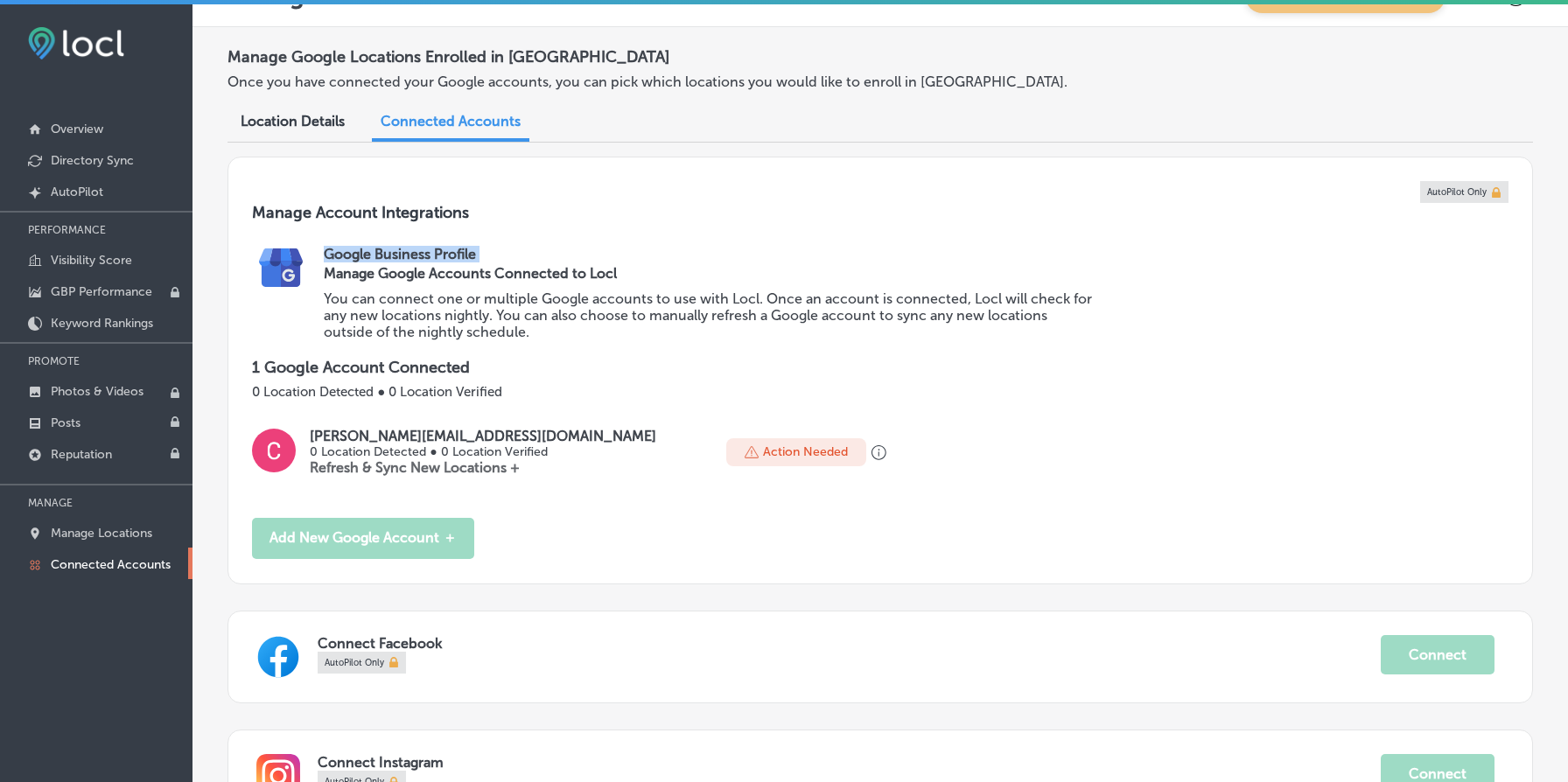
click at [417, 252] on h2 "Google Business Profile" at bounding box center [916, 254] width 1185 height 16
click at [451, 265] on h3 "Manage Google Accounts Connected to Locl" at bounding box center [709, 273] width 770 height 16
click at [426, 311] on p "You can connect one or multiple Google accounts to use with Locl. Once an accou…" at bounding box center [709, 316] width 770 height 50
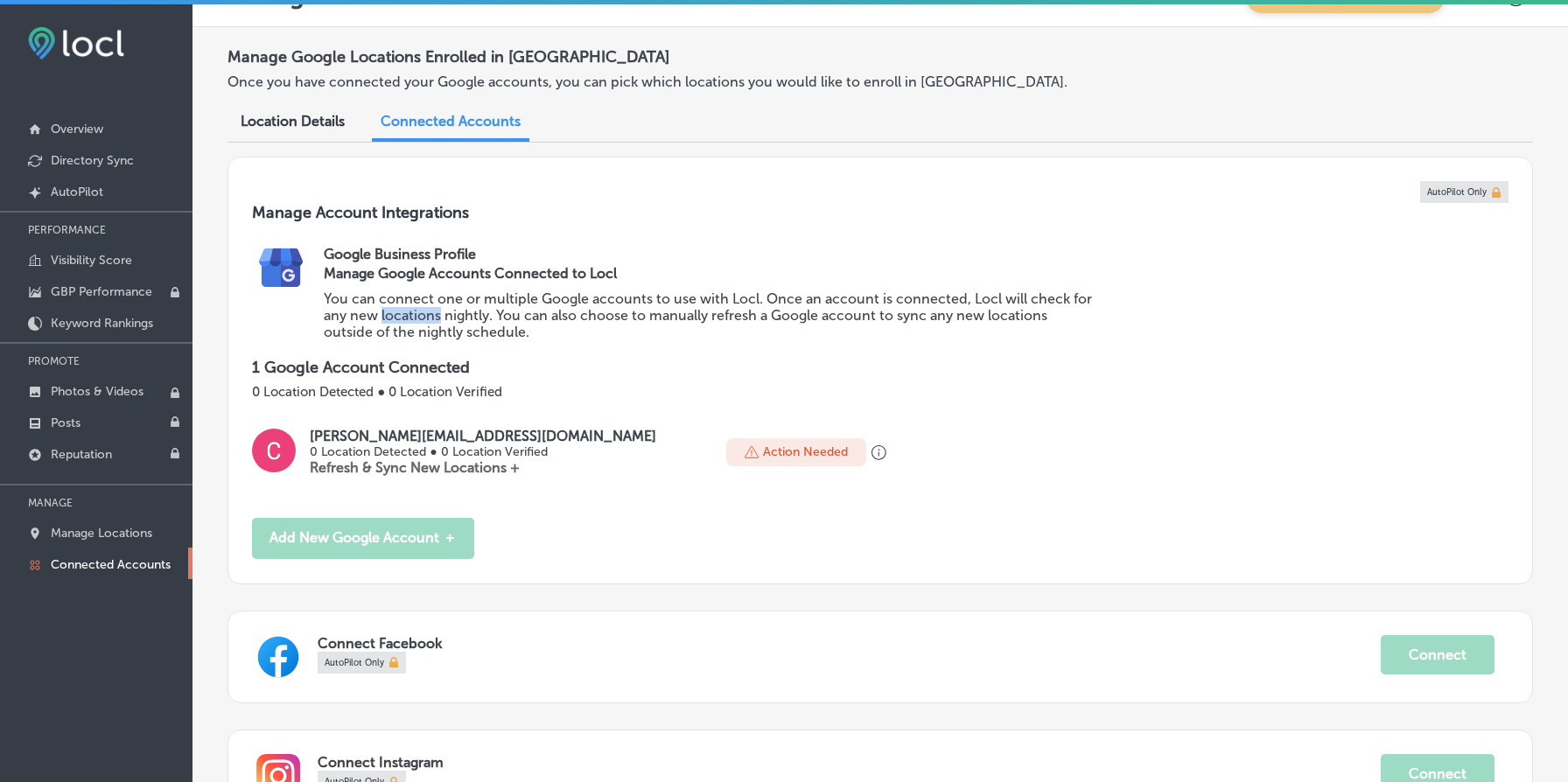
click at [426, 311] on p "You can connect one or multiple Google accounts to use with Locl. Once an accou…" at bounding box center [709, 316] width 770 height 50
click at [425, 267] on h3 "Manage Google Accounts Connected to Locl" at bounding box center [709, 273] width 770 height 16
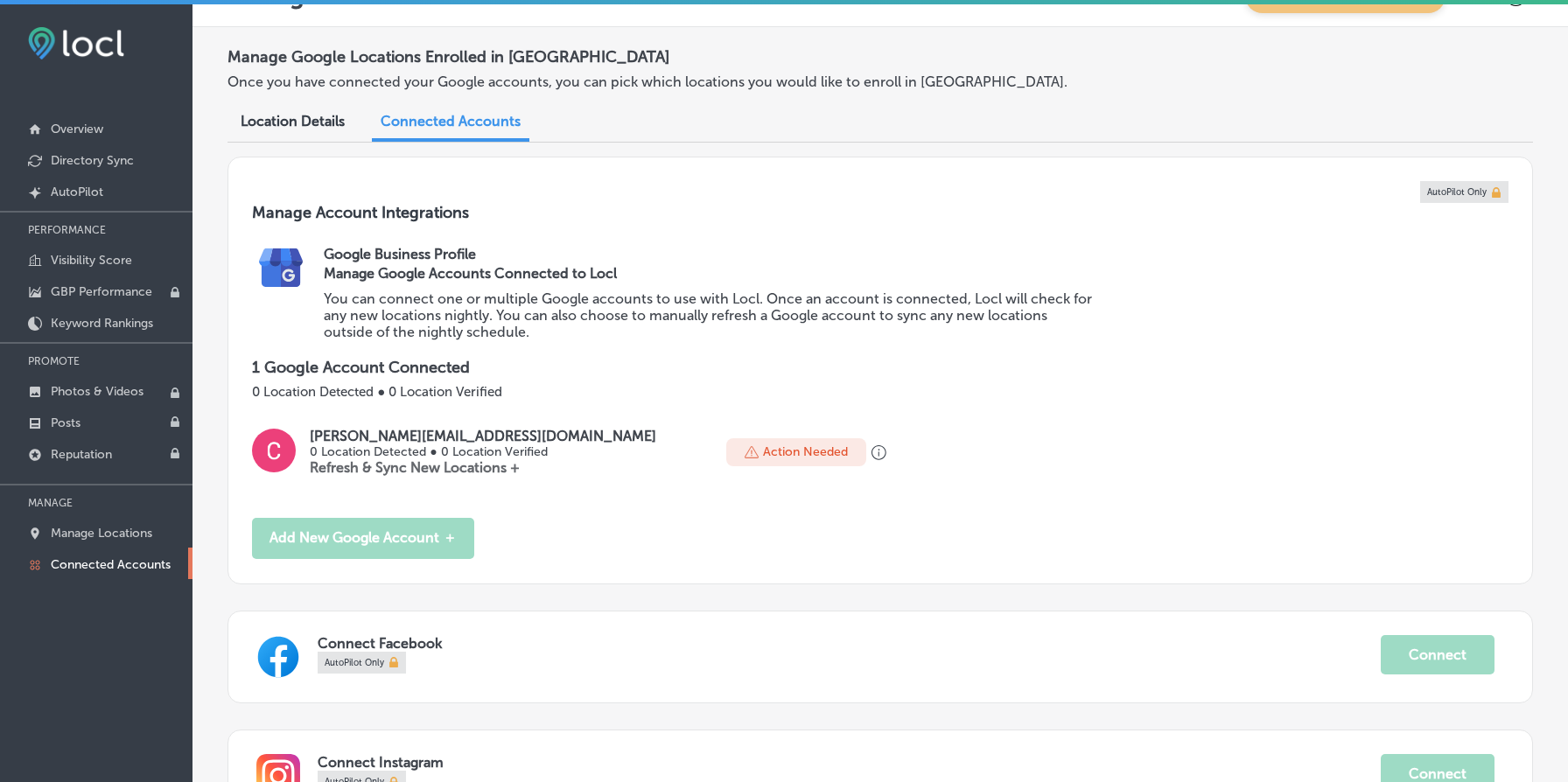
click at [432, 311] on p "You can connect one or multiple Google accounts to use with Locl. Once an accou…" at bounding box center [709, 316] width 770 height 50
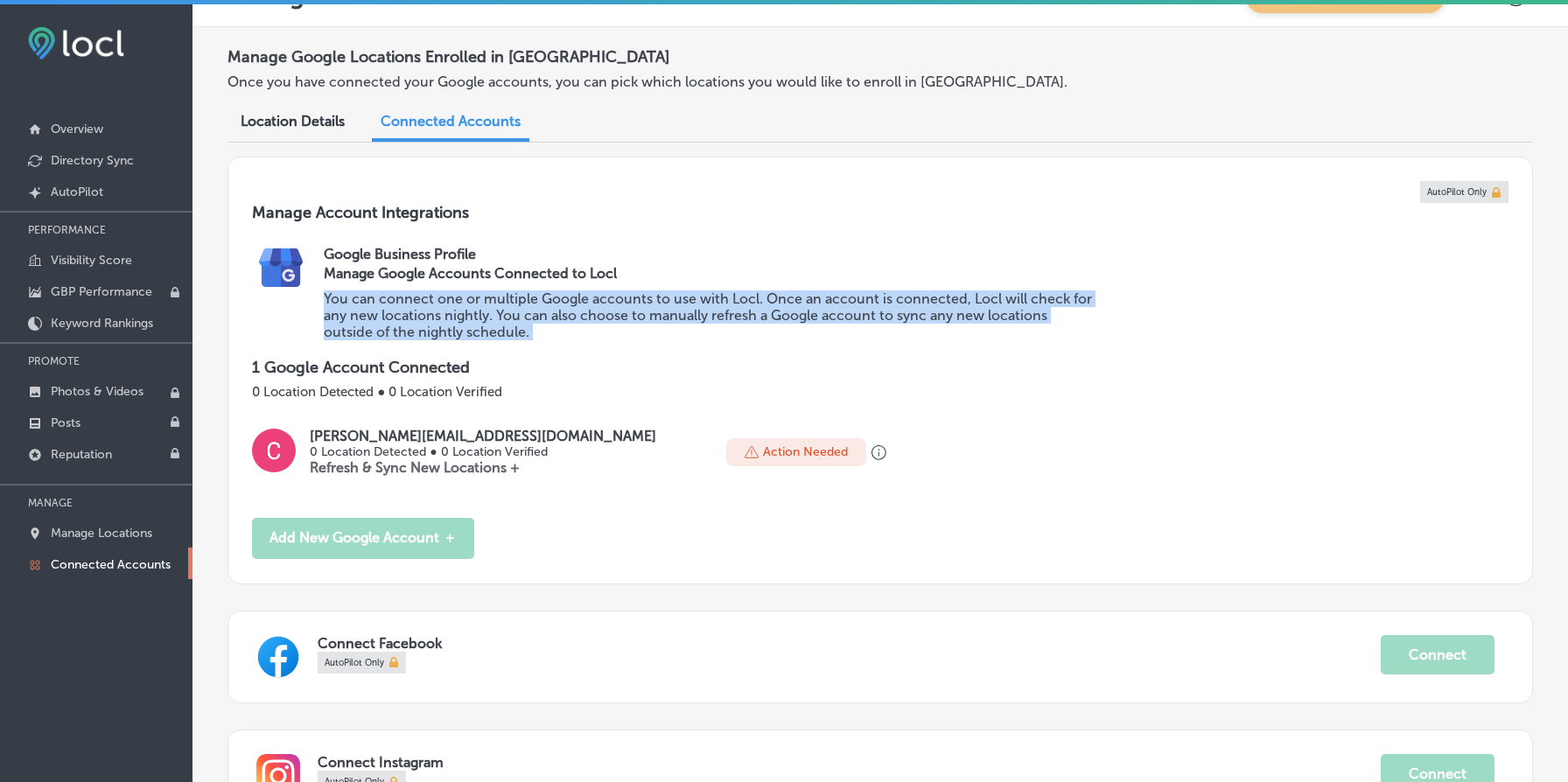
click at [432, 311] on p "You can connect one or multiple Google accounts to use with Locl. Once an accou…" at bounding box center [709, 316] width 770 height 50
click at [490, 317] on p "You can connect one or multiple Google accounts to use with Locl. Once an accou…" at bounding box center [709, 316] width 770 height 50
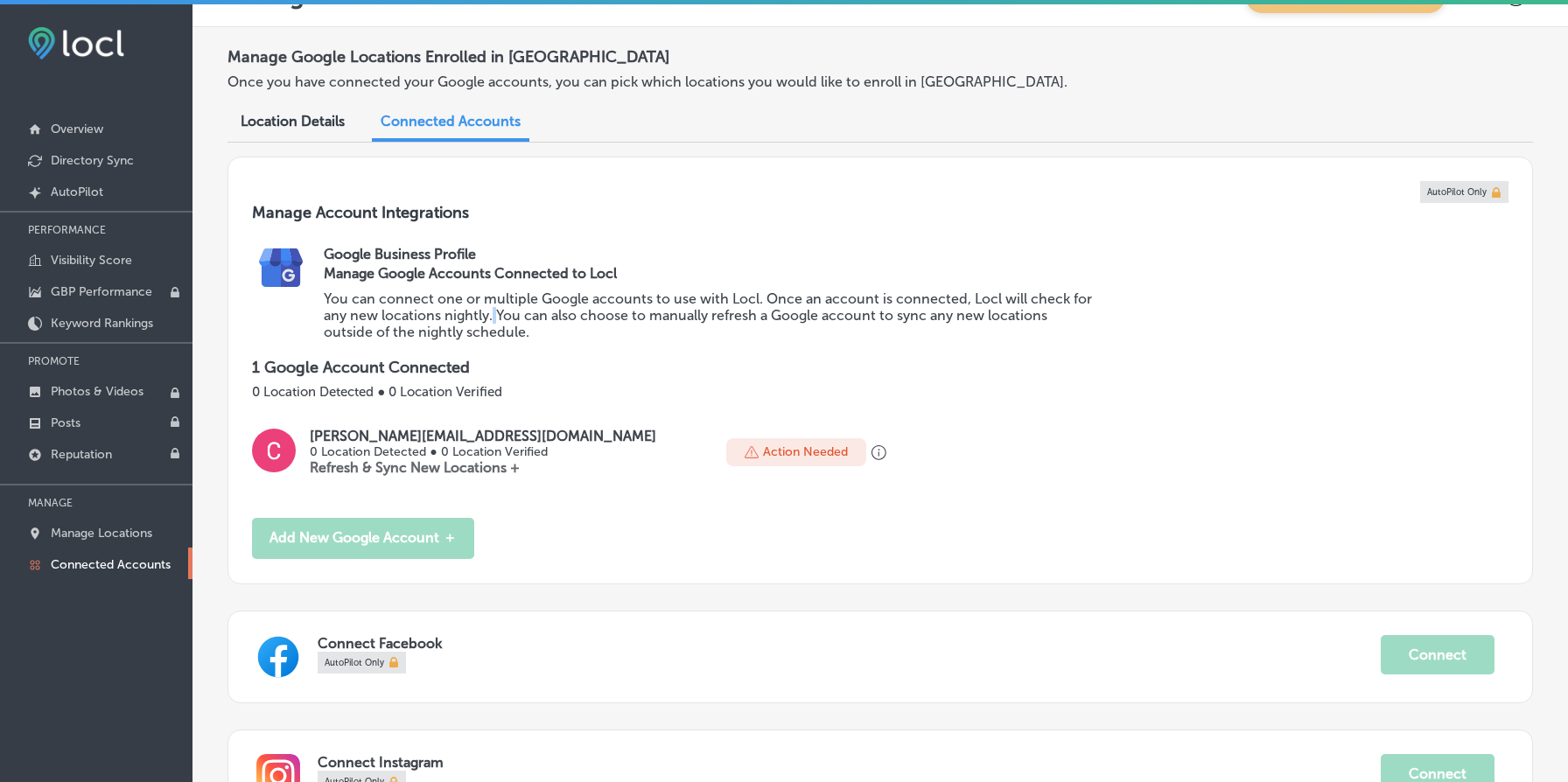
click at [490, 317] on p "You can connect one or multiple Google accounts to use with Locl. Once an accou…" at bounding box center [709, 316] width 770 height 50
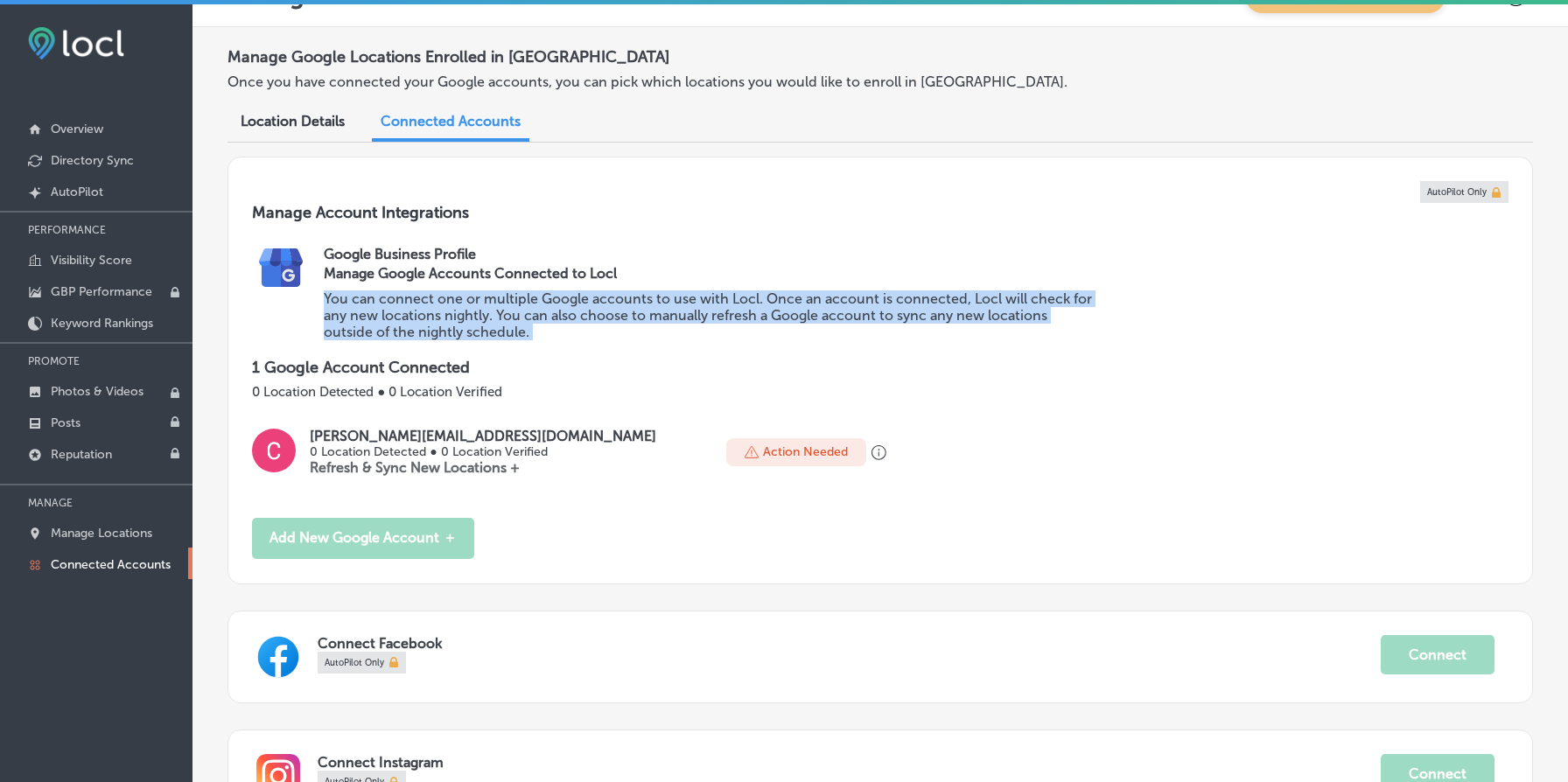
click at [490, 317] on p "You can connect one or multiple Google accounts to use with Locl. Once an accou…" at bounding box center [709, 316] width 770 height 50
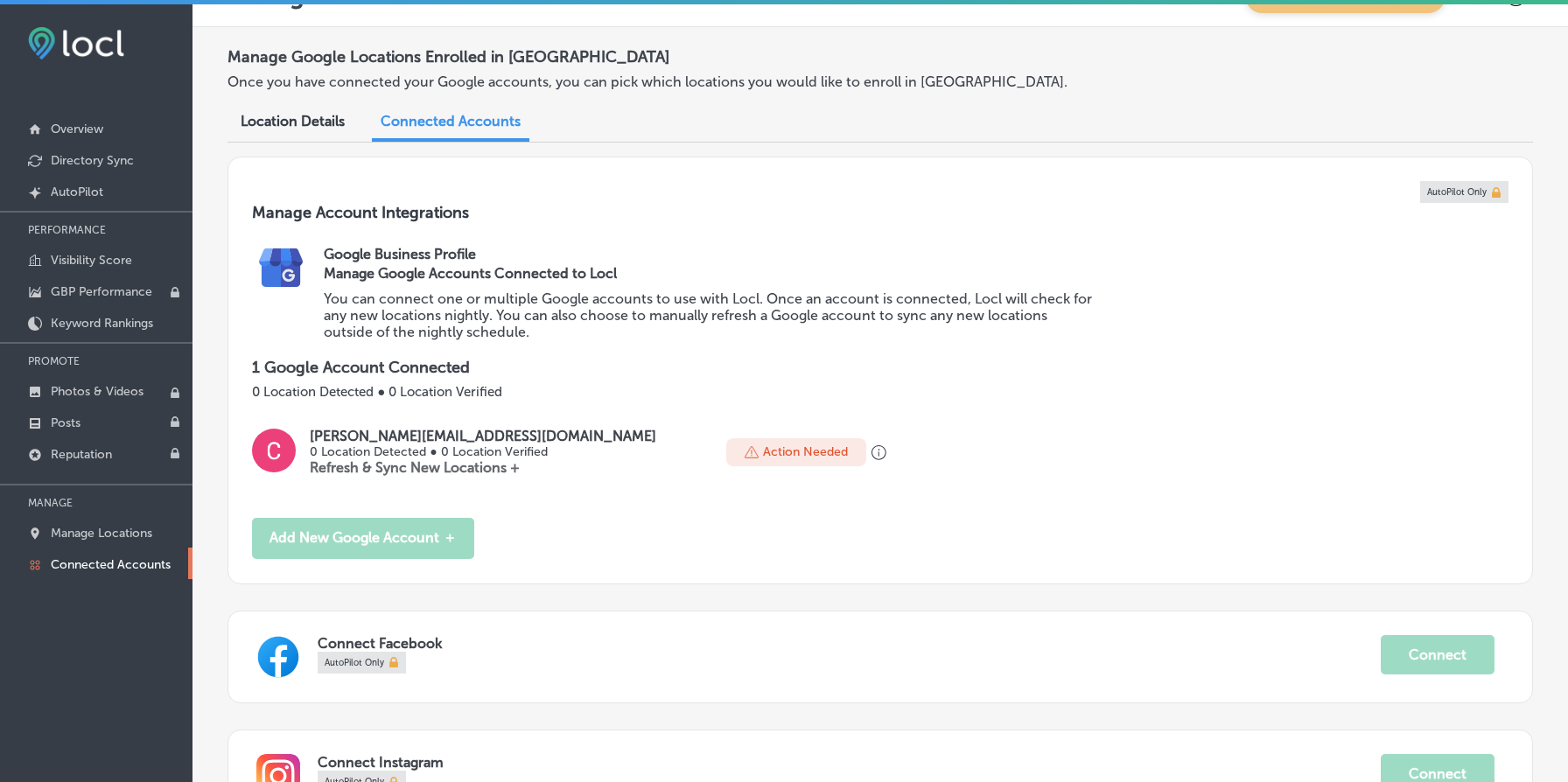
click at [536, 321] on p "You can connect one or multiple Google accounts to use with Locl. Once an accou…" at bounding box center [709, 316] width 770 height 50
click at [537, 321] on p "You can connect one or multiple Google accounts to use with Locl. Once an accou…" at bounding box center [709, 316] width 770 height 50
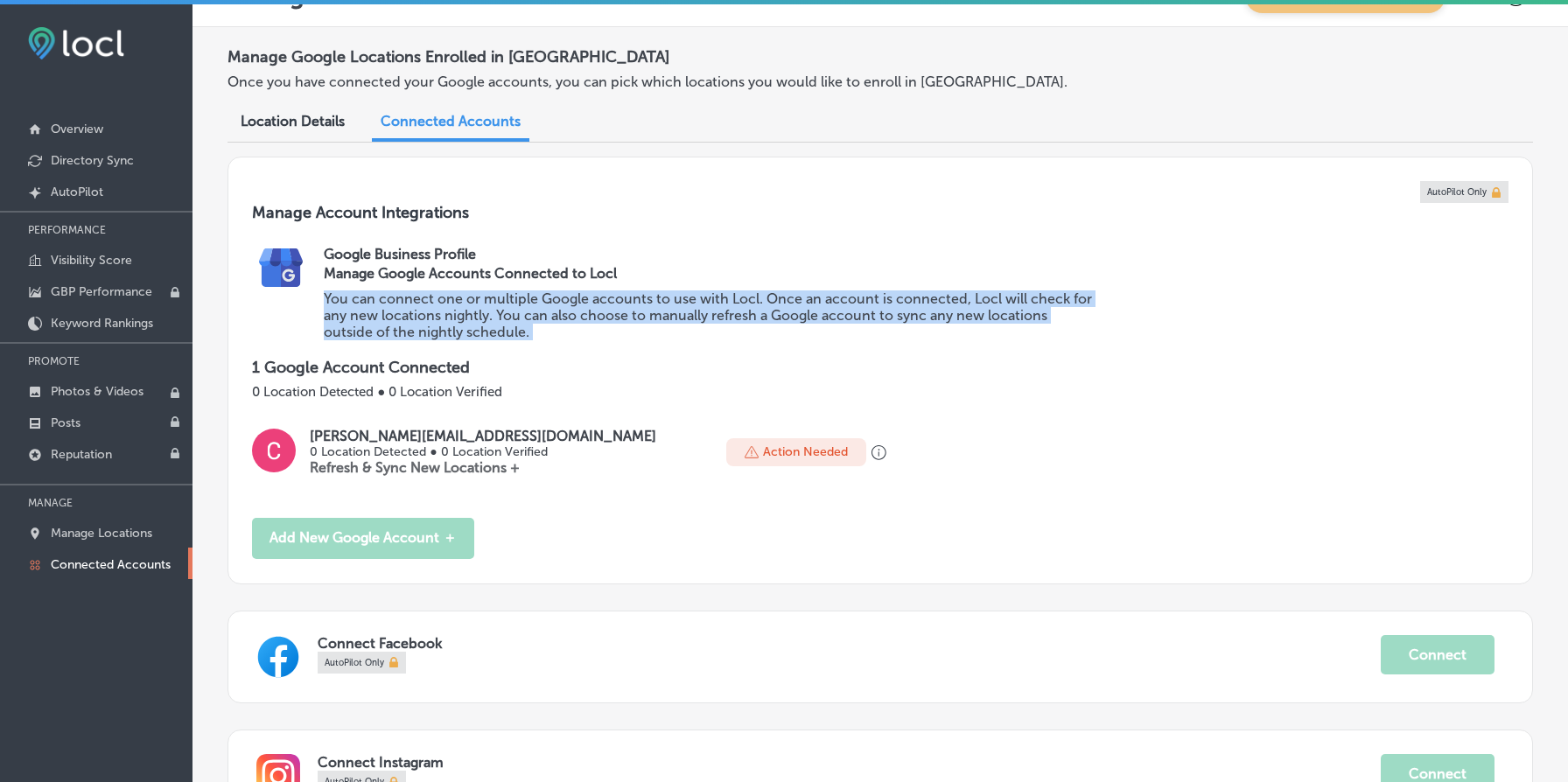
click at [537, 321] on p "You can connect one or multiple Google accounts to use with Locl. Once an accou…" at bounding box center [709, 316] width 770 height 50
click at [574, 330] on p "You can connect one or multiple Google accounts to use with Locl. Once an accou…" at bounding box center [709, 316] width 770 height 50
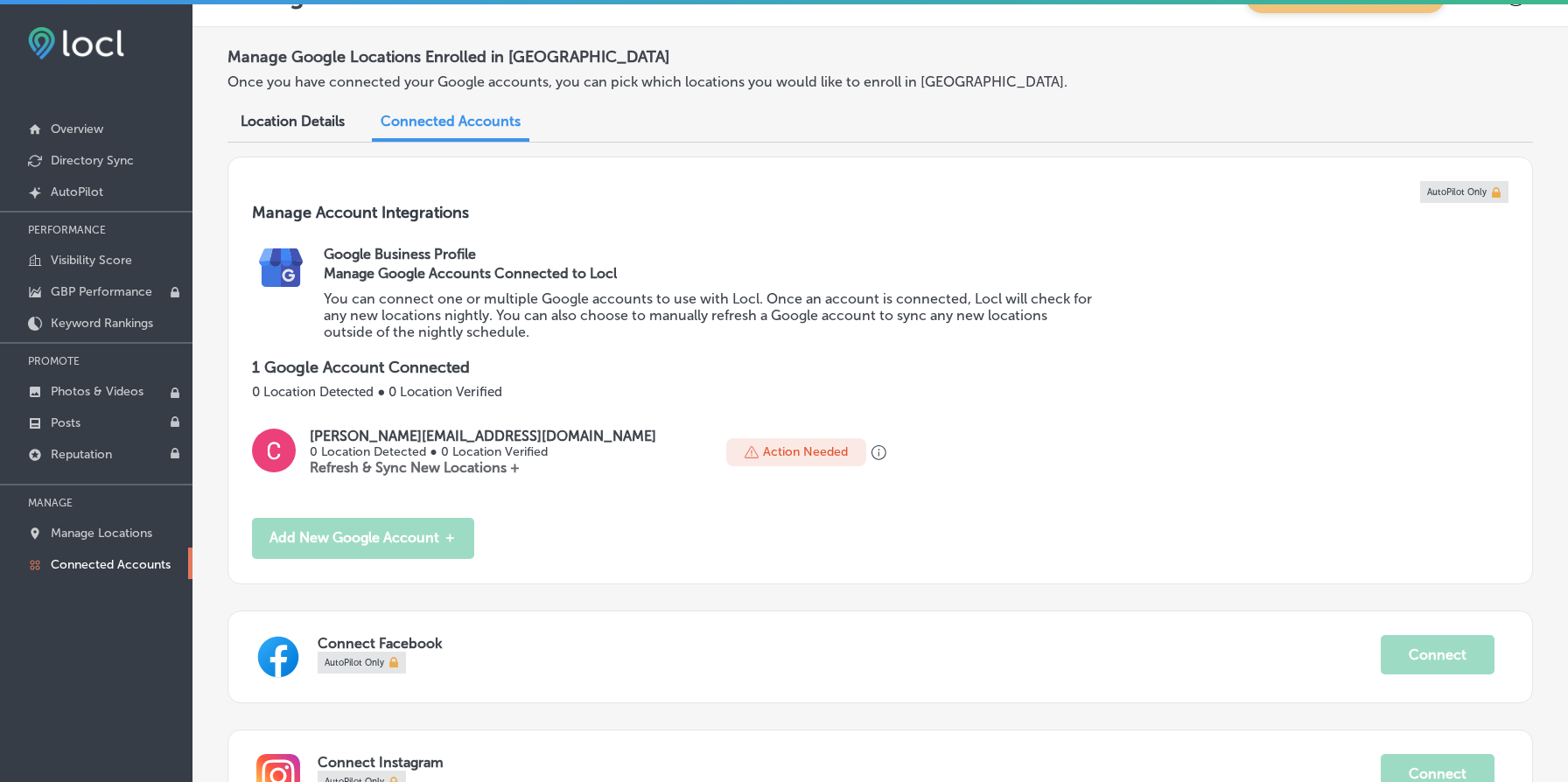
click at [574, 330] on p "You can connect one or multiple Google accounts to use with Locl. Once an accou…" at bounding box center [709, 316] width 770 height 50
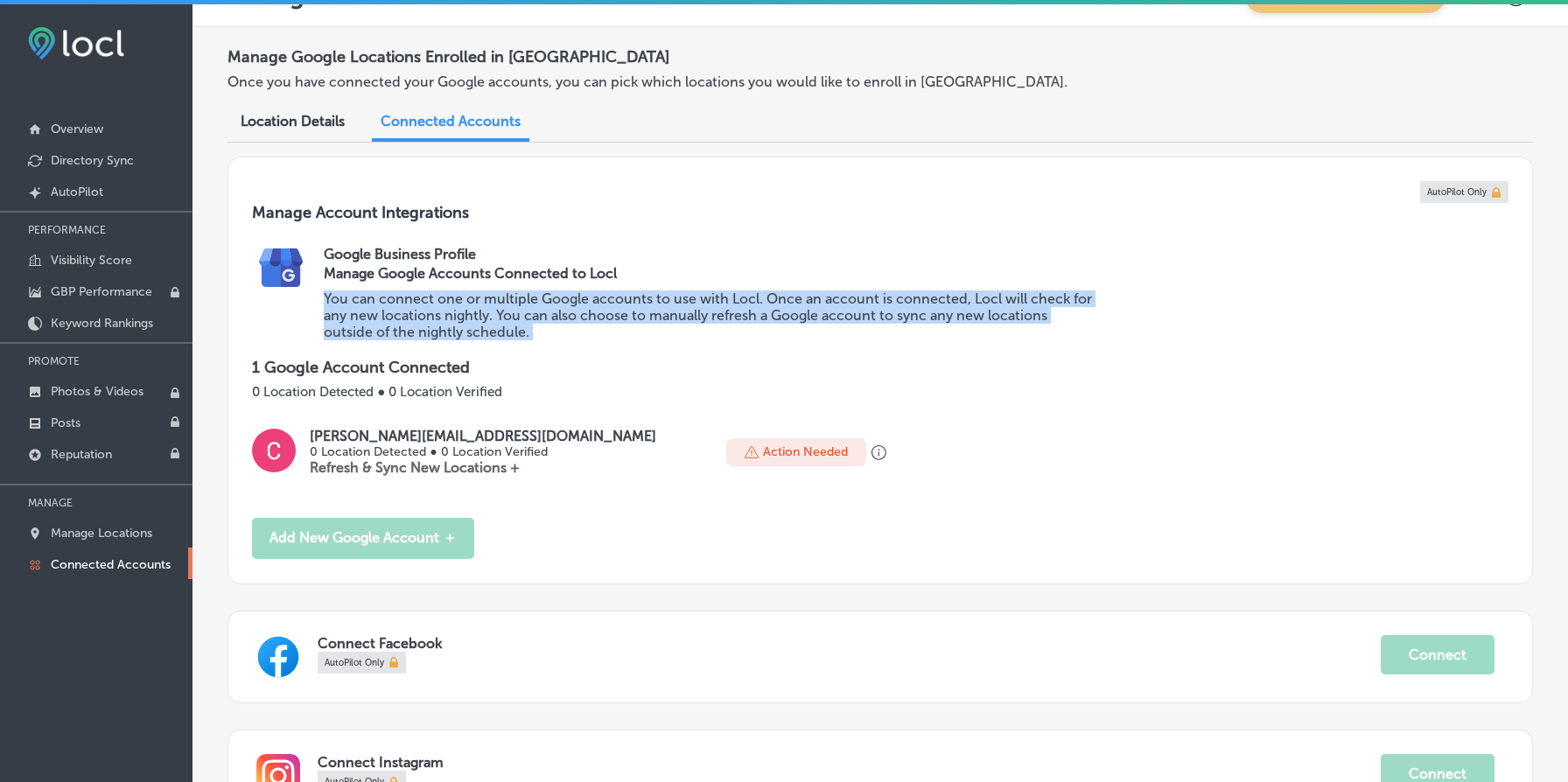
click at [574, 330] on p "You can connect one or multiple Google accounts to use with Locl. Once an accou…" at bounding box center [709, 316] width 770 height 50
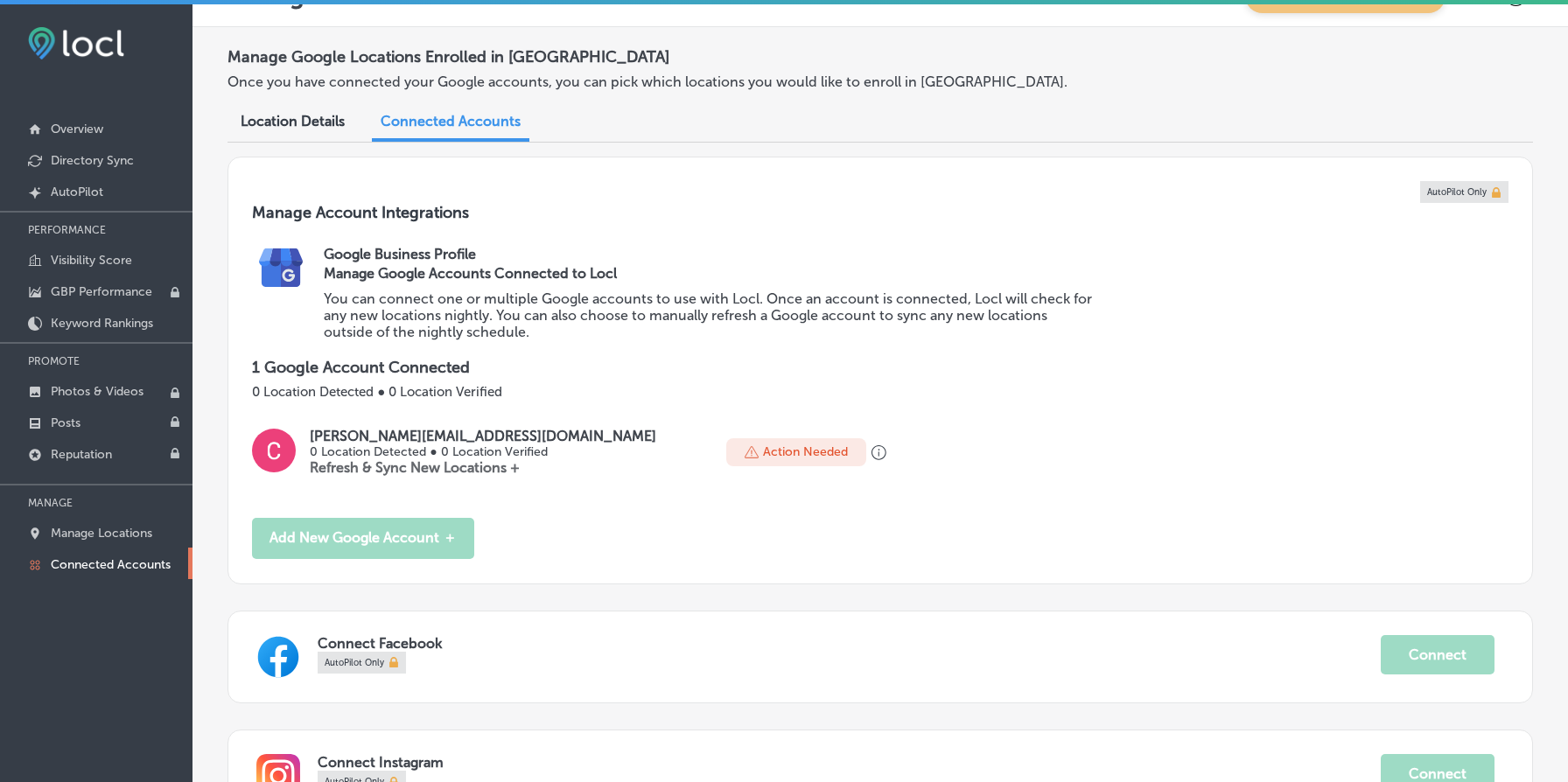
click at [574, 330] on p "You can connect one or multiple Google accounts to use with Locl. Once an accou…" at bounding box center [709, 316] width 770 height 50
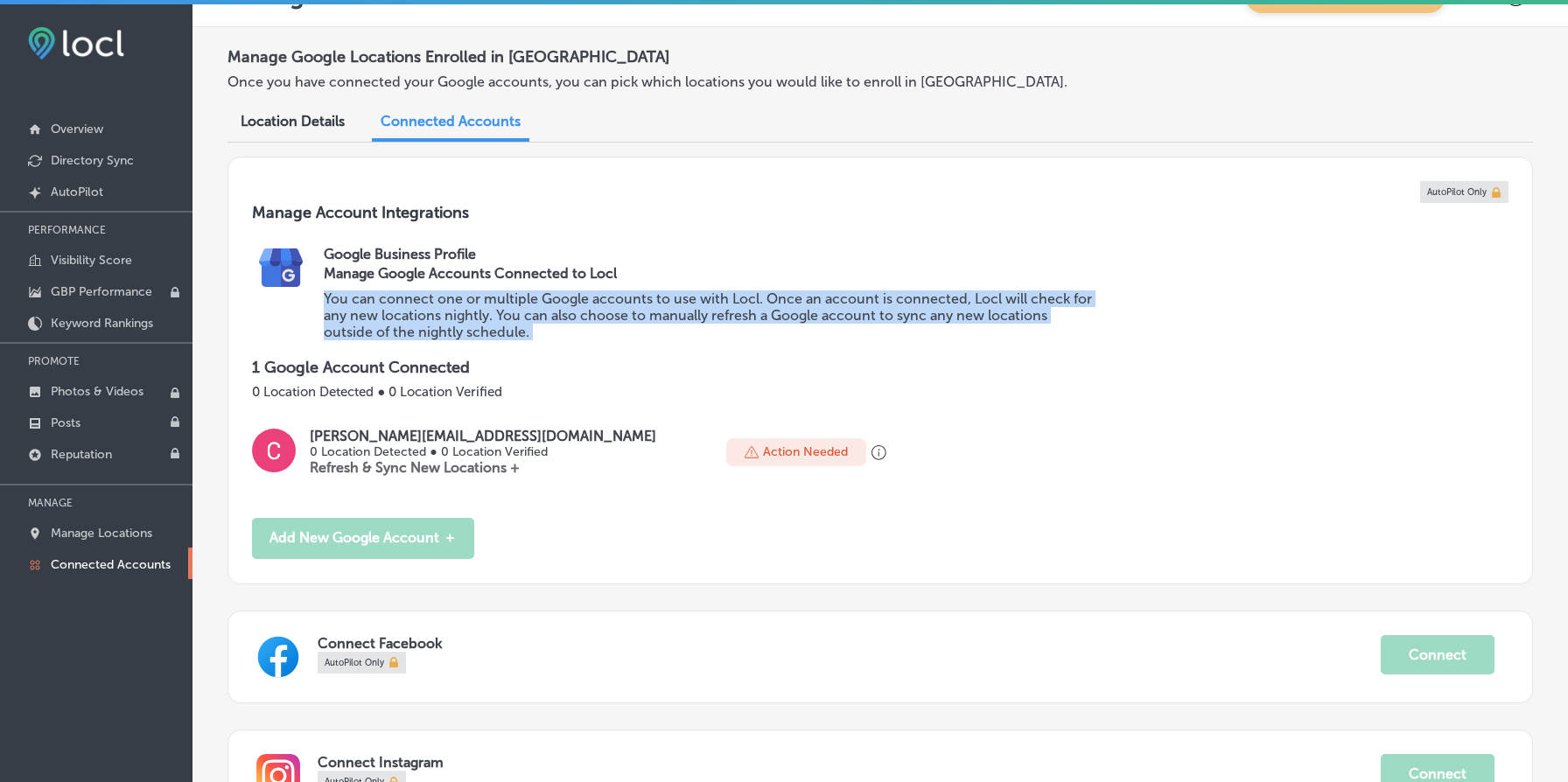
click at [574, 330] on p "You can connect one or multiple Google accounts to use with Locl. Once an accou…" at bounding box center [709, 316] width 770 height 50
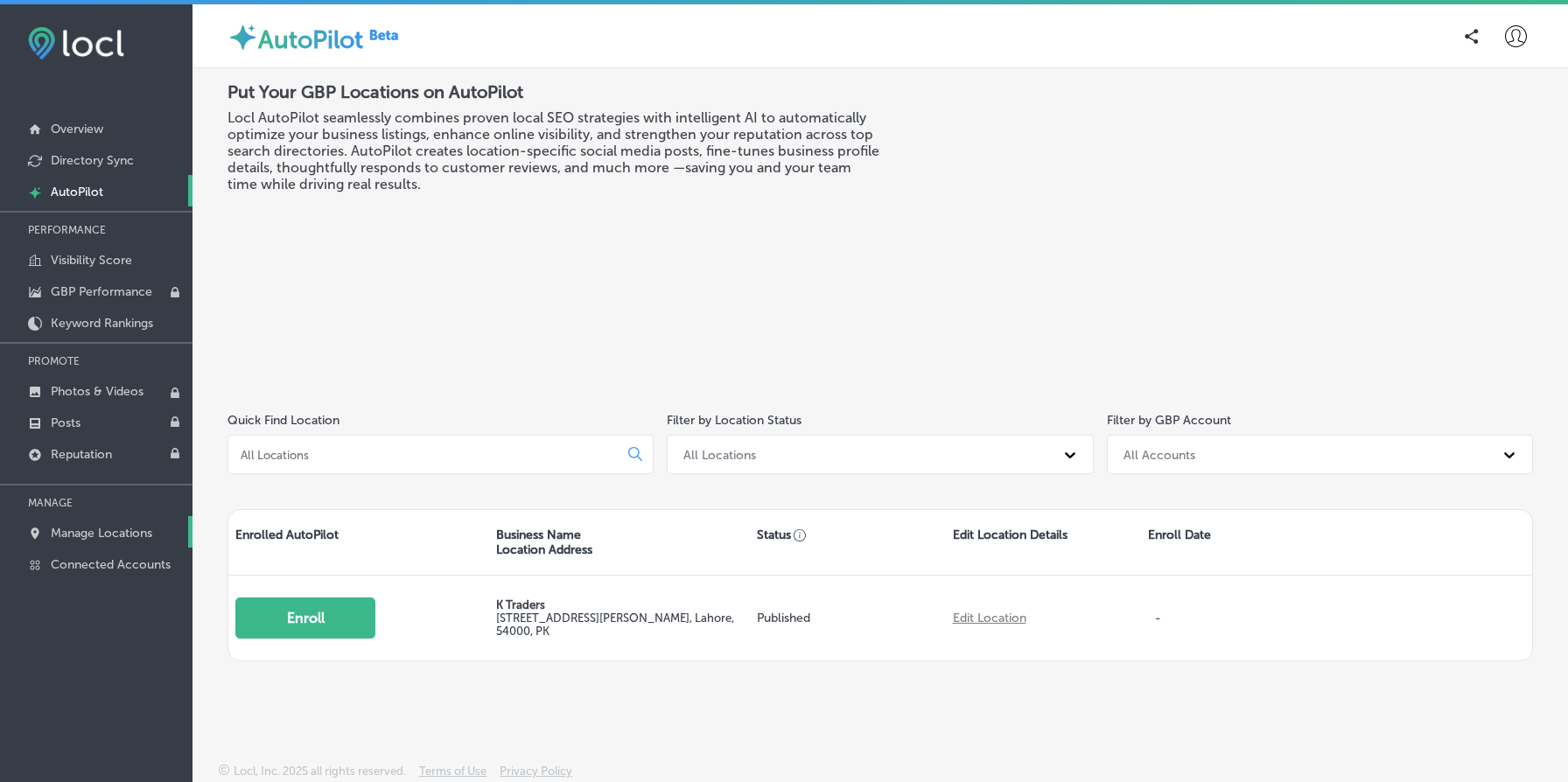
click at [131, 529] on p "Manage Locations" at bounding box center [101, 533] width 102 height 15
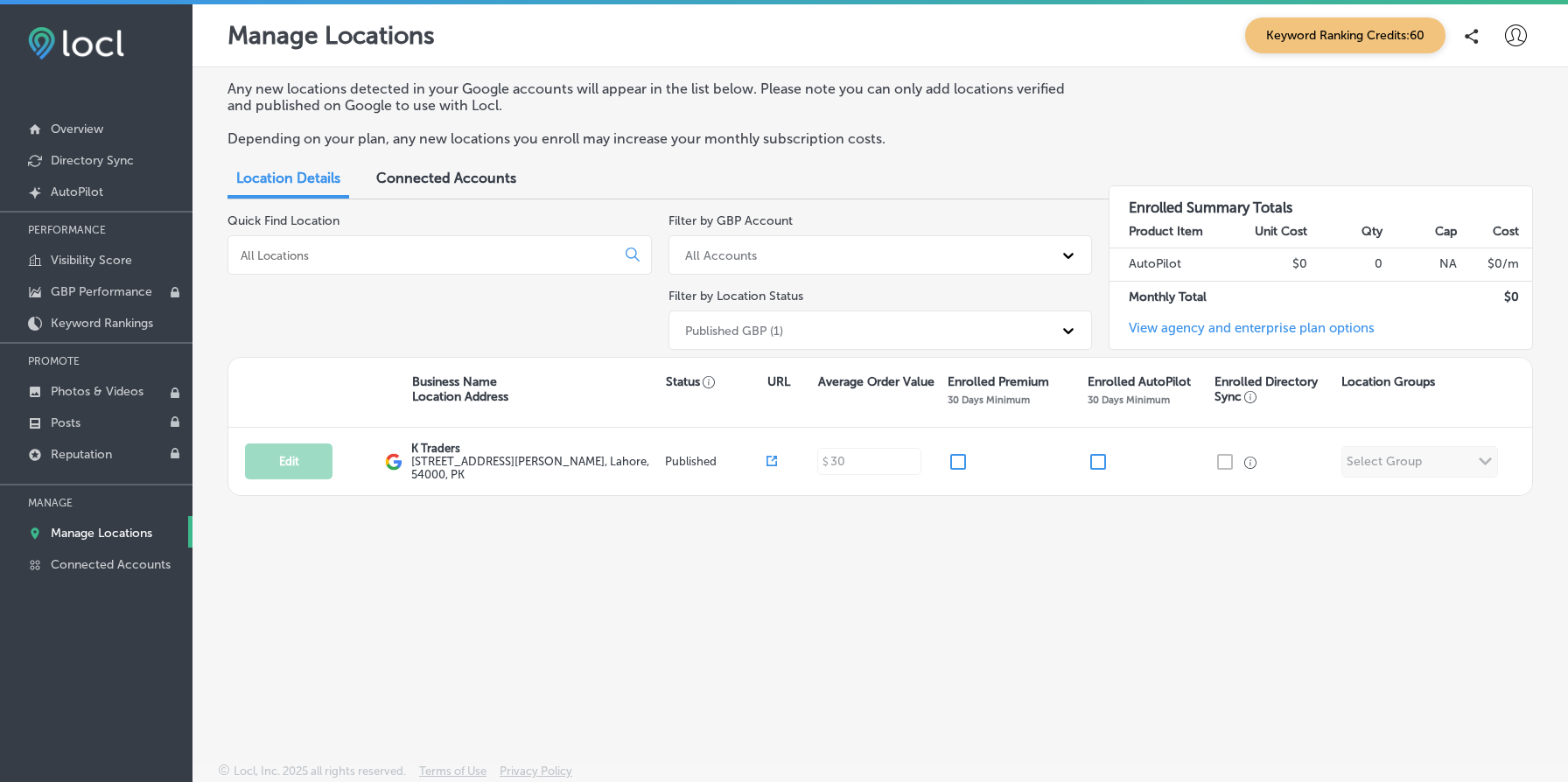
click at [467, 188] on div "Connected Accounts" at bounding box center [446, 179] width 166 height 37
